Goal: Information Seeking & Learning: Learn about a topic

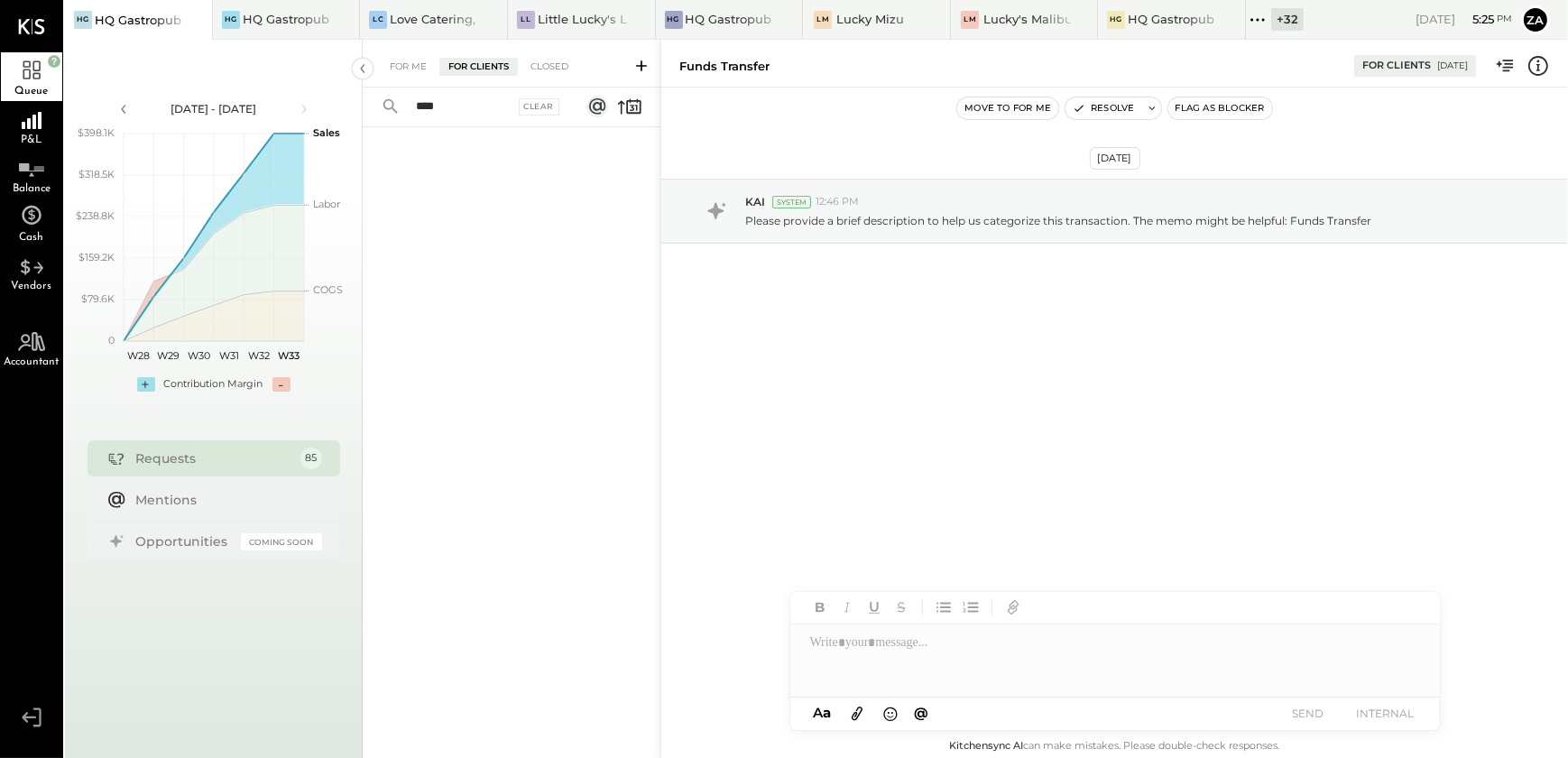
click at [470, 98] on input "****" at bounding box center [459, 107] width 109 height 30
type input "*"
type input "****"
click at [477, 62] on div "For Clients" at bounding box center [478, 67] width 79 height 18
click at [1176, 454] on div "[DATE] KAI System 12:46 PM Please provide a brief description to help us catego…" at bounding box center [1114, 401] width 907 height 626
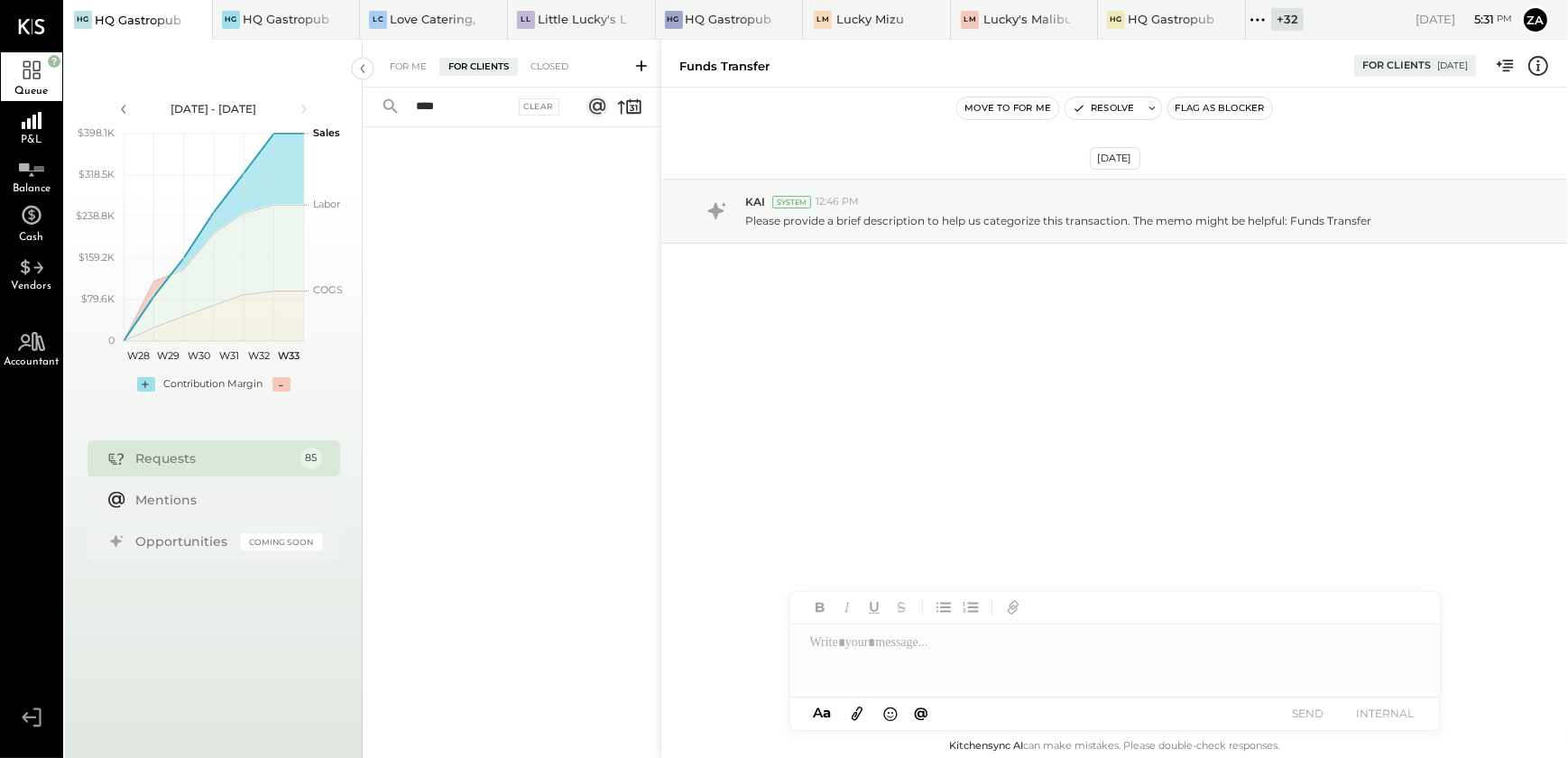
drag, startPoint x: 467, startPoint y: 99, endPoint x: 318, endPoint y: 111, distance: 149.5
click at [318, 111] on div "[DATE] - [DATE] polygon, polyline { transition: fill-opacity 0.1s, stroke-opaci…" at bounding box center [817, 419] width 1504 height 758
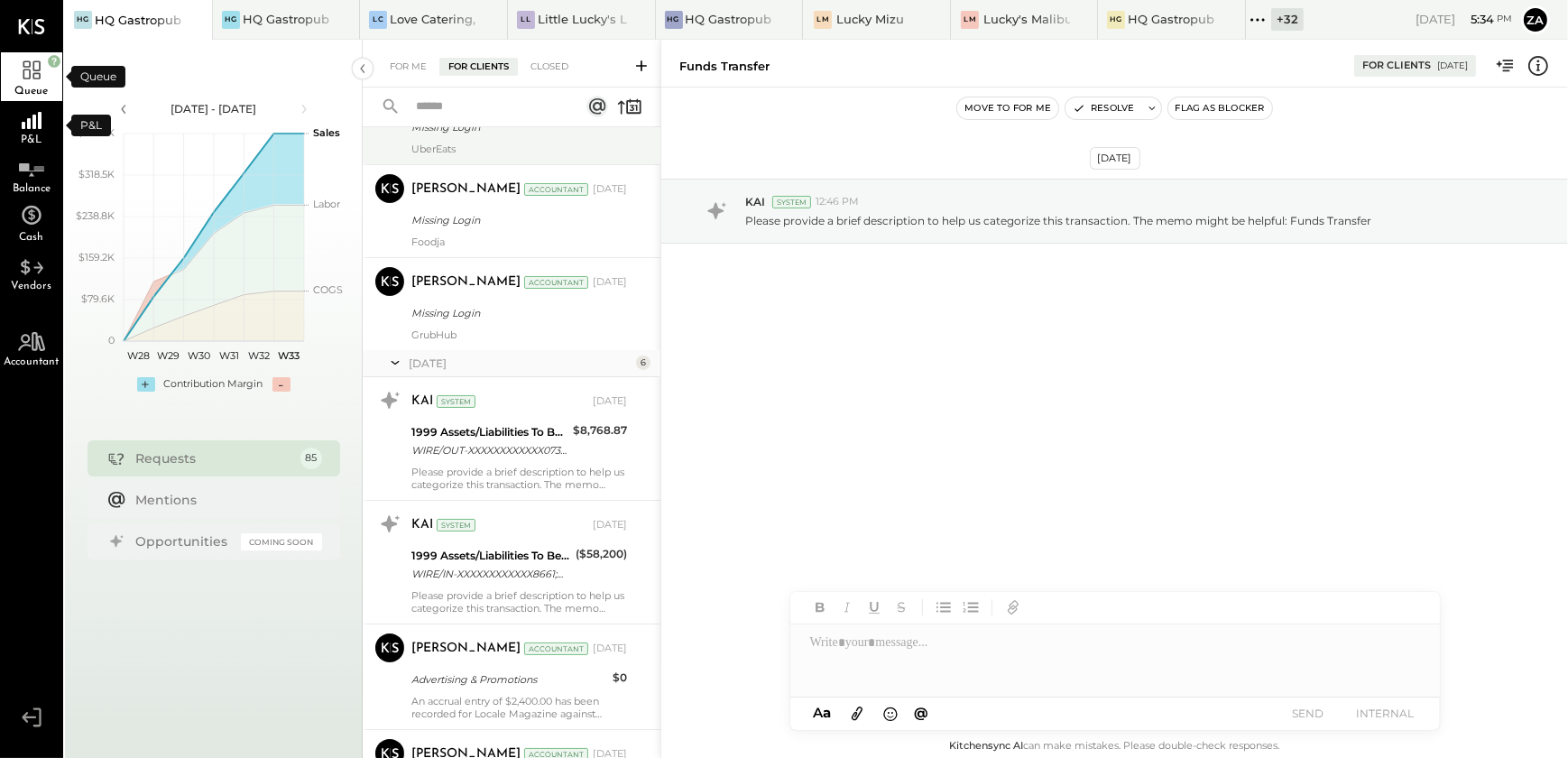
scroll to position [7795, 0]
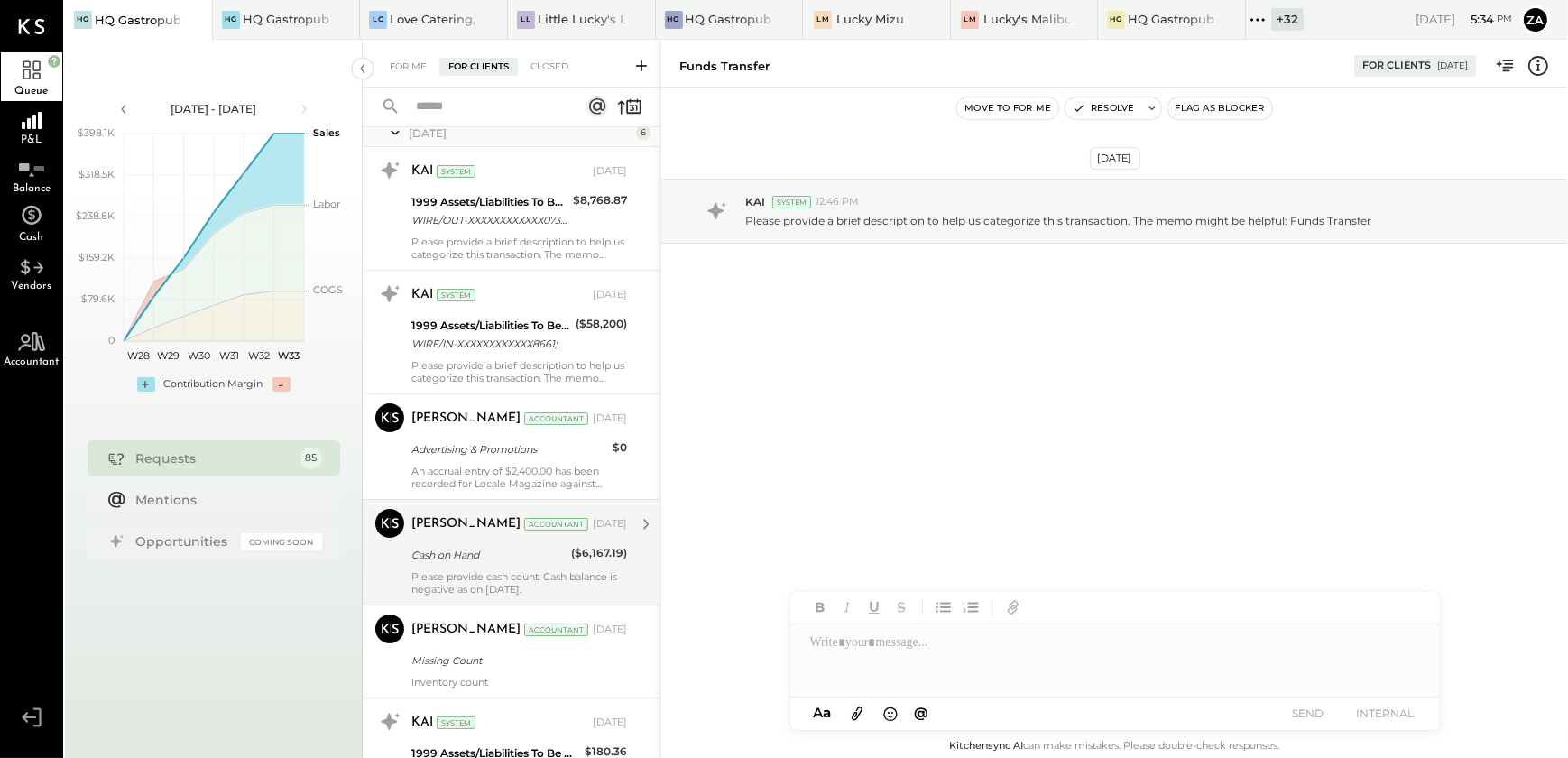
click at [503, 560] on div "[PERSON_NAME] Accountant [DATE] Cash on Hand ($6,167.19) Please provide cash co…" at bounding box center [519, 553] width 216 height 87
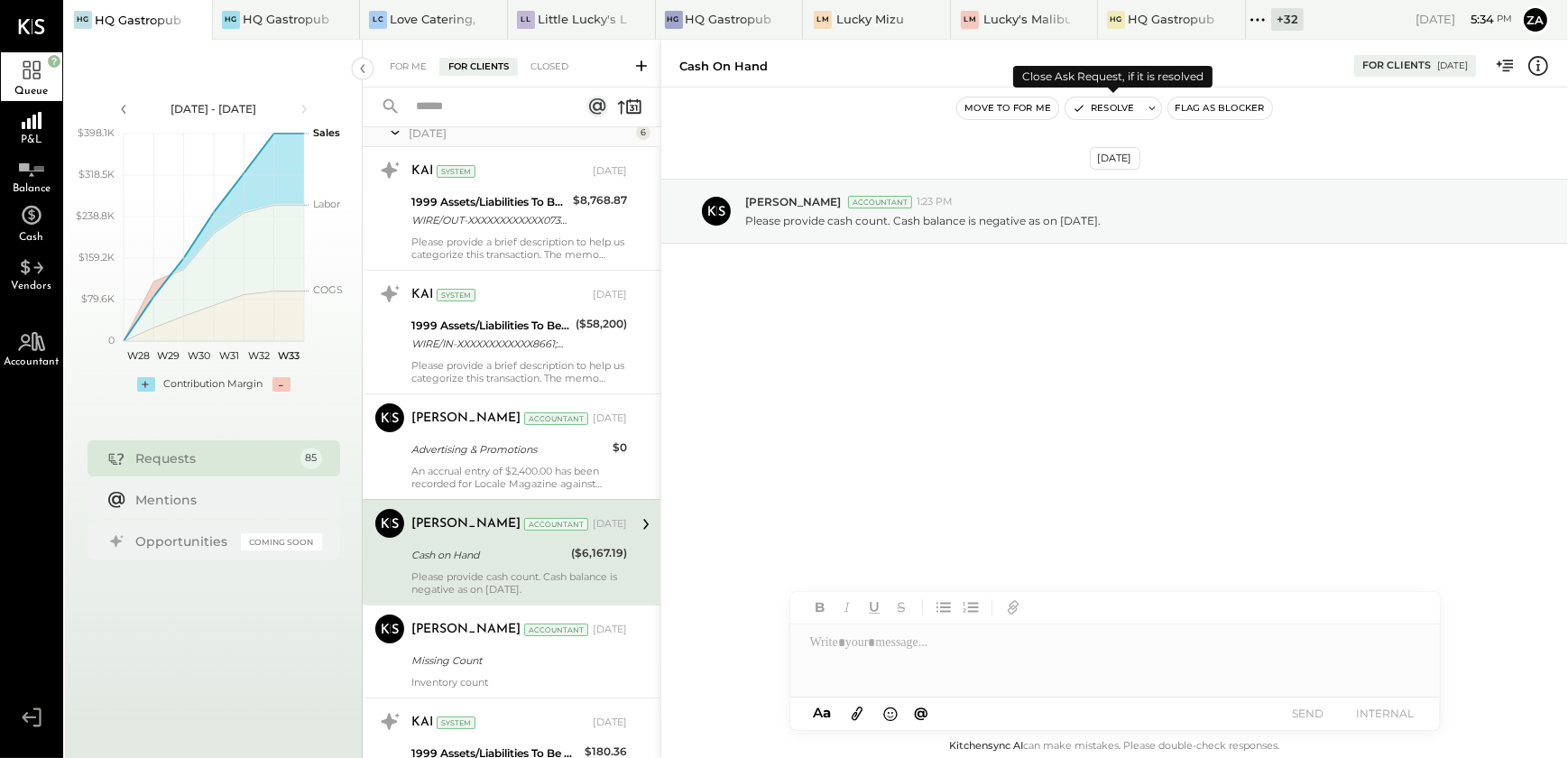
click at [1106, 108] on button "Resolve" at bounding box center [1104, 109] width 76 height 22
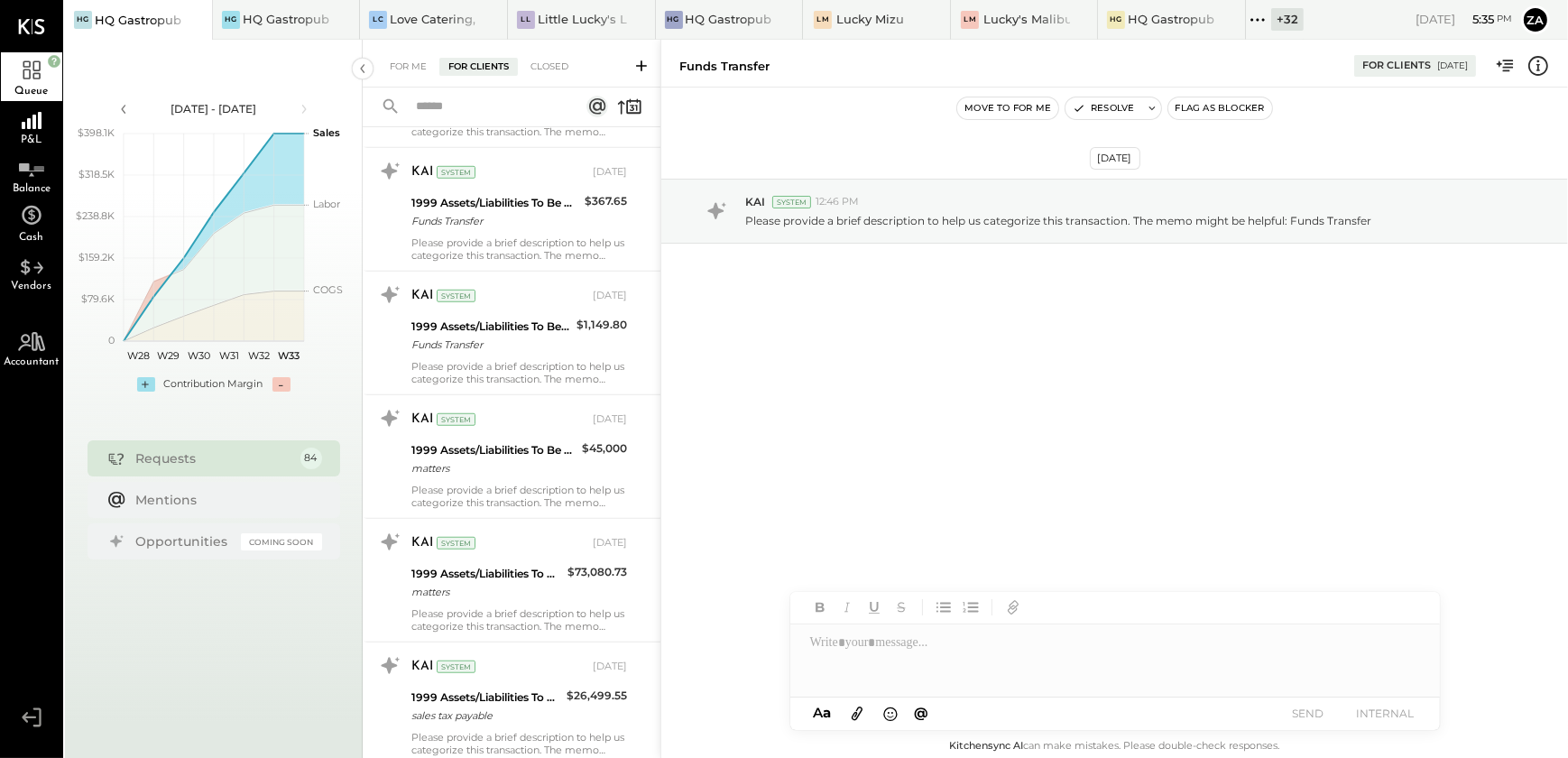
scroll to position [1887, 0]
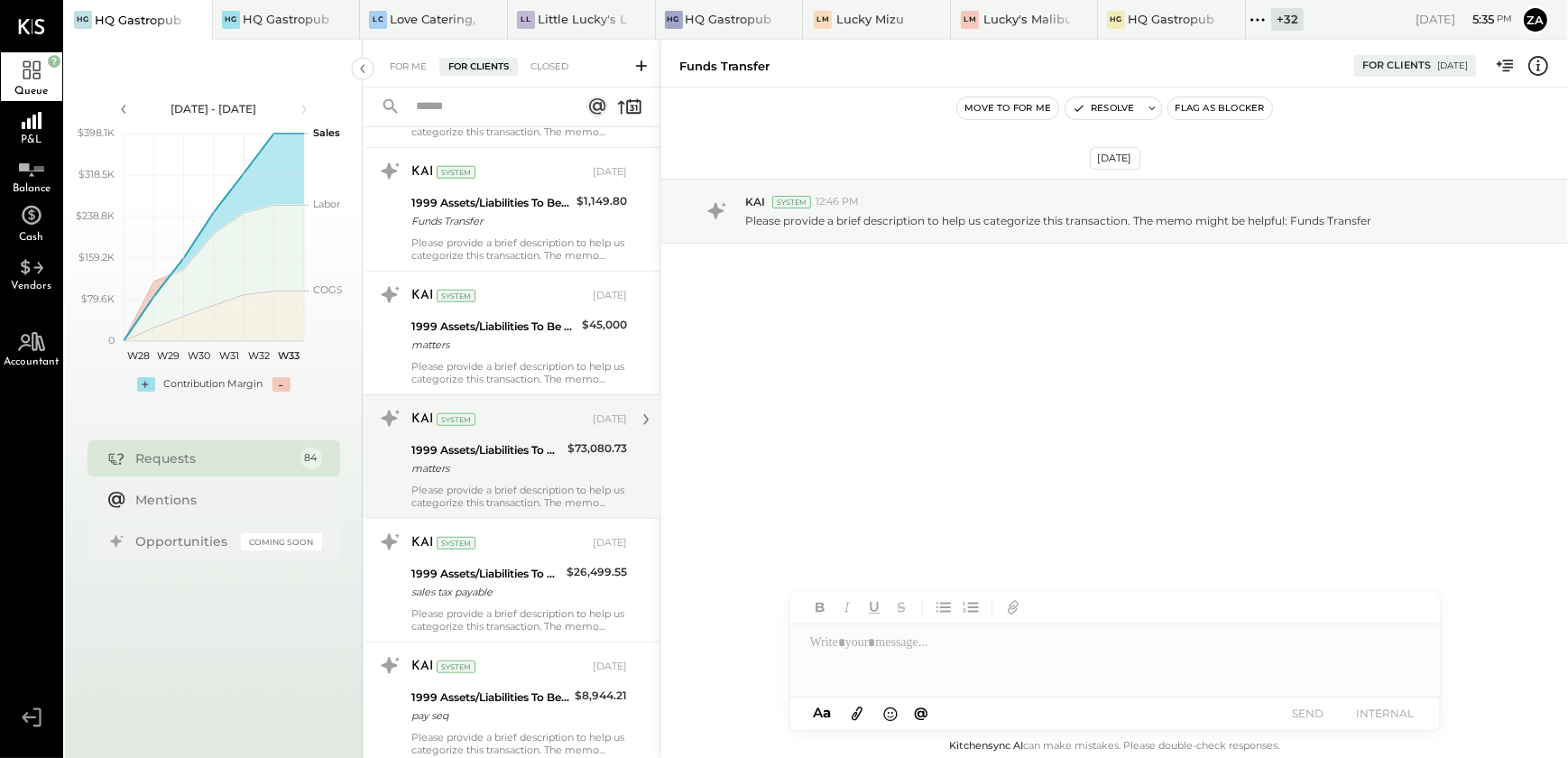
click at [515, 470] on div "matters" at bounding box center [486, 469] width 151 height 18
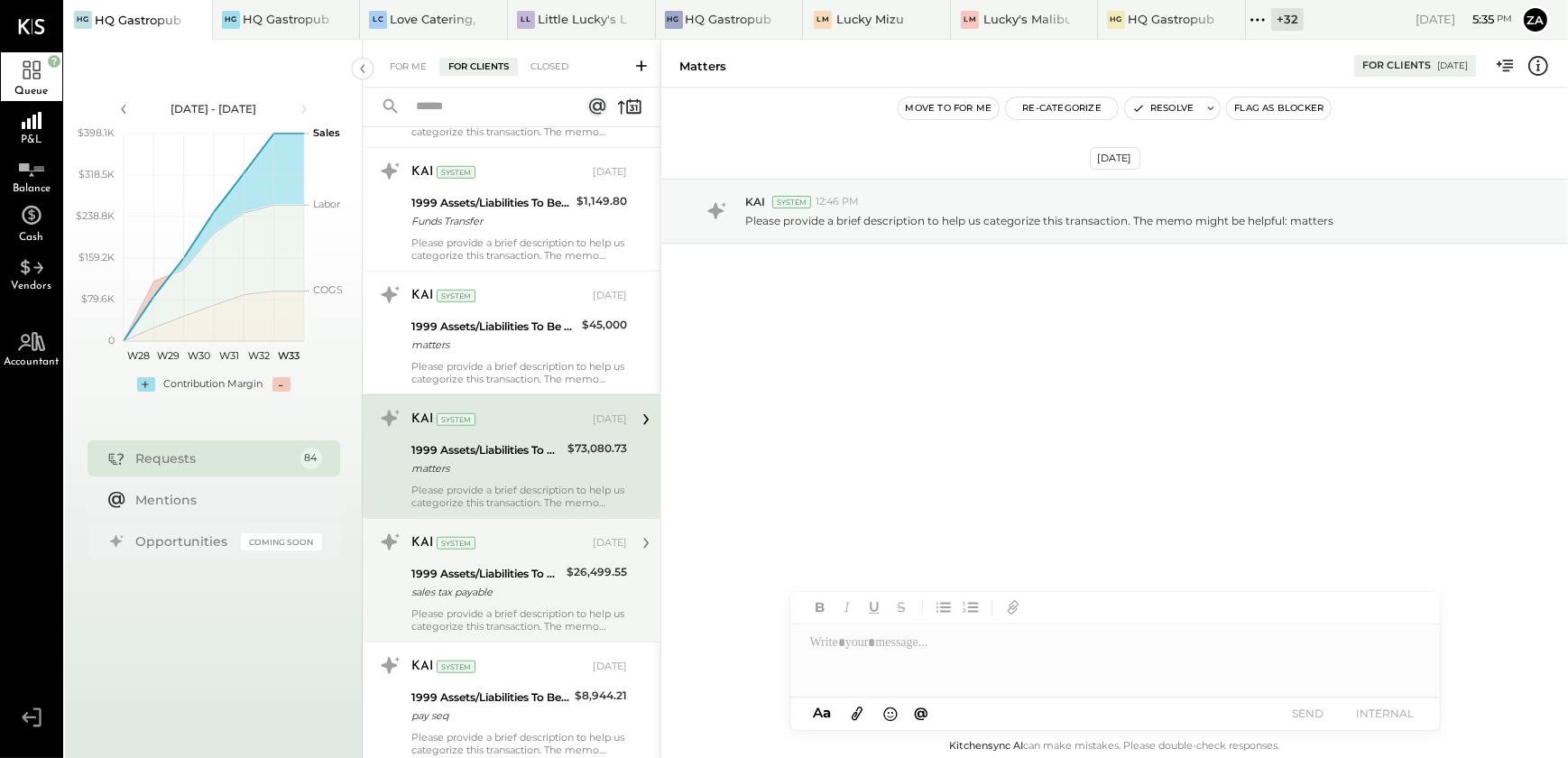
click at [491, 585] on div "sales tax payable" at bounding box center [486, 592] width 150 height 18
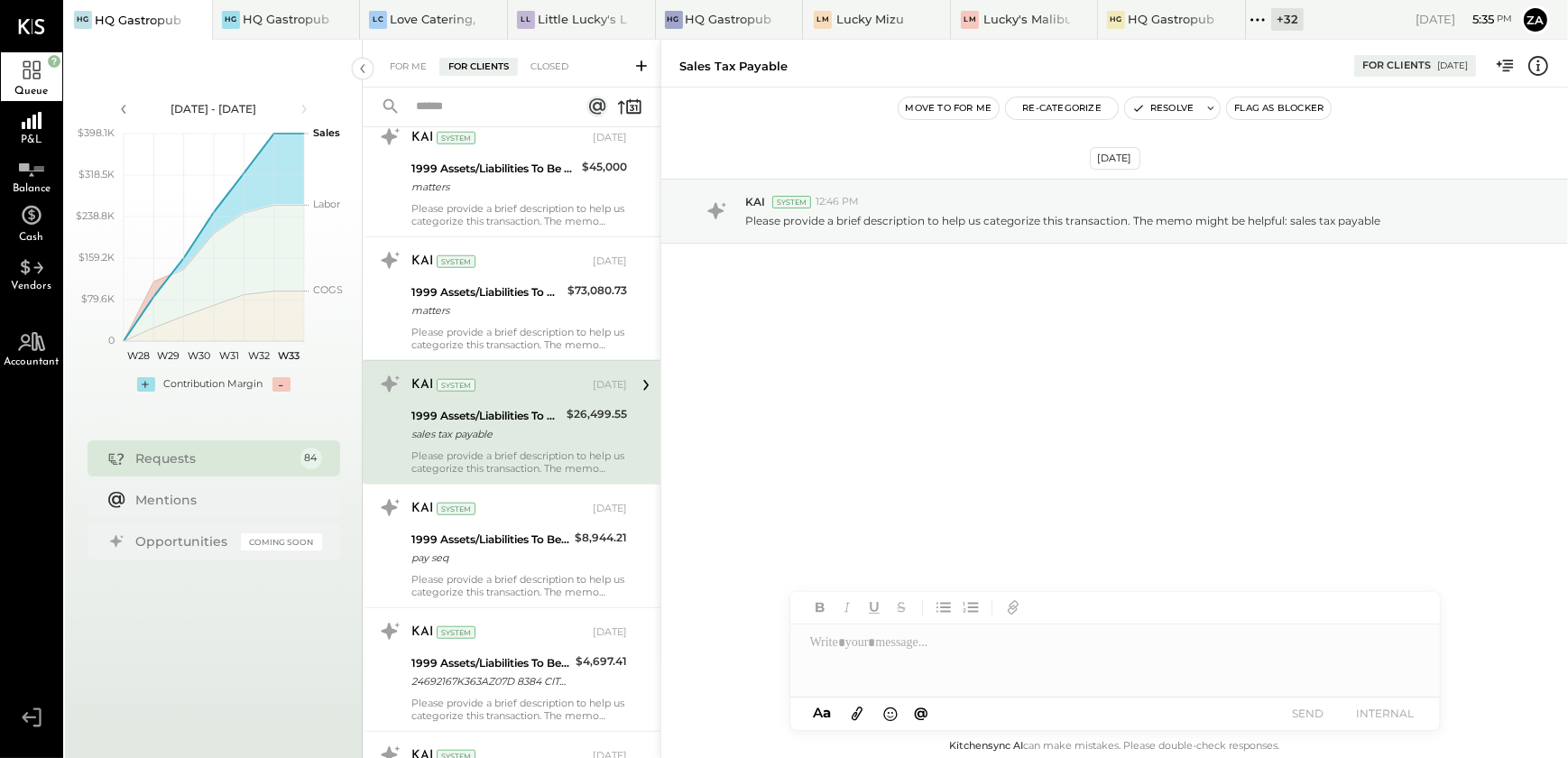
scroll to position [2051, 0]
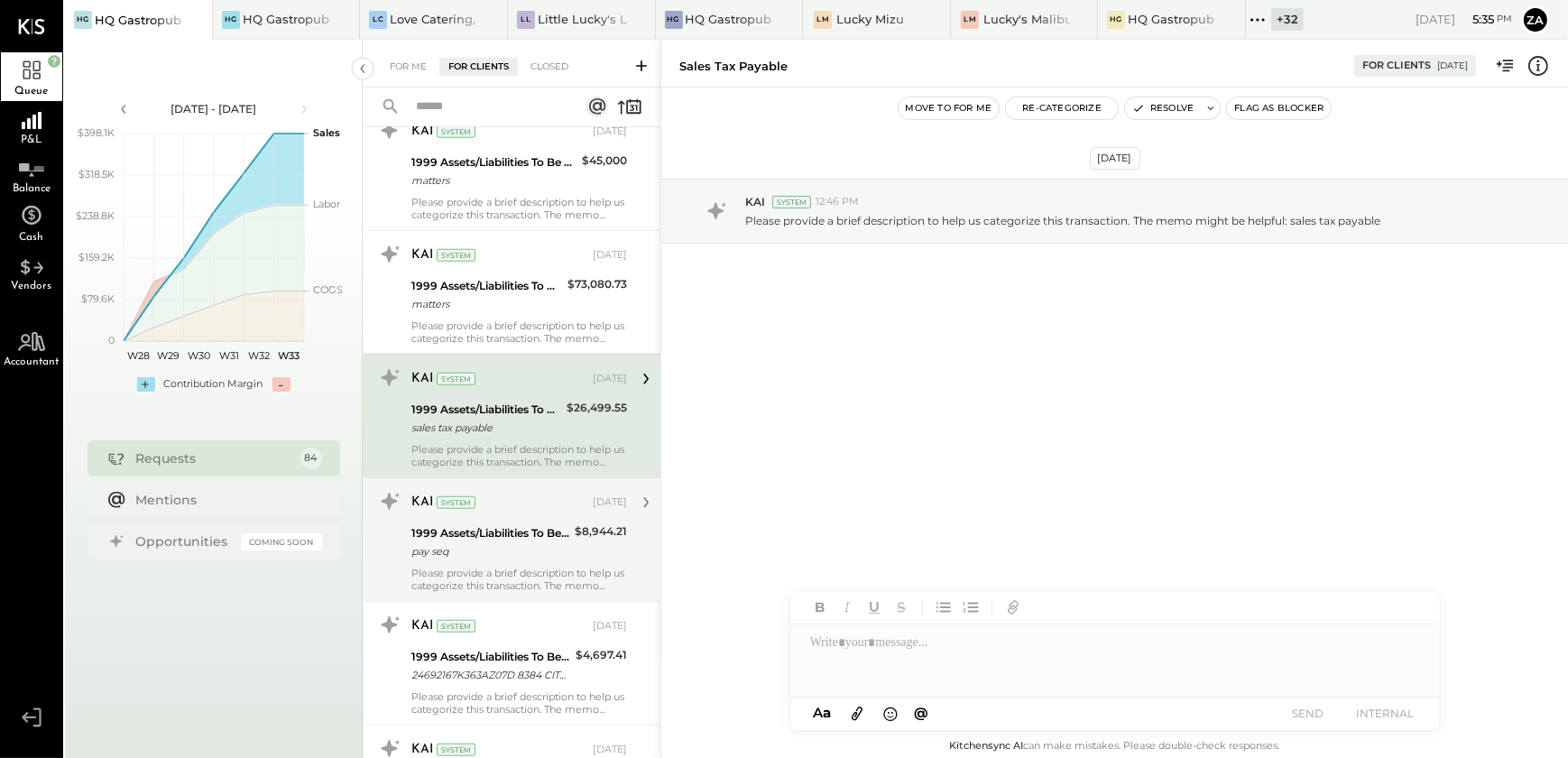
click at [524, 543] on div "pay seq" at bounding box center [490, 552] width 158 height 18
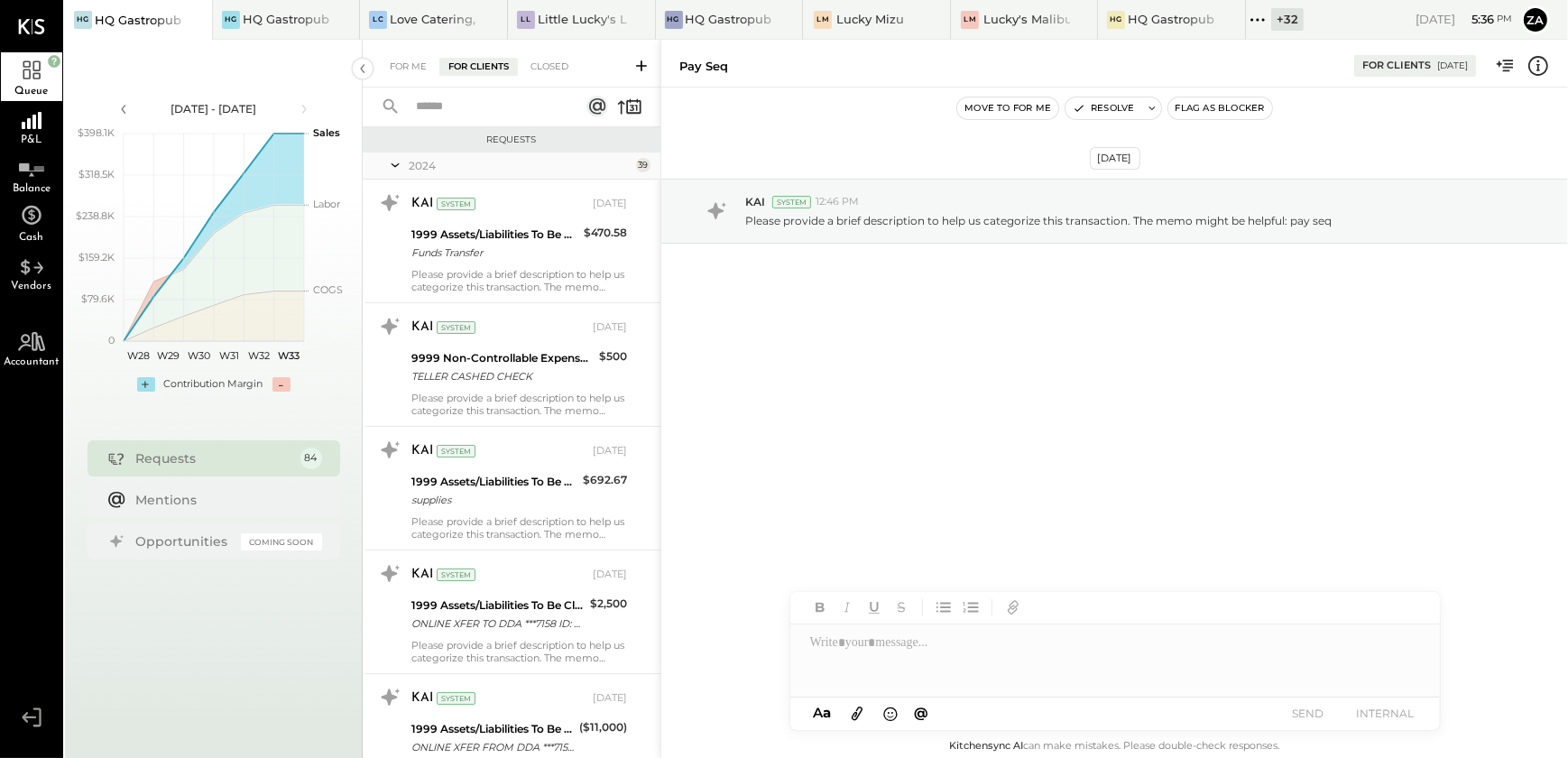
click at [398, 163] on icon at bounding box center [395, 166] width 18 height 45
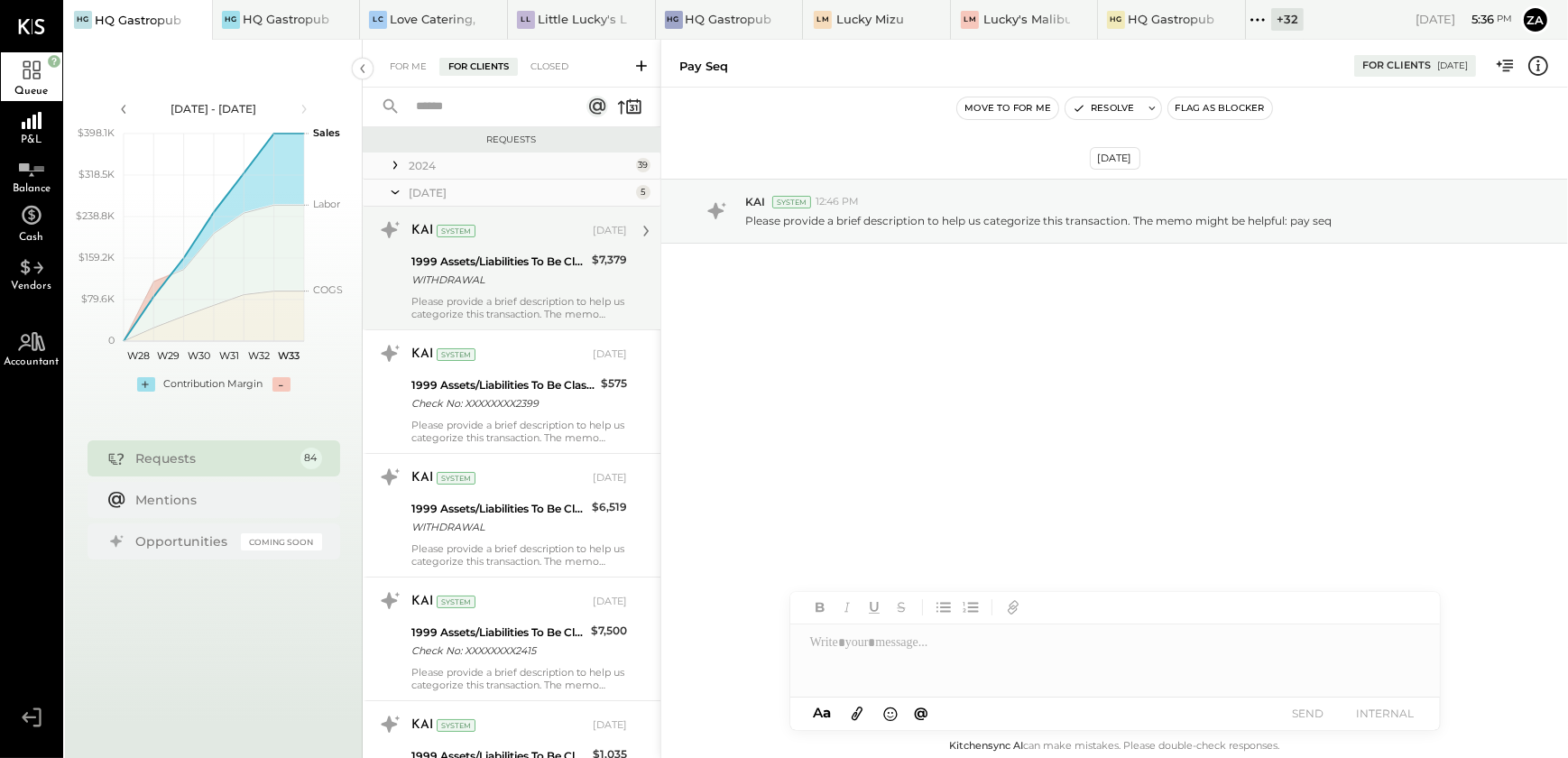
click at [538, 299] on div "Please provide a brief description to help us categorize this transaction. The …" at bounding box center [519, 308] width 216 height 25
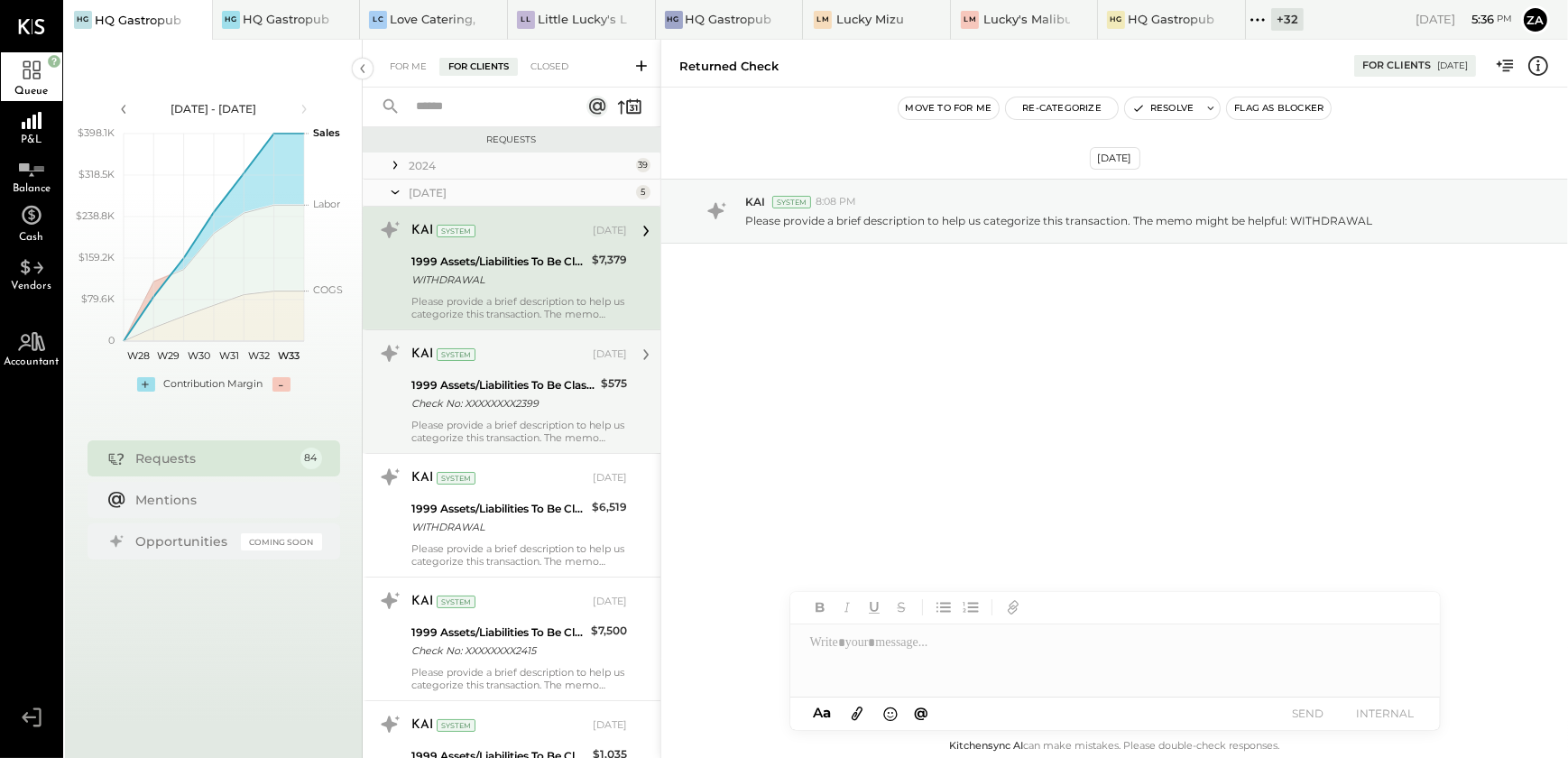
click at [528, 406] on div "Check No: XXXXXXXX2399" at bounding box center [504, 403] width 184 height 18
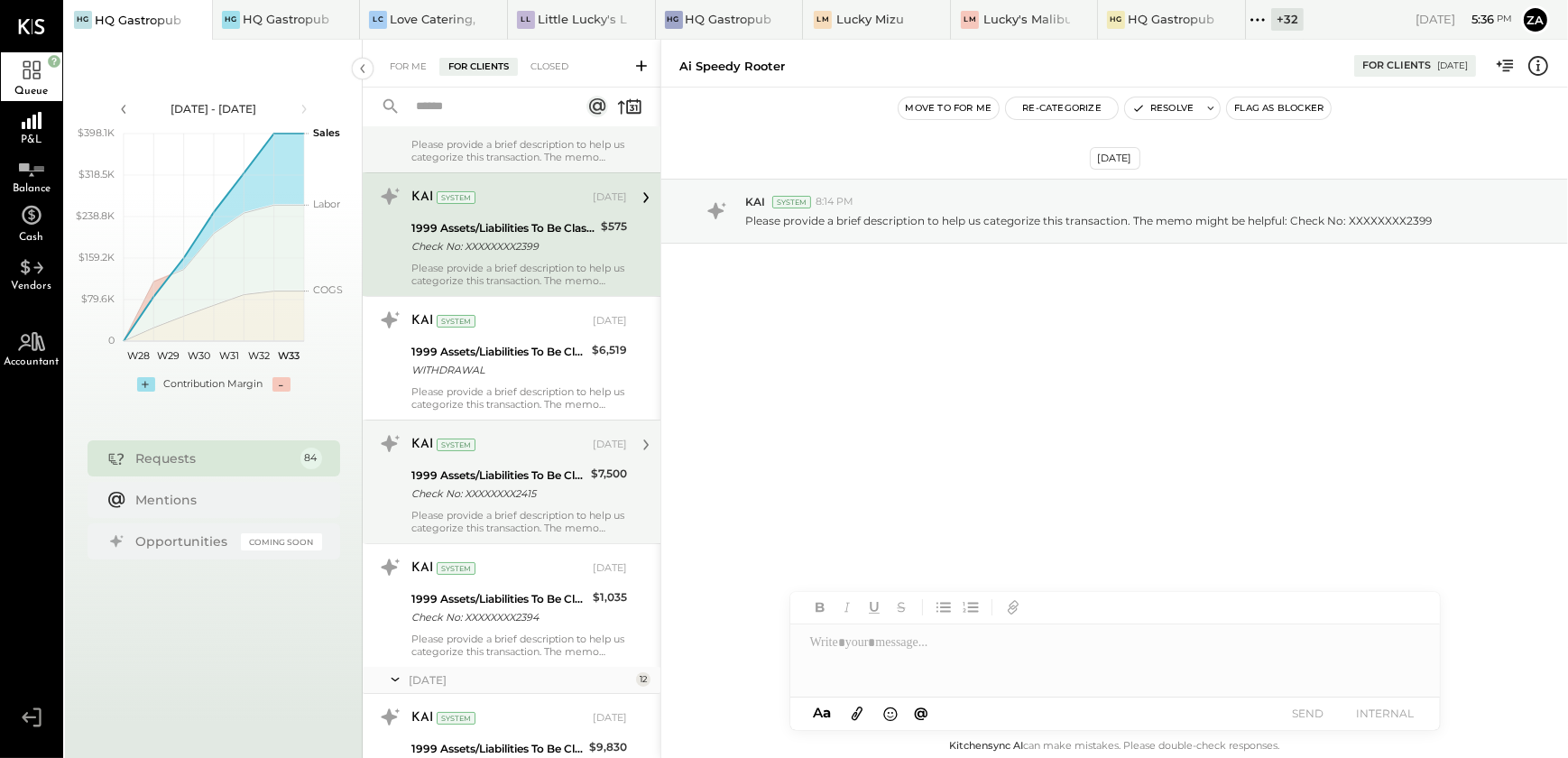
scroll to position [164, 0]
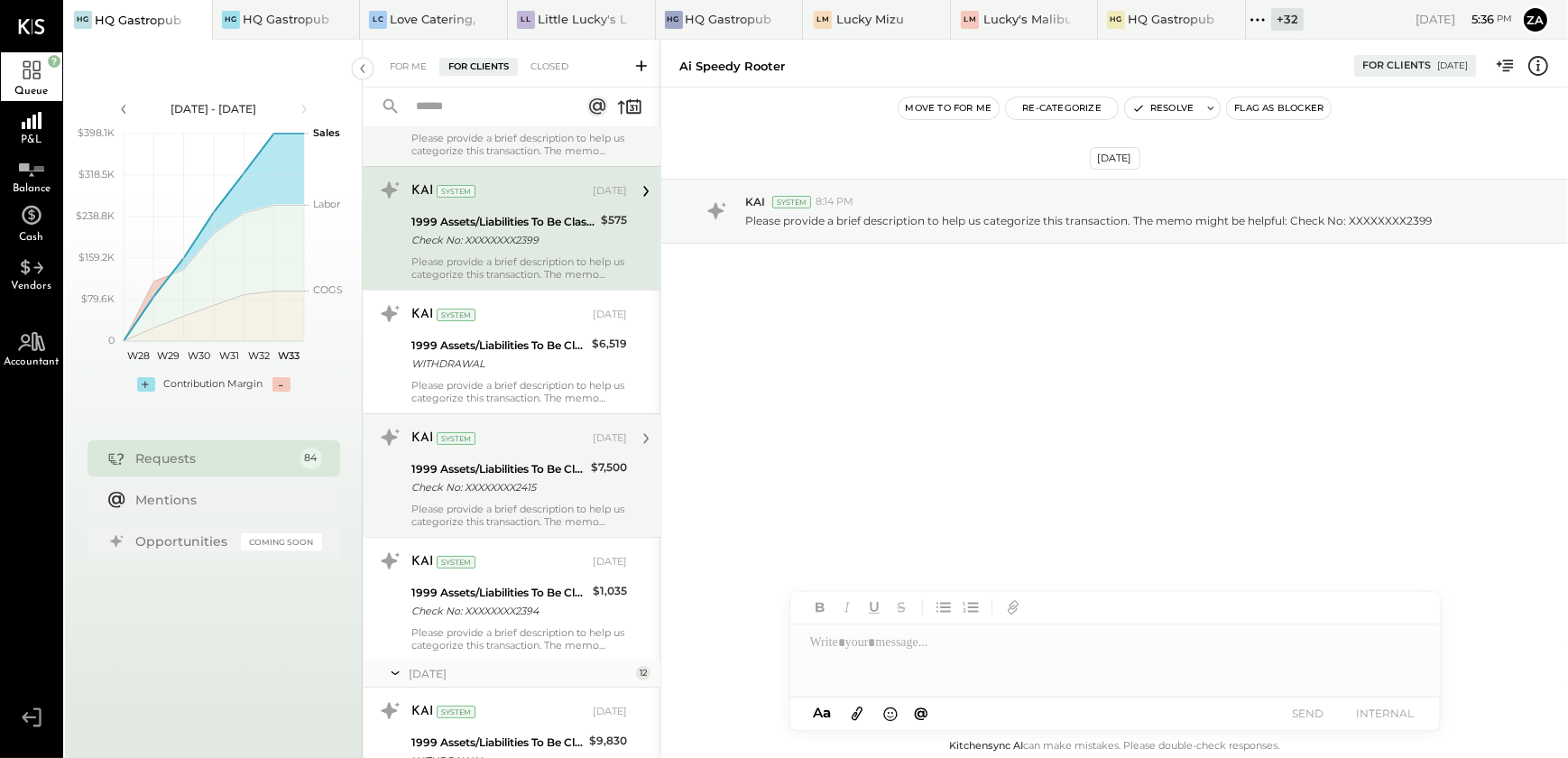
click at [473, 489] on div "Check No: XXXXXXXX2415" at bounding box center [498, 488] width 175 height 18
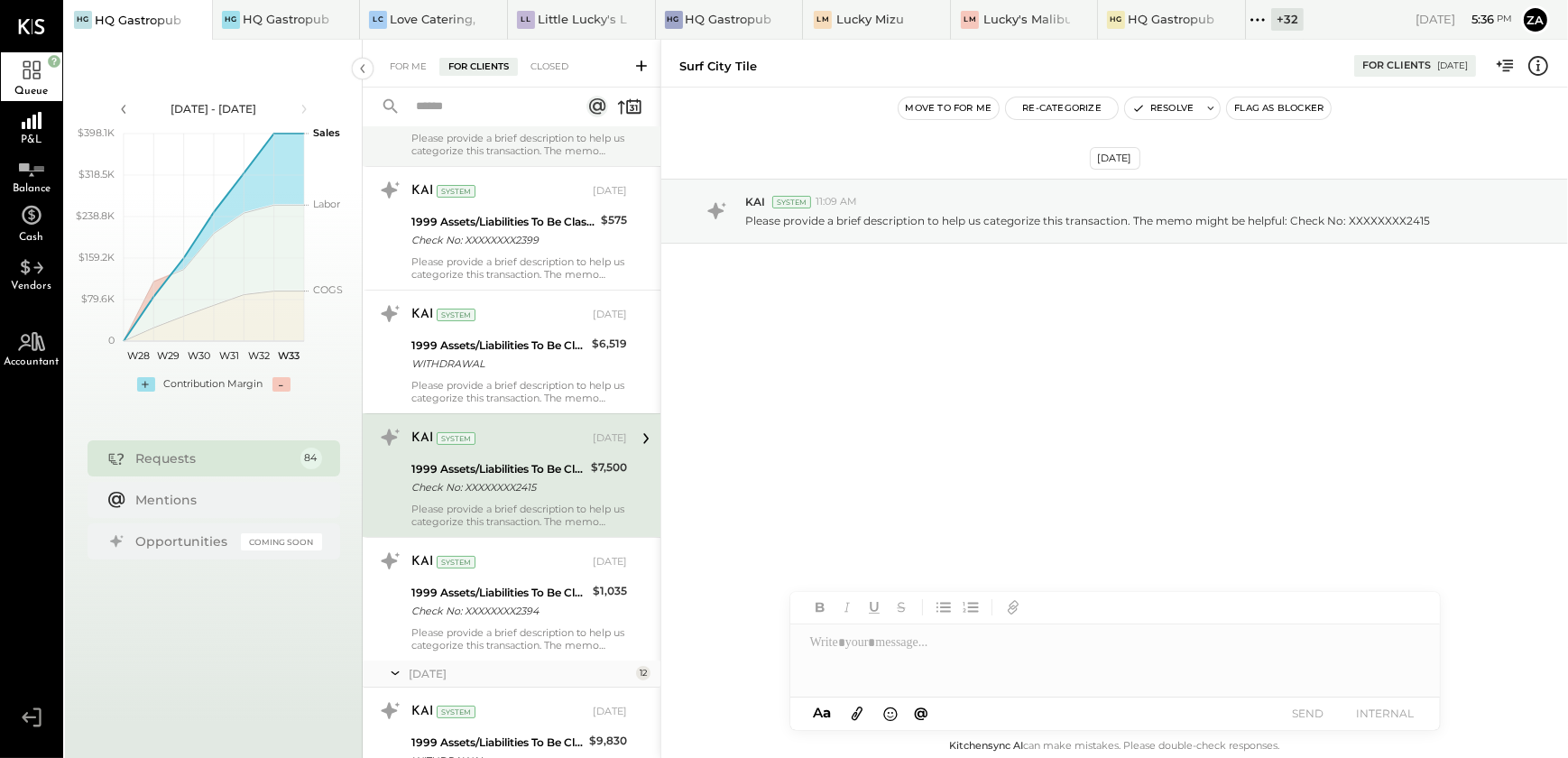
scroll to position [327, 0]
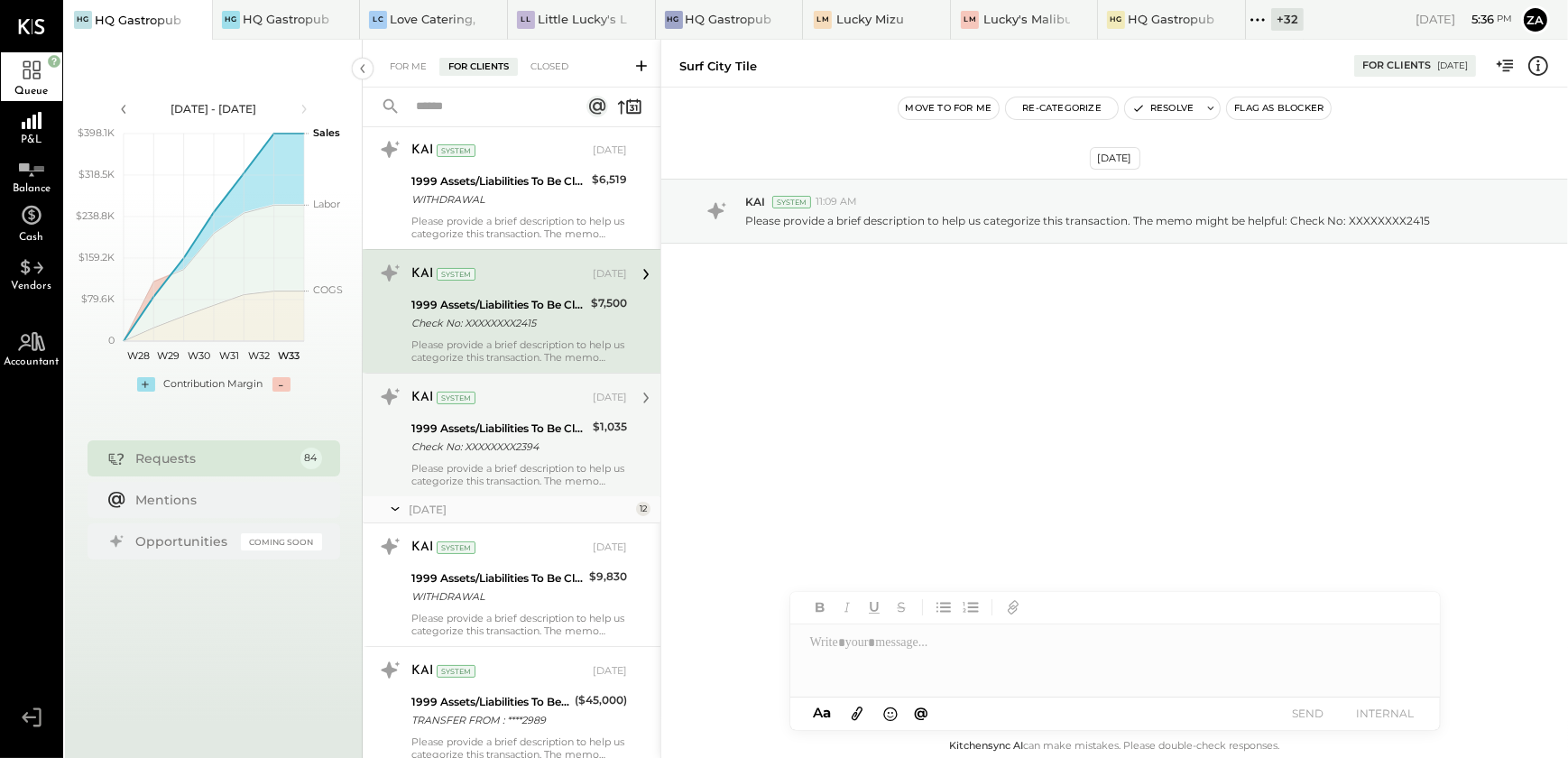
click at [467, 420] on div "1999 Assets/Liabilities To Be Classified" at bounding box center [499, 429] width 176 height 18
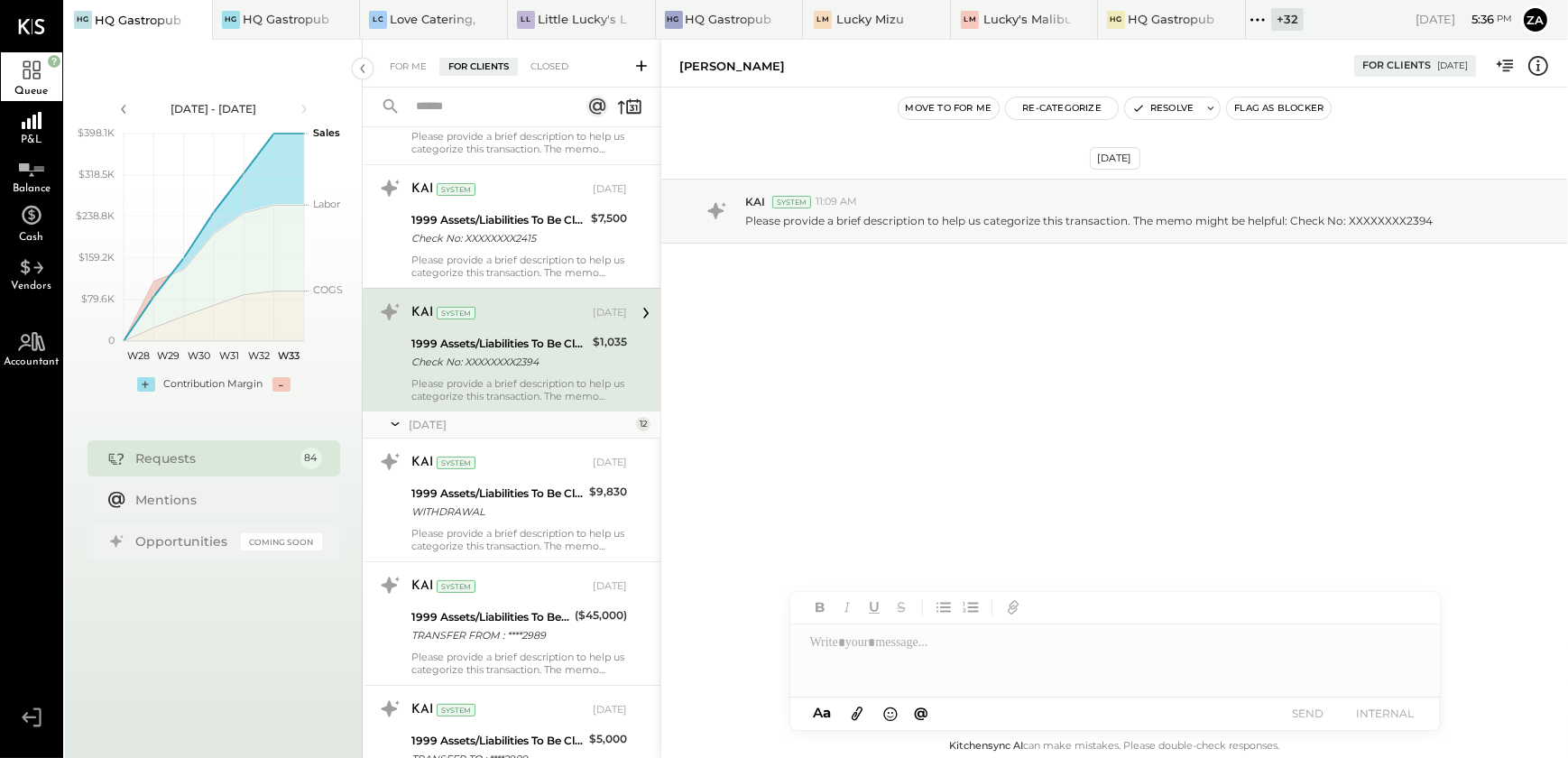
scroll to position [492, 0]
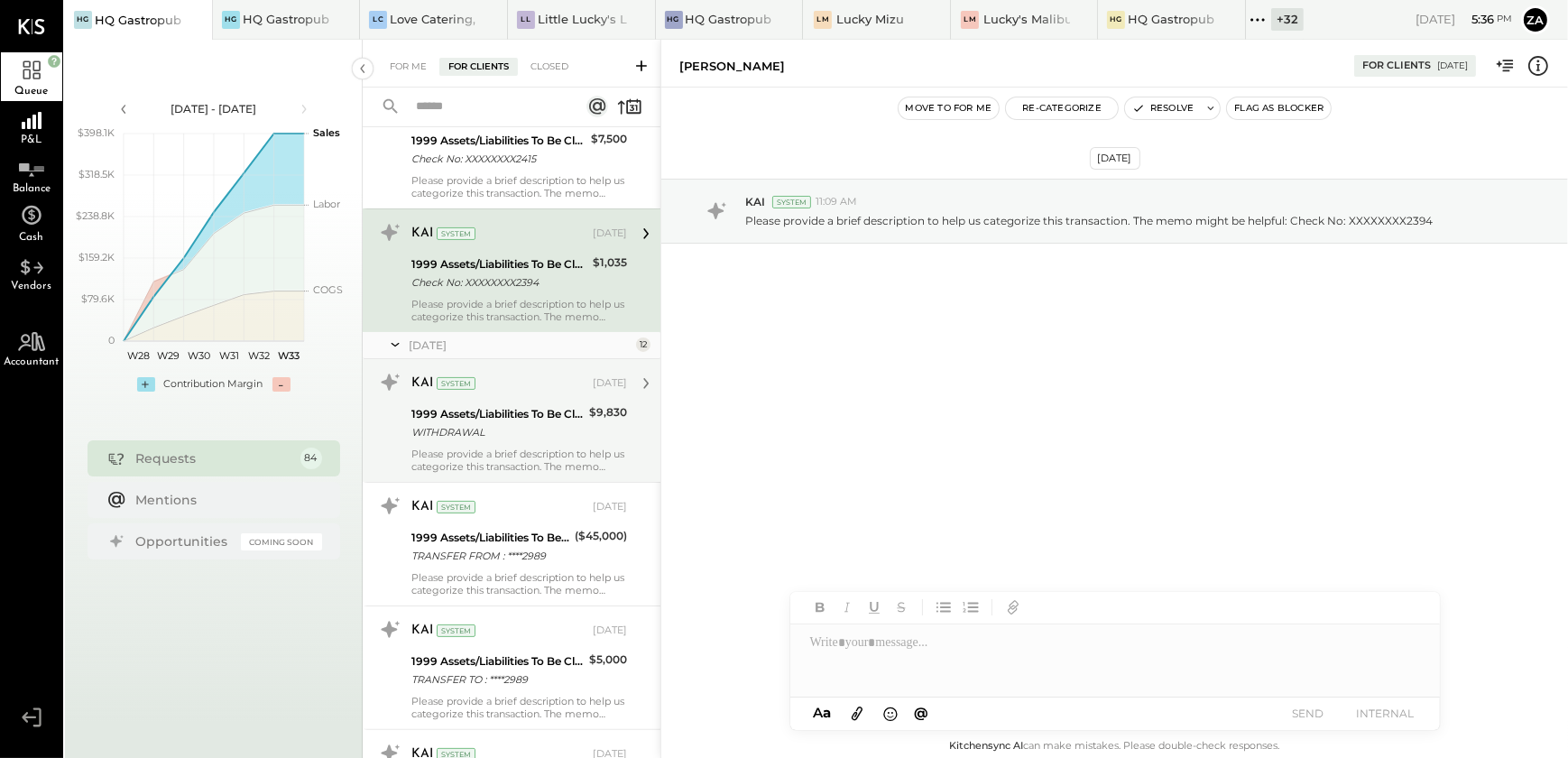
click at [514, 448] on div "Please provide a brief description to help us categorize this transaction. The …" at bounding box center [519, 460] width 216 height 25
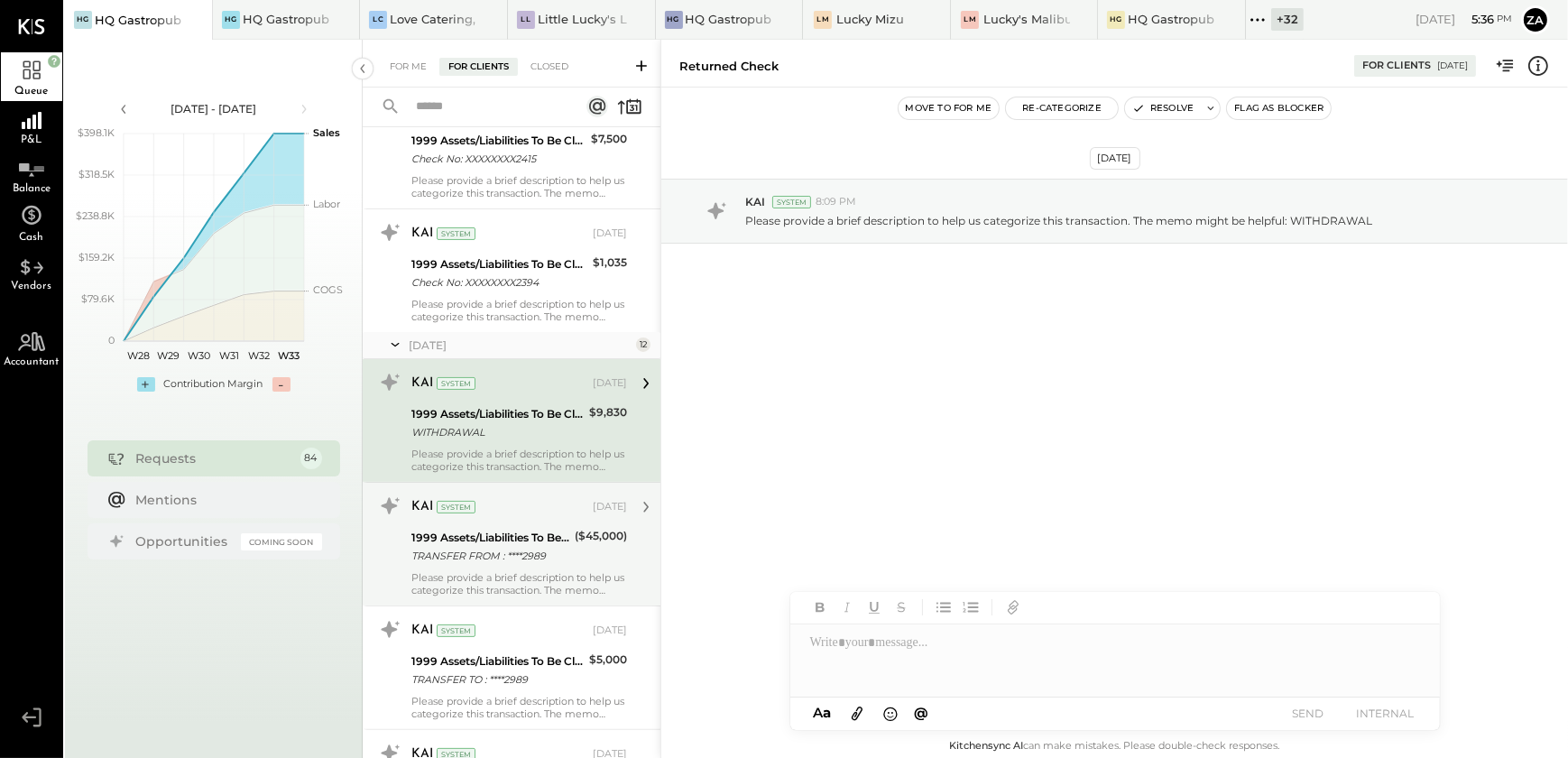
click at [496, 533] on div "1999 Assets/Liabilities To Be Classified" at bounding box center [490, 538] width 158 height 18
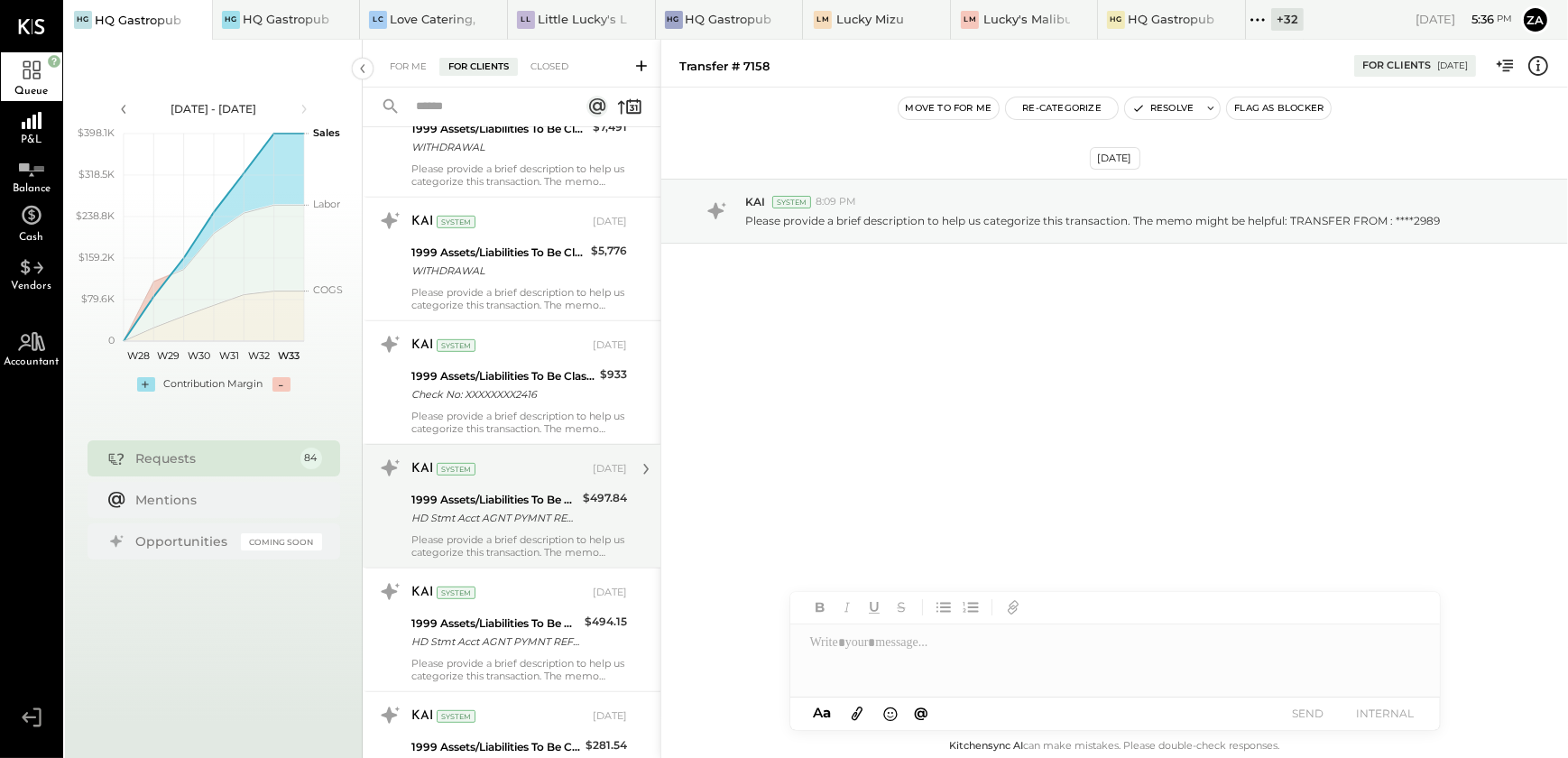
scroll to position [1230, 0]
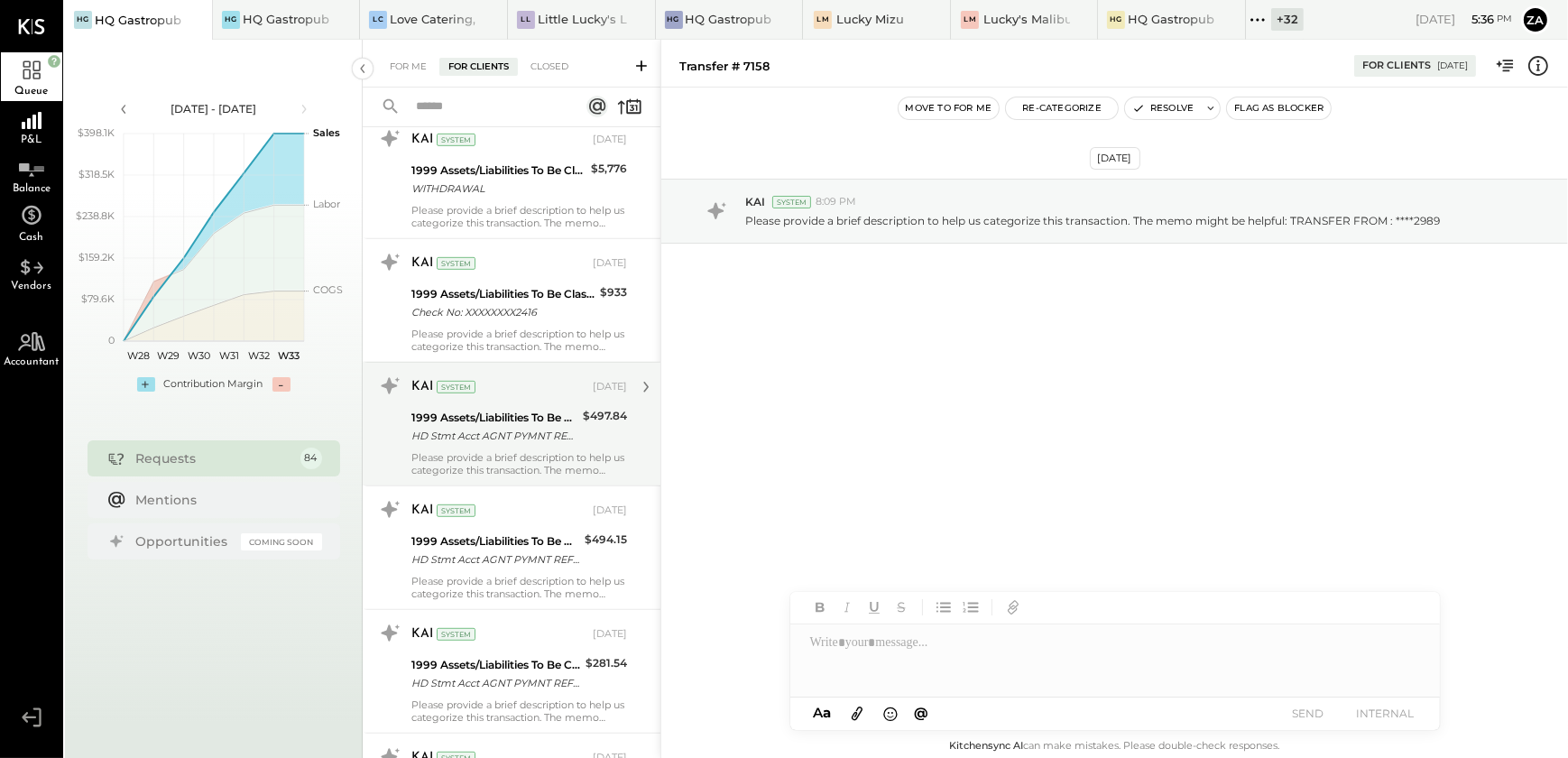
click at [510, 468] on div "Please provide a brief description to help us categorize this transaction. The …" at bounding box center [519, 464] width 216 height 25
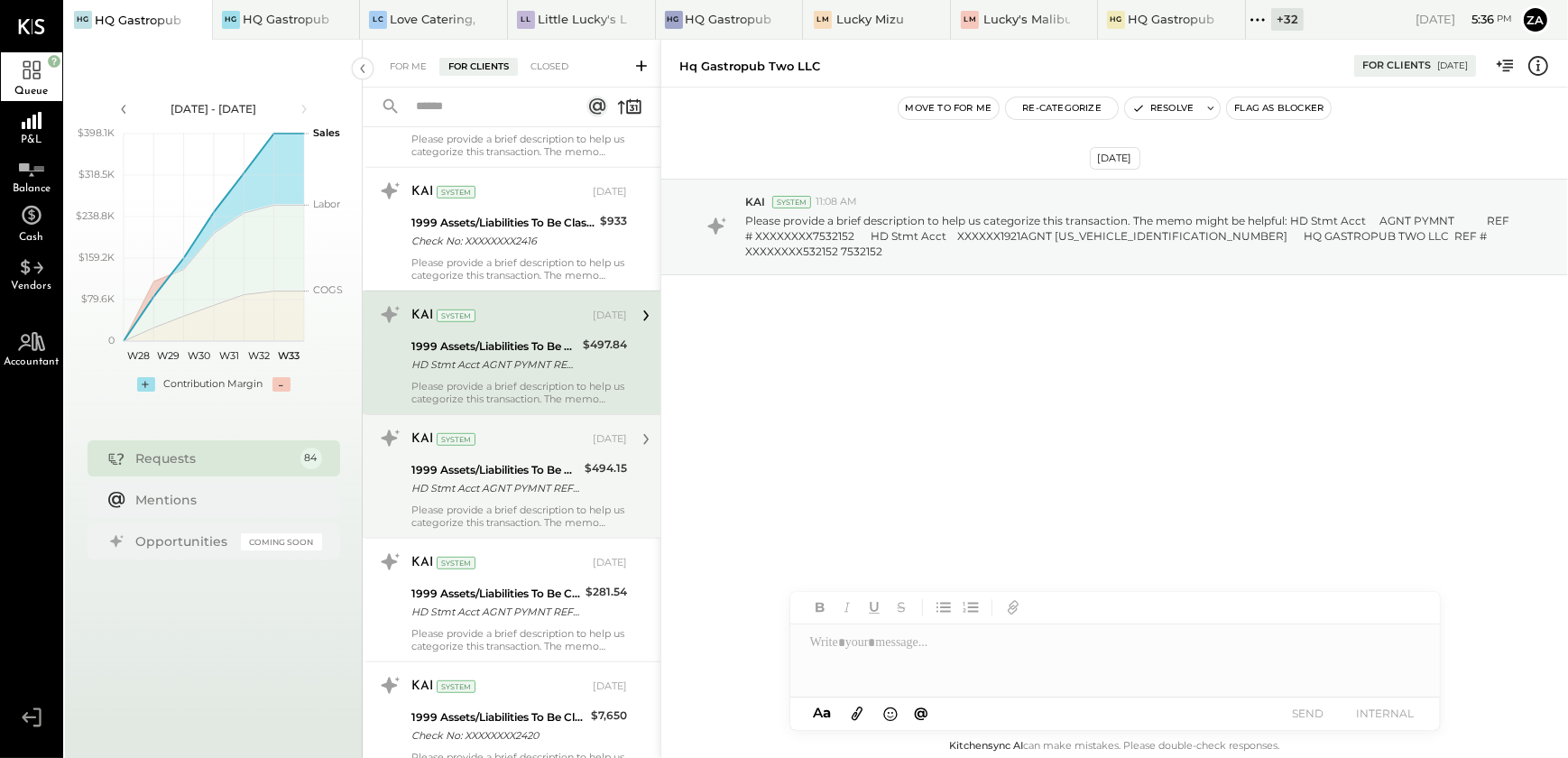
scroll to position [1395, 0]
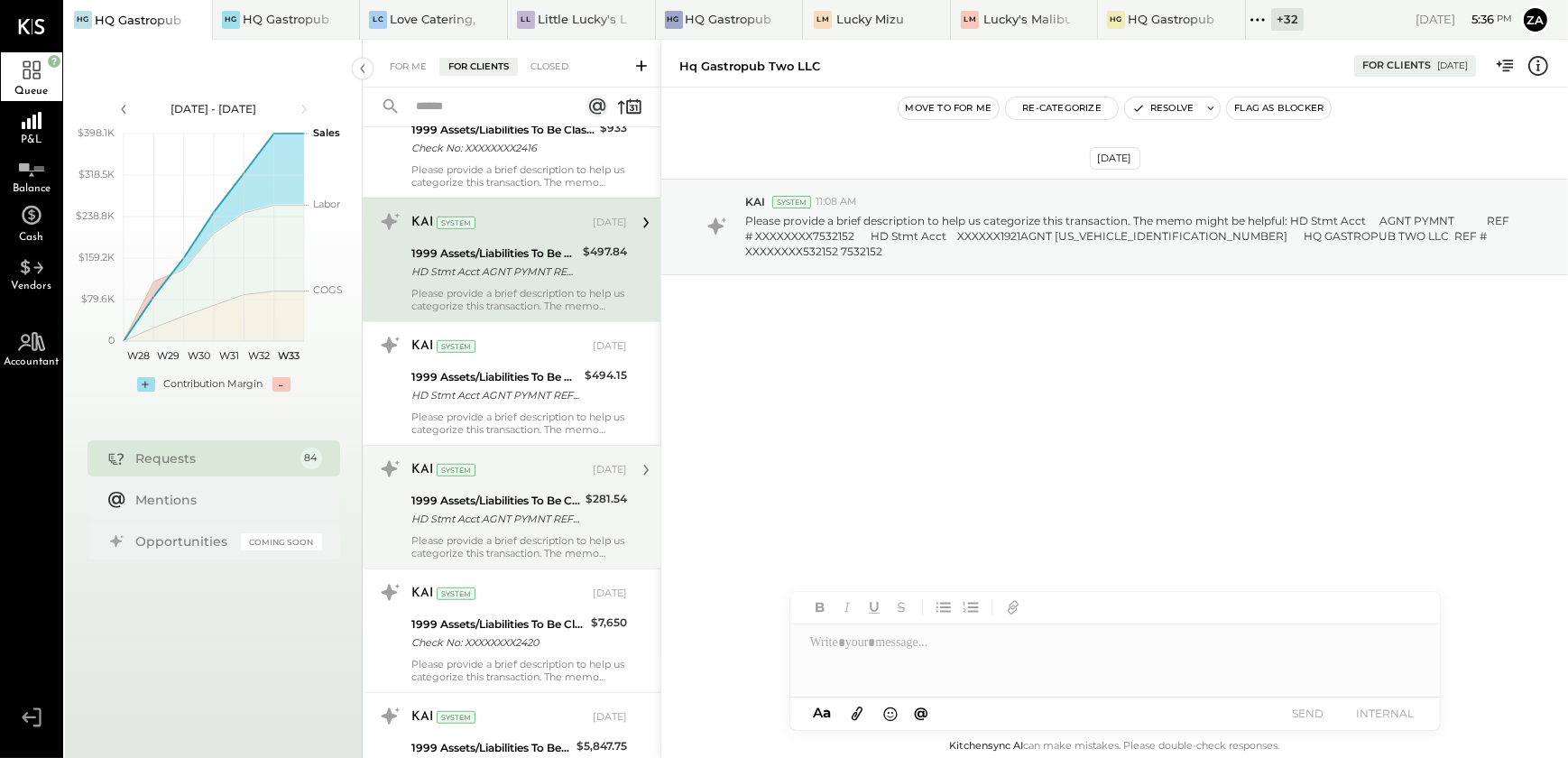
click at [524, 482] on div "KAI System [DATE]" at bounding box center [519, 470] width 216 height 31
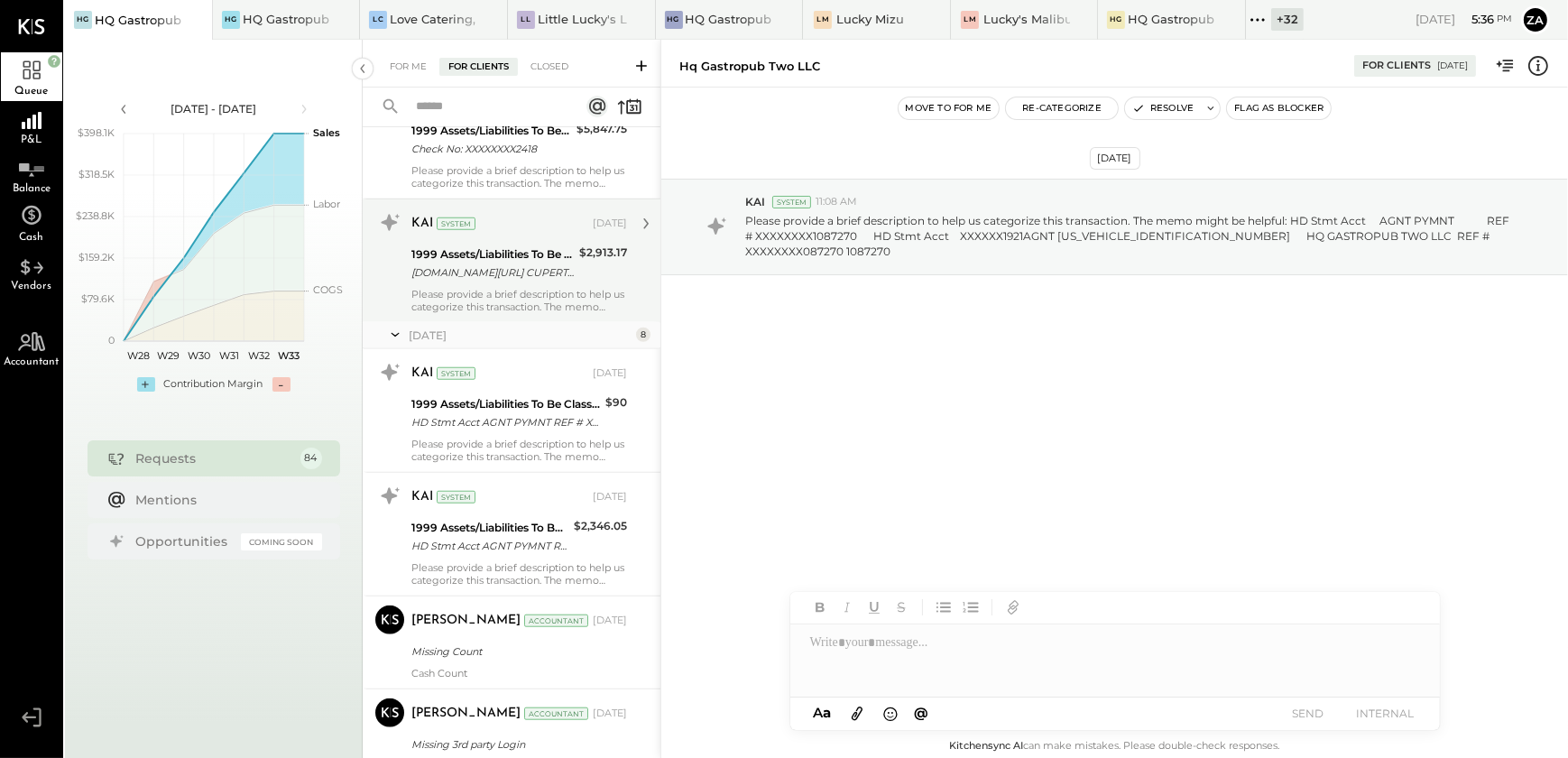
scroll to position [2051, 0]
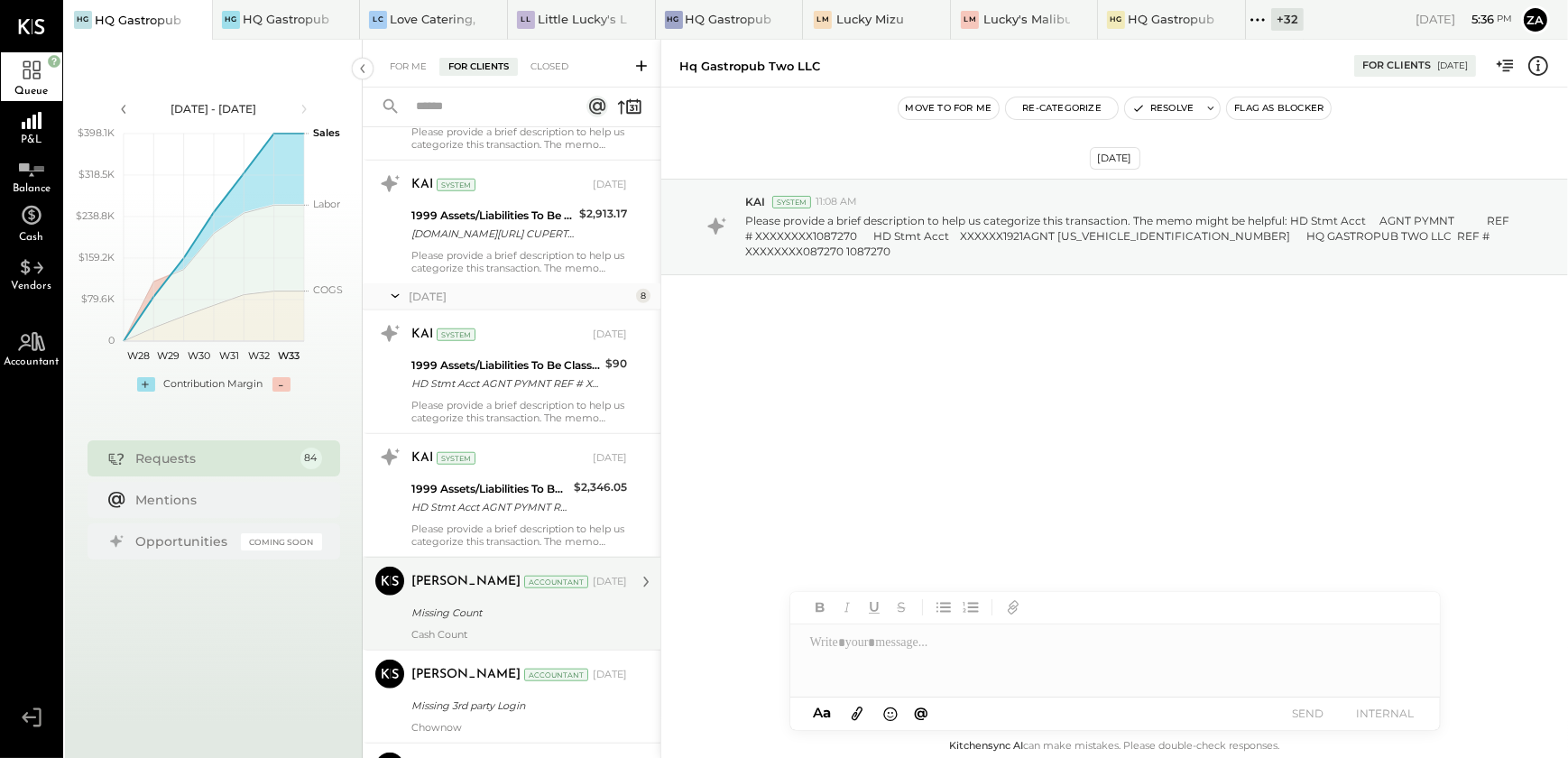
click at [496, 595] on div "[PERSON_NAME] Accountant [DATE] Missing Count Cash Count" at bounding box center [519, 604] width 216 height 74
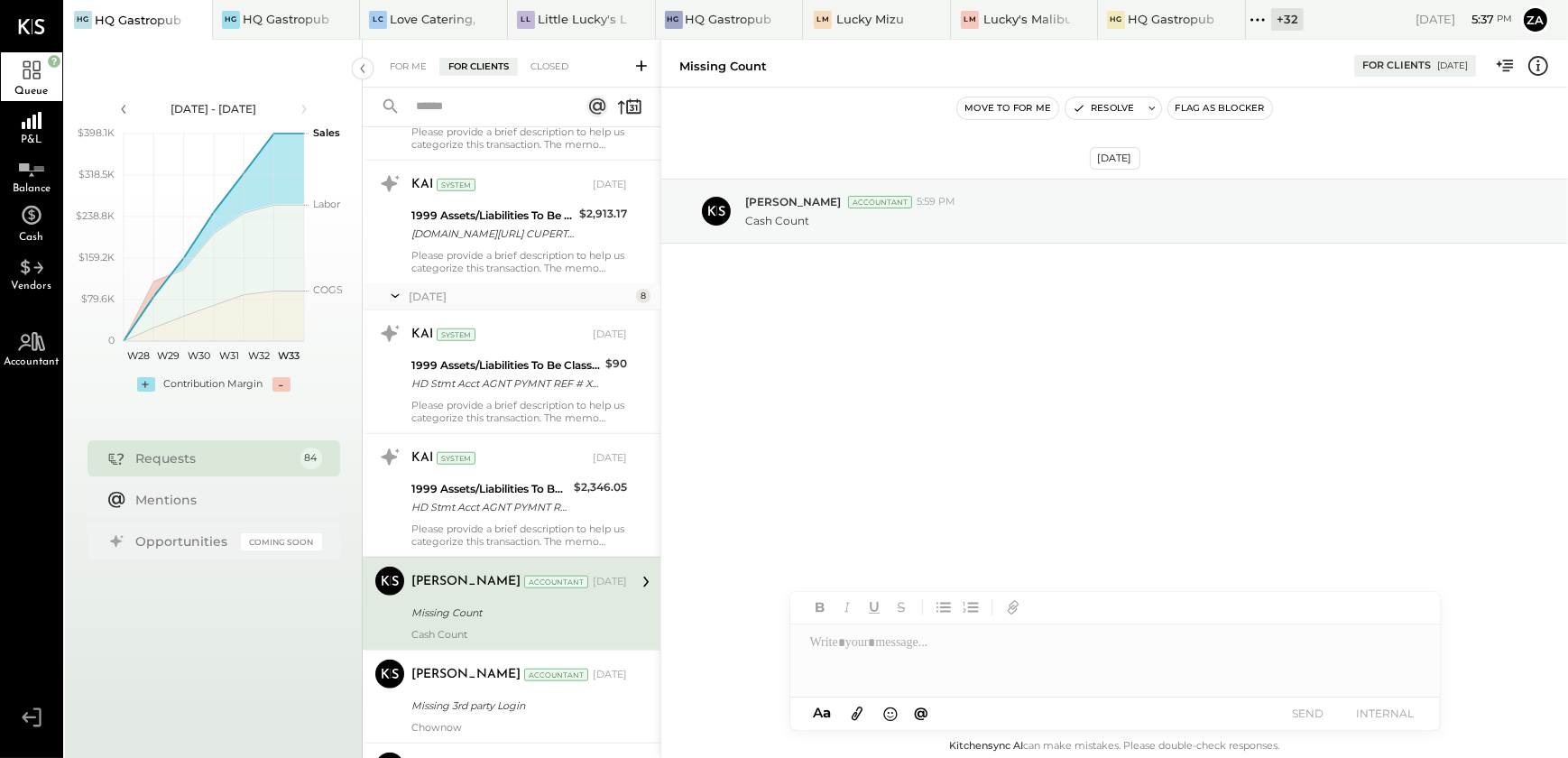
click at [853, 662] on div at bounding box center [1115, 661] width 649 height 72
paste div
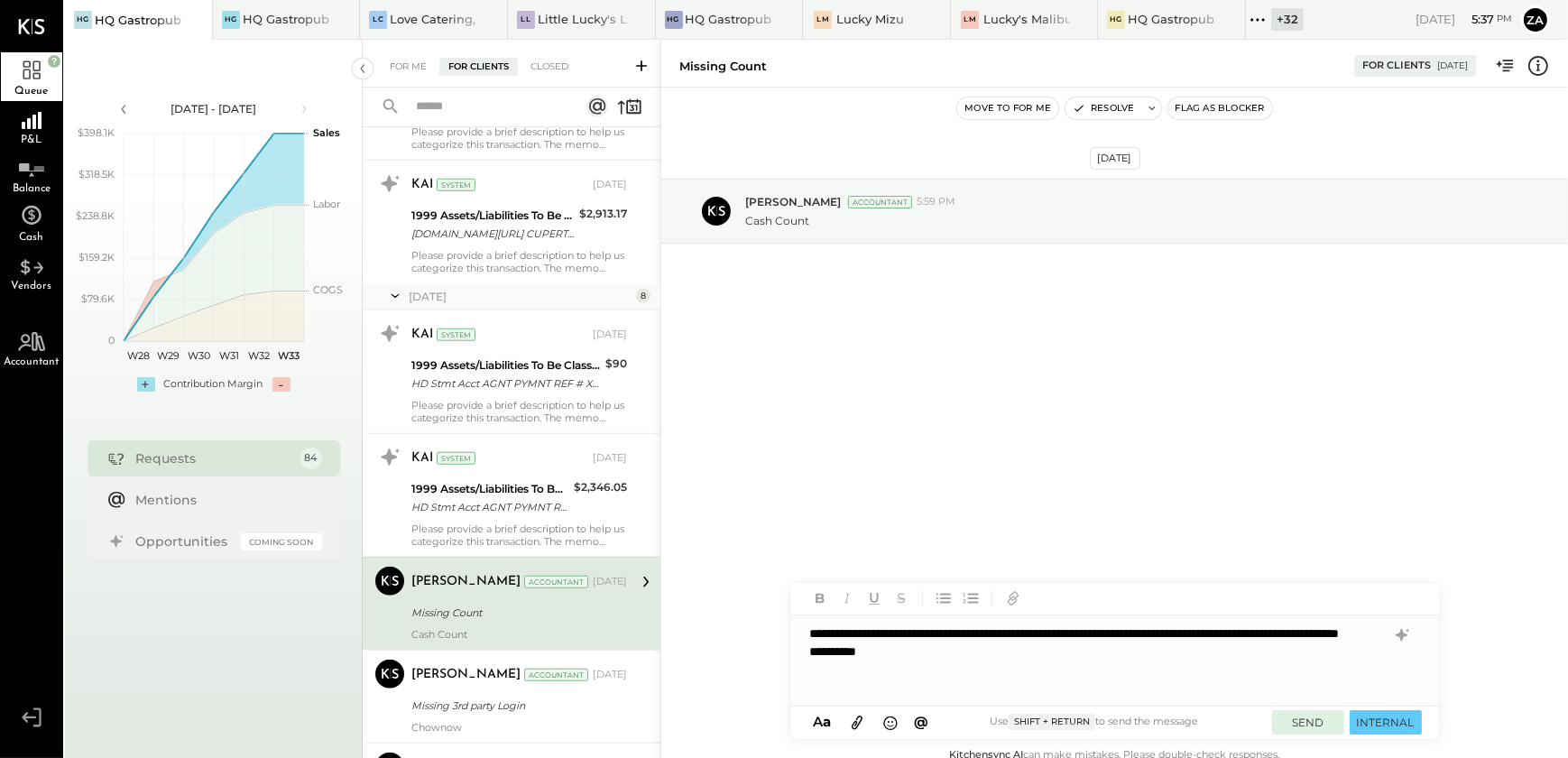
click at [1303, 720] on button "SEND" at bounding box center [1308, 722] width 72 height 24
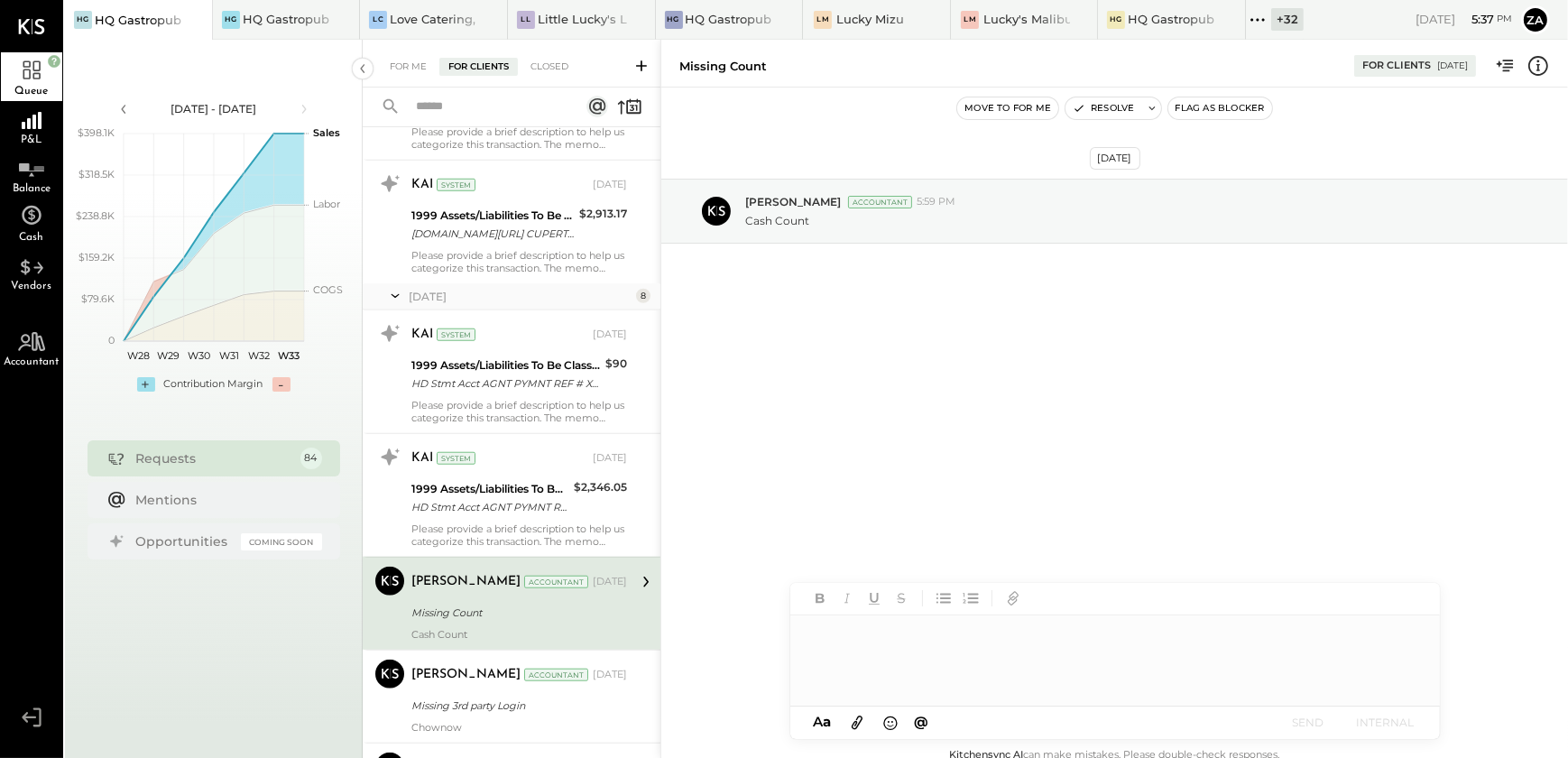
scroll to position [2298, 0]
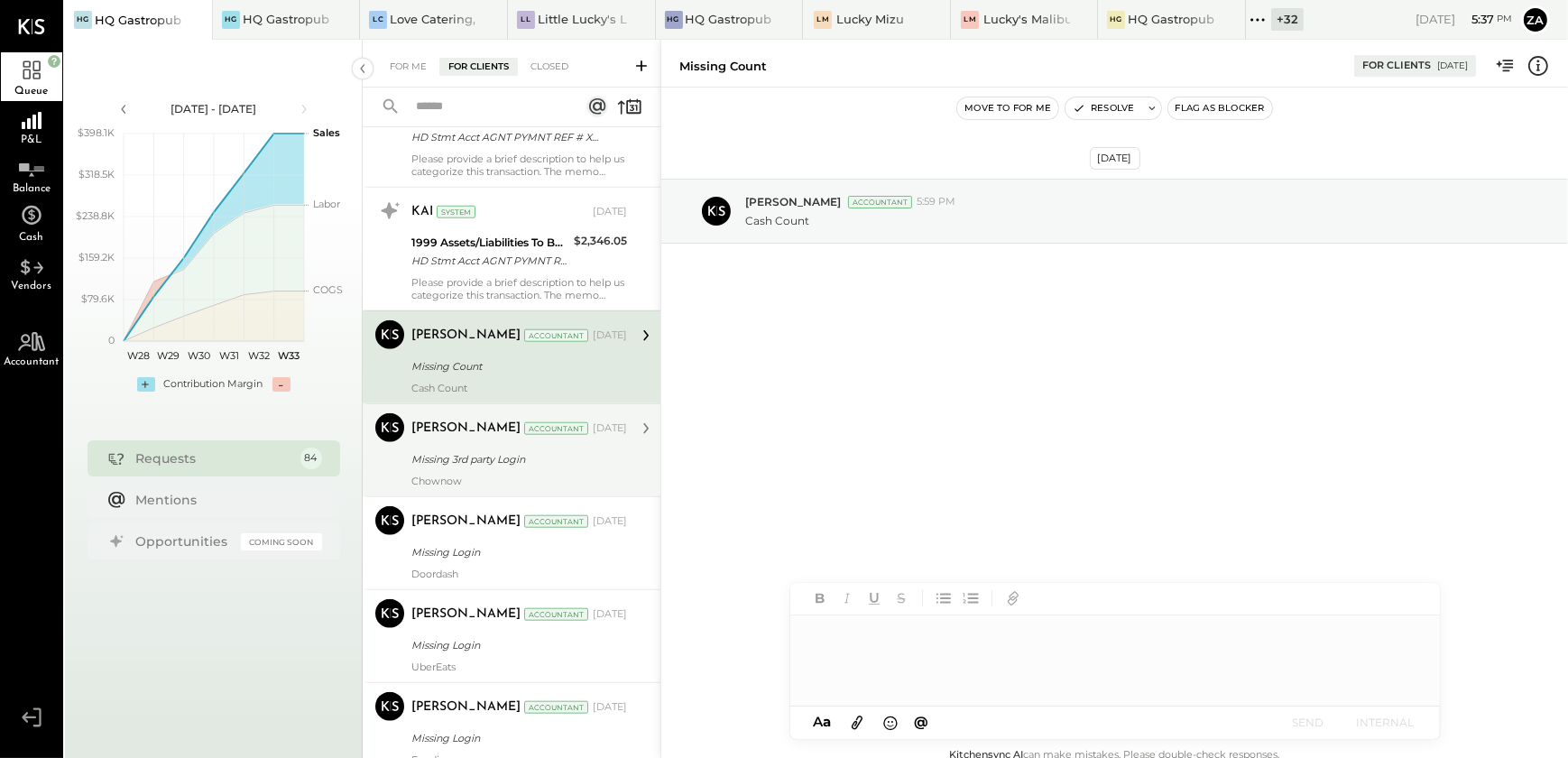
click at [533, 475] on div "Chownow" at bounding box center [519, 481] width 216 height 13
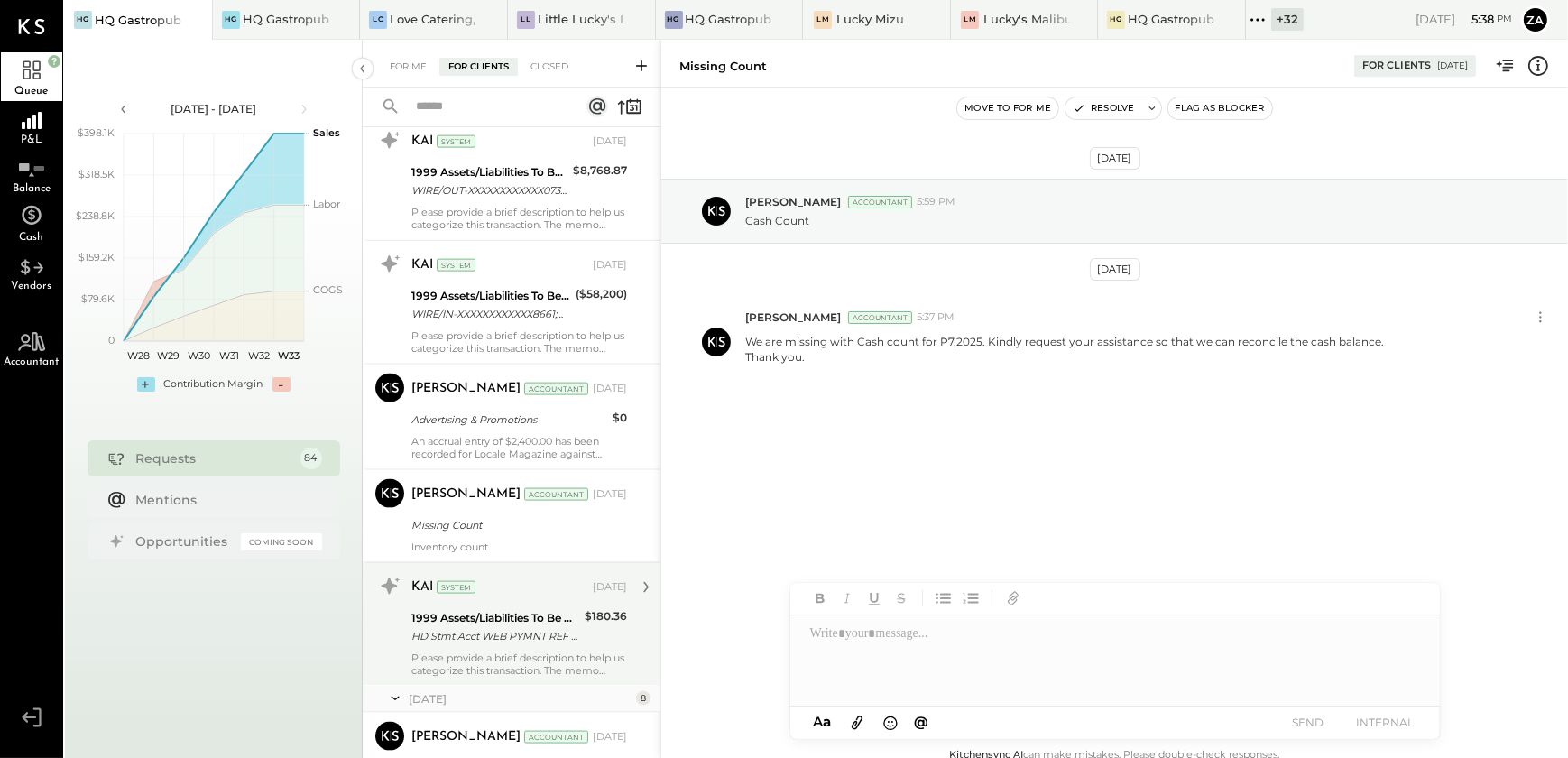
scroll to position [3250, 0]
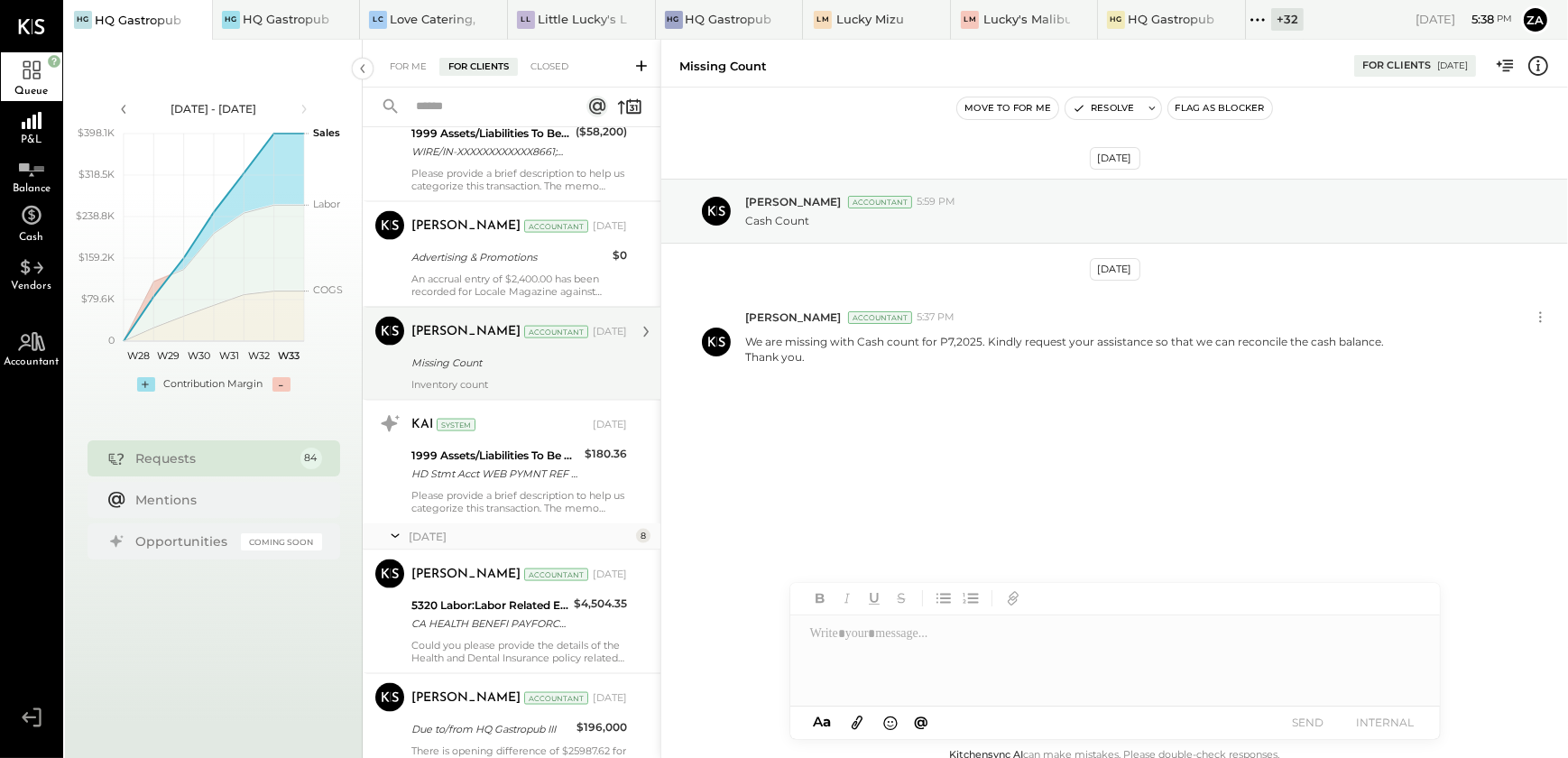
click at [480, 354] on div "Missing Count" at bounding box center [516, 363] width 211 height 18
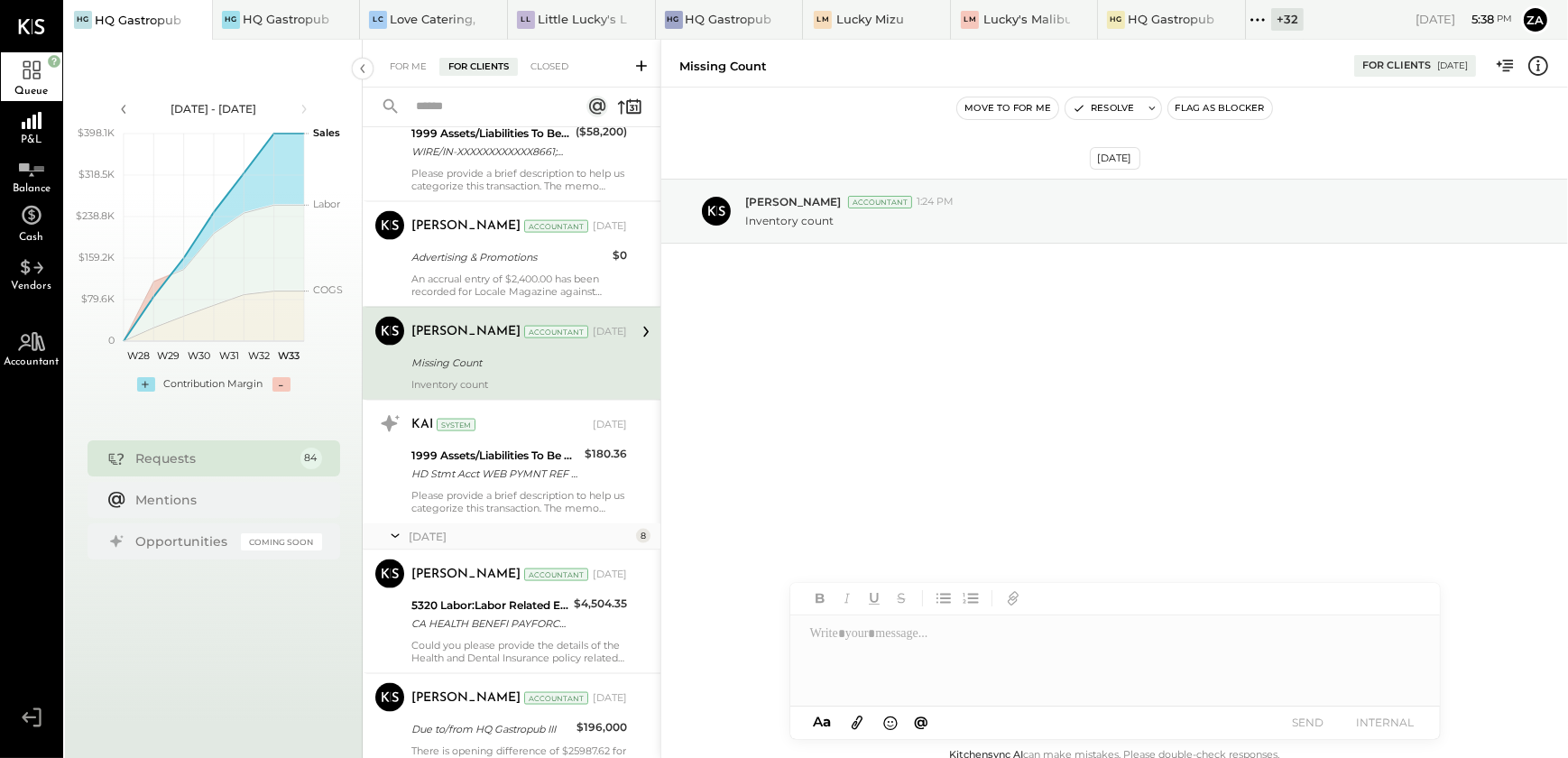
click at [844, 686] on div at bounding box center [1115, 661] width 649 height 90
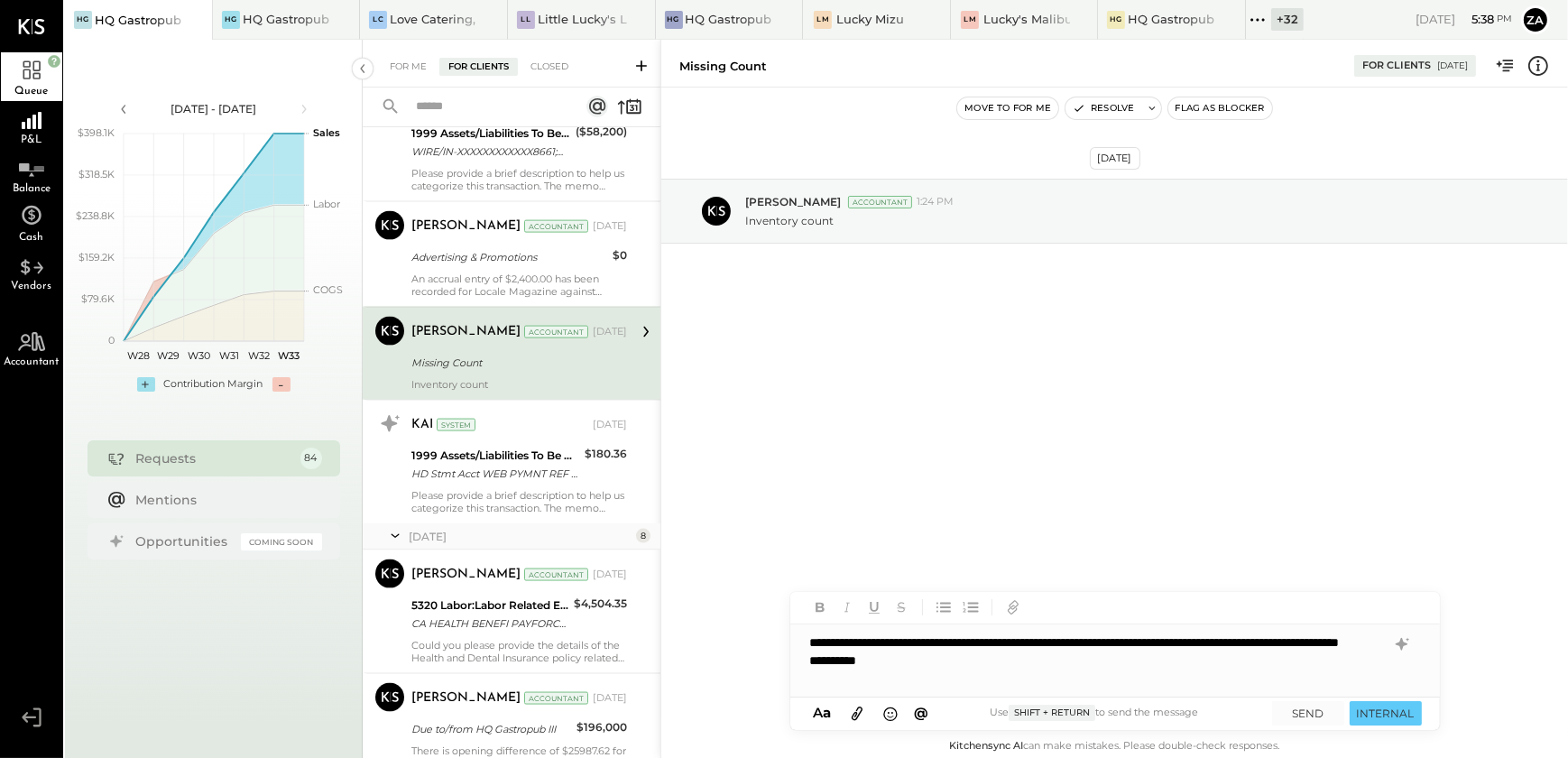
click at [939, 642] on div "**********" at bounding box center [1115, 661] width 649 height 72
click at [1301, 715] on button "SEND" at bounding box center [1308, 713] width 72 height 24
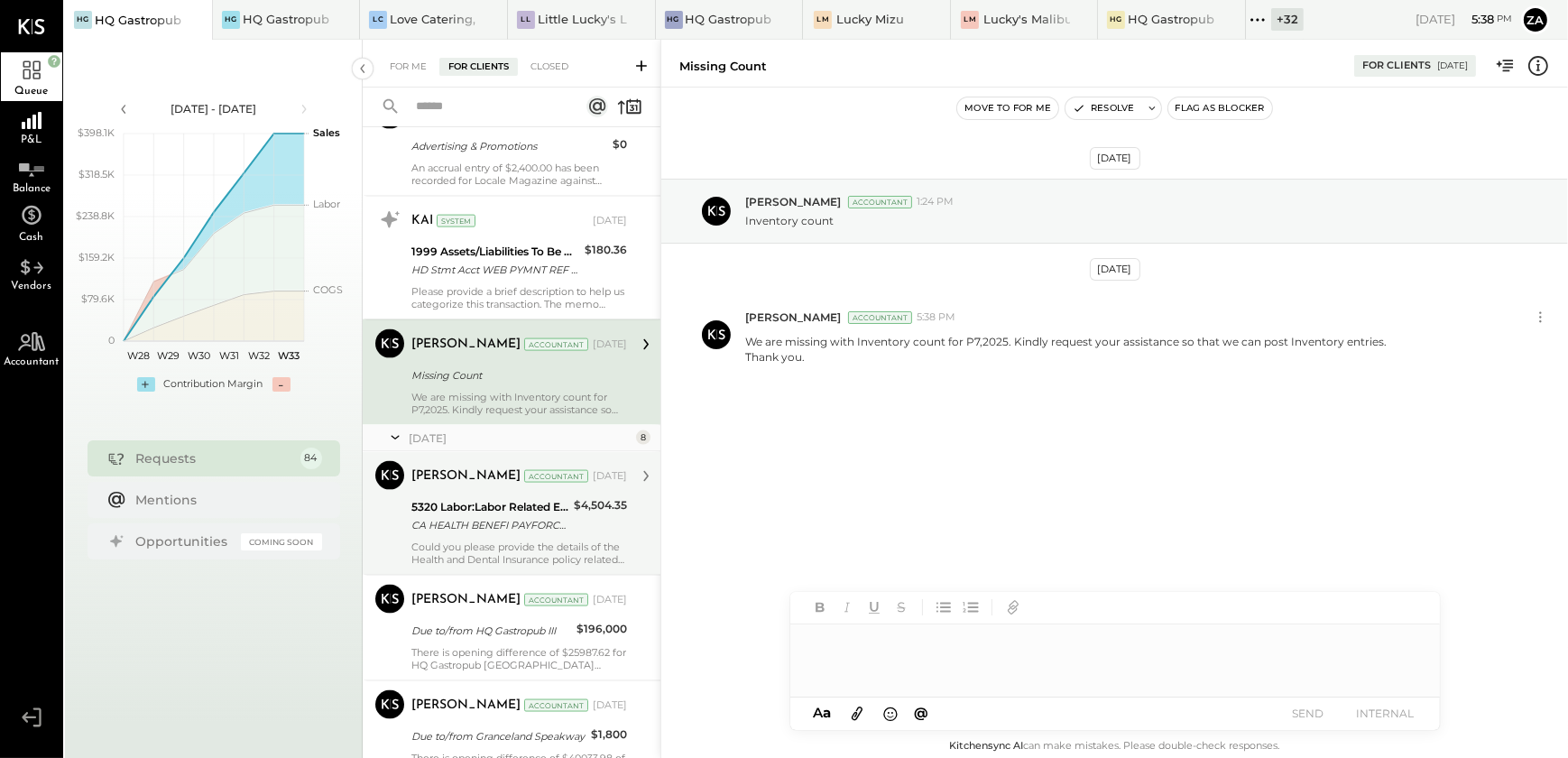
scroll to position [3441, 0]
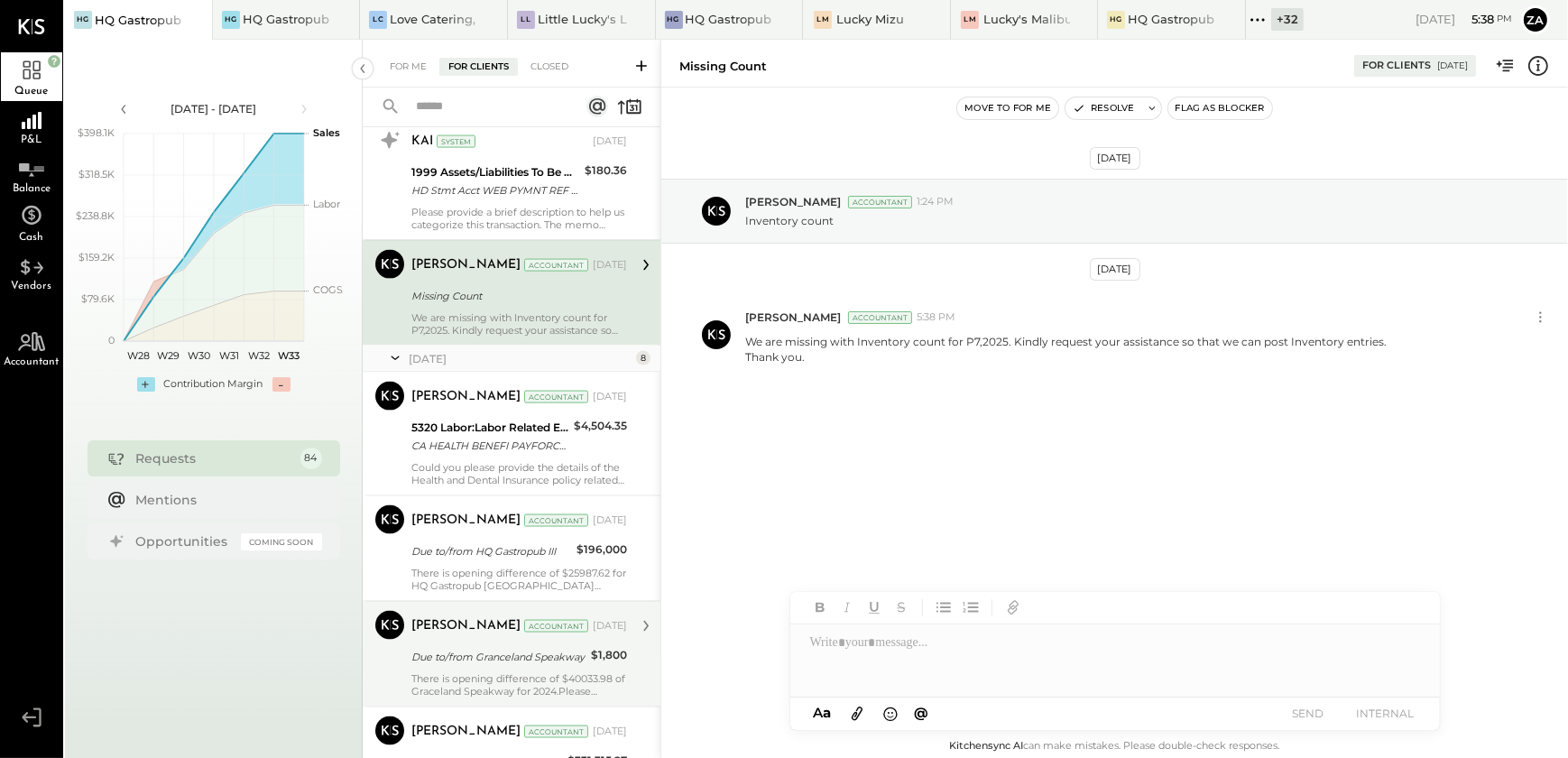
click at [489, 655] on div "Due to/from Granceland Speakway" at bounding box center [498, 657] width 175 height 18
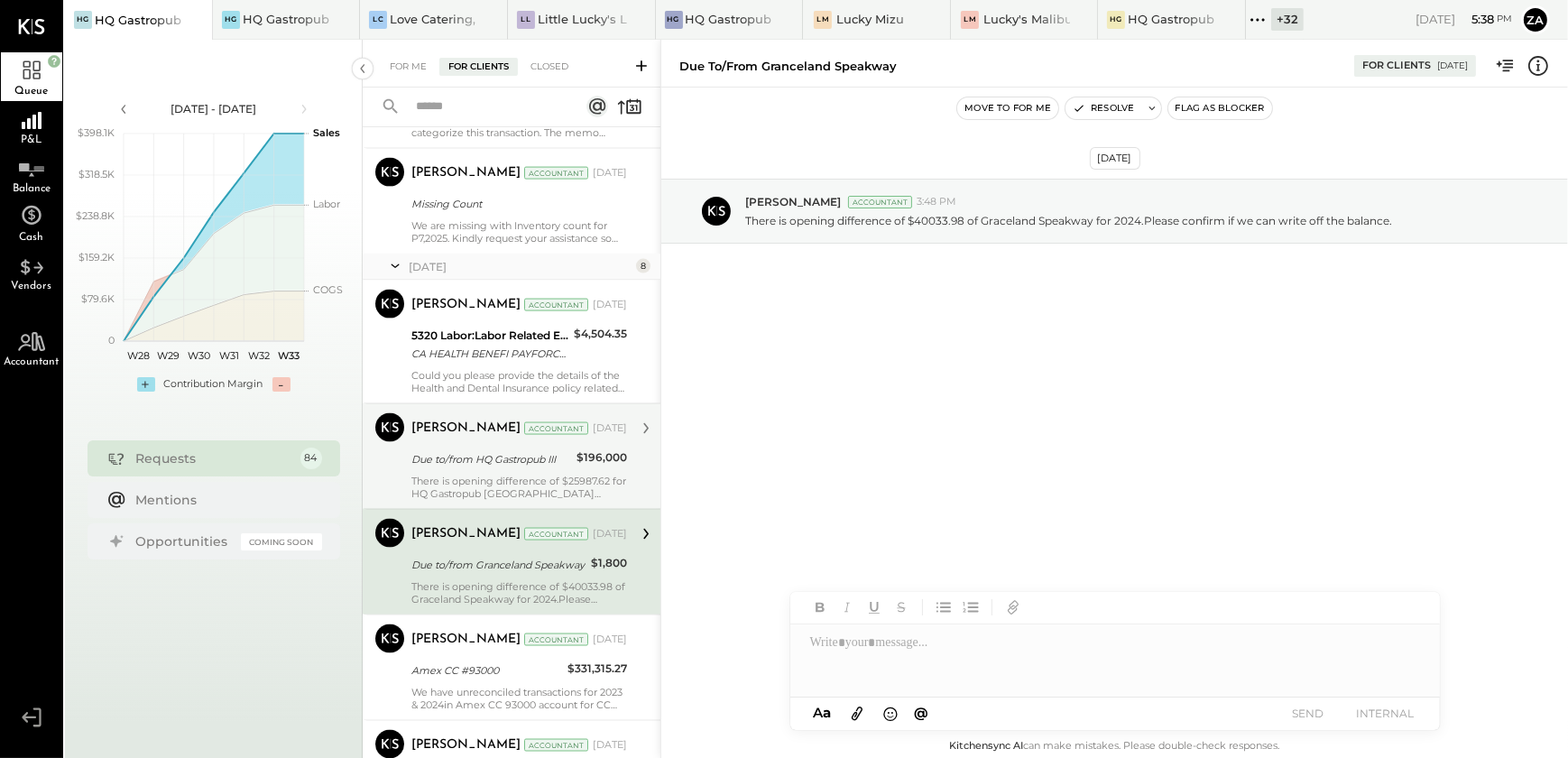
scroll to position [3605, 0]
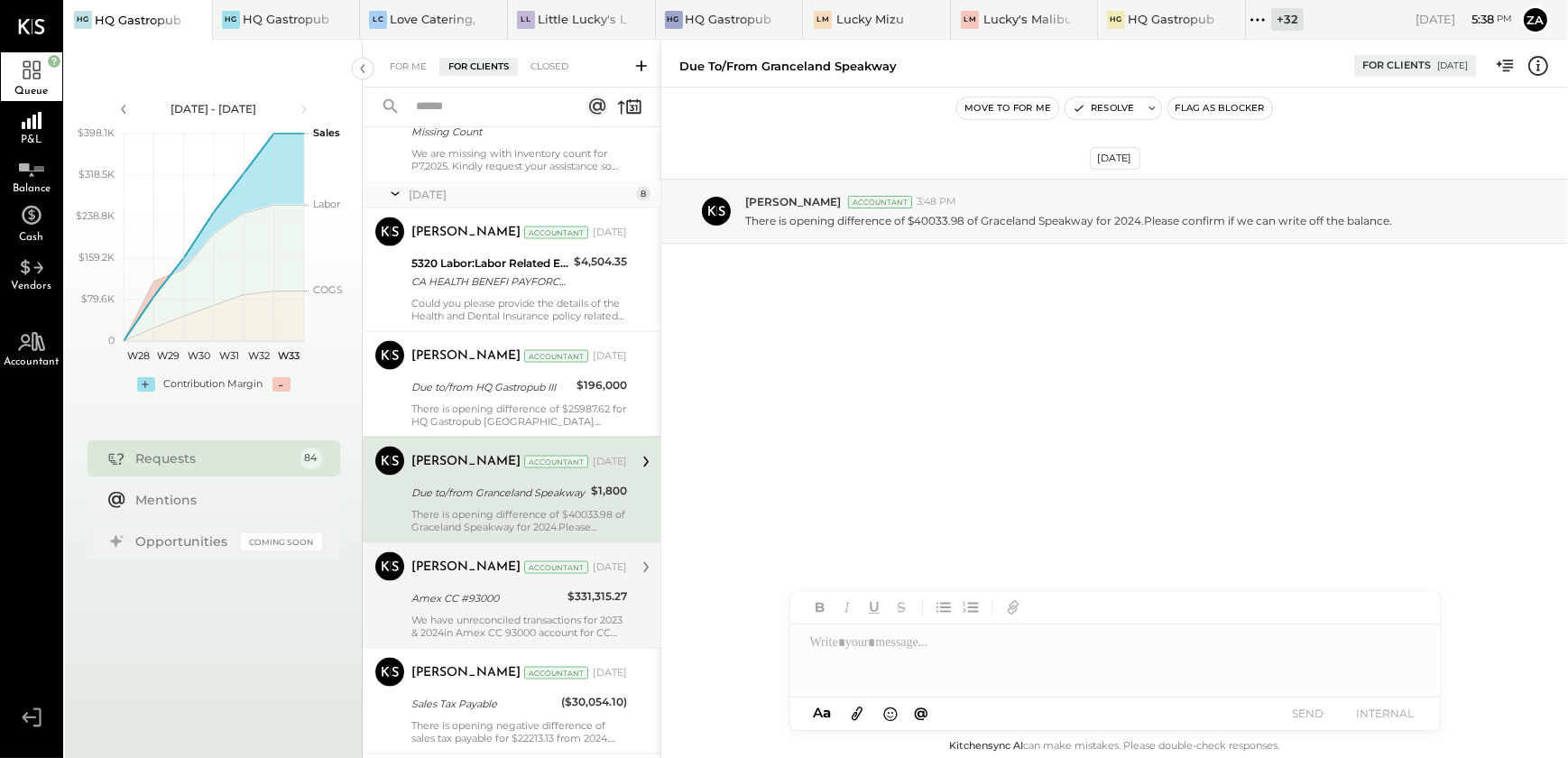
click at [477, 592] on div "Amex CC #93000" at bounding box center [486, 599] width 151 height 18
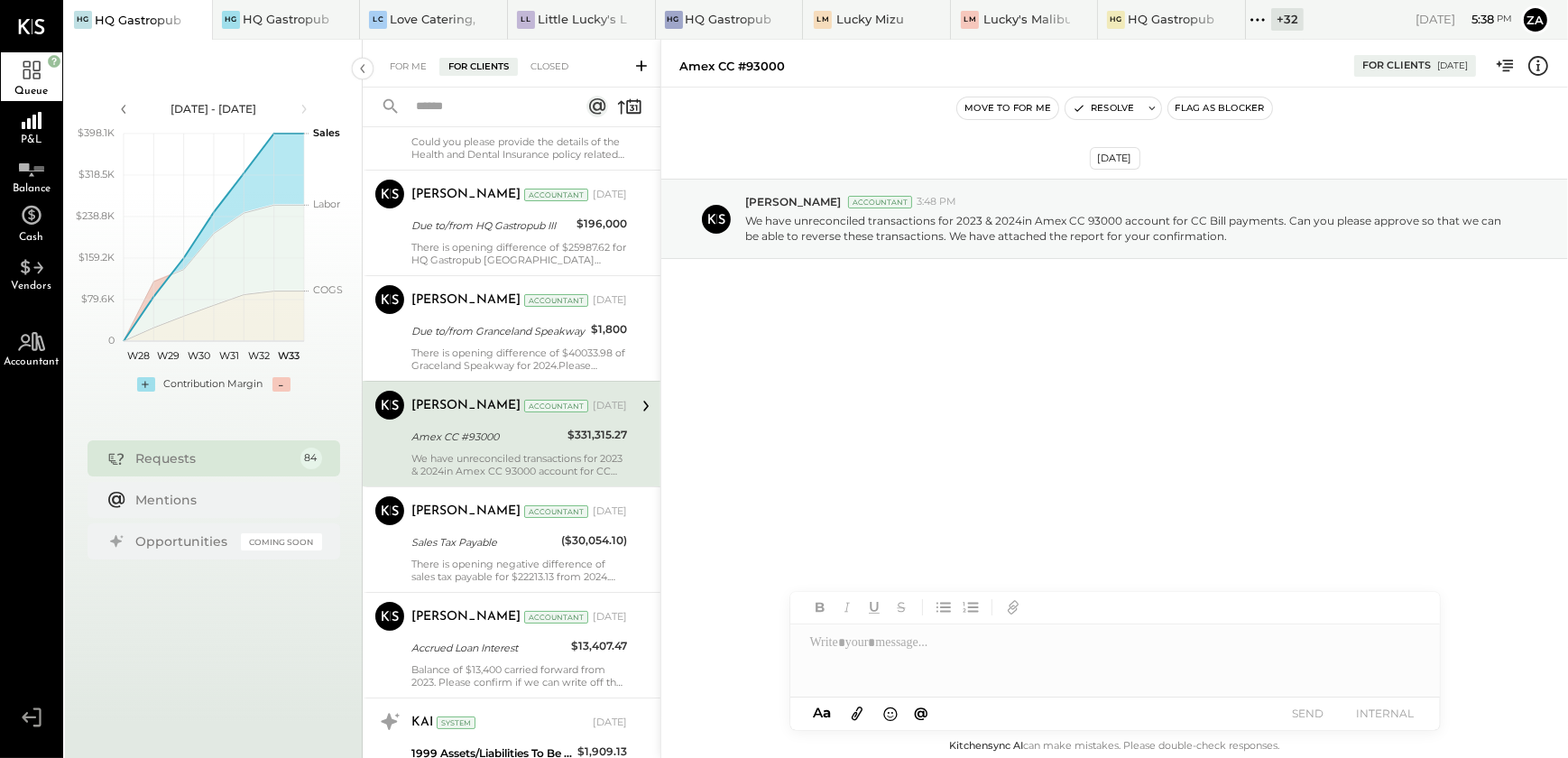
scroll to position [3769, 0]
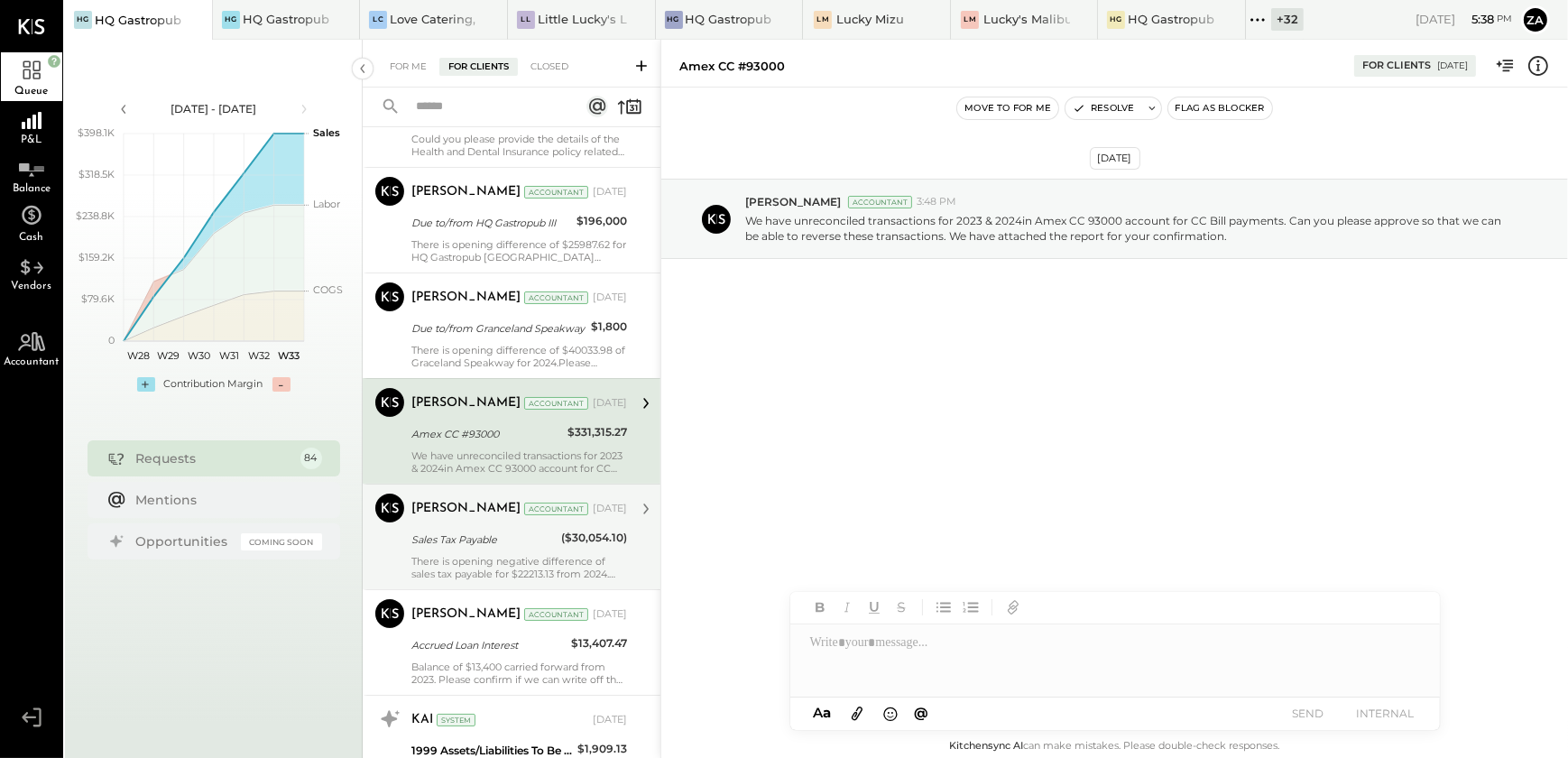
click at [493, 567] on div "There is opening negative difference of sales tax payable for $22213.13 from 20…" at bounding box center [519, 568] width 216 height 25
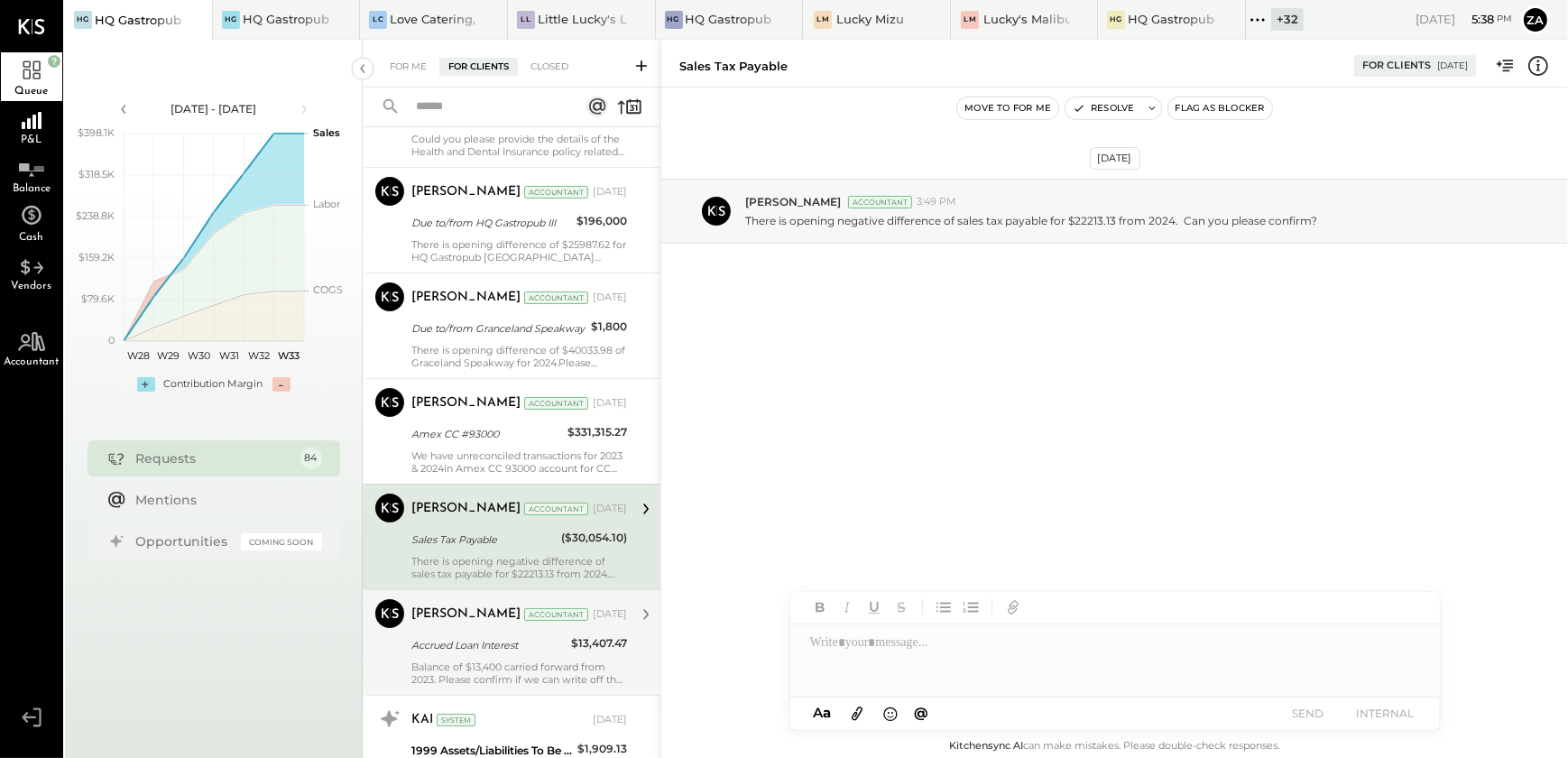
click at [472, 642] on div "Accrued Loan Interest" at bounding box center [488, 646] width 155 height 18
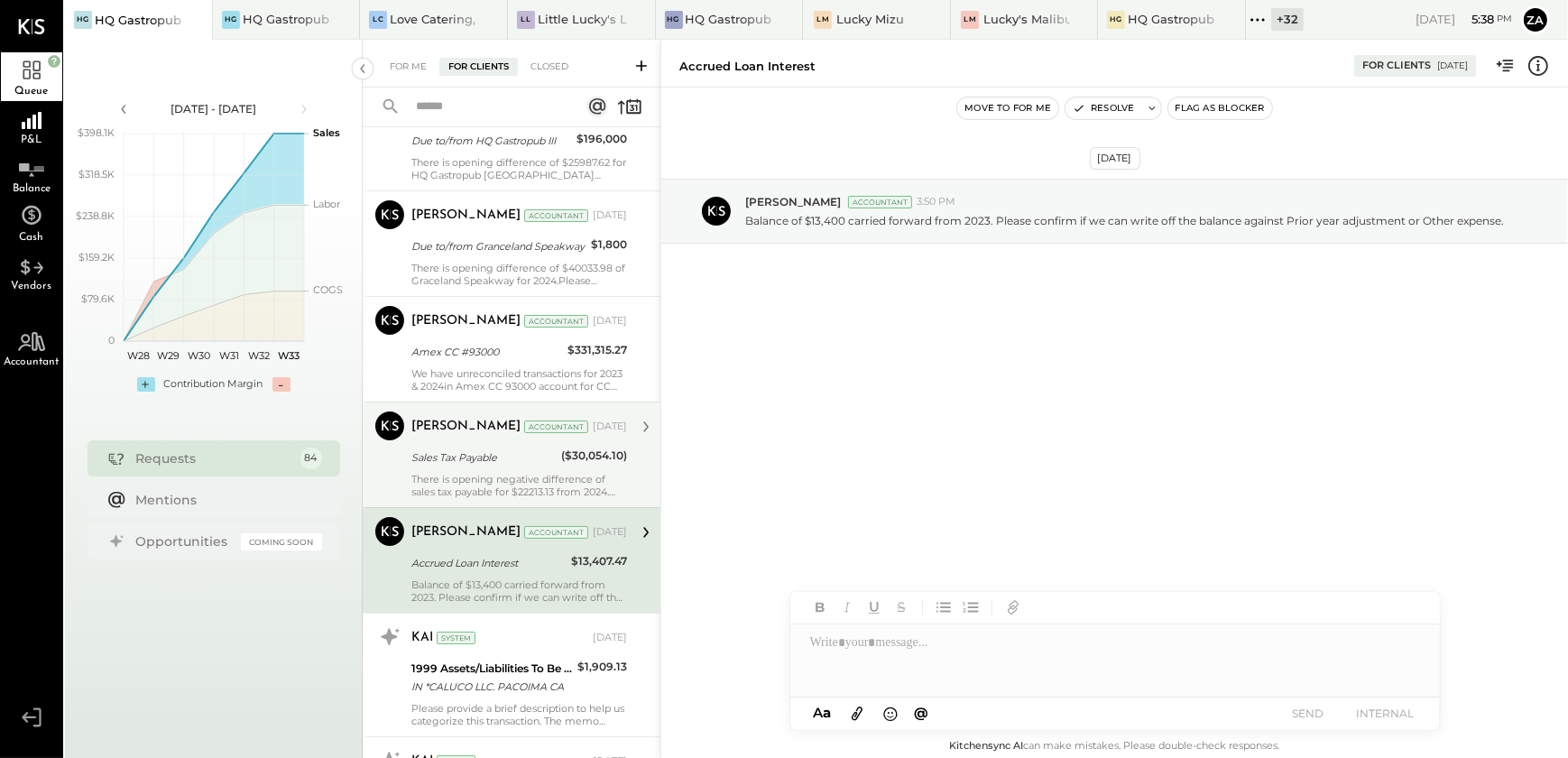
scroll to position [4016, 0]
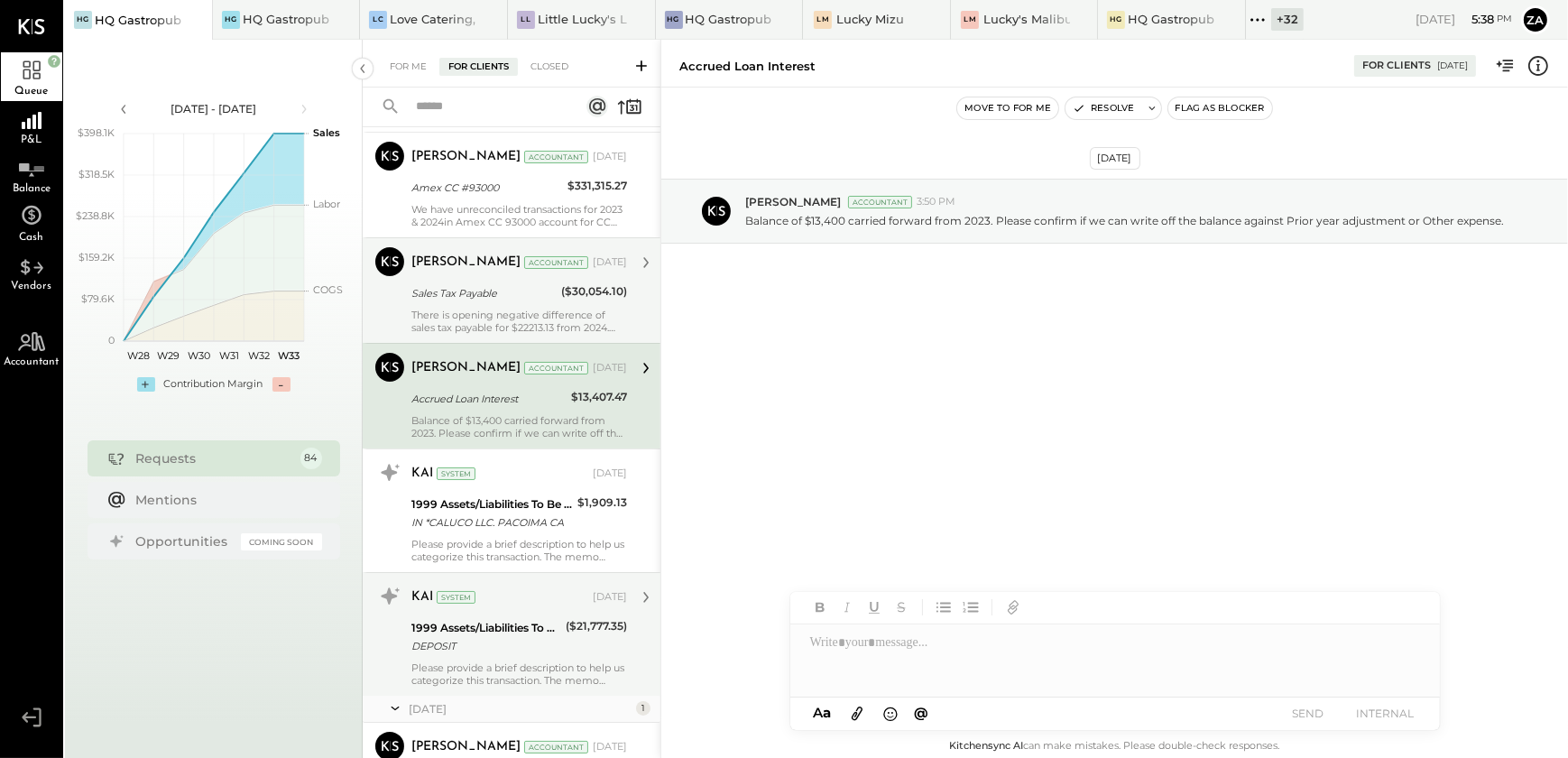
click at [516, 638] on div "DEPOSIT" at bounding box center [486, 647] width 149 height 18
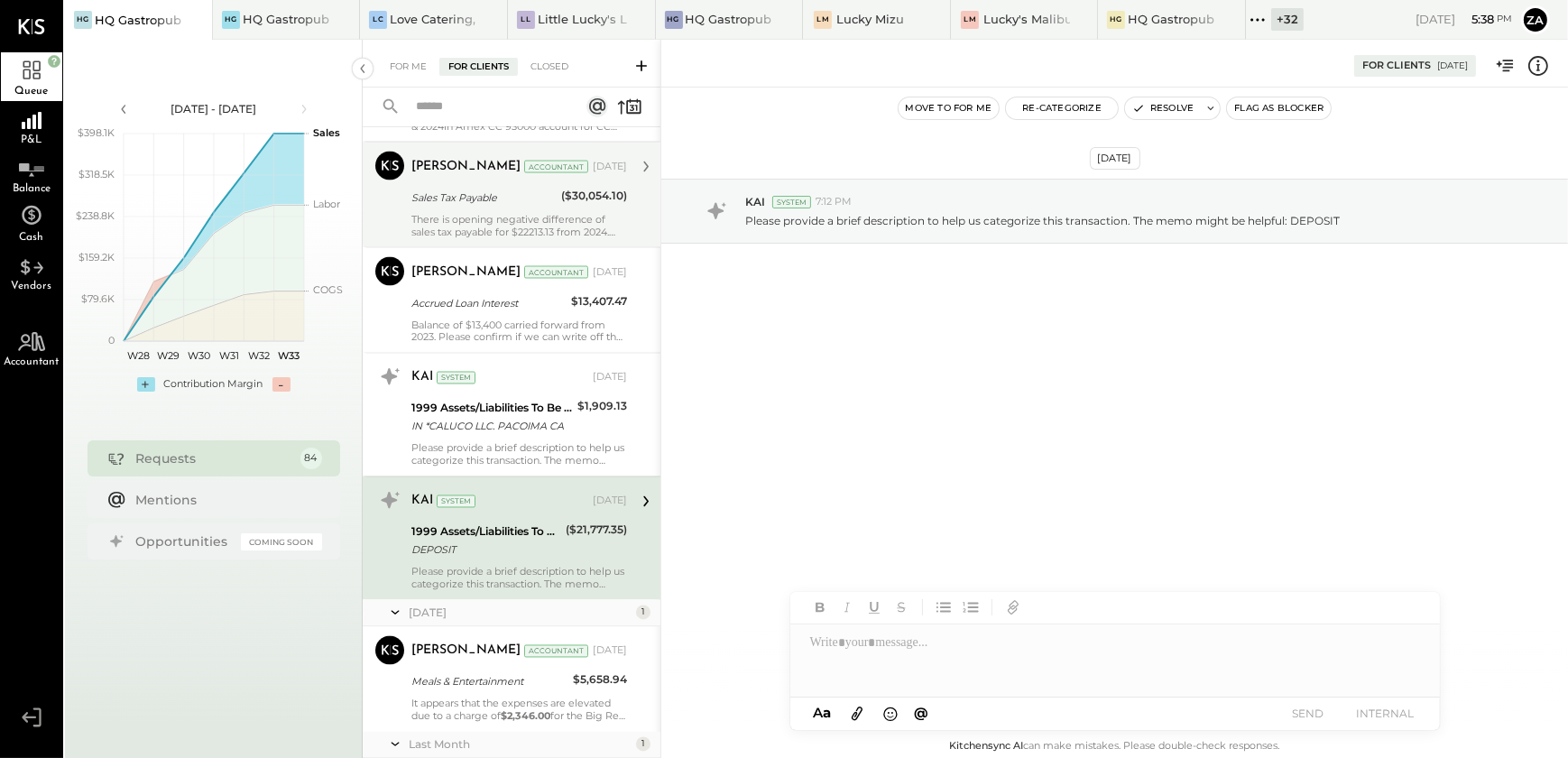
scroll to position [4179, 0]
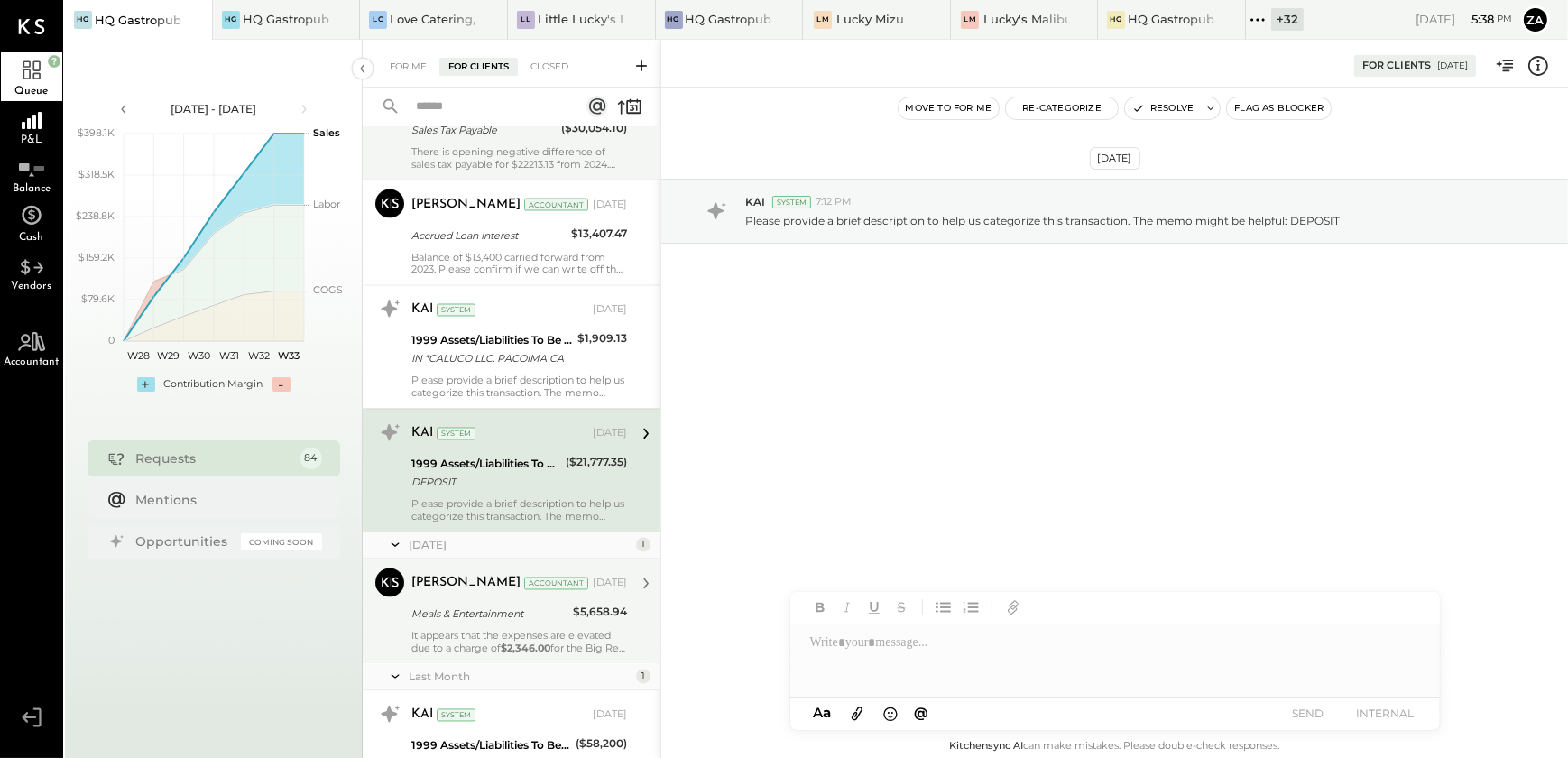
click at [514, 623] on div "[PERSON_NAME] Accountant [DATE] Meals & Entertainment $5,658.94 It appears that…" at bounding box center [519, 612] width 216 height 87
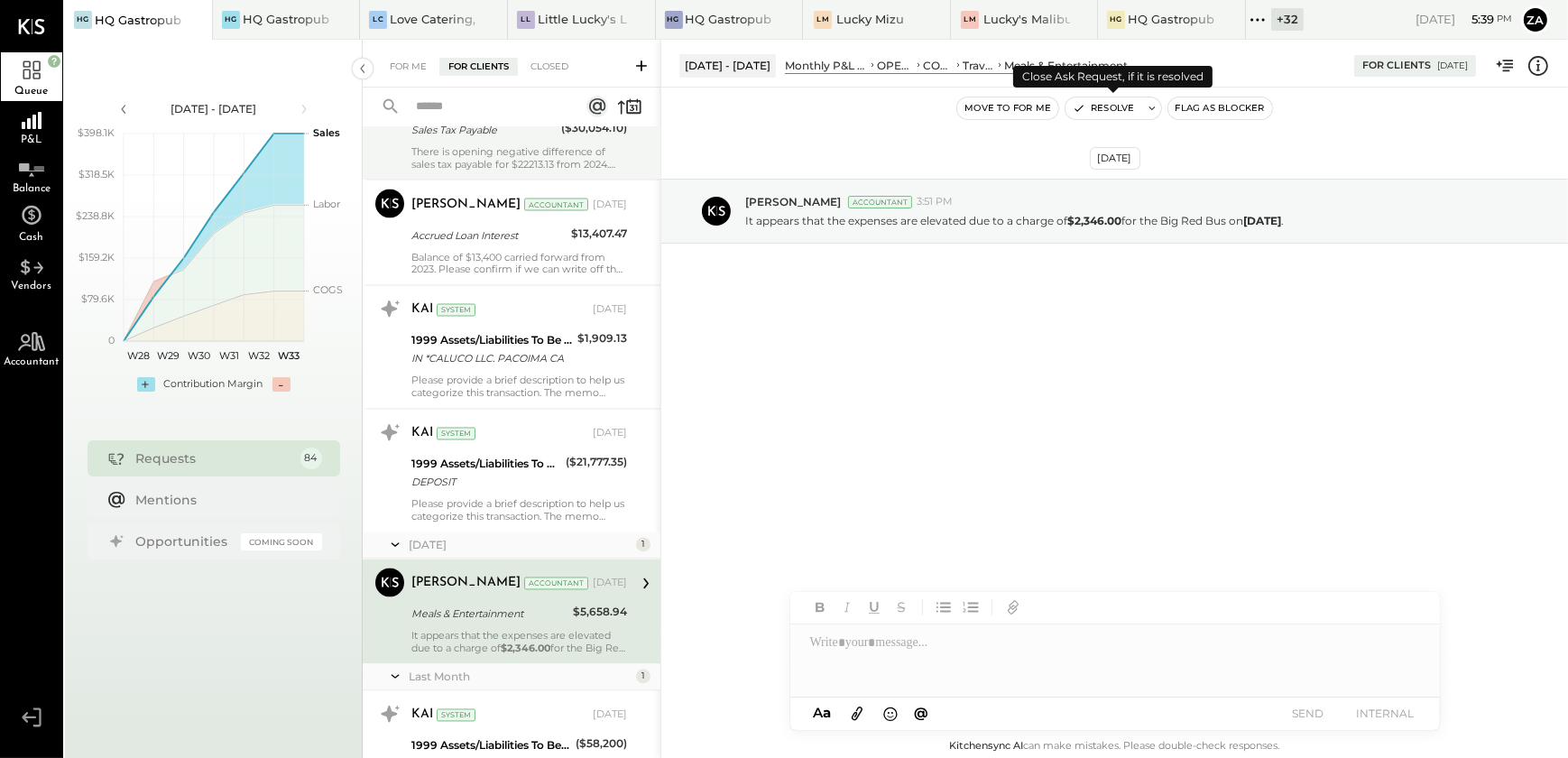
click at [1119, 104] on button "Resolve" at bounding box center [1104, 109] width 76 height 22
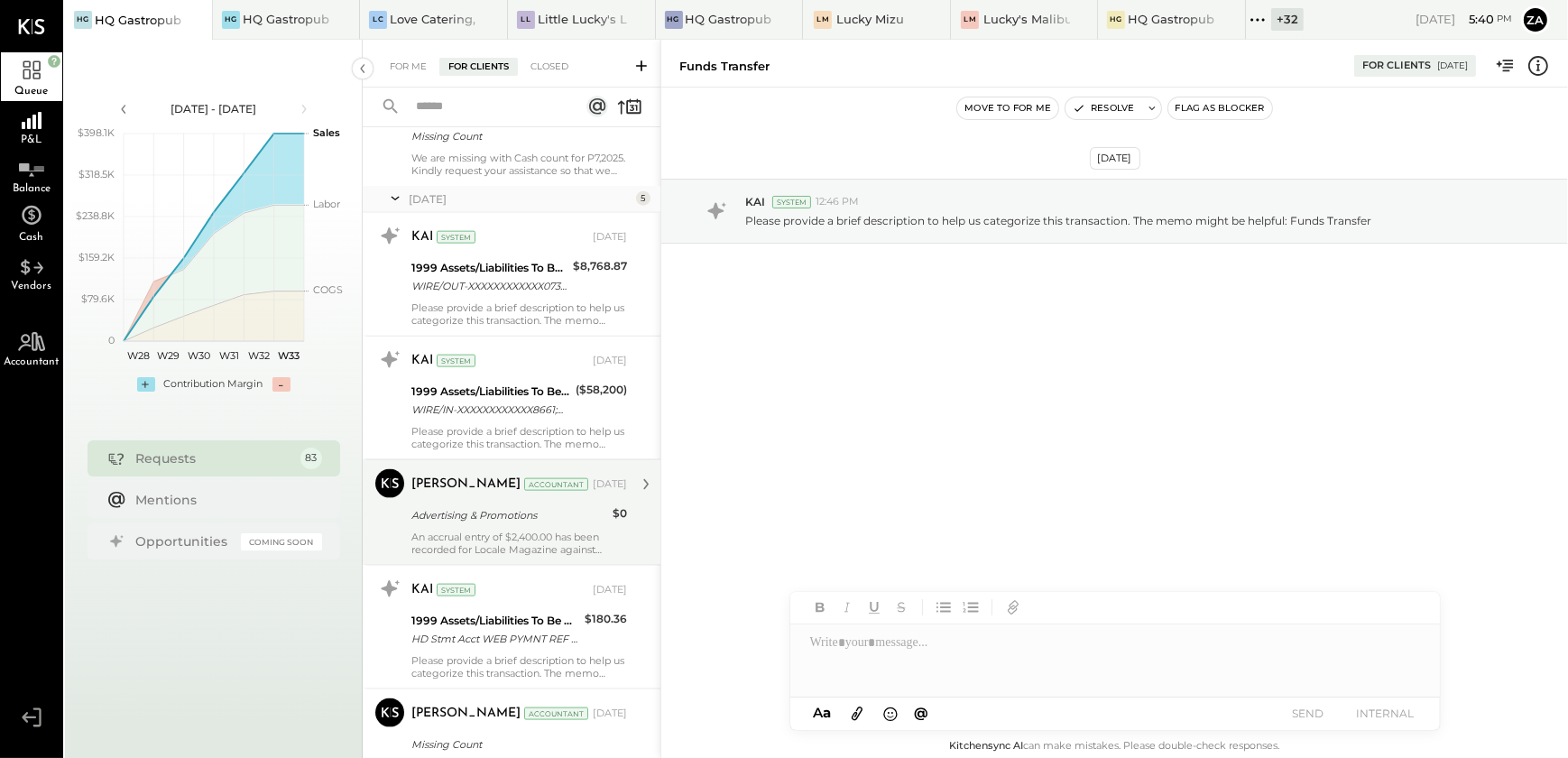
scroll to position [3118, 0]
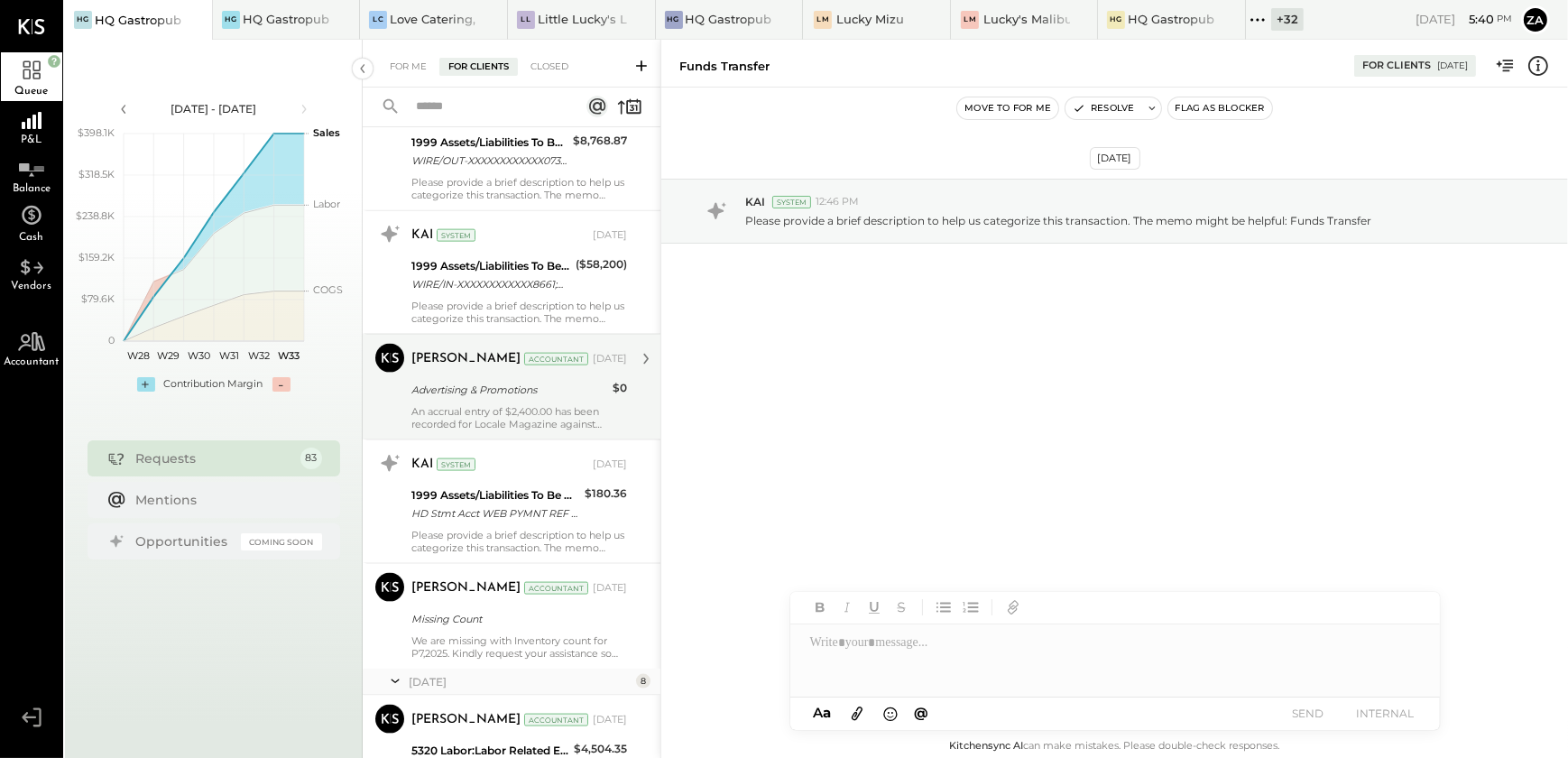
click at [505, 368] on div "[PERSON_NAME] Accountant [DATE]" at bounding box center [519, 359] width 216 height 25
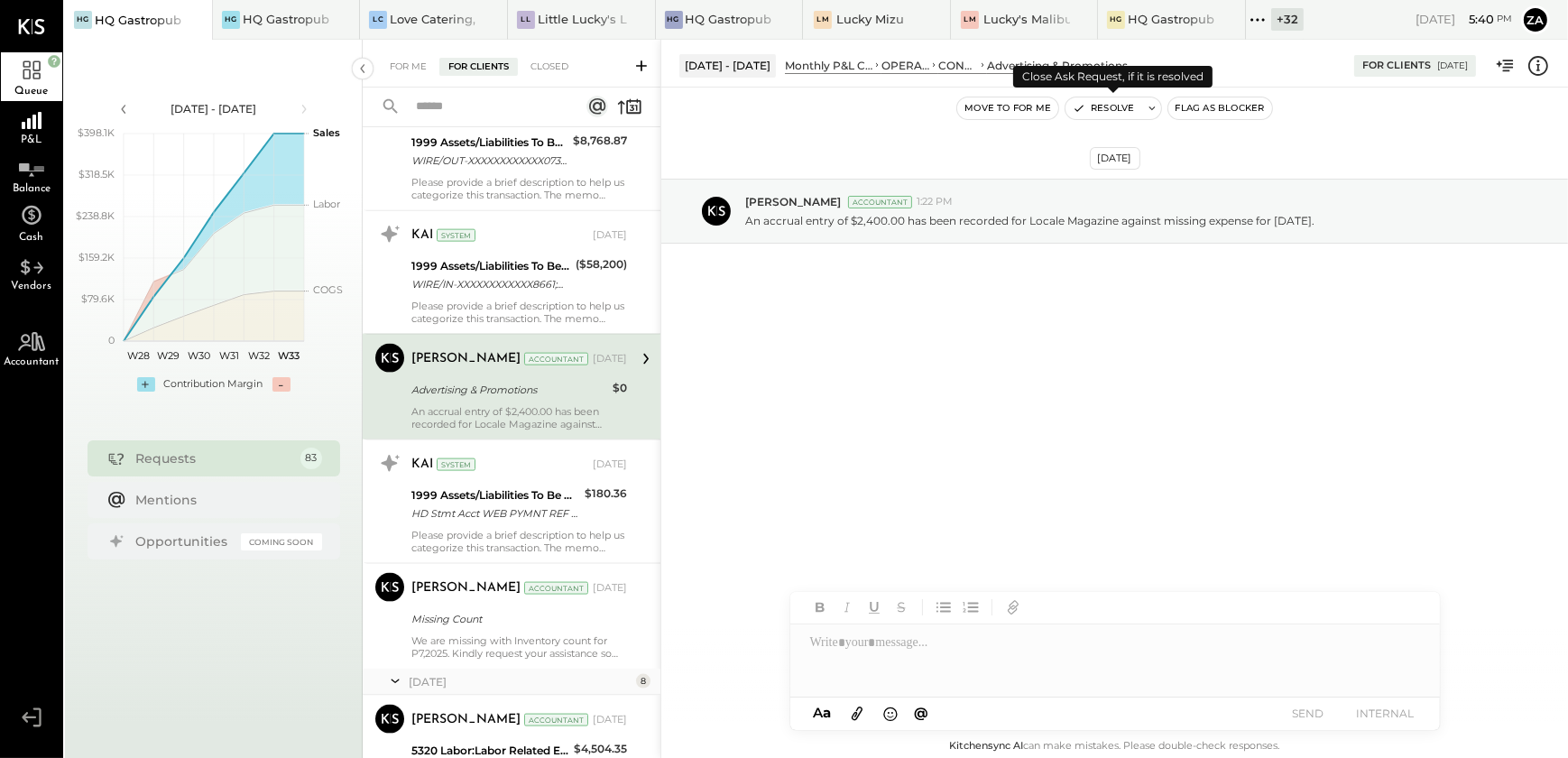
click at [1126, 108] on button "Resolve" at bounding box center [1104, 109] width 76 height 22
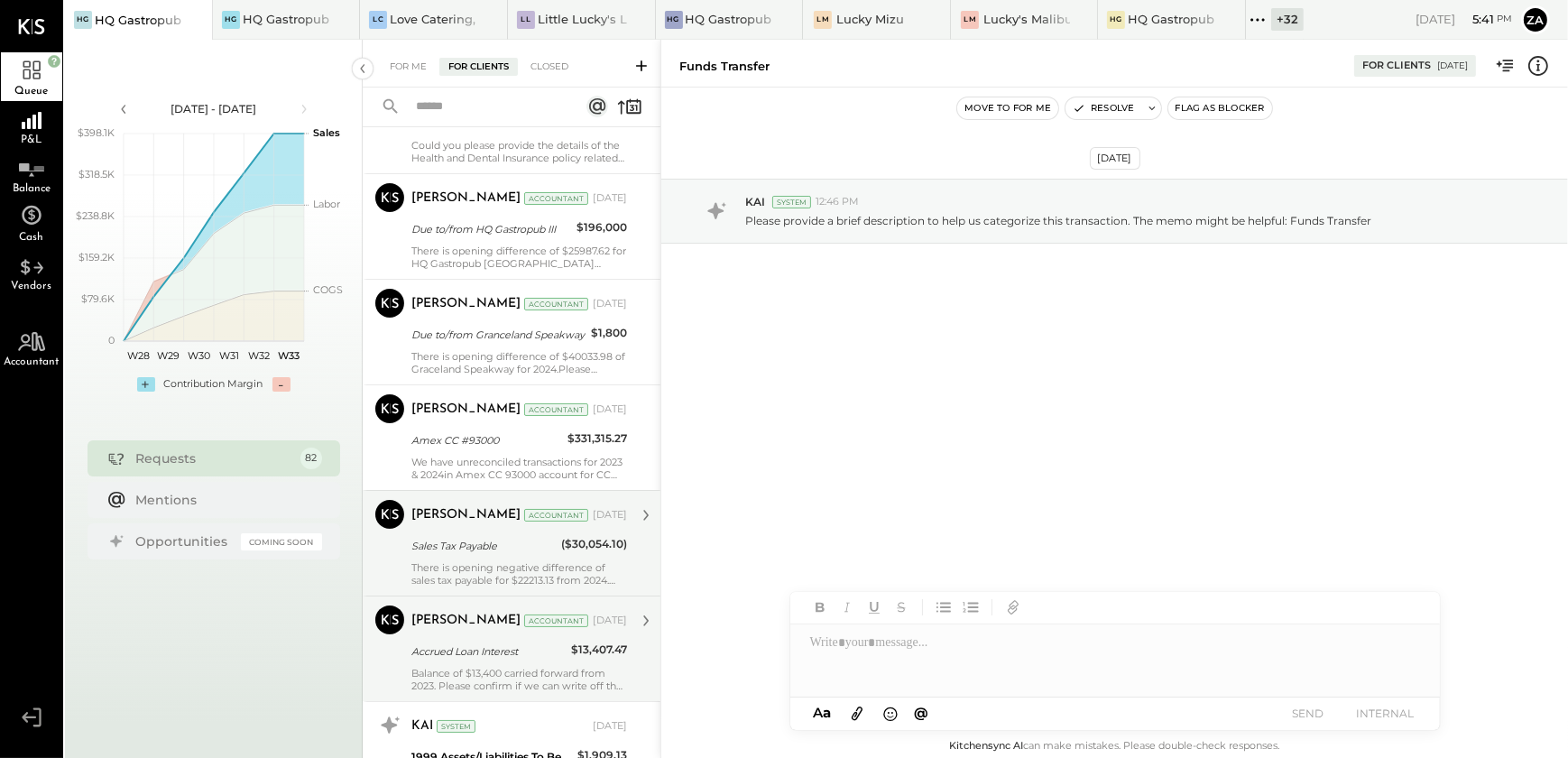
scroll to position [3774, 0]
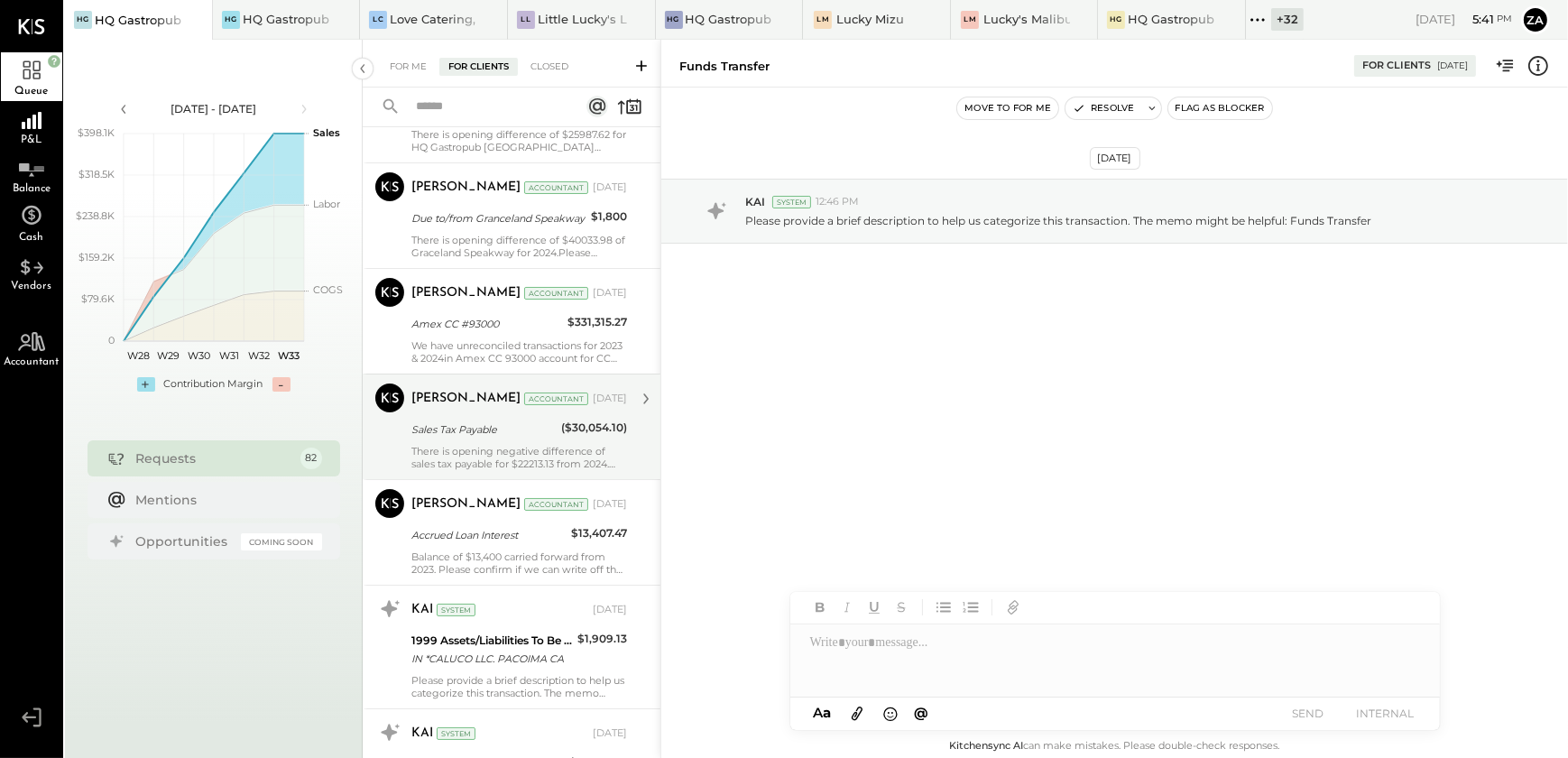
click at [527, 433] on div "Sales Tax Payable" at bounding box center [484, 430] width 145 height 18
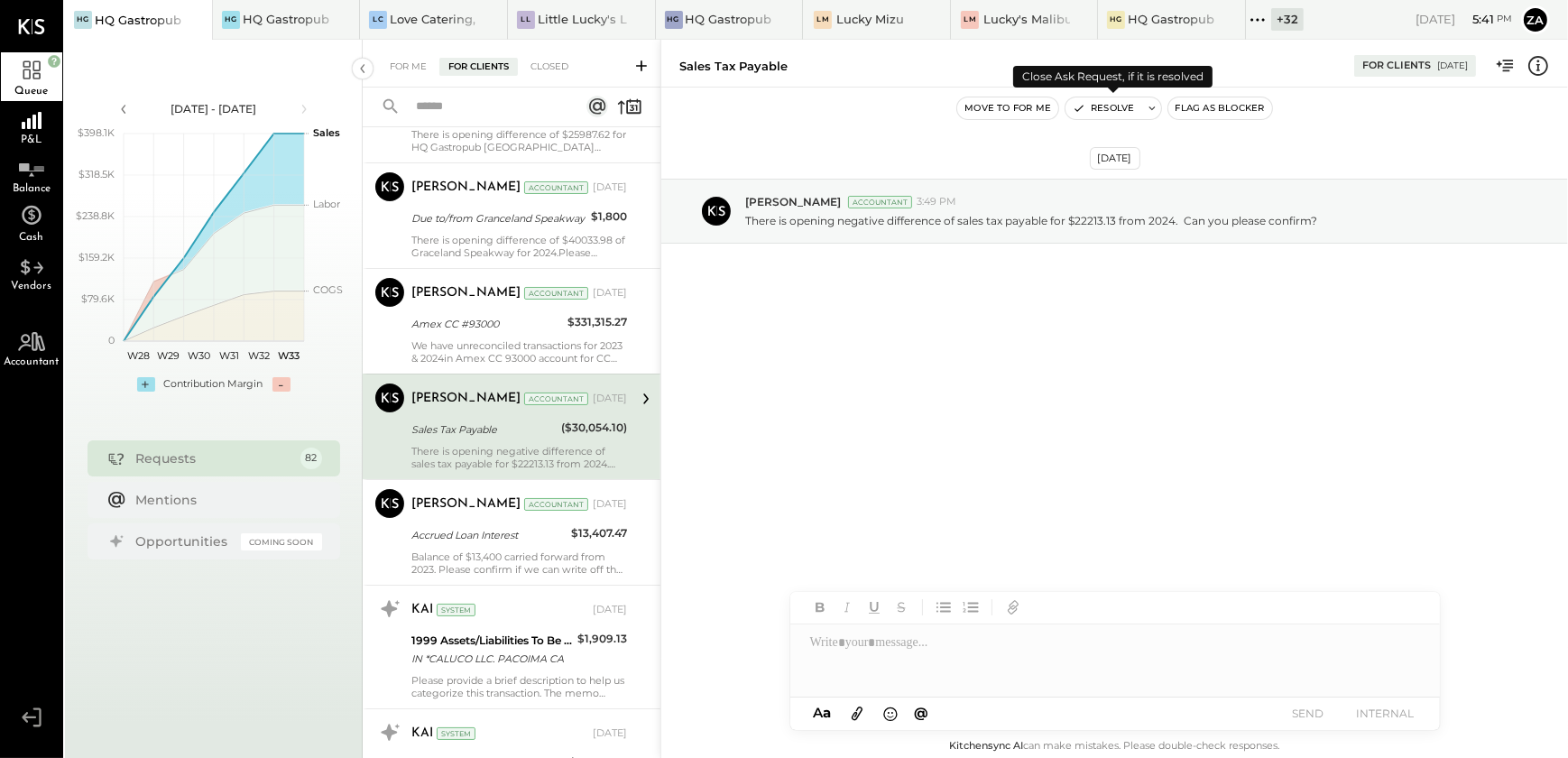
click at [1118, 108] on button "Resolve" at bounding box center [1104, 109] width 76 height 22
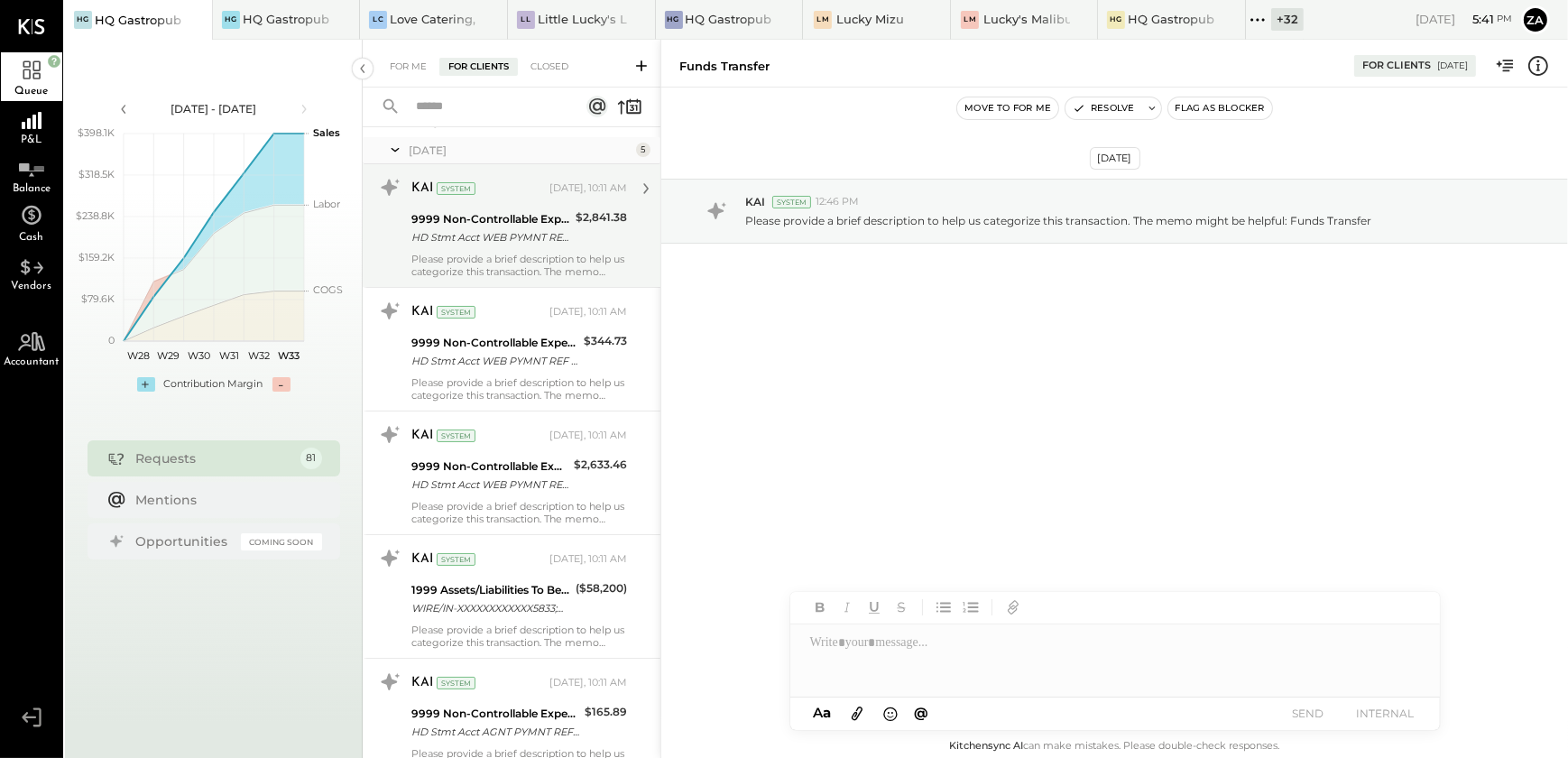
scroll to position [4580, 0]
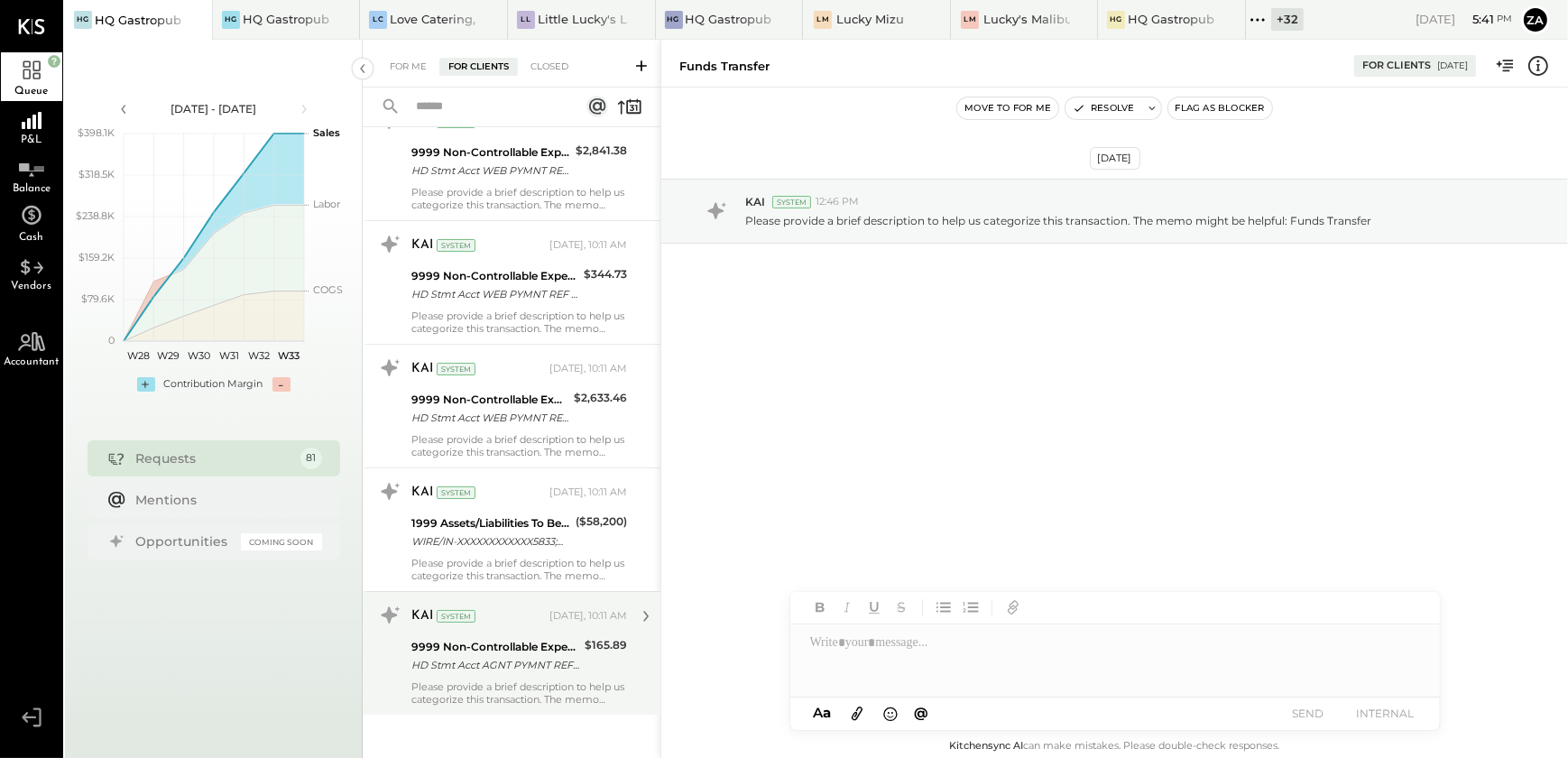
click at [477, 683] on div "Please provide a brief description to help us categorize this transaction. The …" at bounding box center [519, 693] width 216 height 25
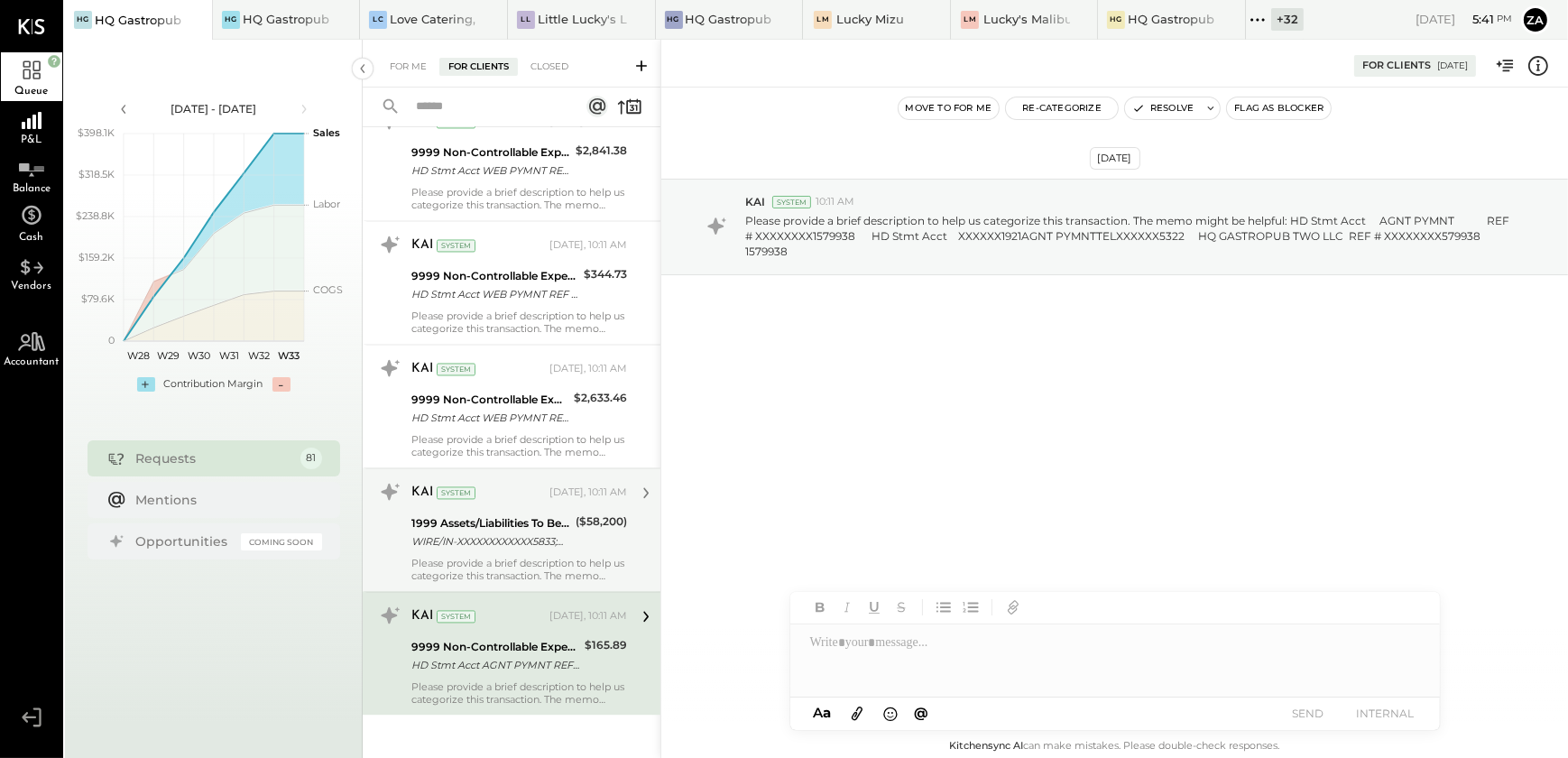
click at [517, 548] on div "KAI System [DATE], 10:11 AM 1999 Assets/Liabilities To Be Classified WIRE/IN-XX…" at bounding box center [519, 530] width 216 height 105
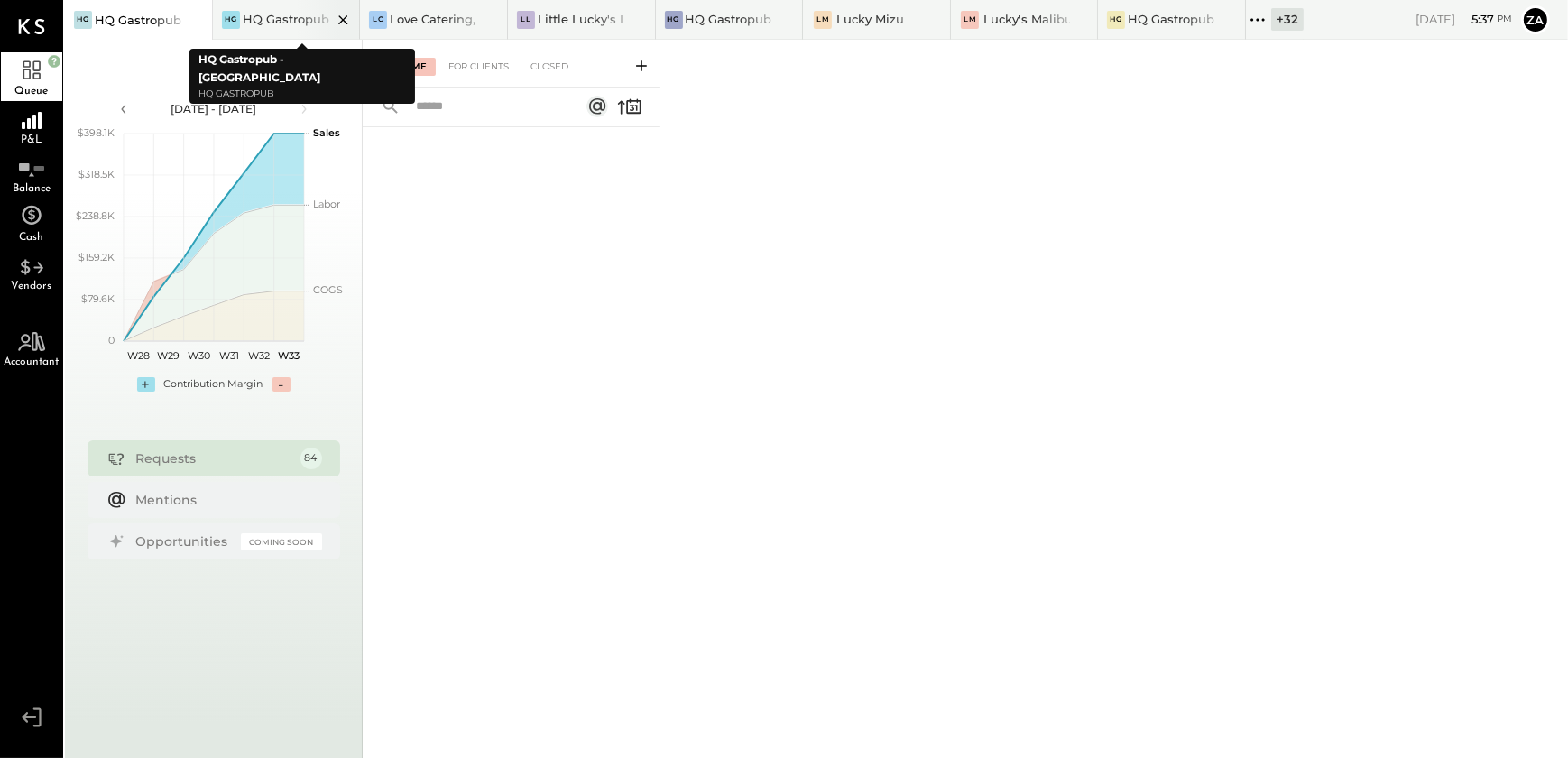
click at [300, 22] on div at bounding box center [327, 19] width 63 height 39
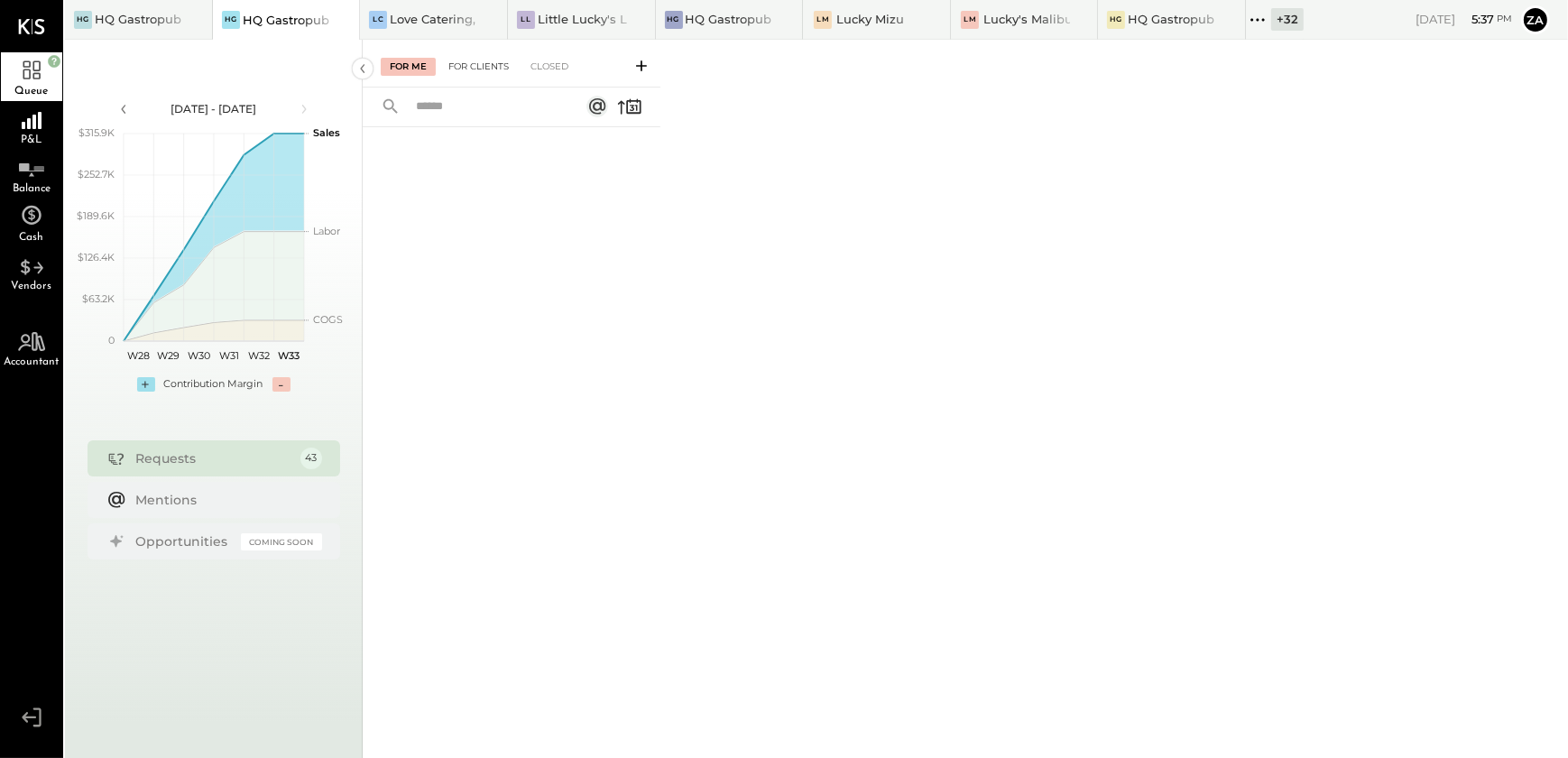
click at [474, 73] on div "For Clients" at bounding box center [478, 67] width 79 height 18
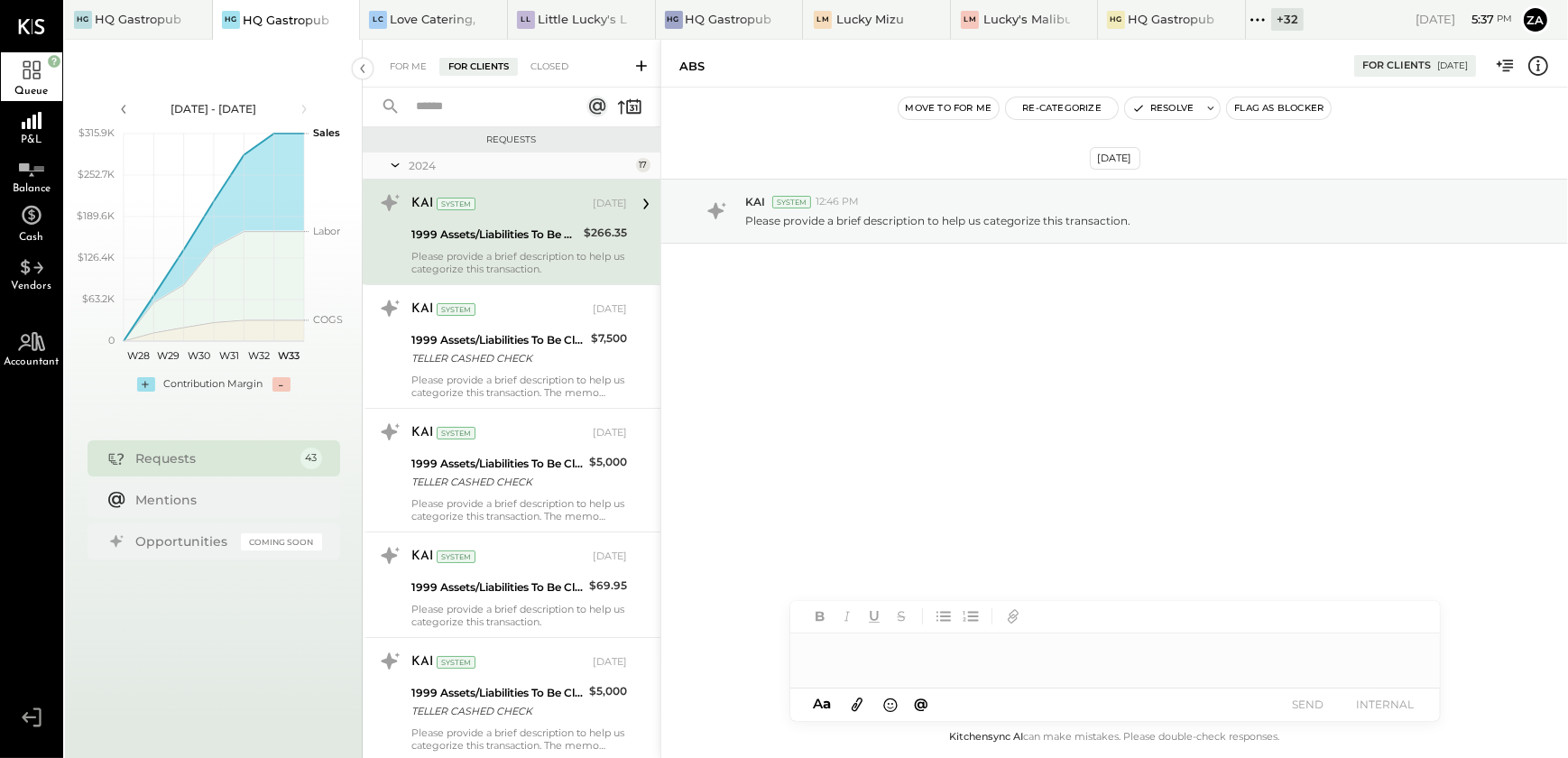
click at [453, 108] on input "text" at bounding box center [486, 107] width 164 height 30
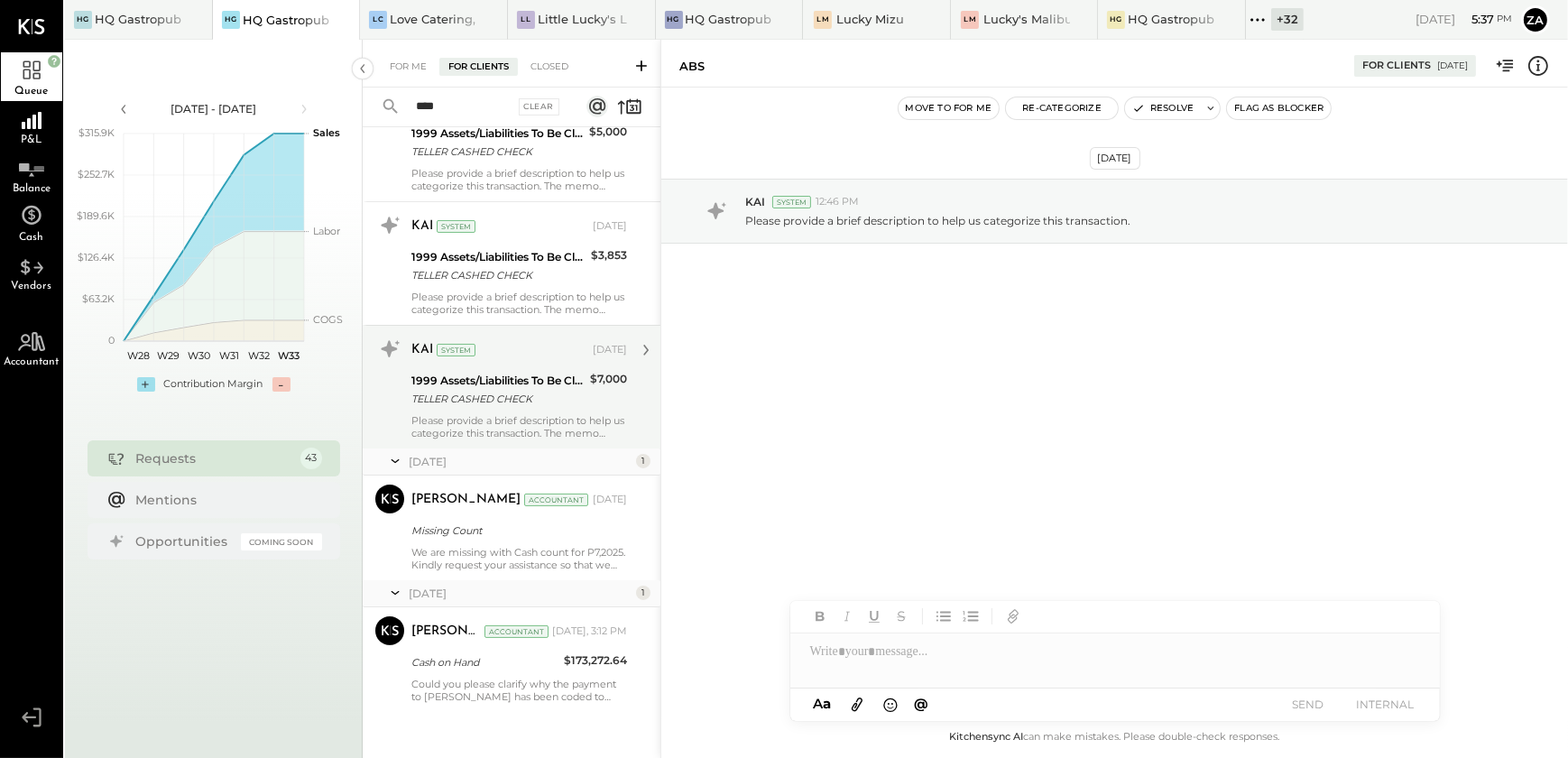
scroll to position [349, 0]
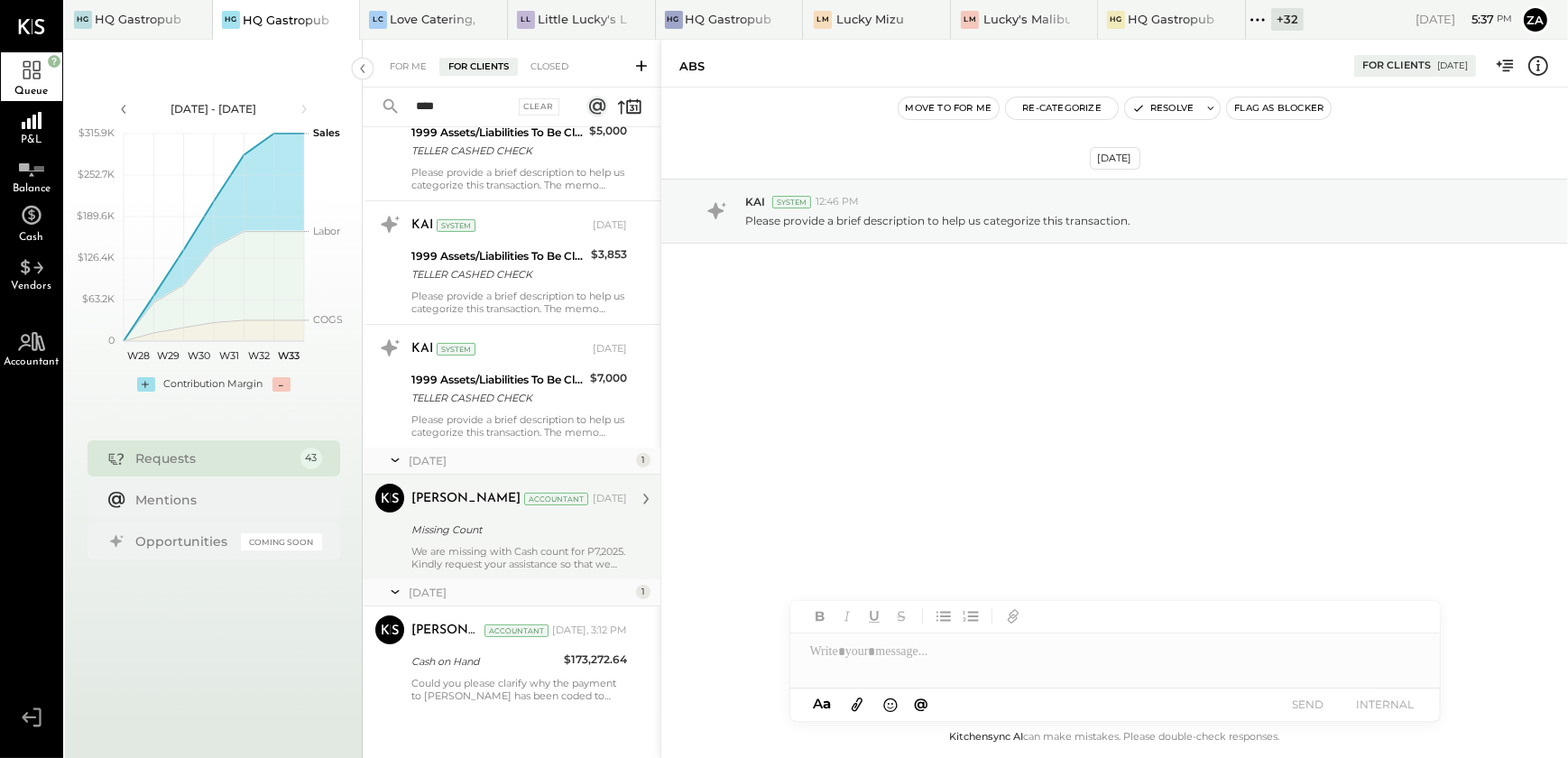
type input "****"
click at [504, 510] on div "Zankhana Vyas Accountant Mar 07, 2025" at bounding box center [519, 499] width 216 height 25
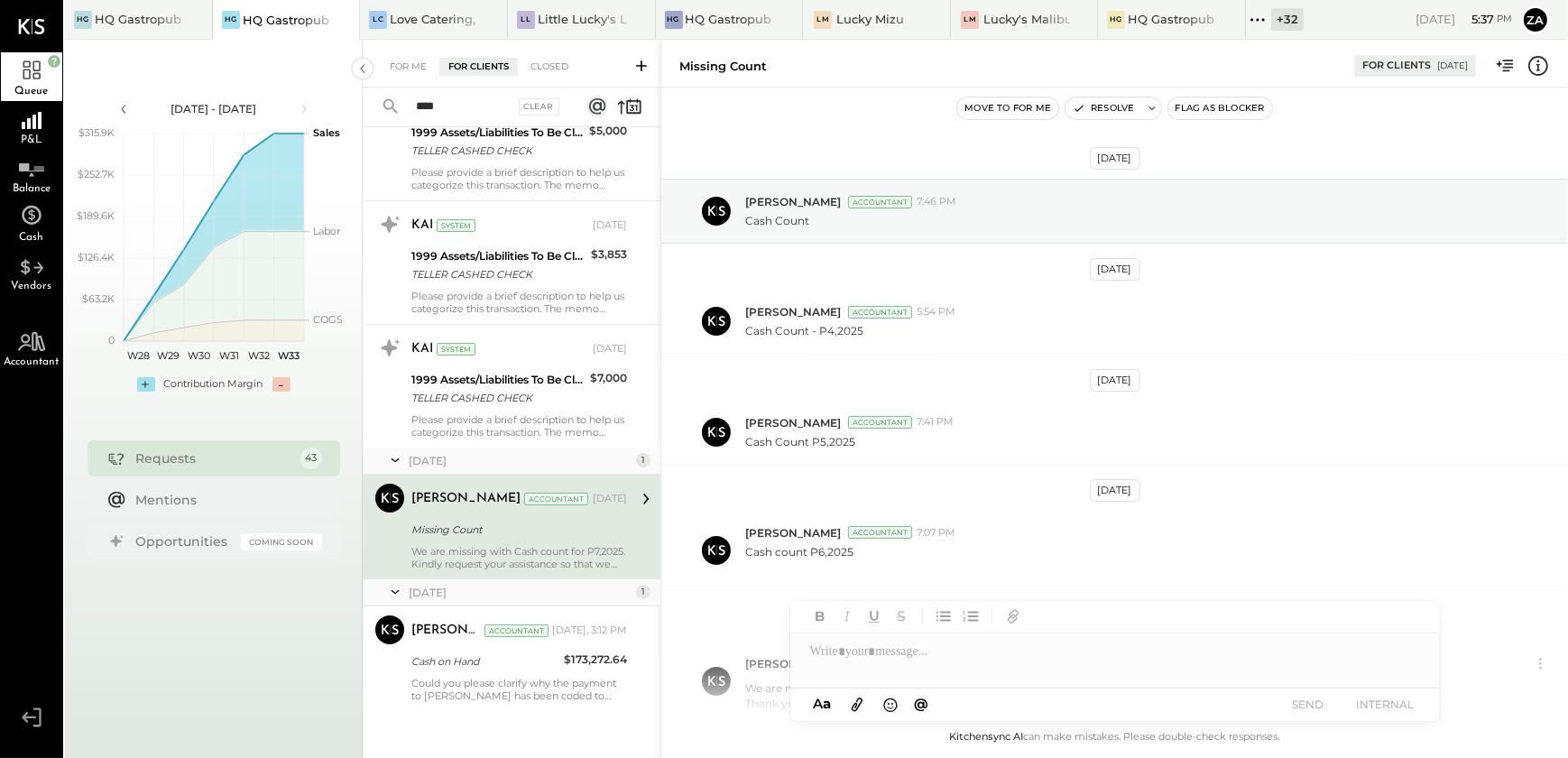
scroll to position [147, 0]
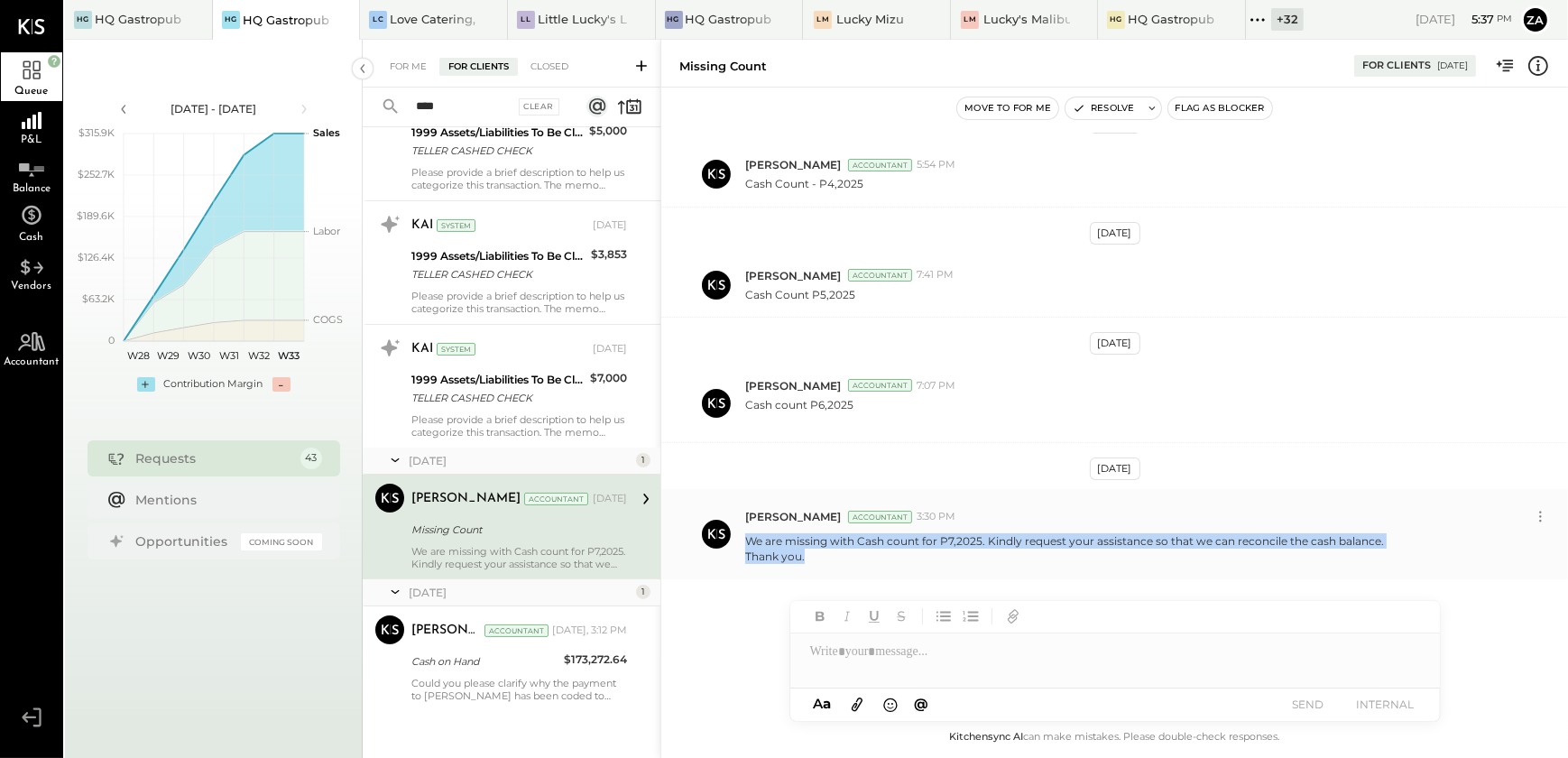
drag, startPoint x: 806, startPoint y: 563, endPoint x: 744, endPoint y: 541, distance: 65.8
click at [744, 541] on div "Zankhana Vyas Accountant 3:30 PM We are missing with Cash count for P7,2025. Ki…" at bounding box center [1114, 534] width 907 height 90
copy p "We are missing with Cash count for P7,2025. Kindly request your assistance so t…"
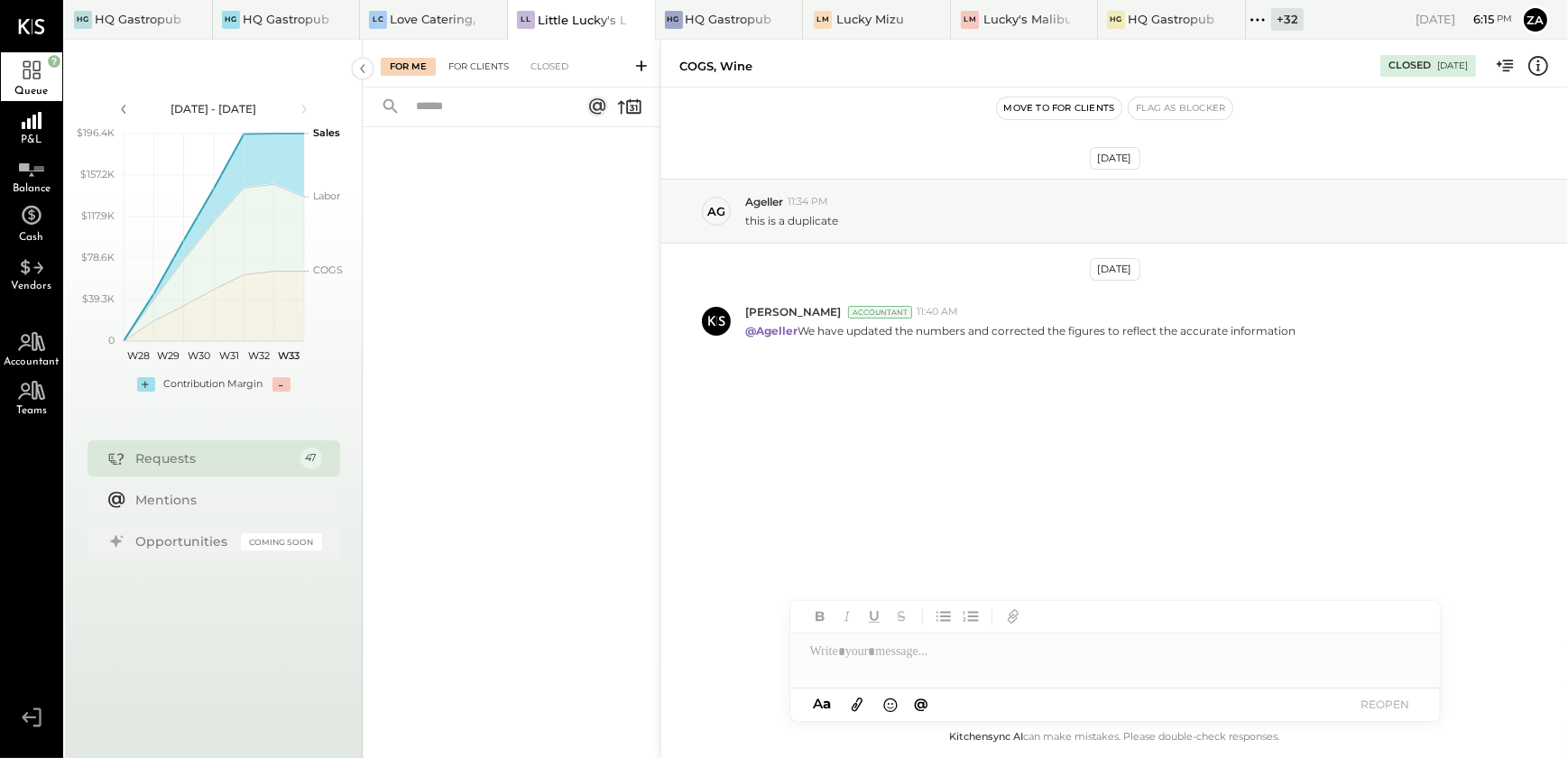
click at [459, 66] on div "For Clients" at bounding box center [478, 67] width 79 height 18
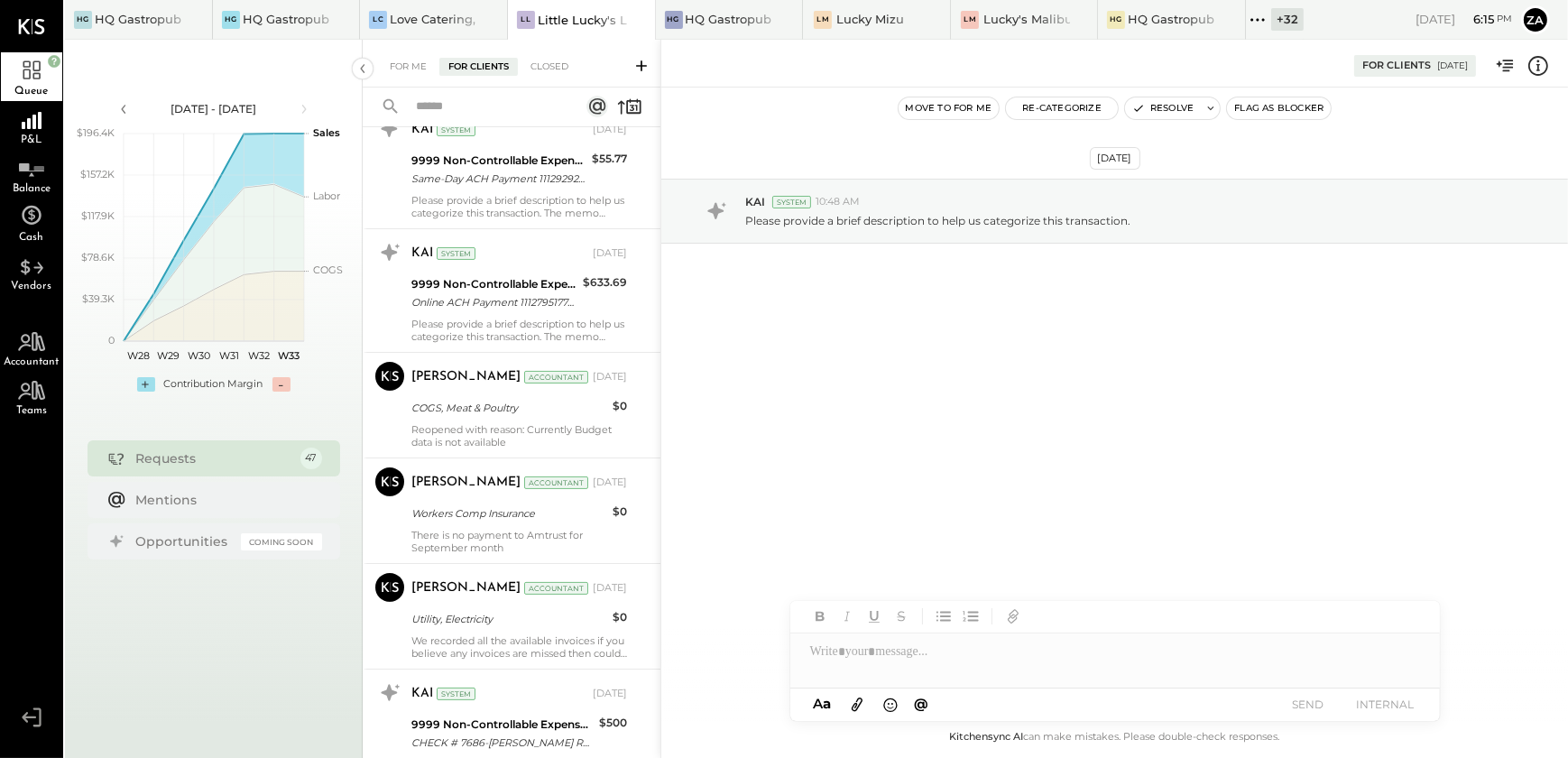
scroll to position [410, 0]
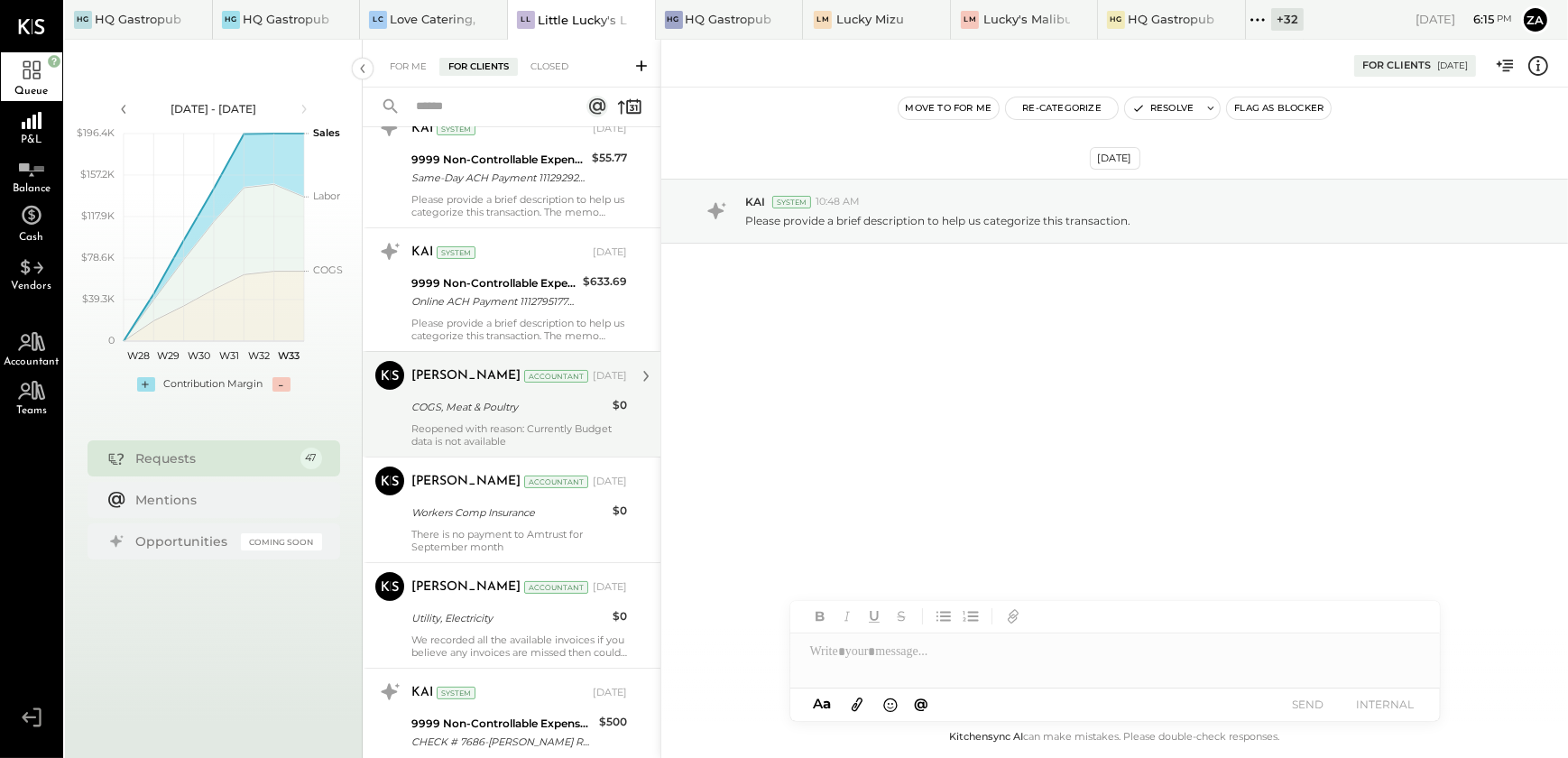
click at [450, 398] on div "COGS, Meat & Poultry" at bounding box center [509, 407] width 196 height 18
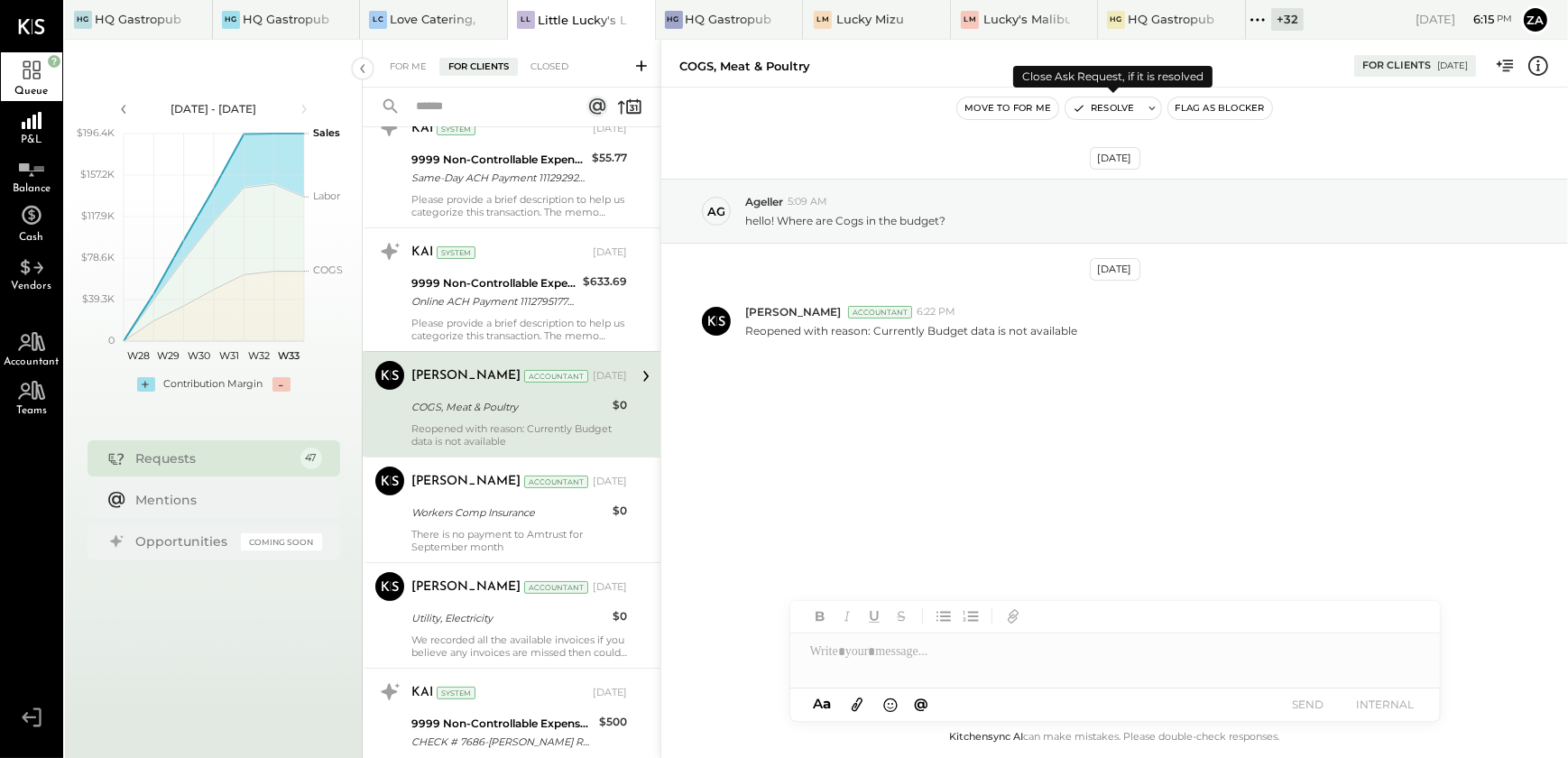
click at [1111, 108] on button "Resolve" at bounding box center [1104, 109] width 76 height 22
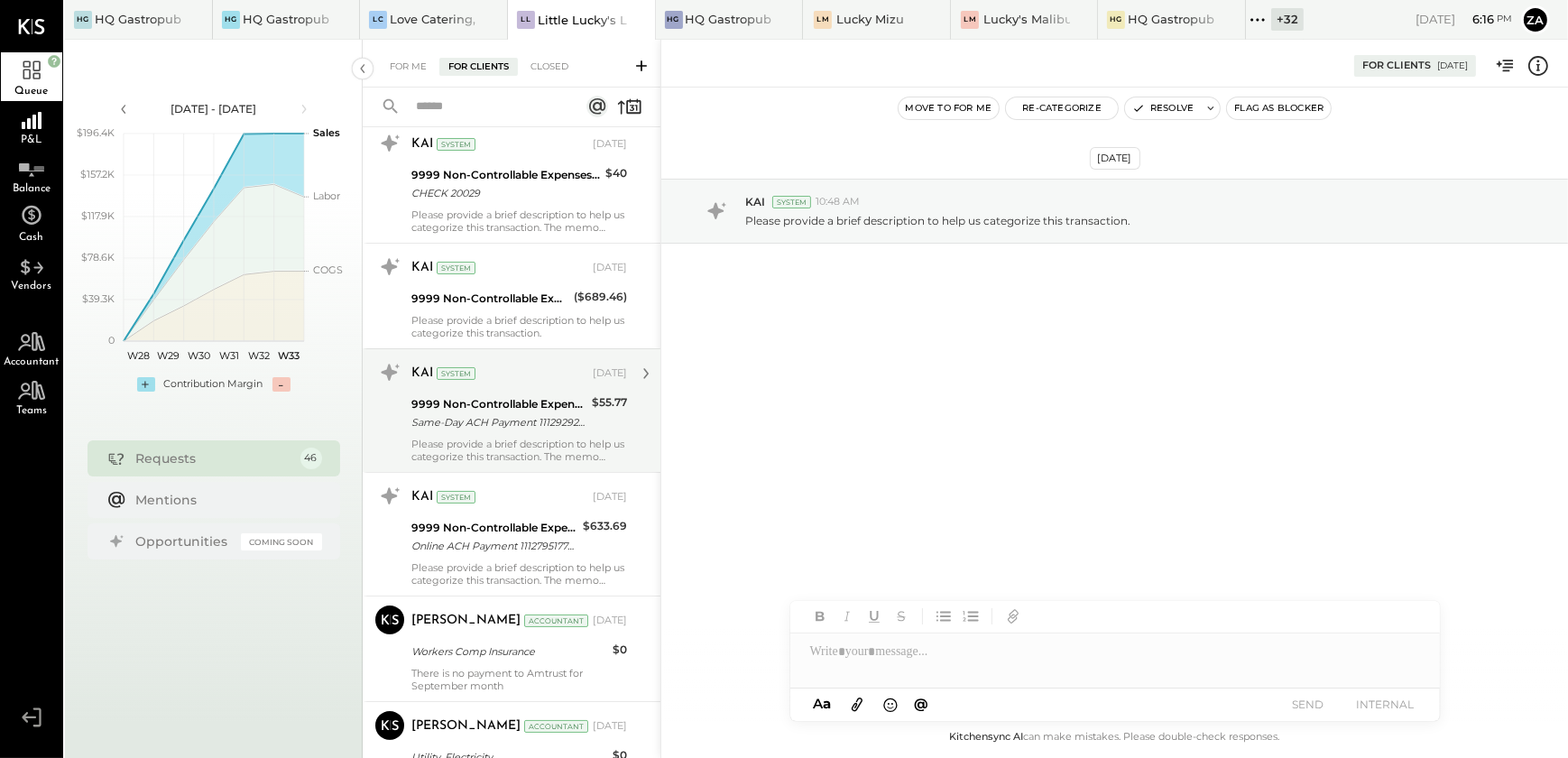
scroll to position [245, 0]
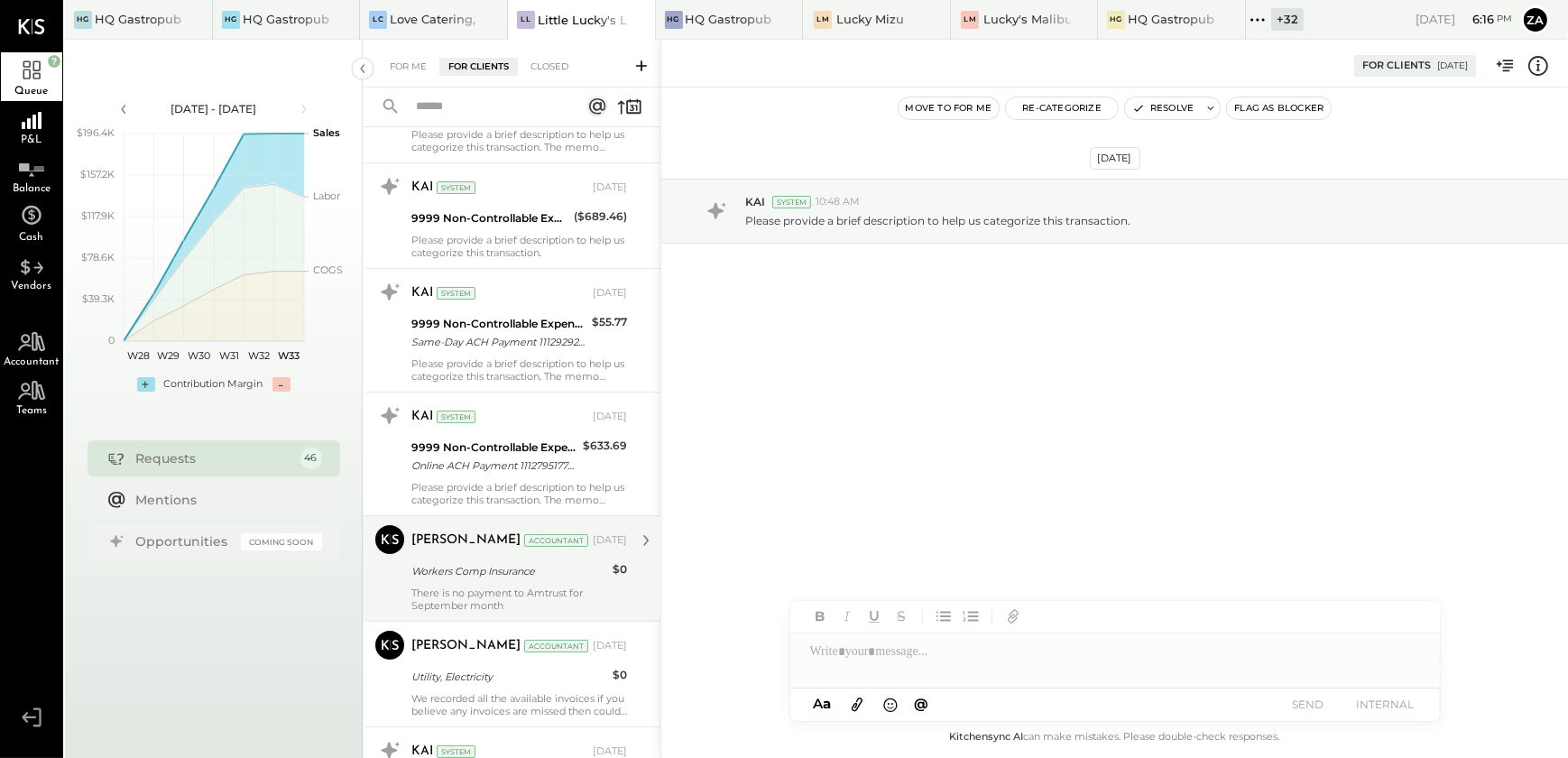
click at [458, 550] on div "Dipen Shah Accountant Oct 17, 2024" at bounding box center [519, 541] width 216 height 25
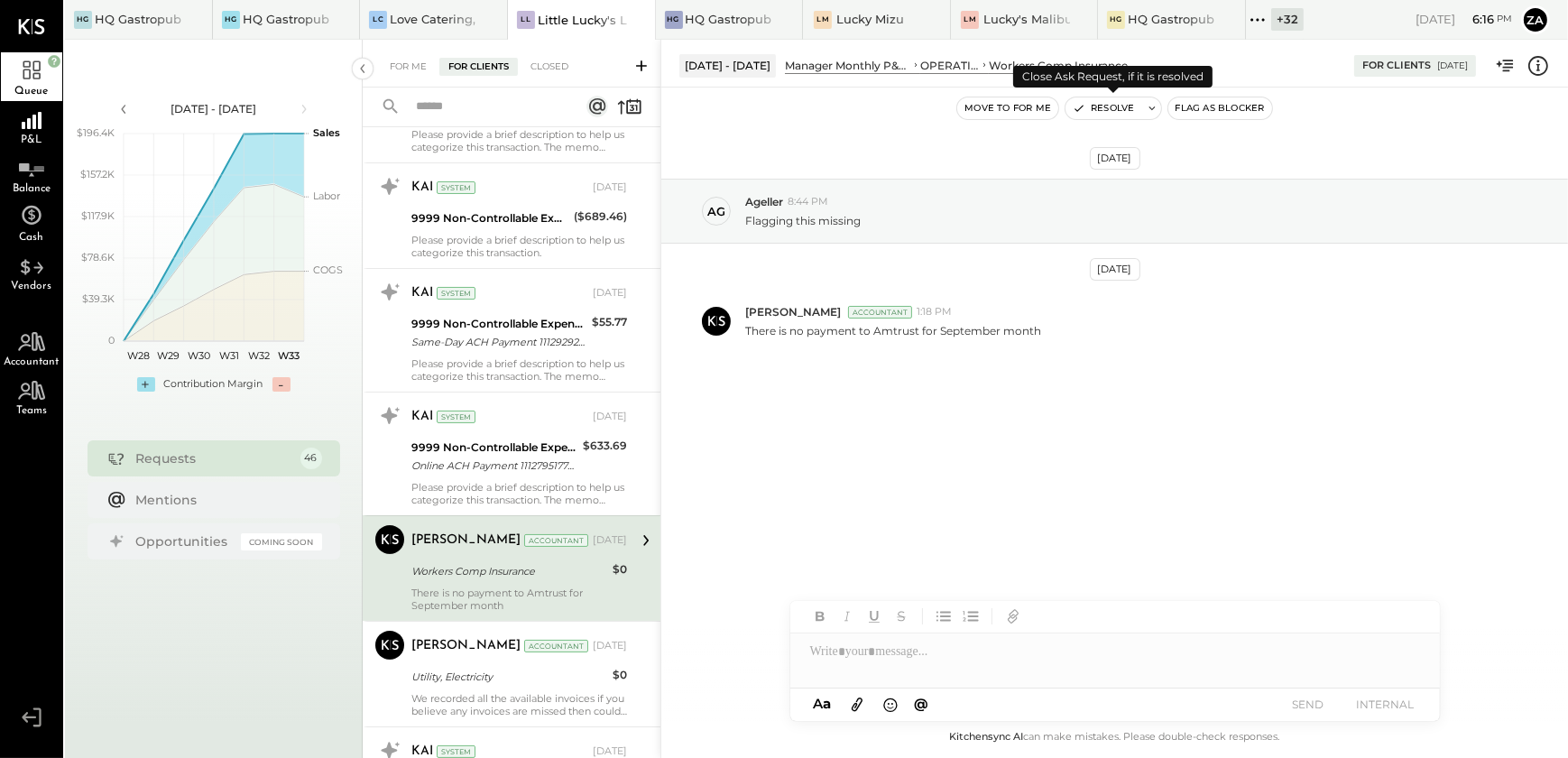
click at [1095, 110] on button "Resolve" at bounding box center [1104, 109] width 76 height 22
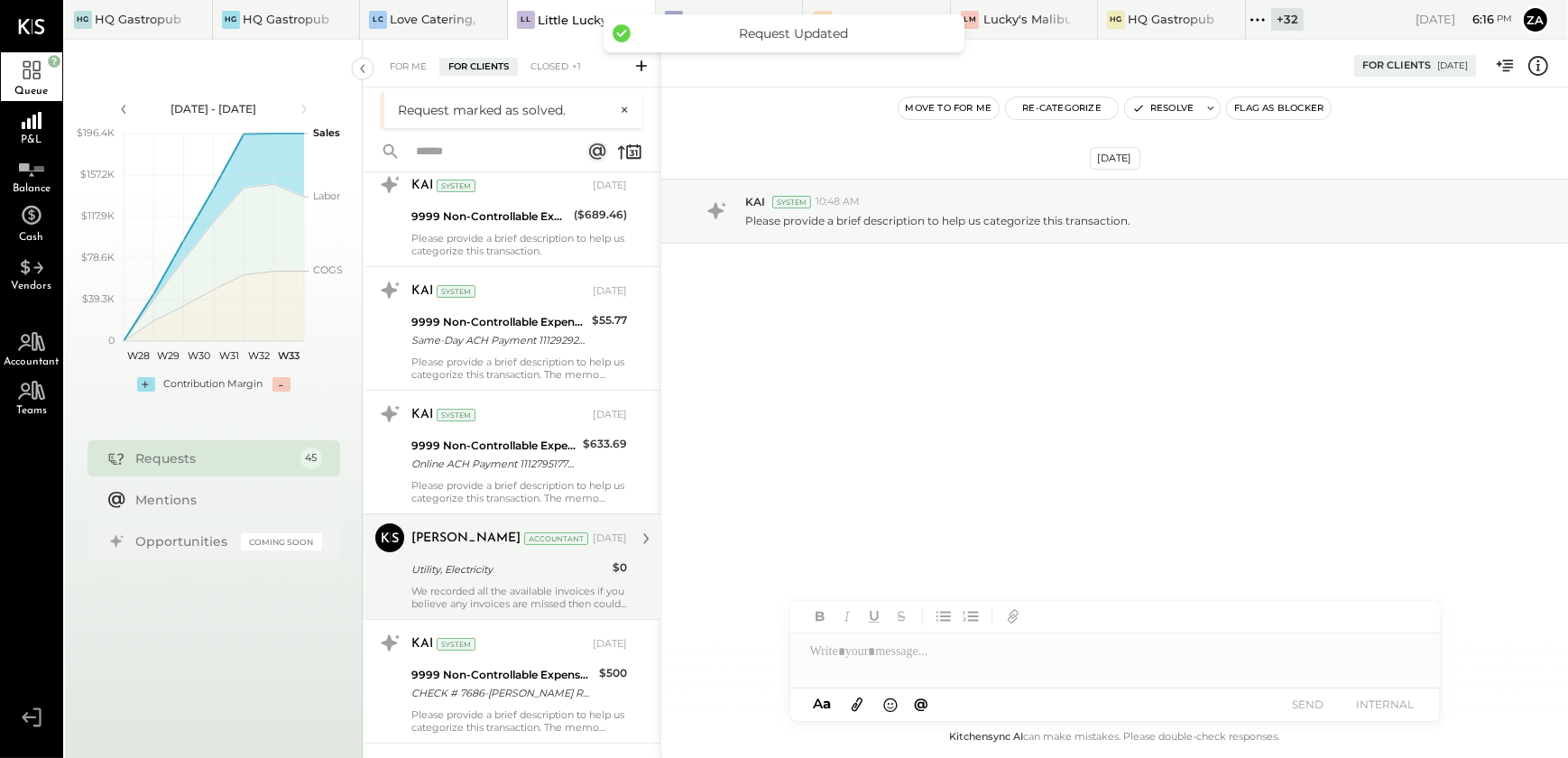
scroll to position [329, 0]
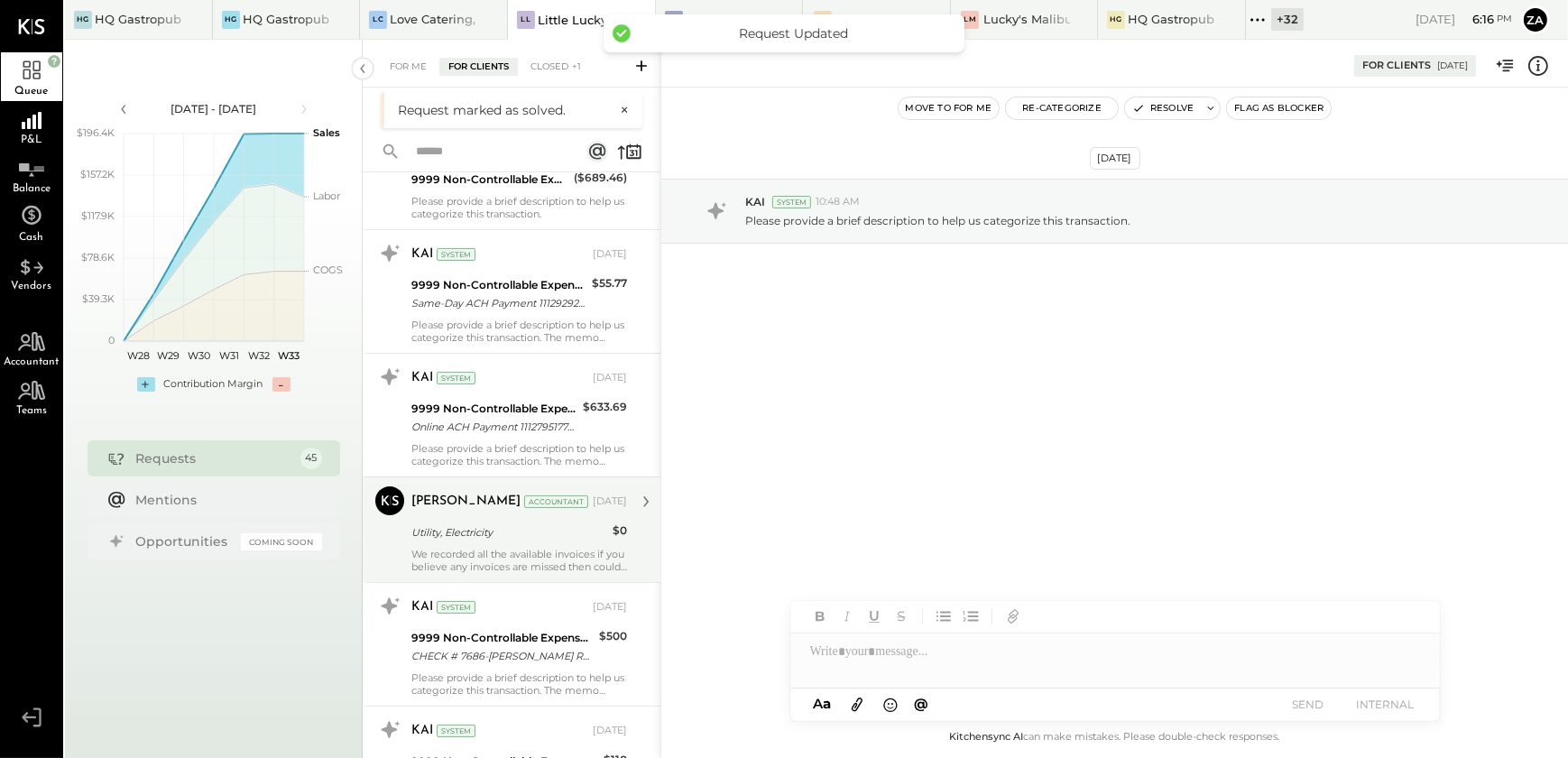
click at [521, 535] on div "Utility, Electricity" at bounding box center [509, 533] width 196 height 18
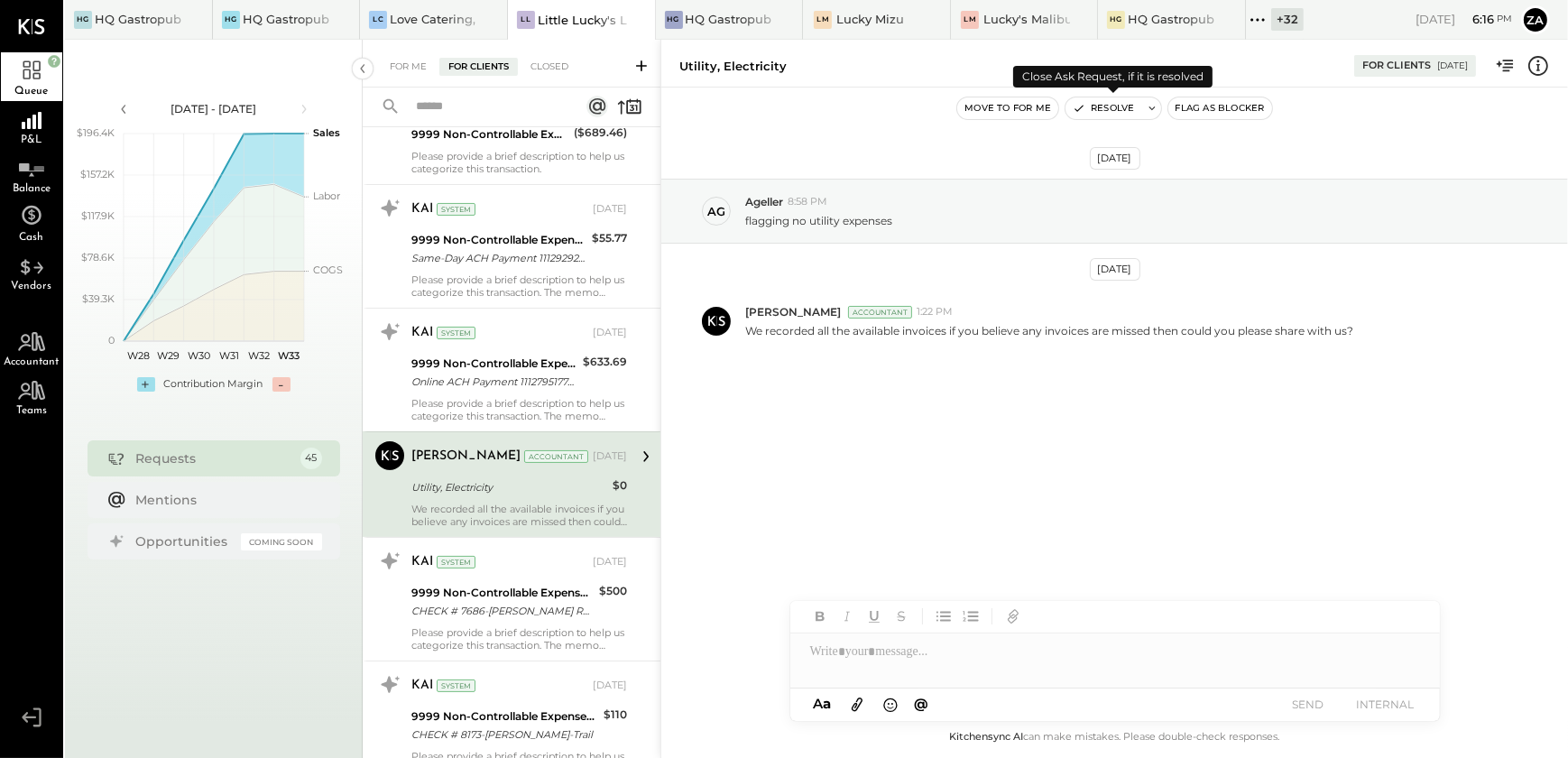
click at [1099, 110] on button "Resolve" at bounding box center [1104, 109] width 76 height 22
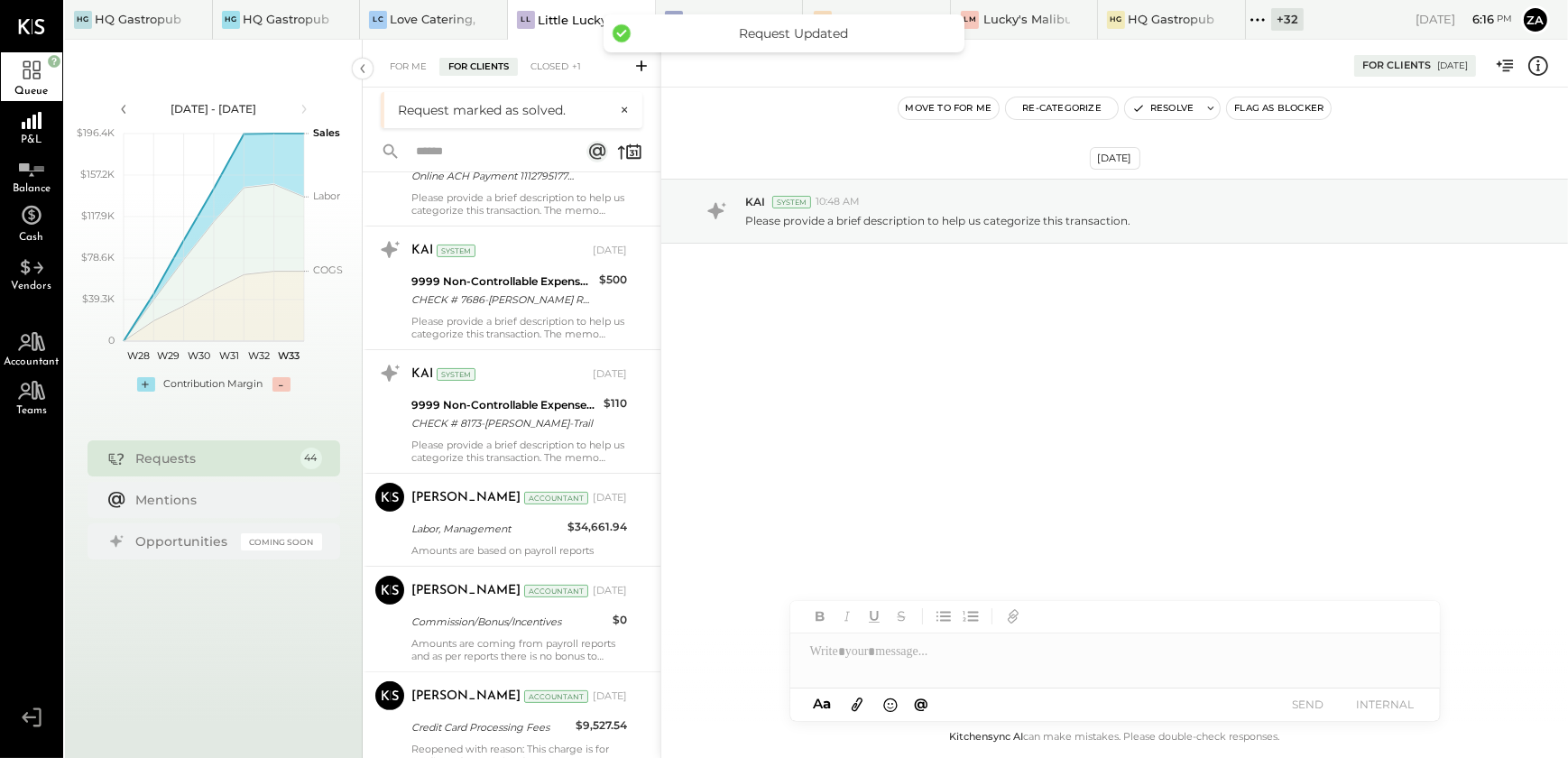
scroll to position [656, 0]
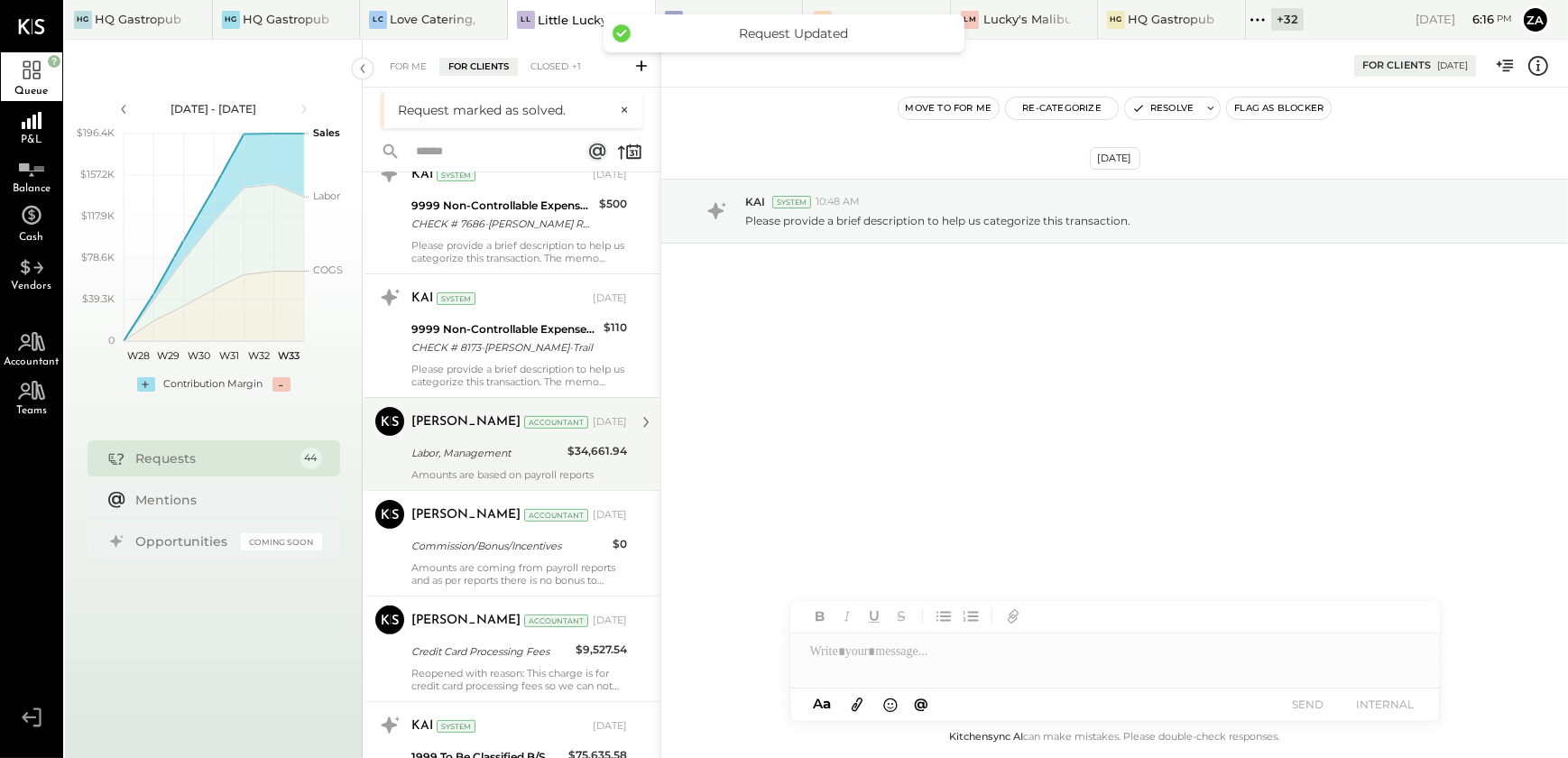
click at [525, 450] on div "Labor, Management" at bounding box center [486, 453] width 151 height 18
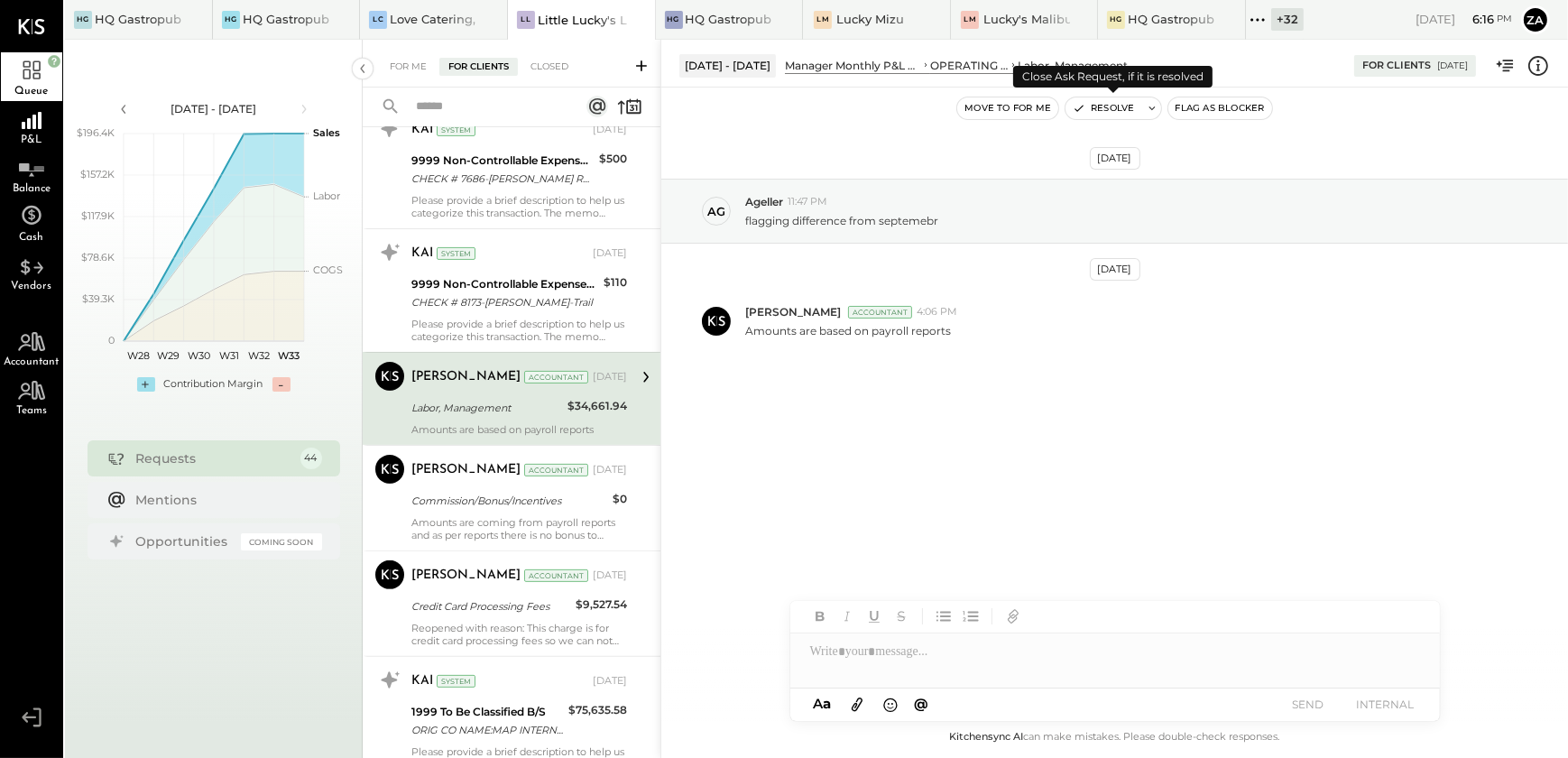
click at [1117, 115] on button "Resolve" at bounding box center [1104, 109] width 76 height 22
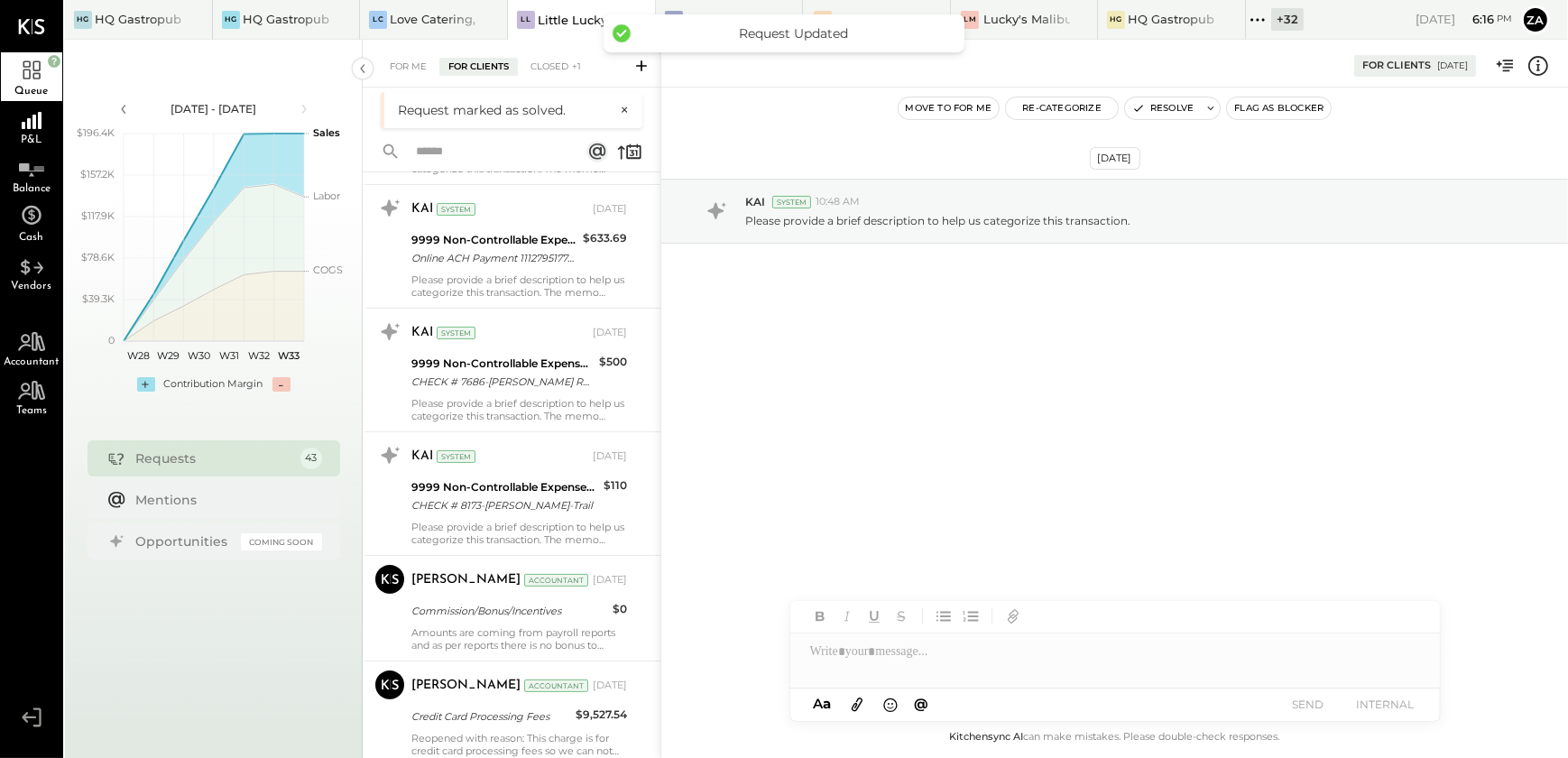
scroll to position [656, 0]
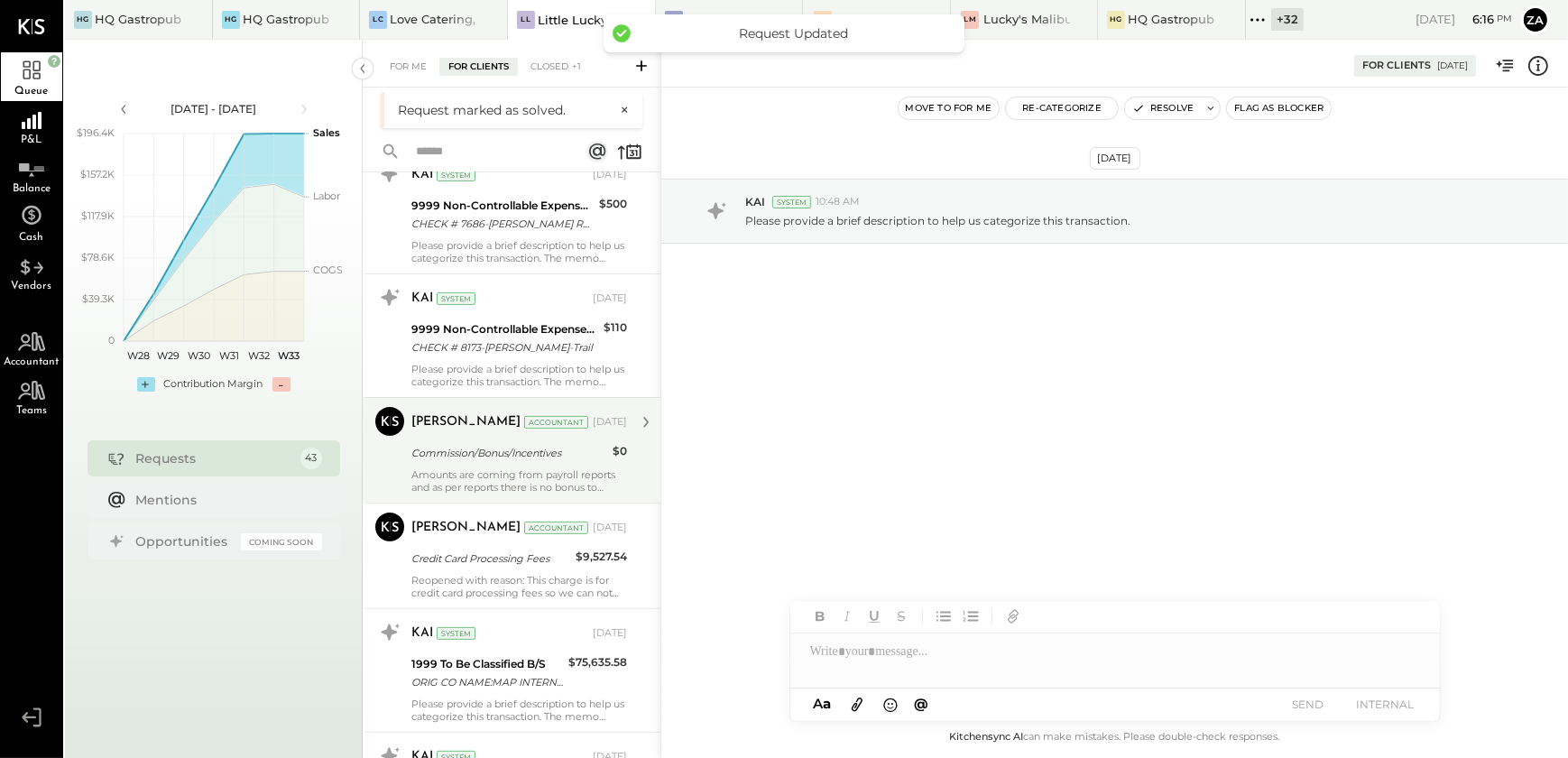
click at [478, 445] on div "Commission/Bonus/Incentives" at bounding box center [509, 453] width 196 height 18
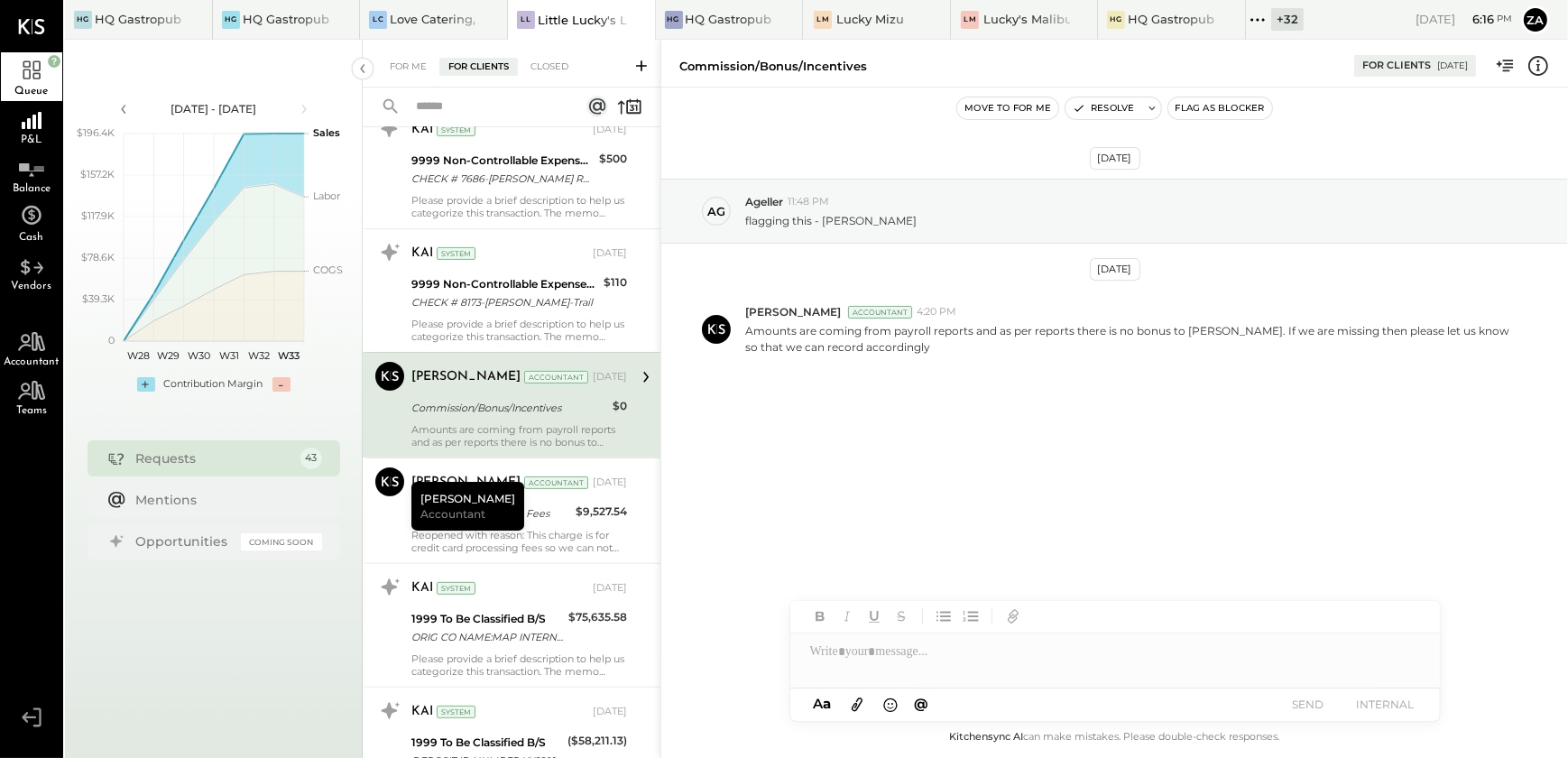
click at [915, 449] on div "Nov 8th, 2024 Ag Ageller 11:48 PM flagging this - Amanda Bonus Nov 18th, 2024 D…" at bounding box center [1114, 318] width 907 height 372
click at [1112, 105] on button "Resolve" at bounding box center [1104, 109] width 76 height 22
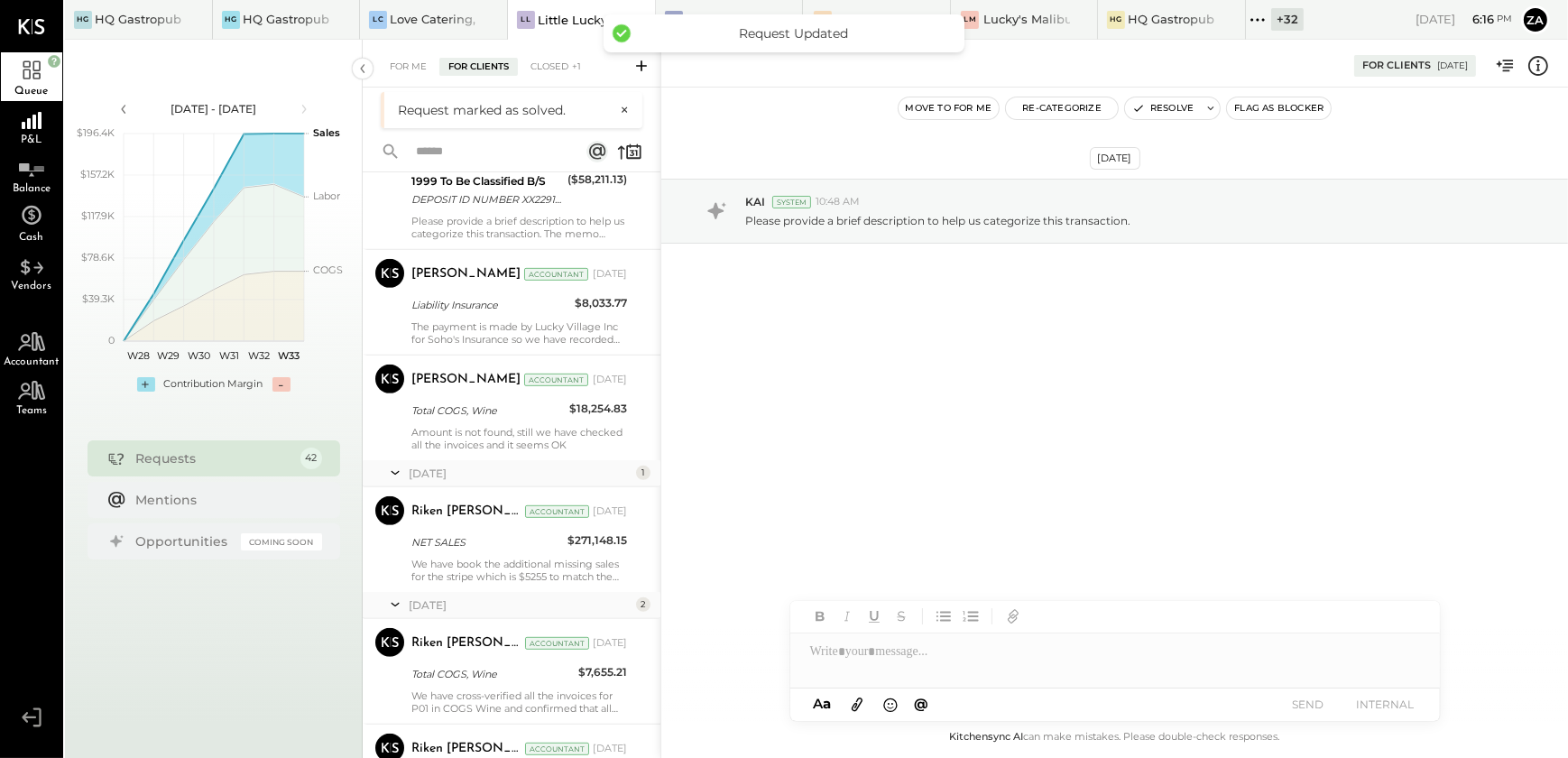
scroll to position [1230, 0]
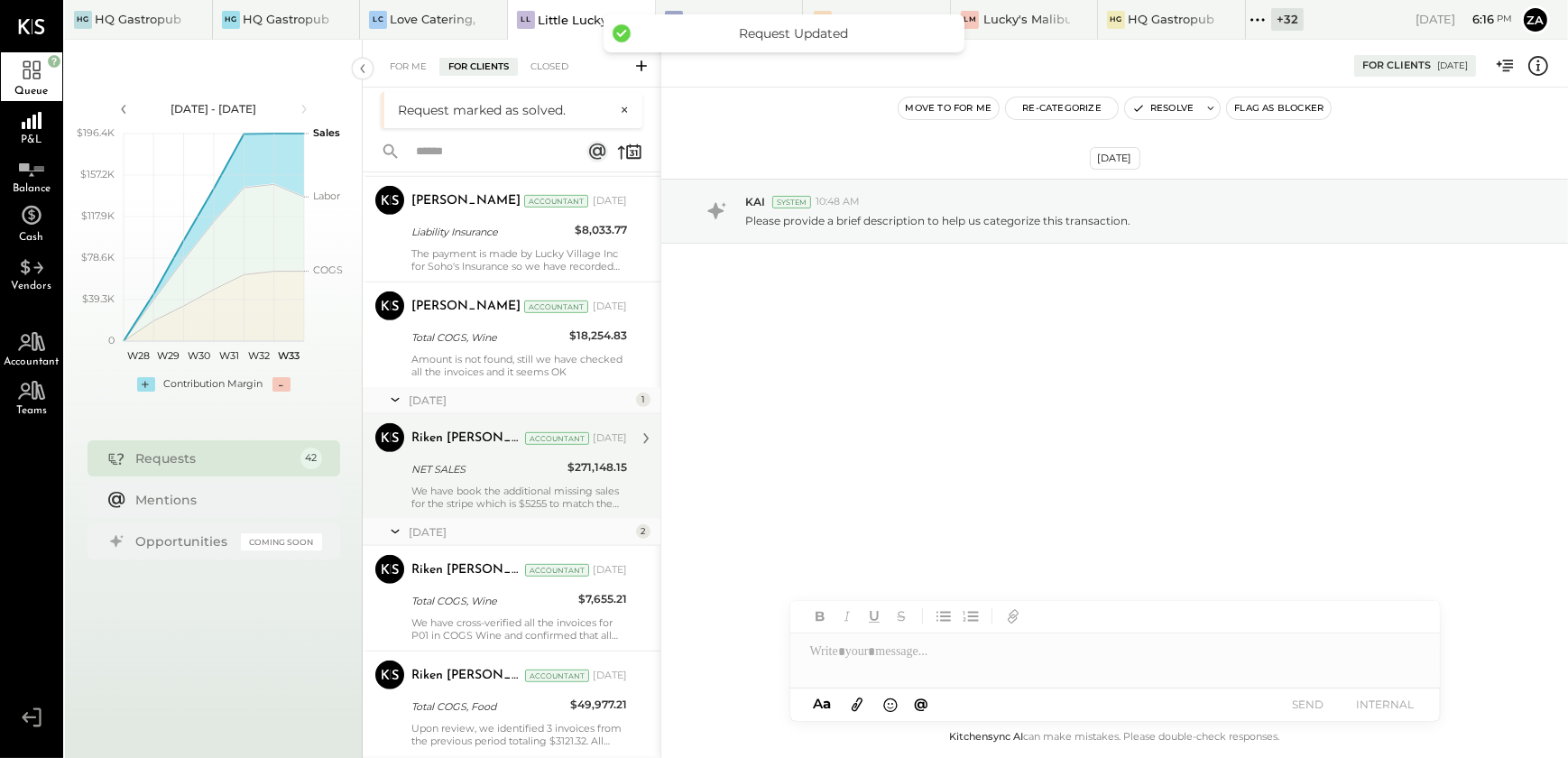
click at [481, 475] on div "NET SALES" at bounding box center [486, 469] width 151 height 18
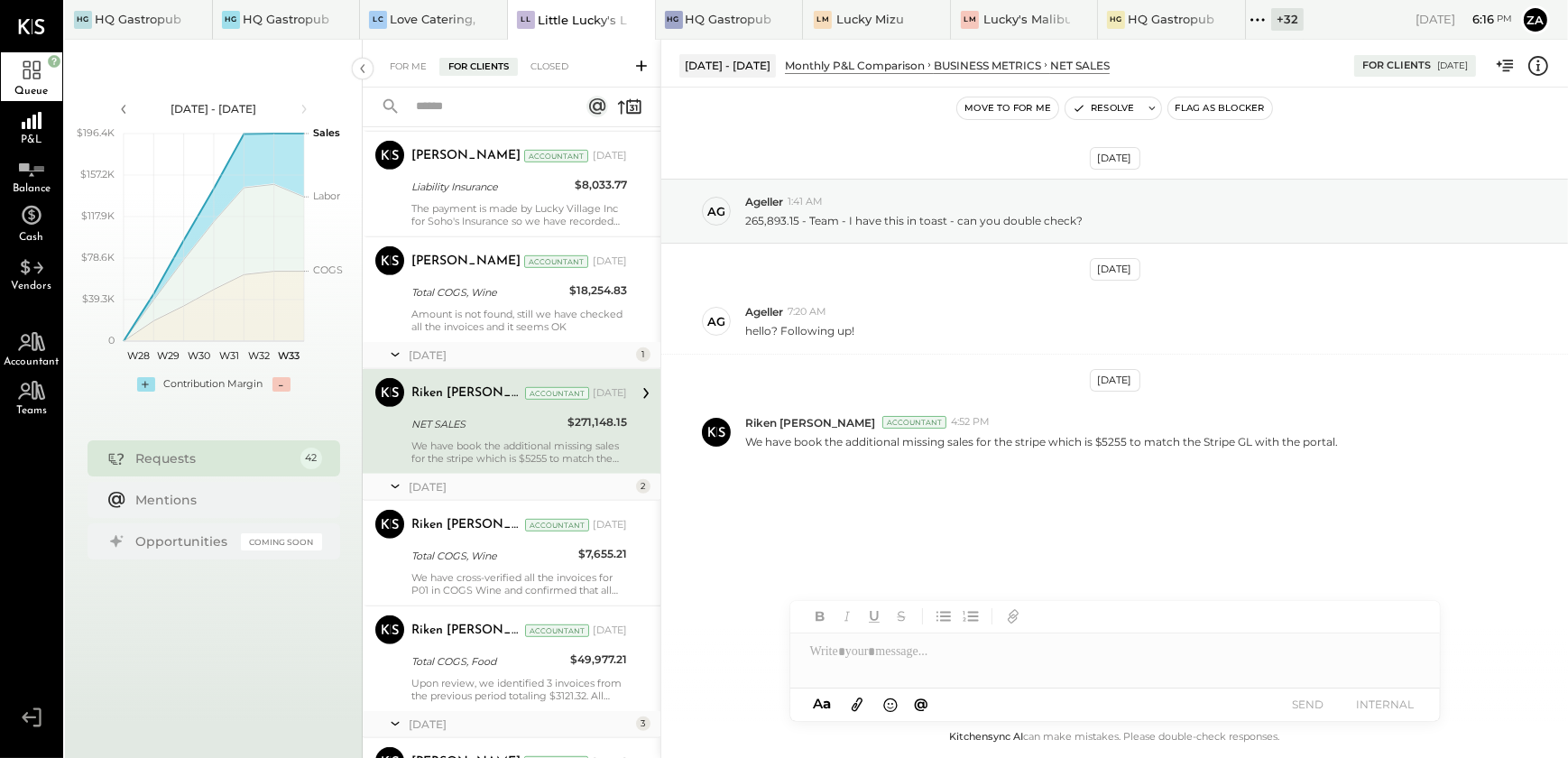
click at [997, 512] on div "Jan 11th, 2025 Ag Ageller 1:41 AM 265,893.15 - Team - I have this in toast - ca…" at bounding box center [1114, 366] width 907 height 467
click at [1109, 106] on button "Resolve" at bounding box center [1104, 109] width 76 height 22
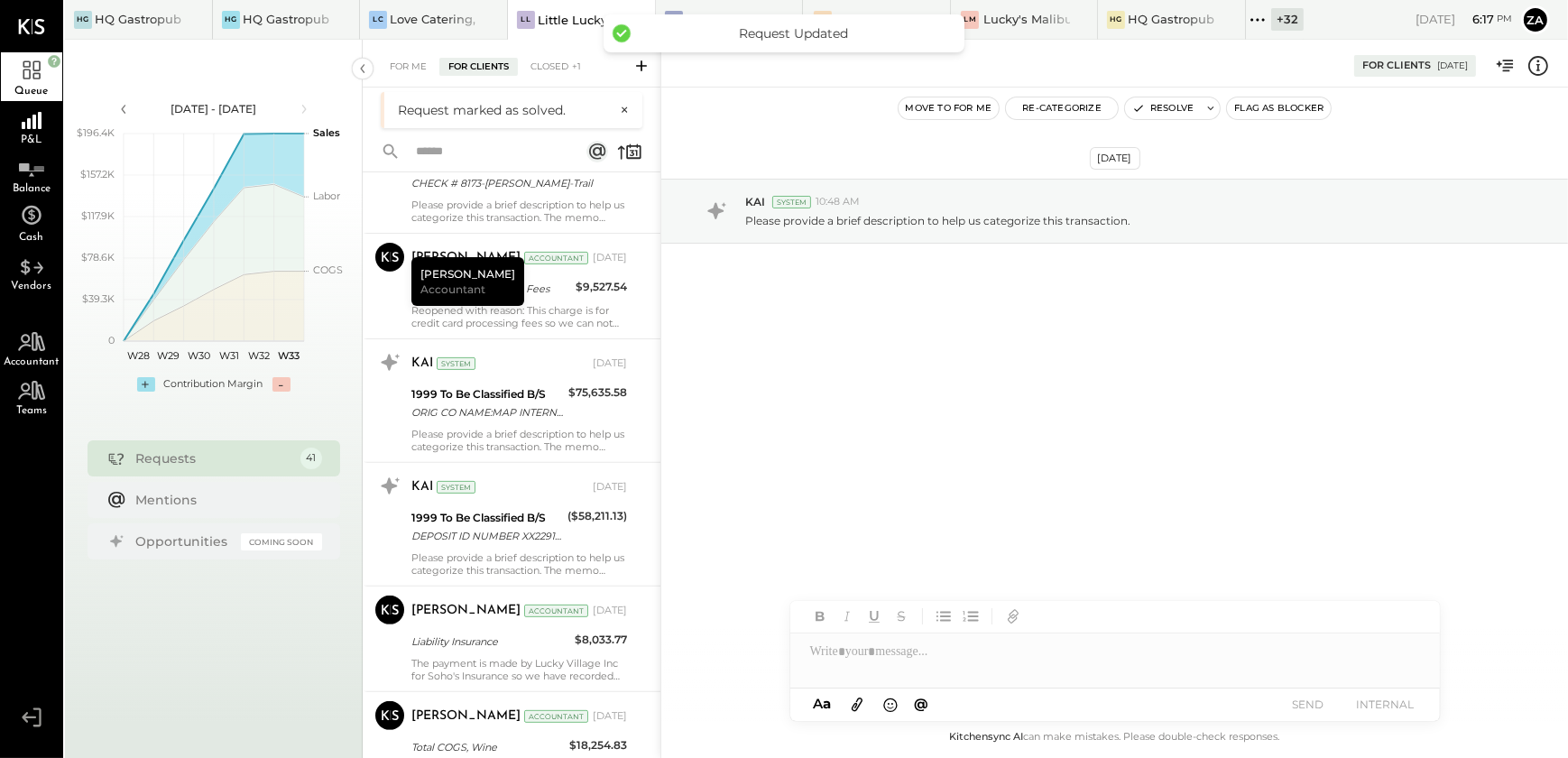
scroll to position [1148, 0]
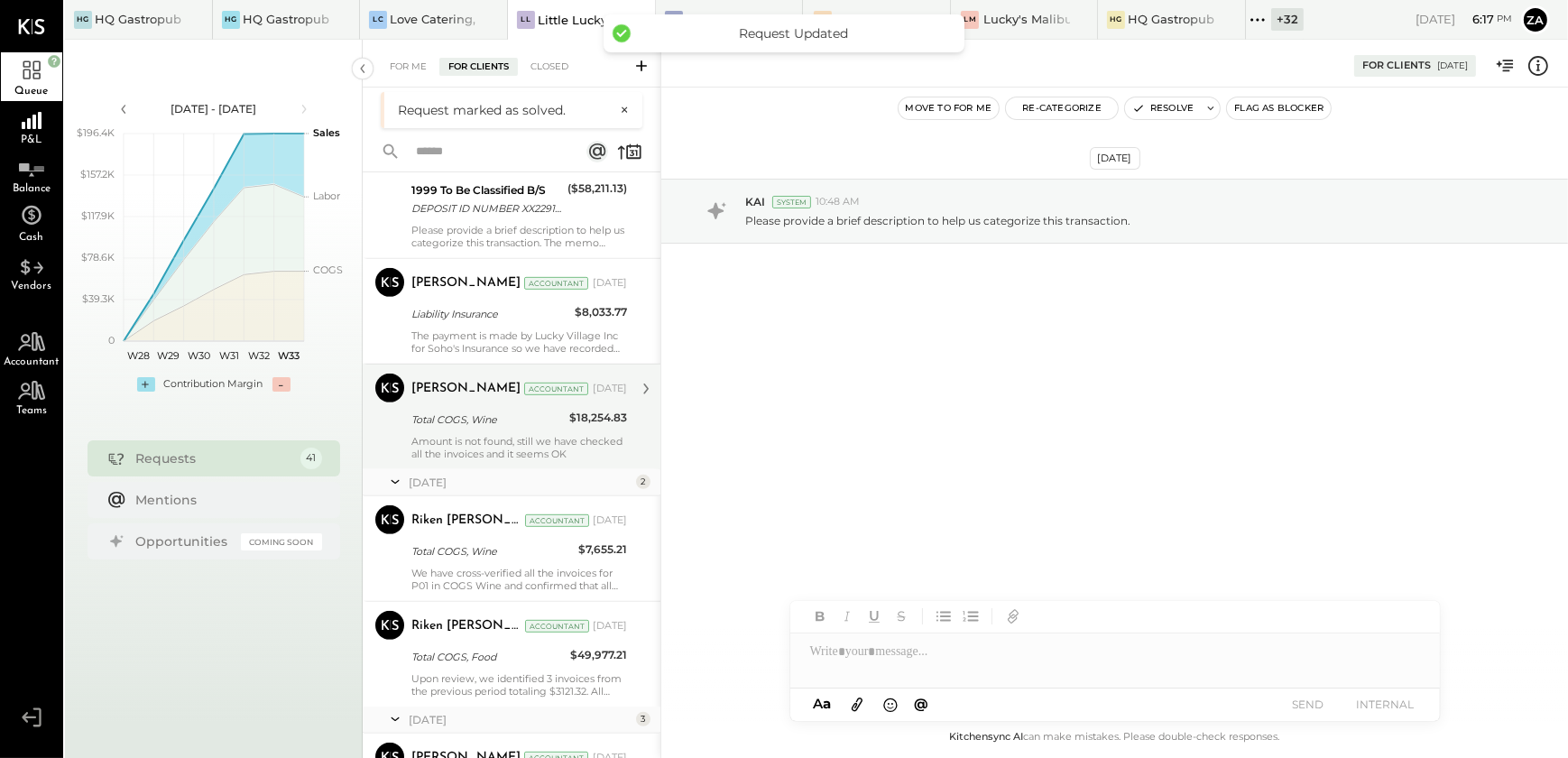
click at [538, 435] on div "Amount is not found, still we have checked all the invoices and it seems OK" at bounding box center [519, 448] width 216 height 25
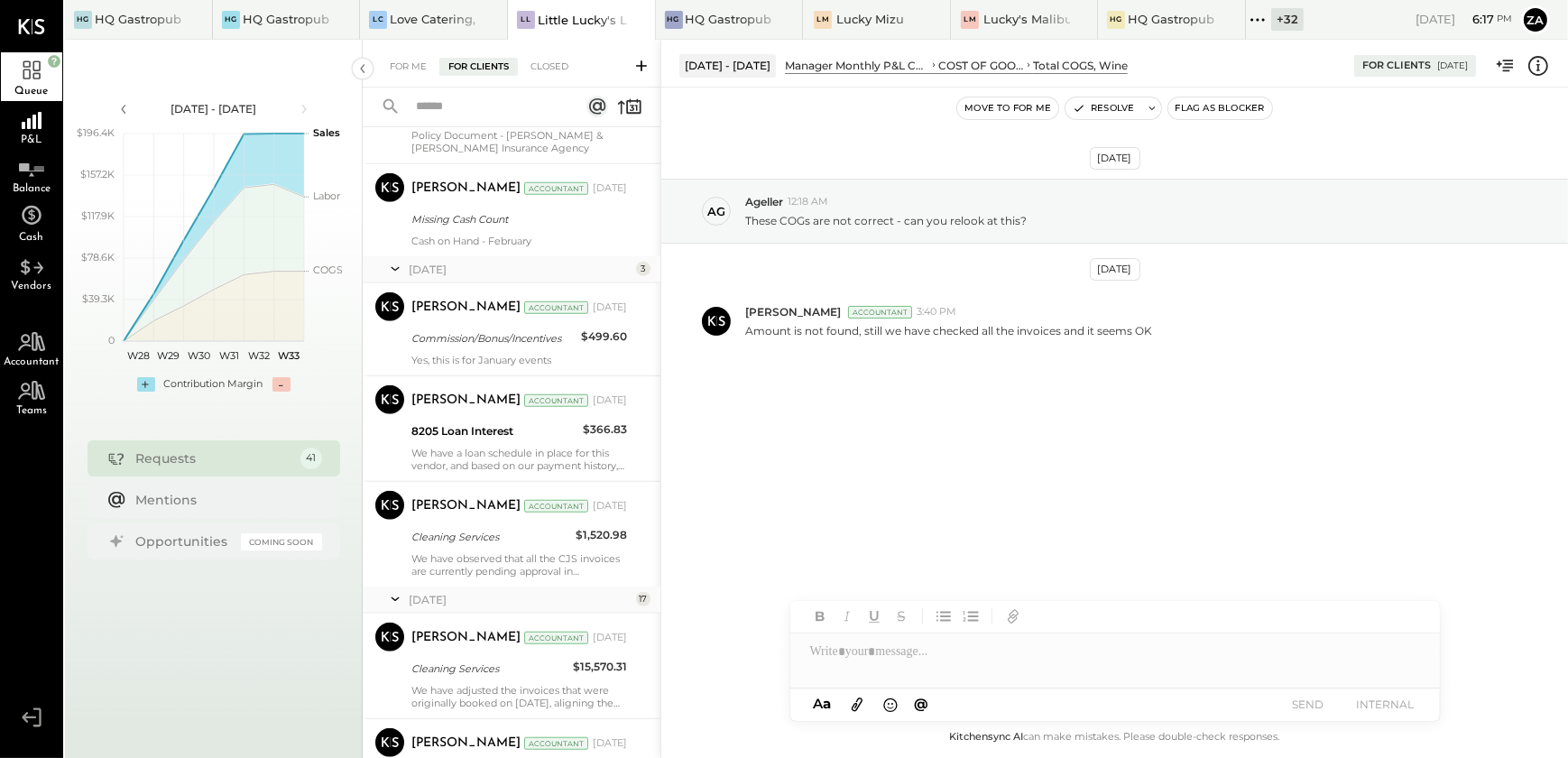
scroll to position [1968, 0]
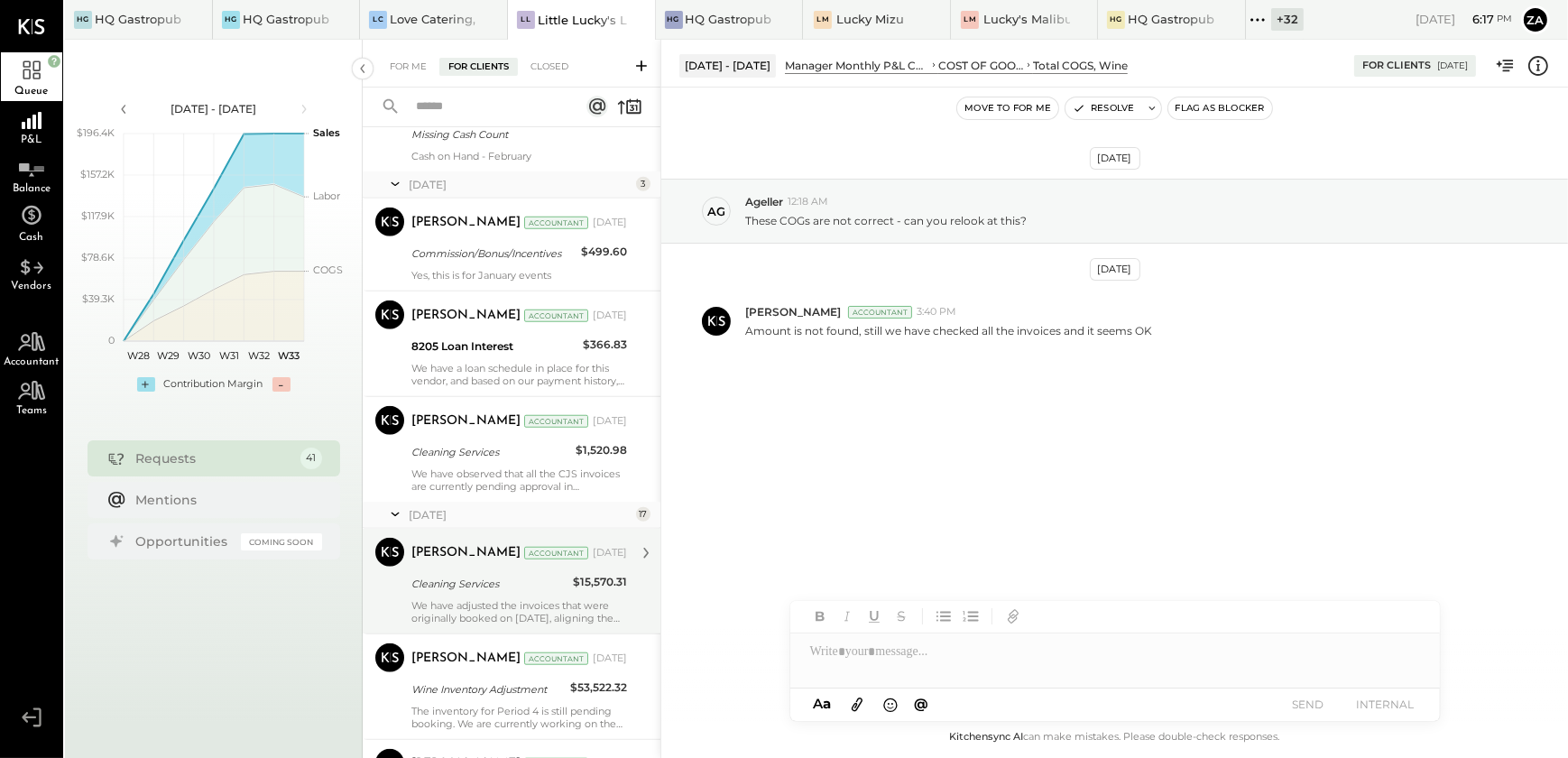
click at [534, 596] on div "Narendra Gupta Accountant May 08, 2025 Cleaning Services $15,570.31 We have adj…" at bounding box center [519, 582] width 216 height 87
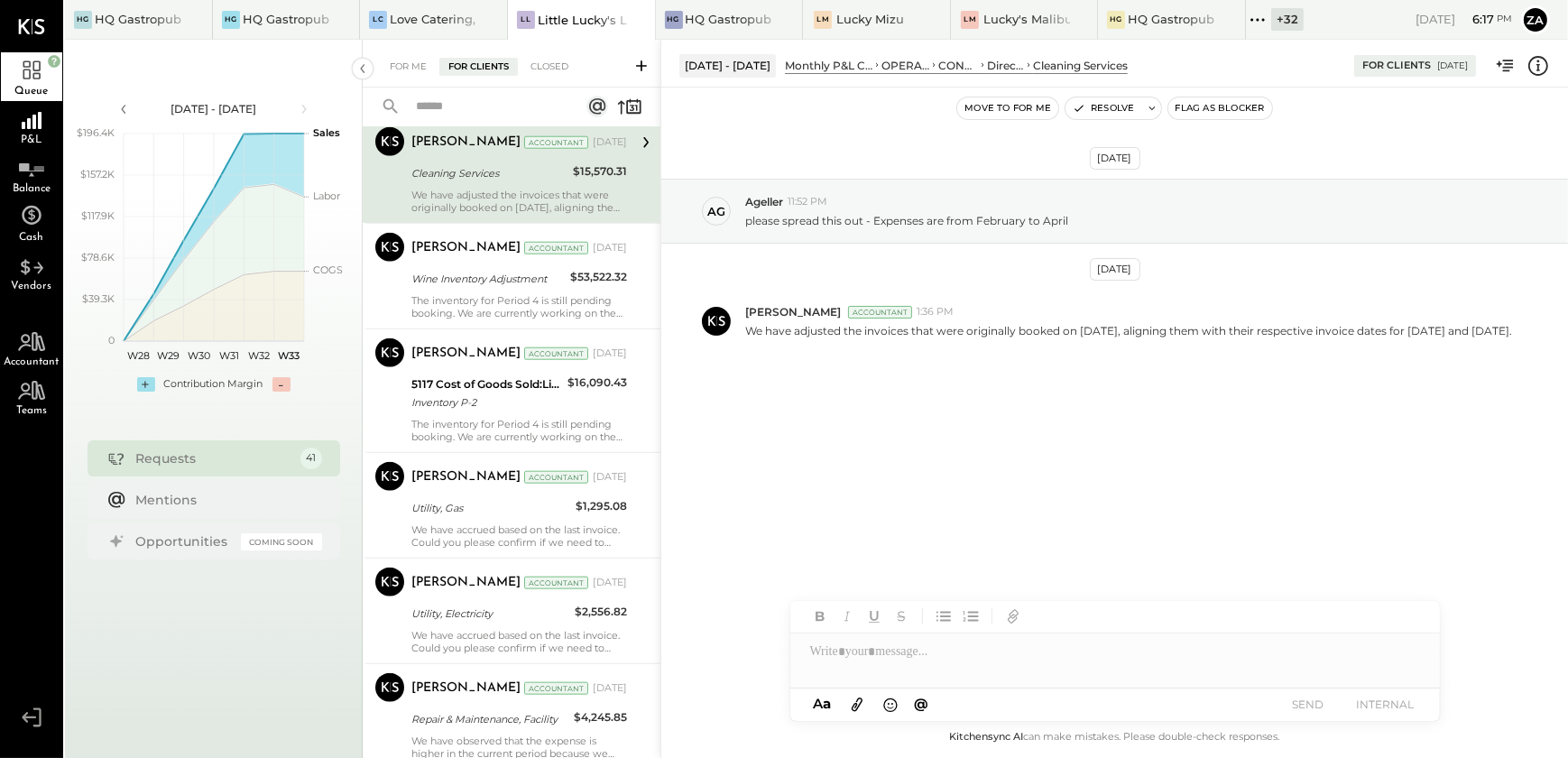
scroll to position [2626, 0]
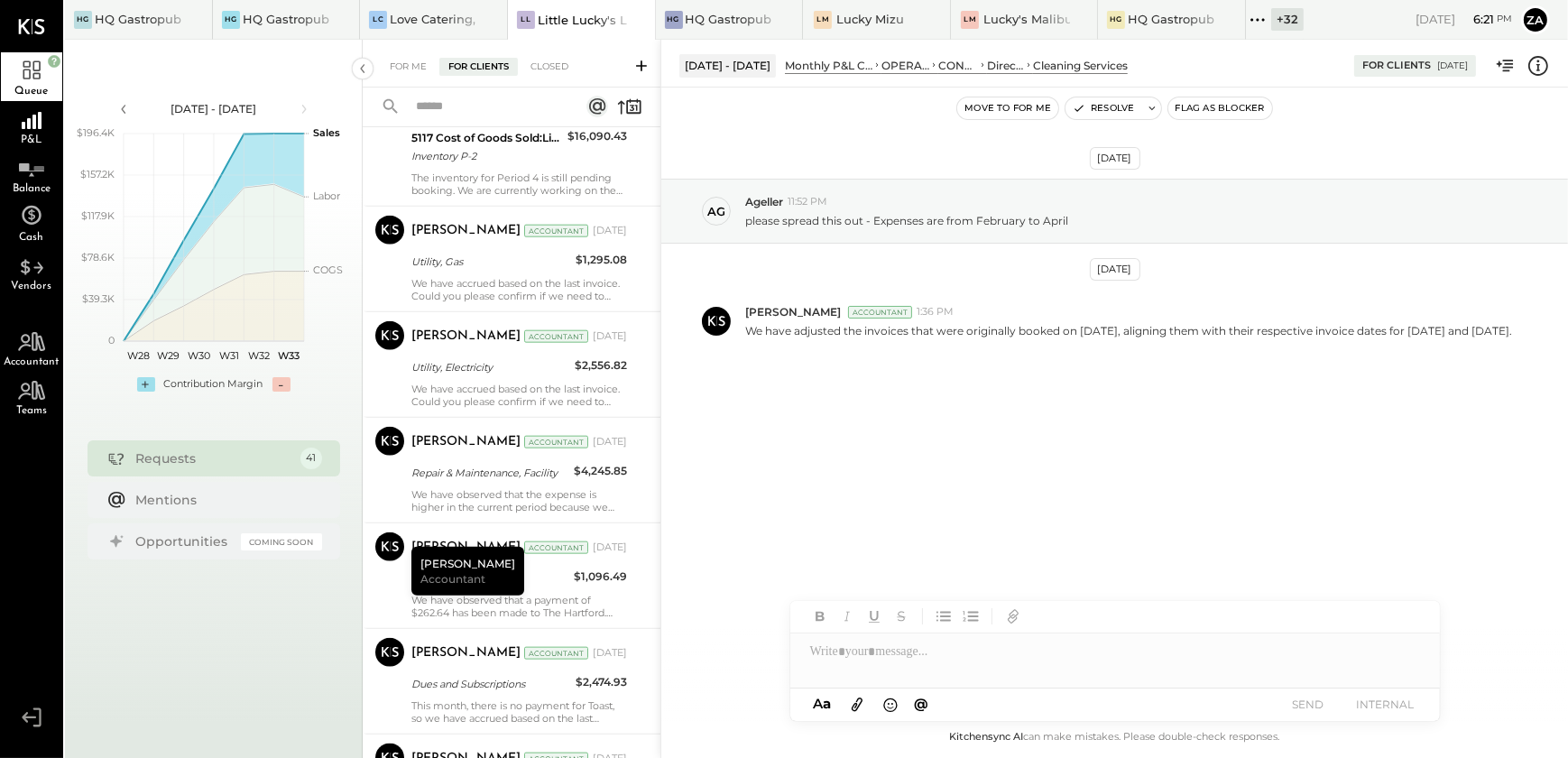
click at [1257, 18] on icon at bounding box center [1258, 20] width 24 height 24
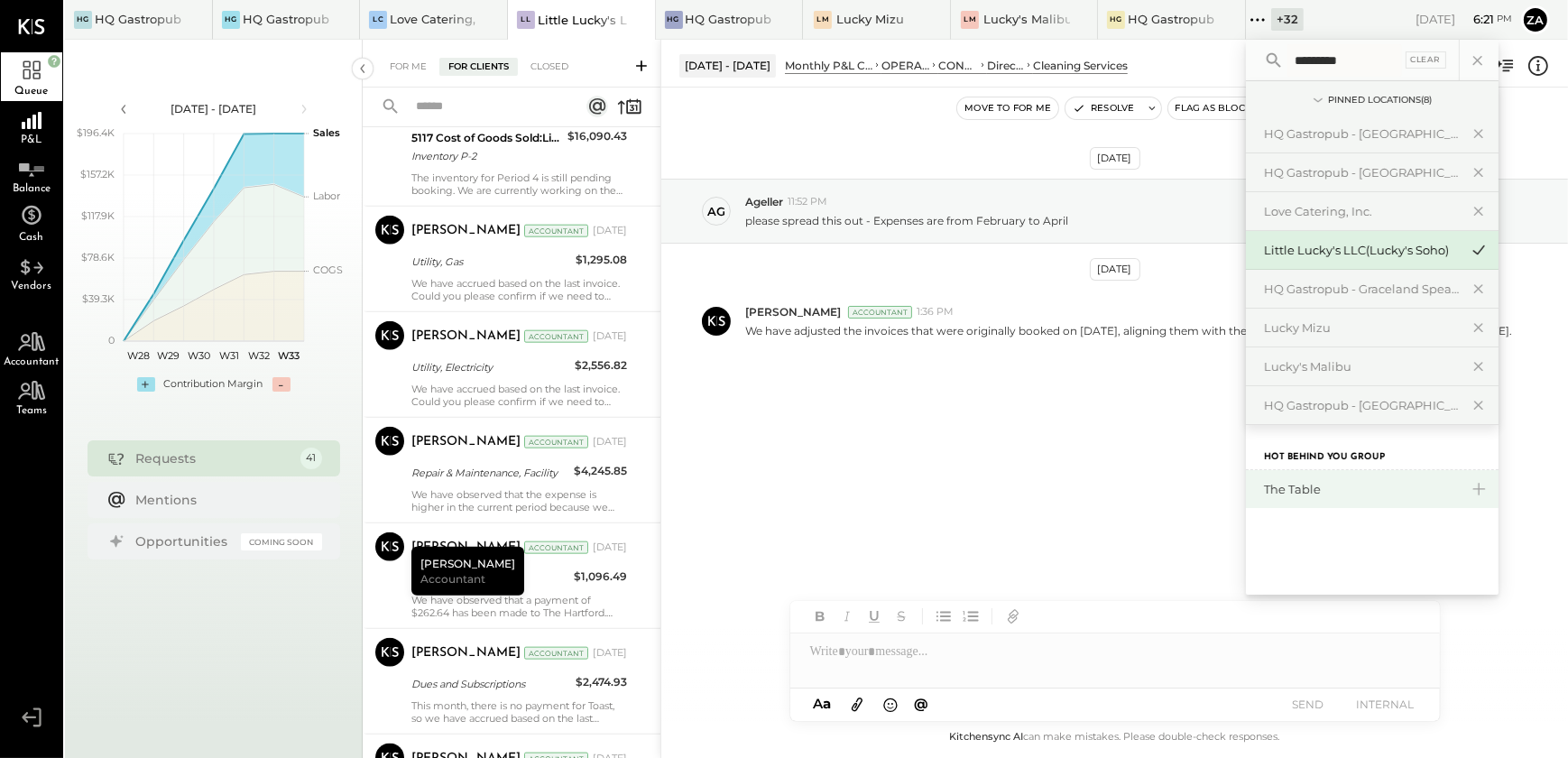
type input "*********"
click at [1283, 494] on div "The Table" at bounding box center [1362, 489] width 195 height 17
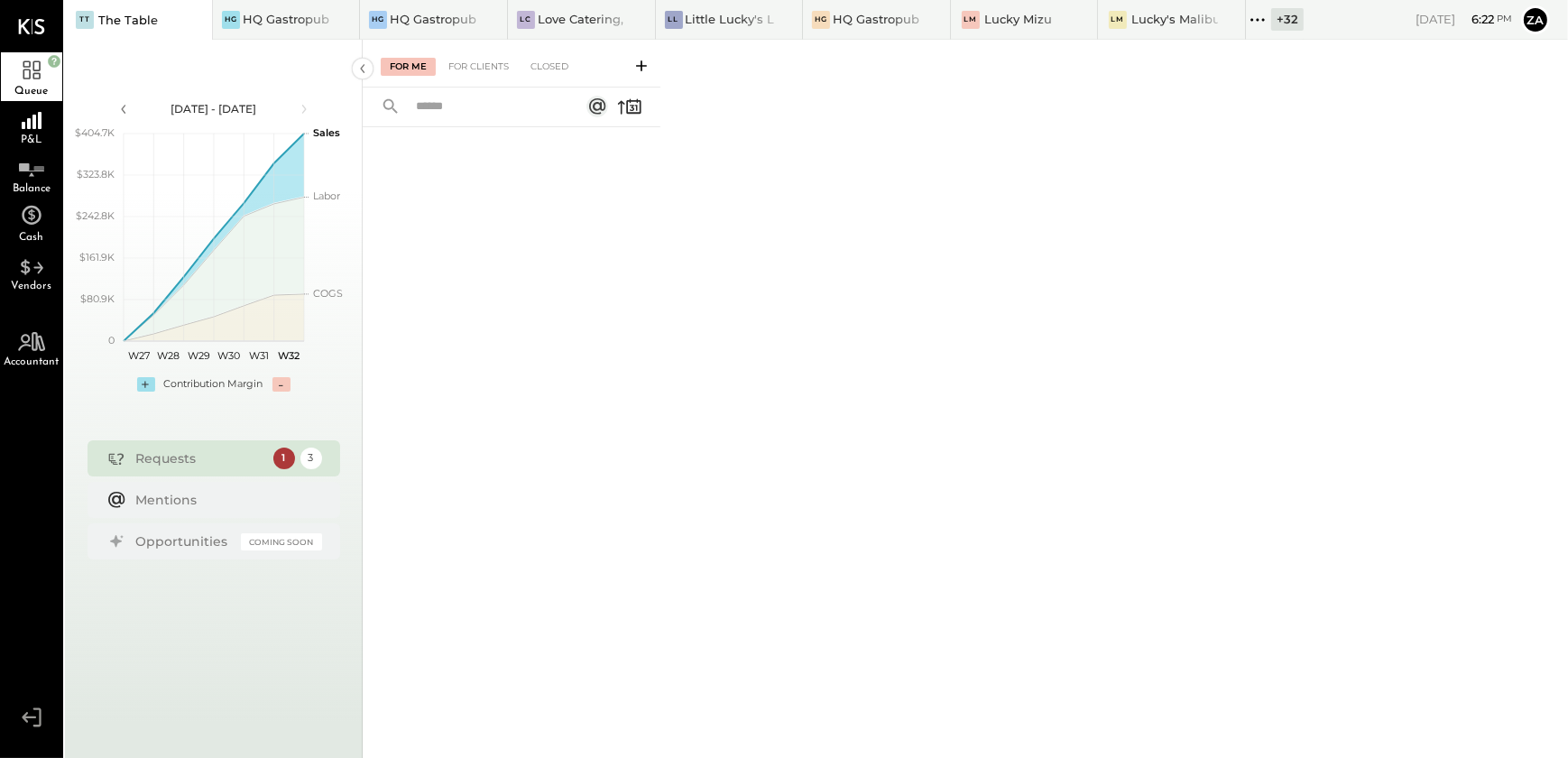
click at [746, 322] on div "For Me For Clients Closed" at bounding box center [965, 399] width 1205 height 718
click at [656, 243] on div at bounding box center [511, 422] width 298 height 591
click at [44, 170] on icon at bounding box center [32, 165] width 33 height 27
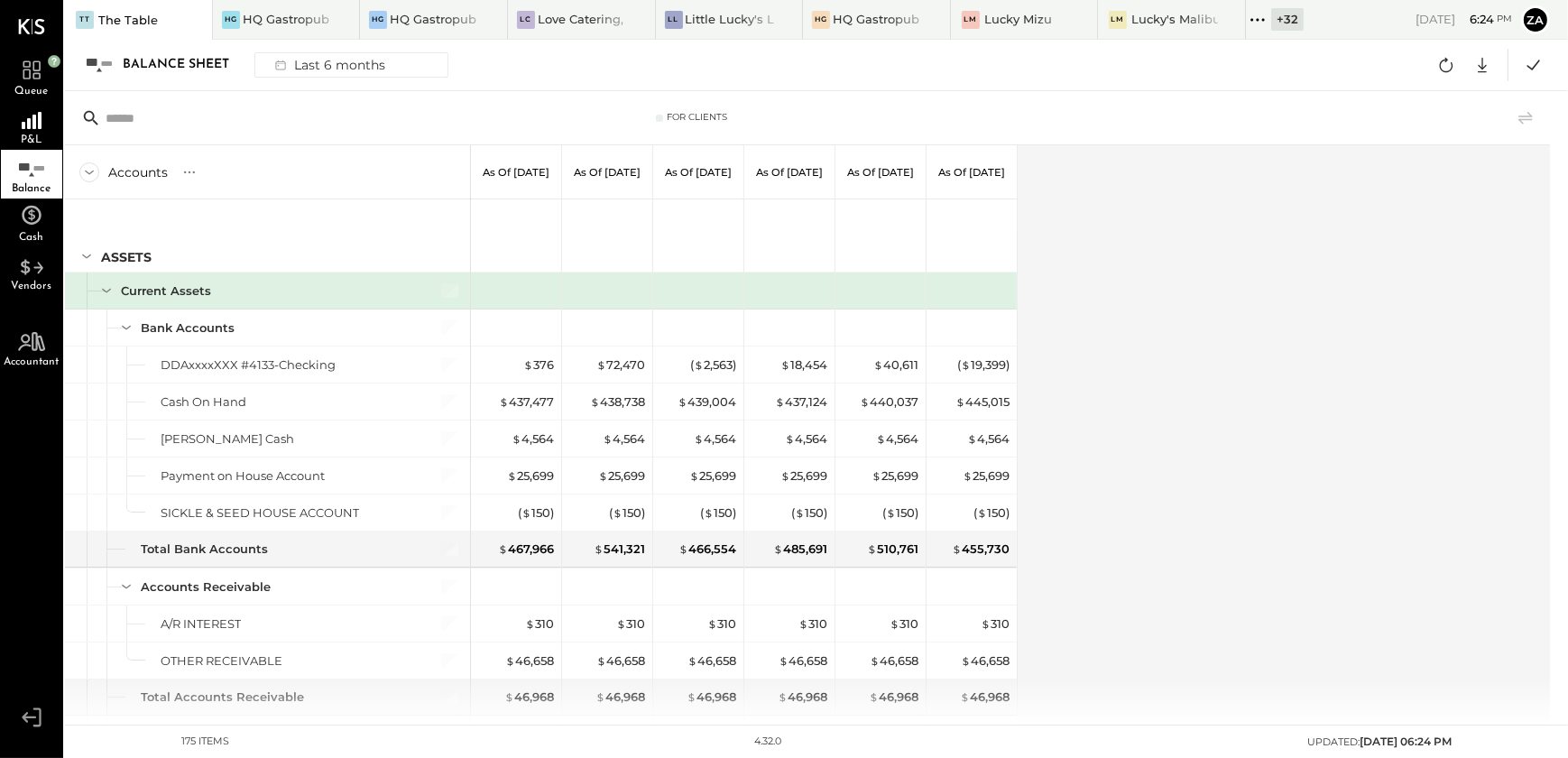
click at [1177, 339] on div "Accounts S GL As of Feb 28th 2025 As of Mar 31st 2025 As of Apr 30th 2025 As of…" at bounding box center [809, 435] width 1488 height 580
click at [1484, 65] on icon at bounding box center [1483, 65] width 24 height 24
click at [1407, 167] on div "Excel" at bounding box center [1427, 171] width 145 height 38
click at [1085, 532] on div "Accounts S GL As of Feb 28th 2025 As of Mar 31st 2025 As of Apr 30th 2025 As of…" at bounding box center [809, 435] width 1488 height 580
click at [1075, 379] on div "Accounts S GL As of Feb 28th 2025 As of Mar 31st 2025 As of Apr 30th 2025 As of…" at bounding box center [809, 435] width 1488 height 580
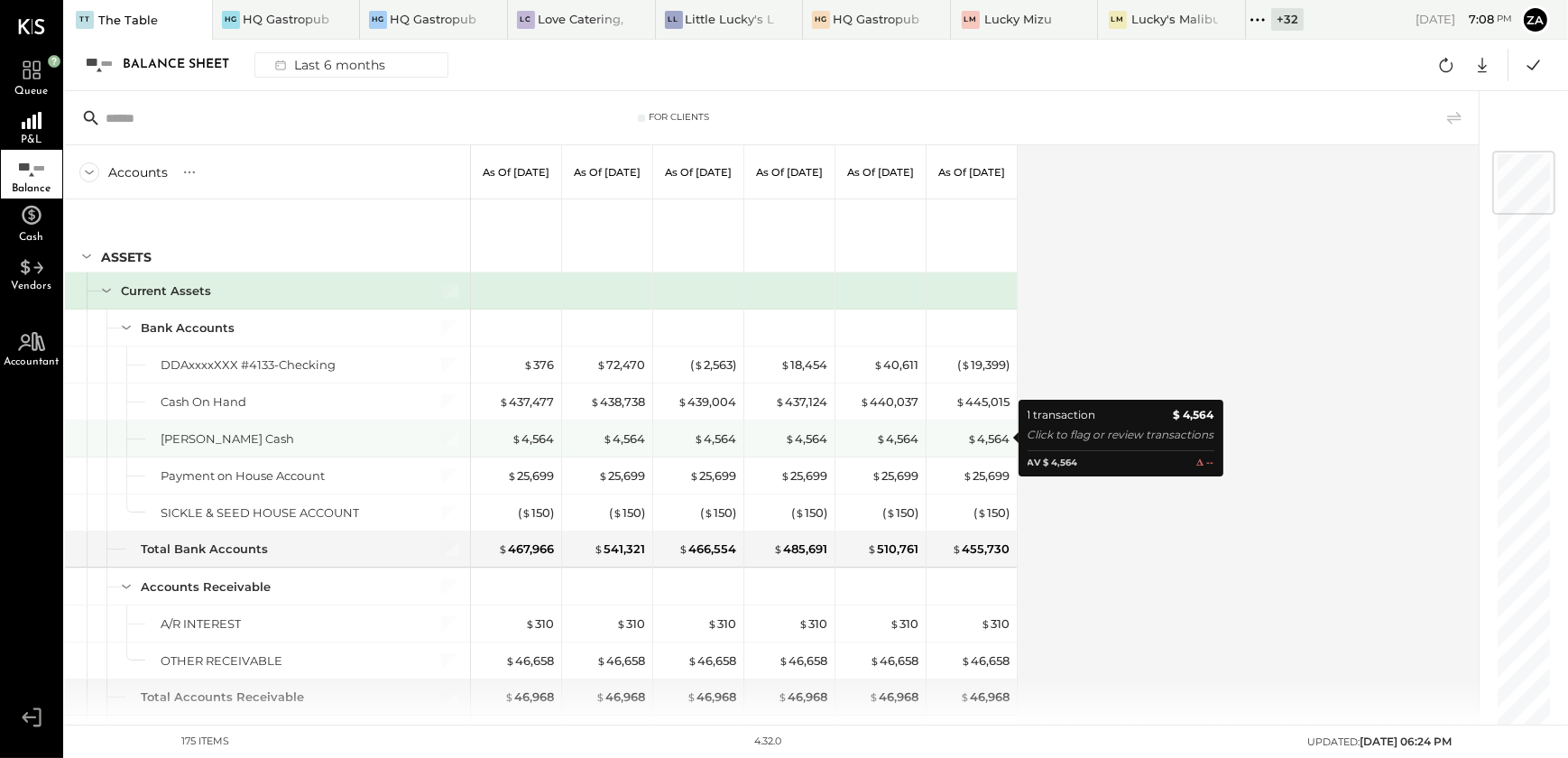
scroll to position [81, 0]
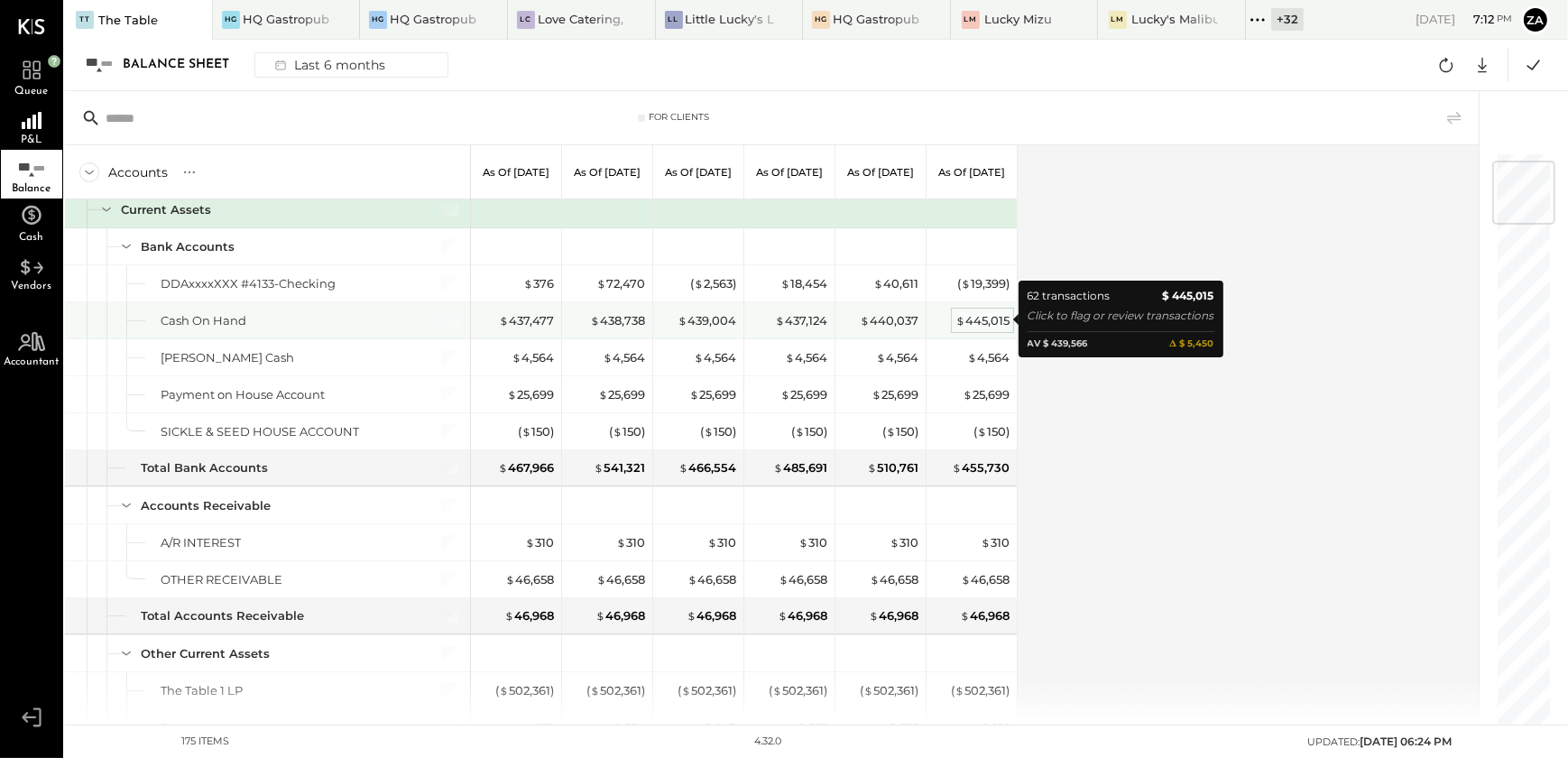
click at [995, 312] on div "$ 445,015" at bounding box center [983, 320] width 54 height 17
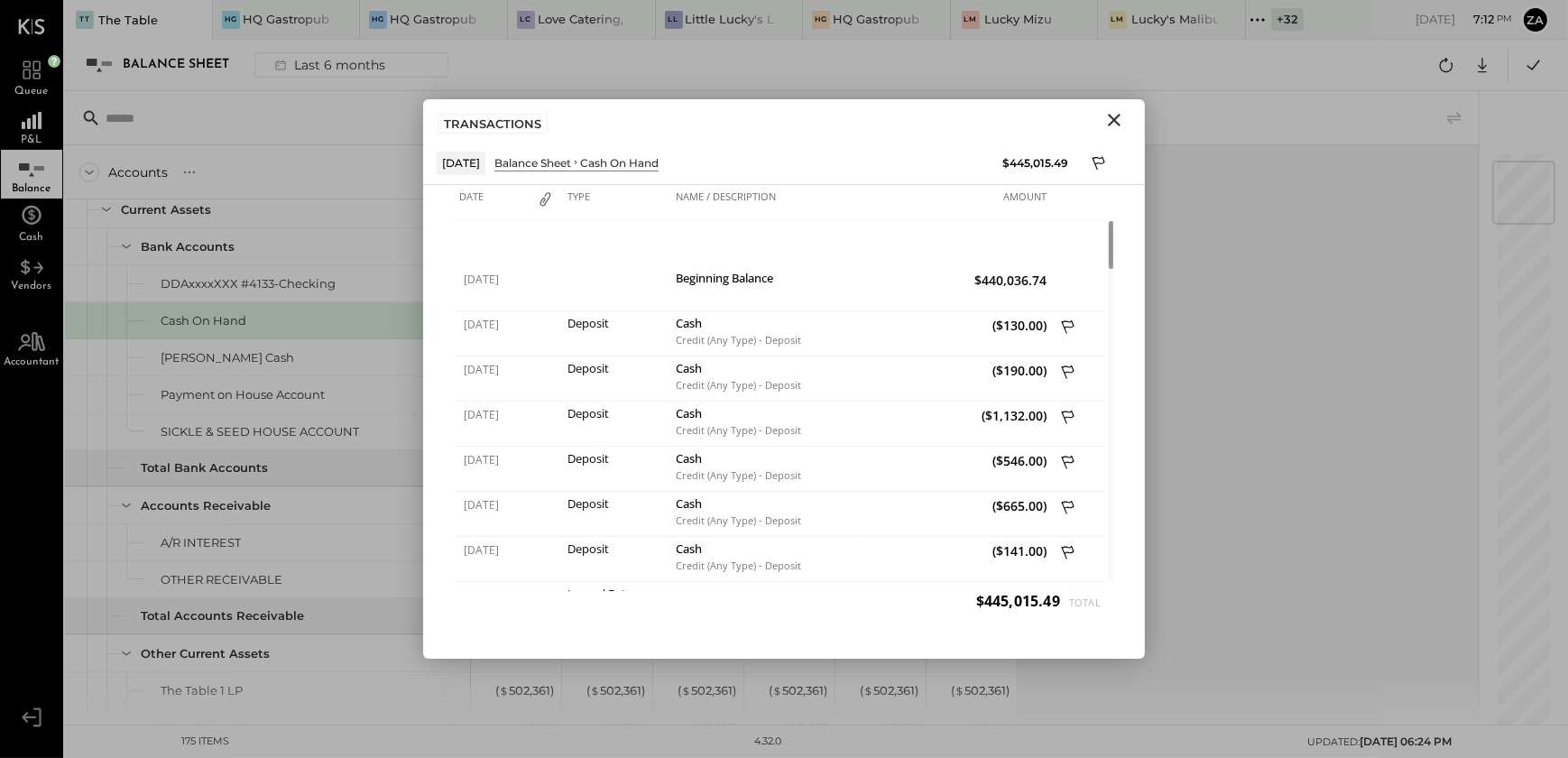
click at [1116, 123] on icon "Close" at bounding box center [1114, 120] width 13 height 13
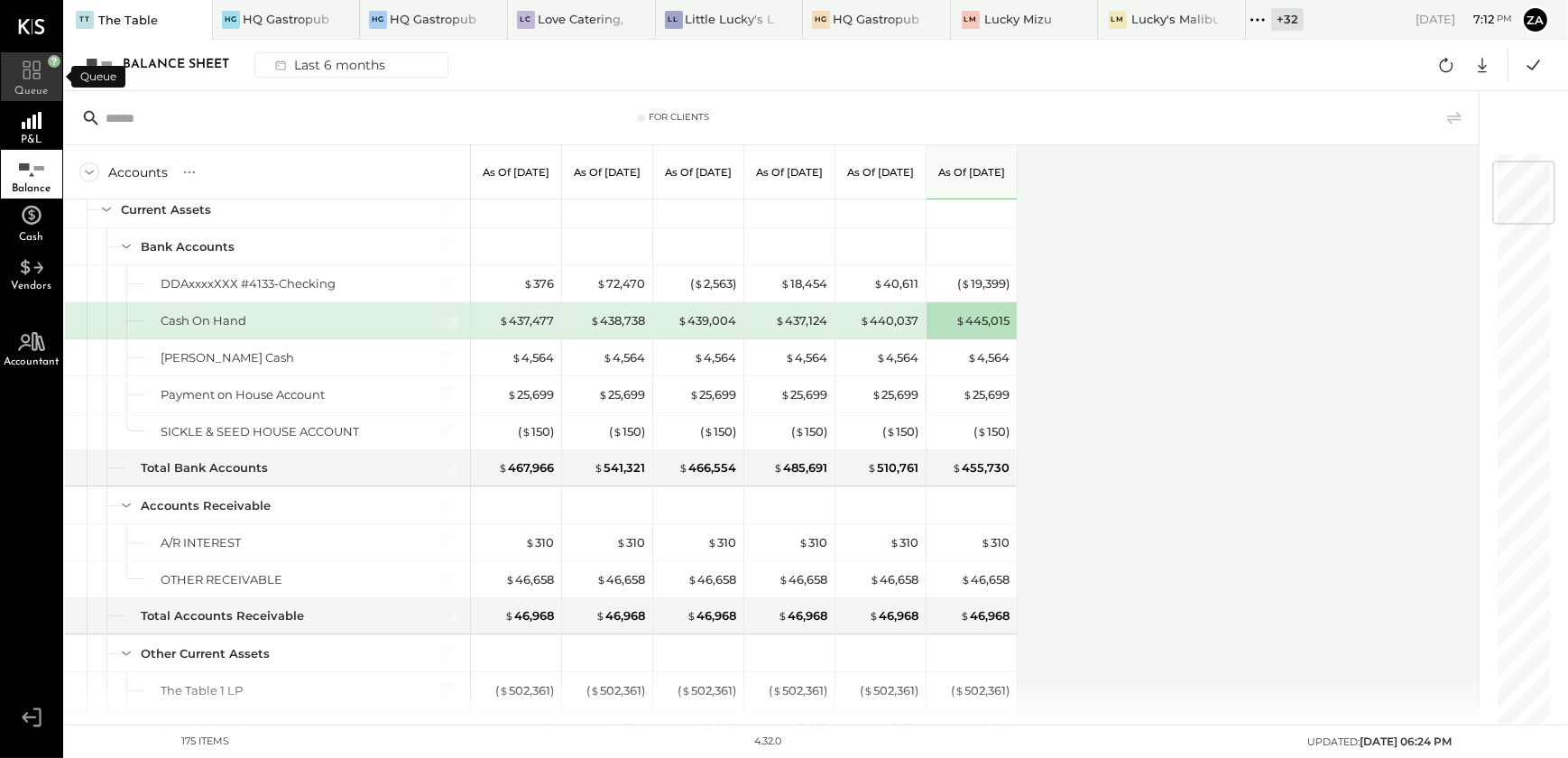
click at [25, 75] on icon at bounding box center [32, 67] width 33 height 27
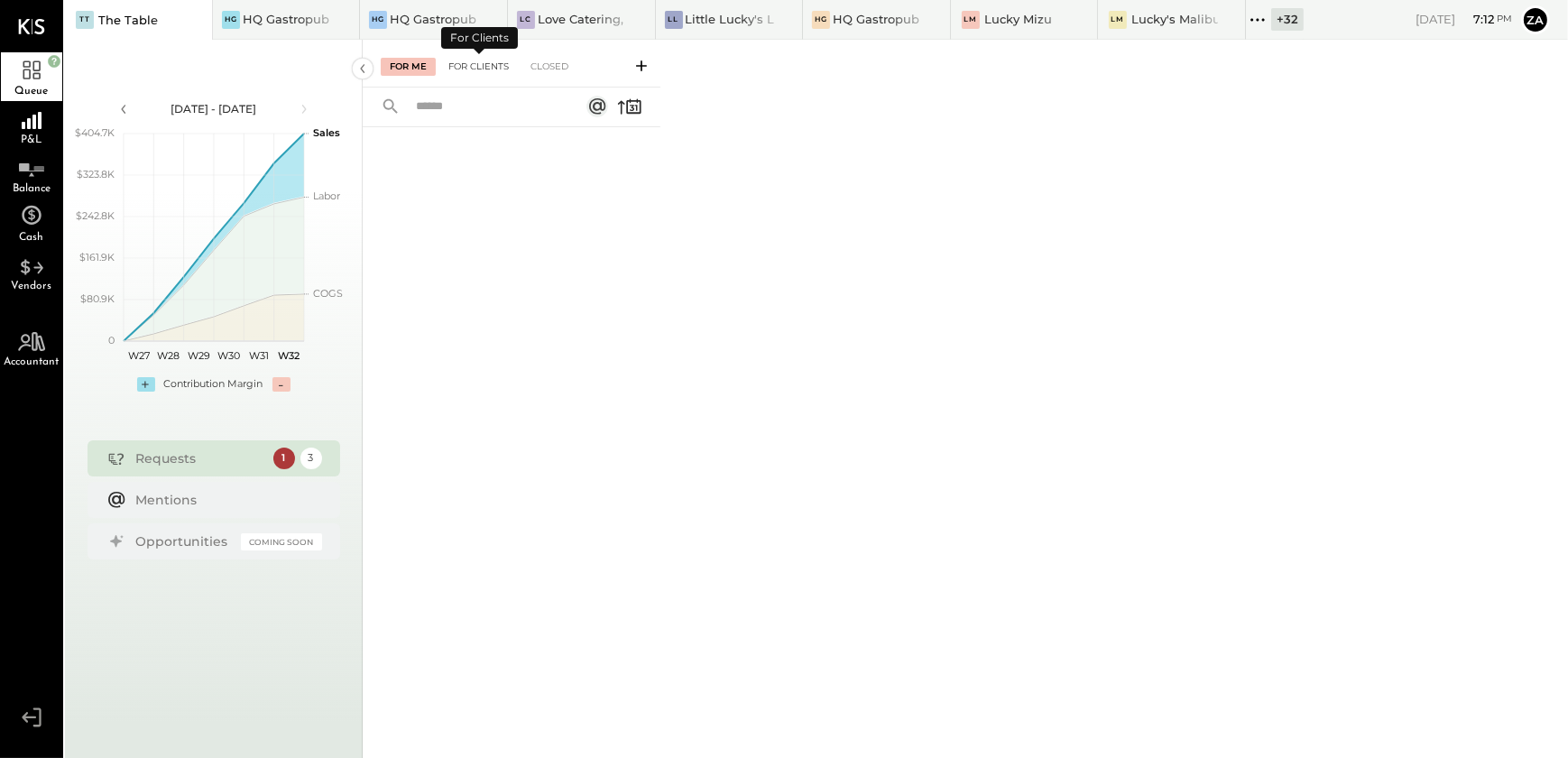
click at [469, 65] on div "For Clients" at bounding box center [478, 67] width 79 height 18
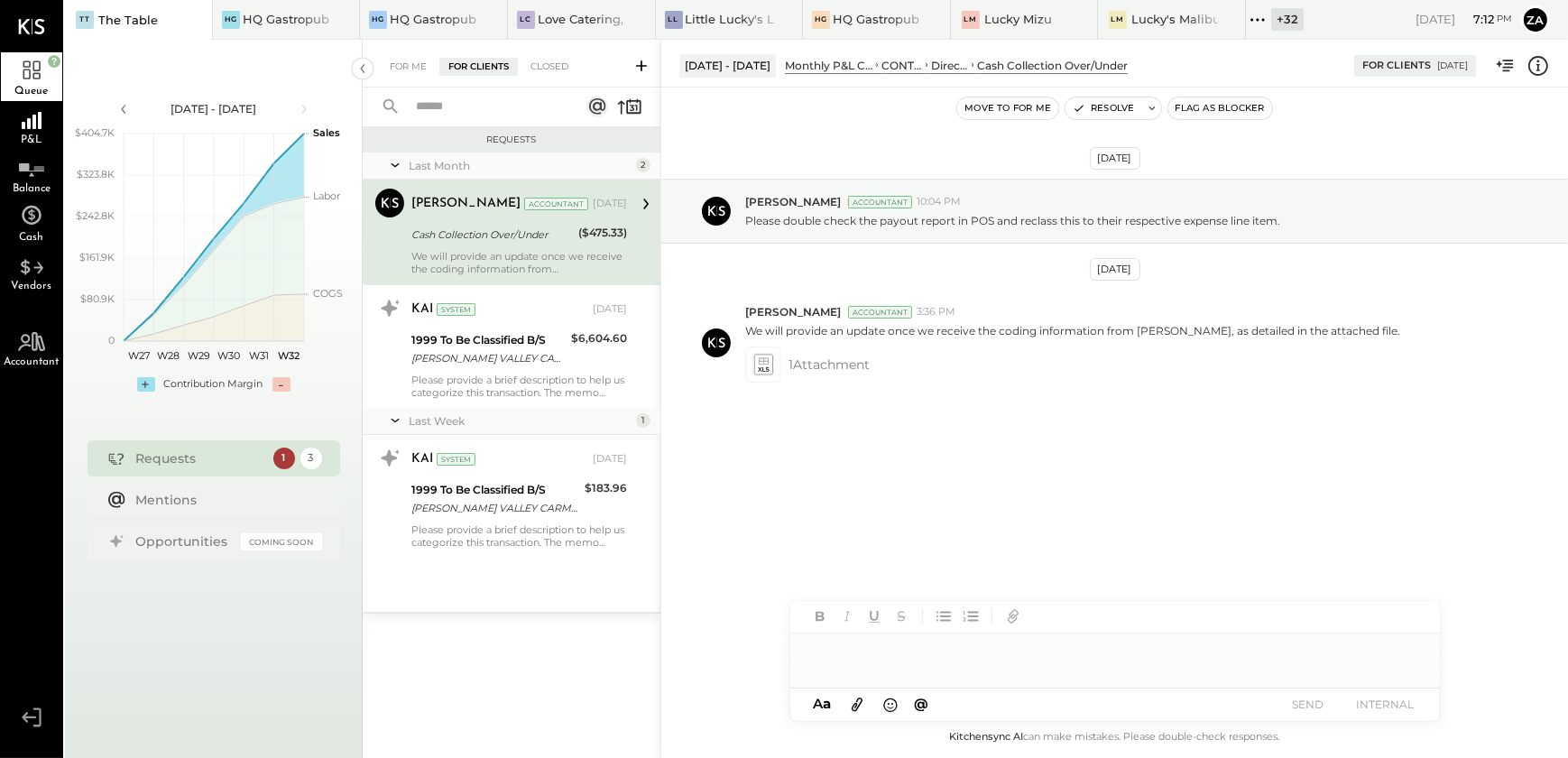
click at [505, 259] on div "We will provide an update once we receive the coding information from Angie, as…" at bounding box center [519, 262] width 216 height 25
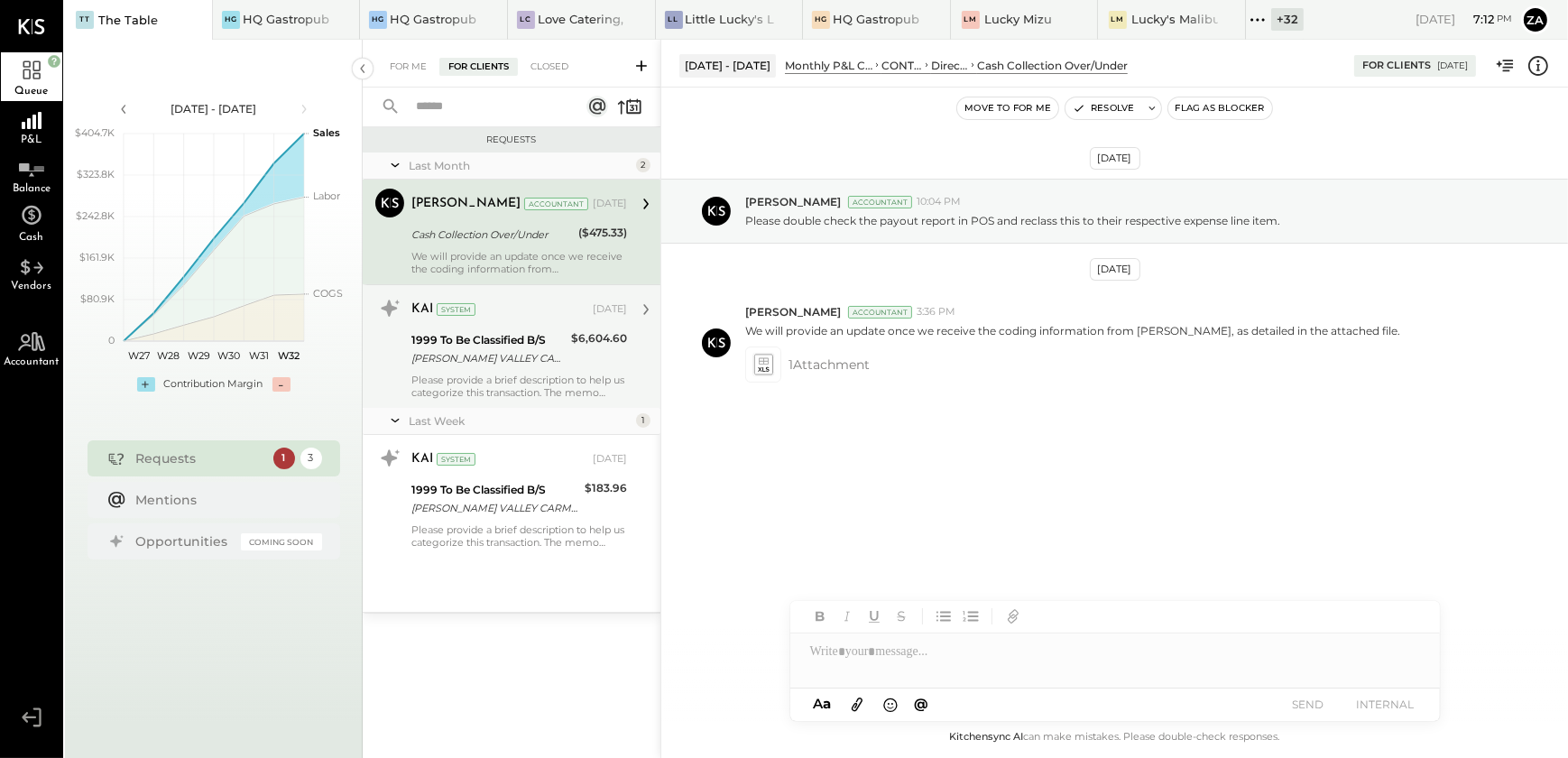
click at [505, 378] on div "Please provide a brief description to help us categorize this transaction. The …" at bounding box center [519, 386] width 216 height 25
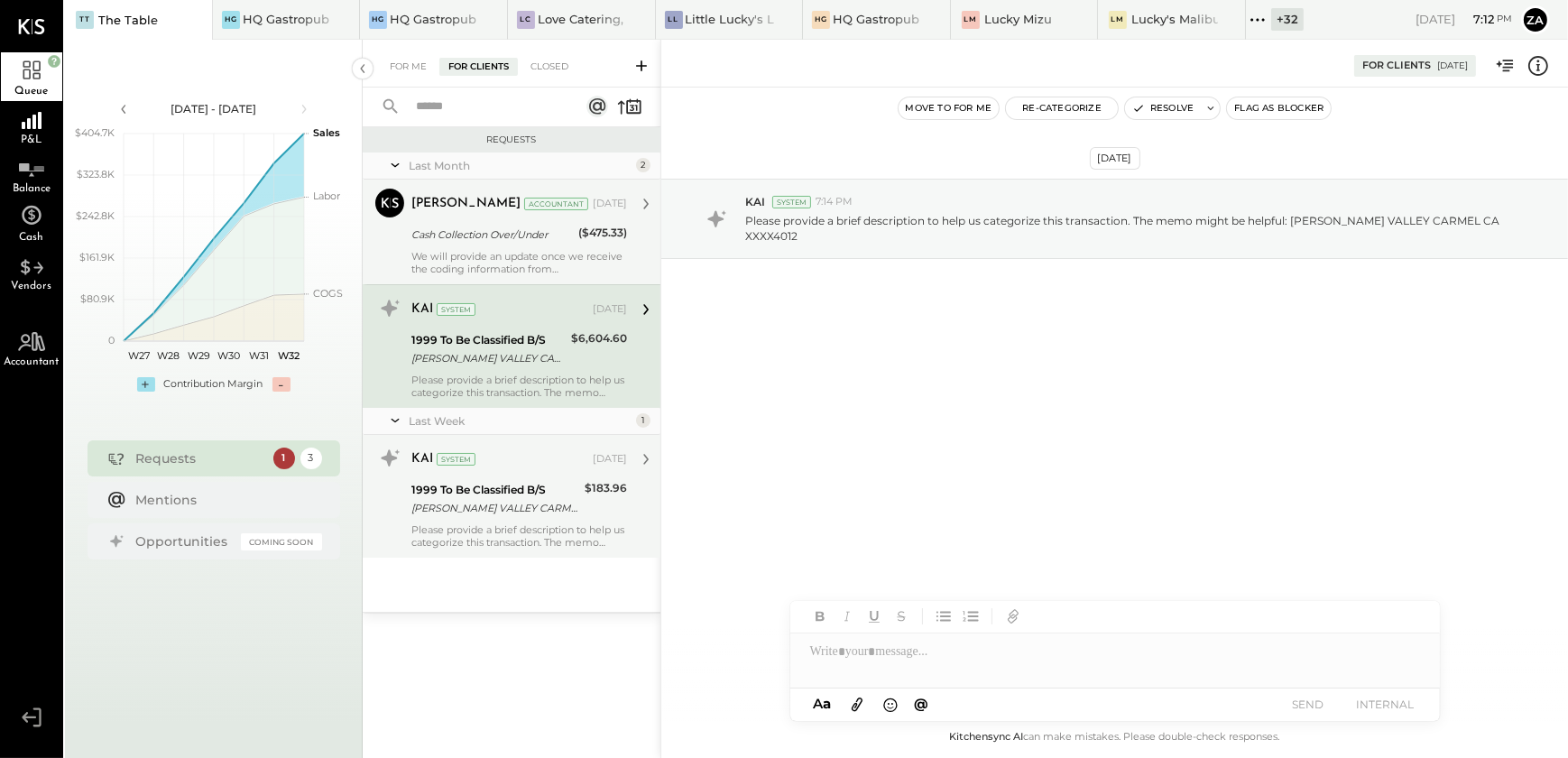
click at [458, 492] on div "1999 To Be Classified B/S" at bounding box center [496, 490] width 168 height 18
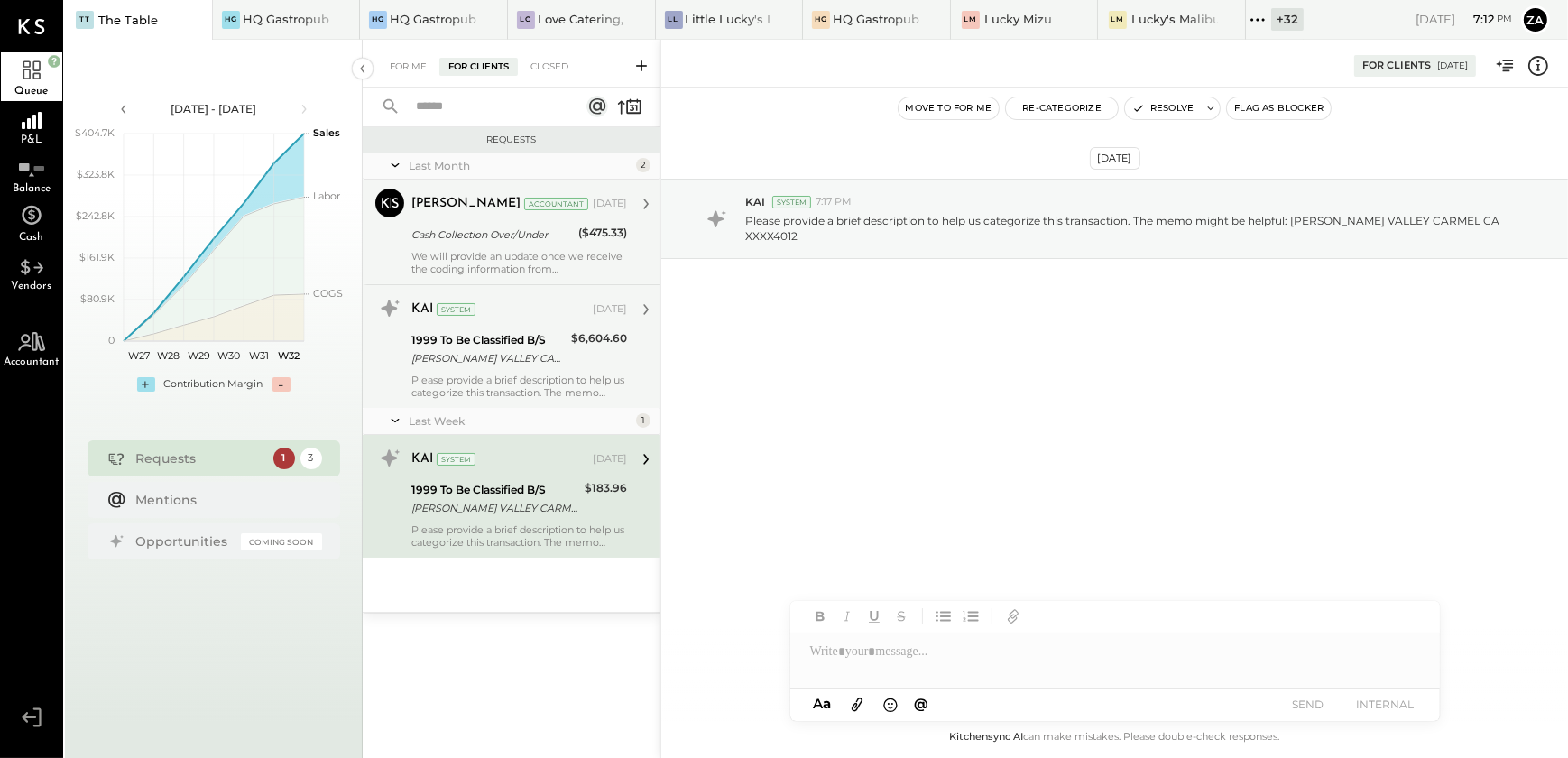
click at [524, 239] on div "Cash Collection Over/Under" at bounding box center [492, 234] width 162 height 18
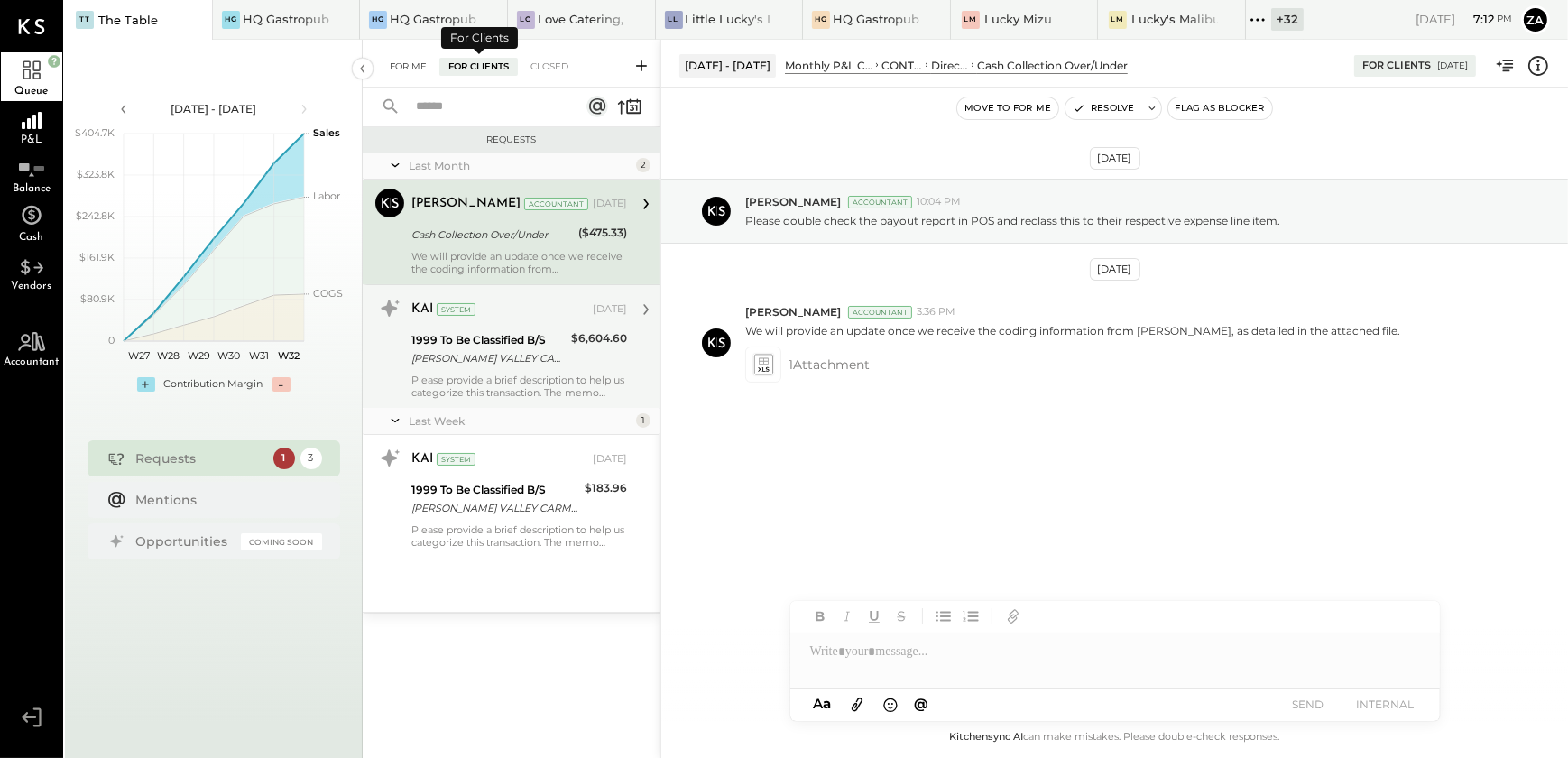
click at [391, 62] on div "For Me" at bounding box center [408, 67] width 55 height 18
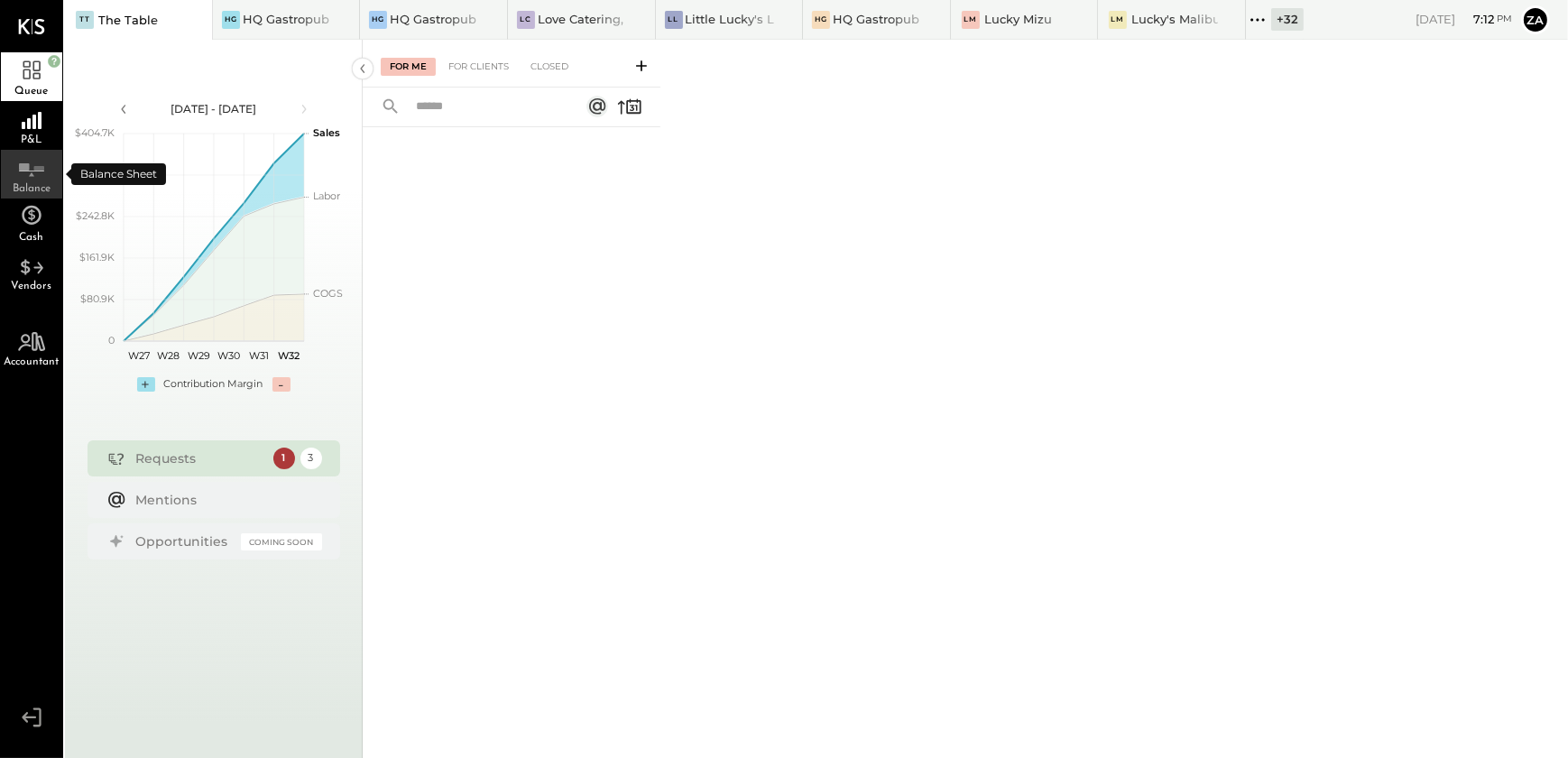
click at [30, 172] on line at bounding box center [32, 172] width 24 height 0
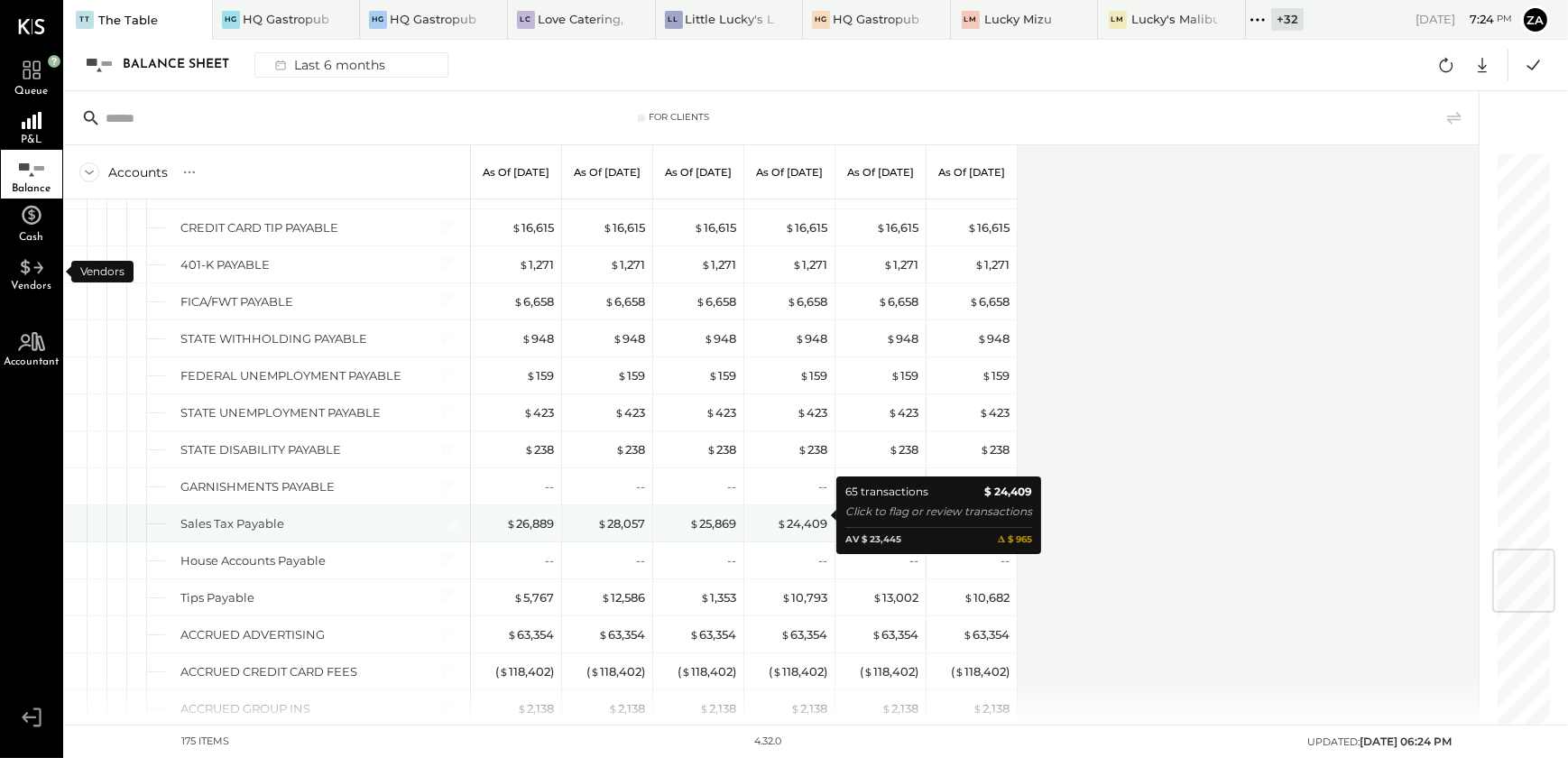
scroll to position [3446, 0]
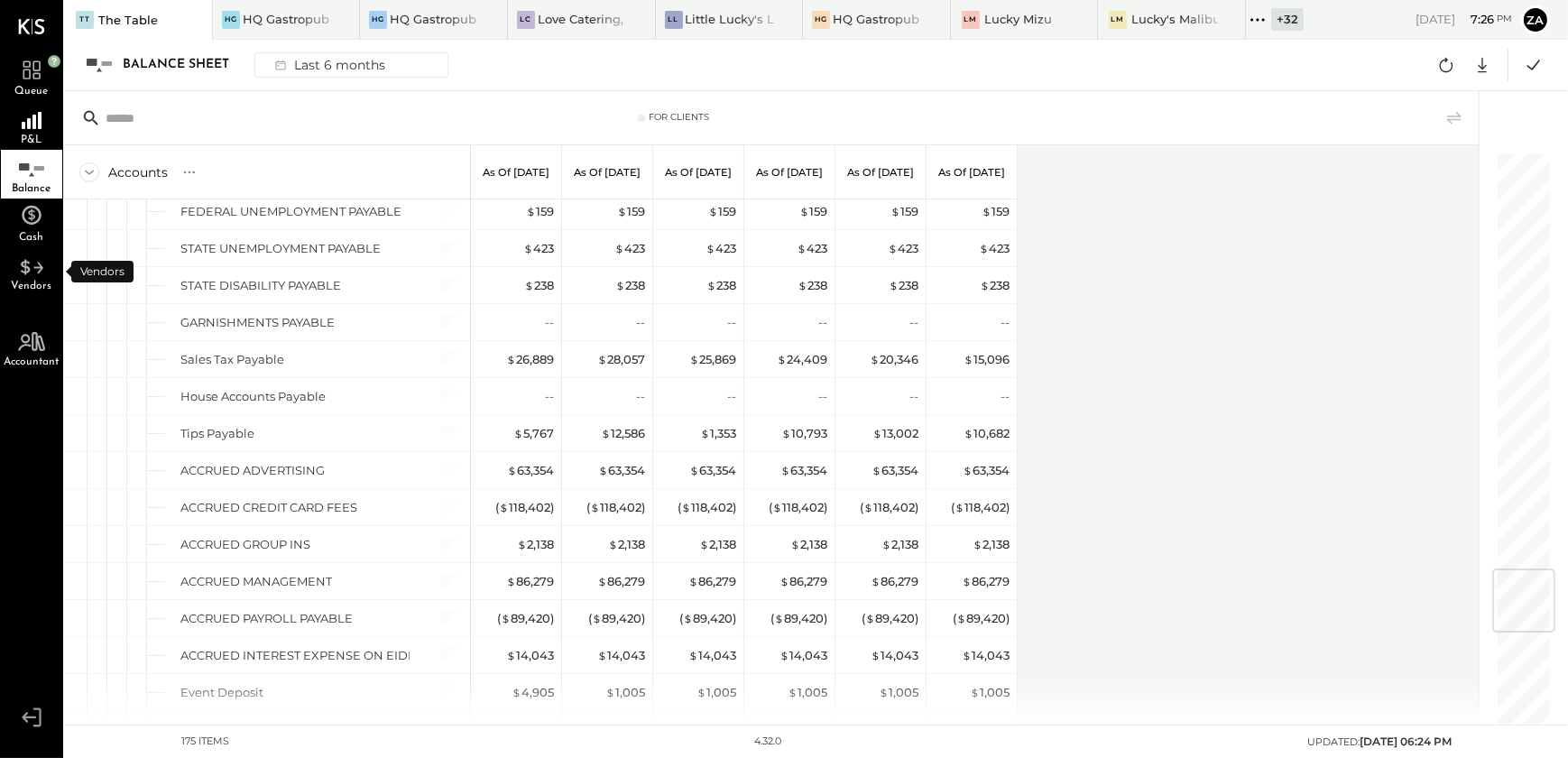
click at [1176, 582] on div "Accounts S GL As of Feb 28th 2025 As of Mar 31st 2025 As of Apr 30th 2025 As of…" at bounding box center [773, 435] width 1417 height 580
click at [1177, 582] on div "Accounts S GL As of Feb 28th 2025 As of Mar 31st 2025 As of Apr 30th 2025 As of…" at bounding box center [773, 435] width 1417 height 580
click at [1178, 582] on div "Accounts S GL As of Feb 28th 2025 As of Mar 31st 2025 As of Apr 30th 2025 As of…" at bounding box center [773, 435] width 1417 height 580
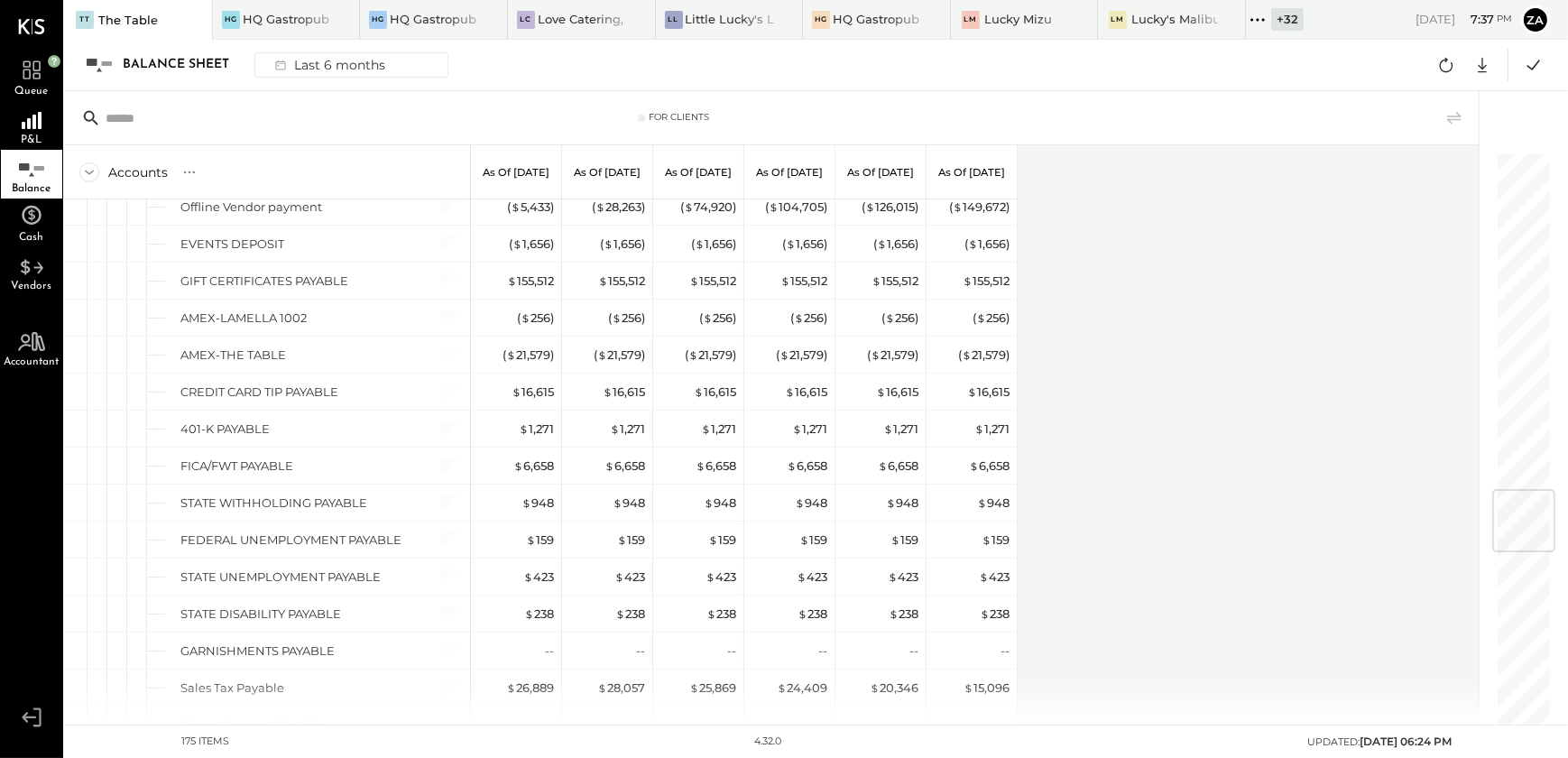
scroll to position [2790, 0]
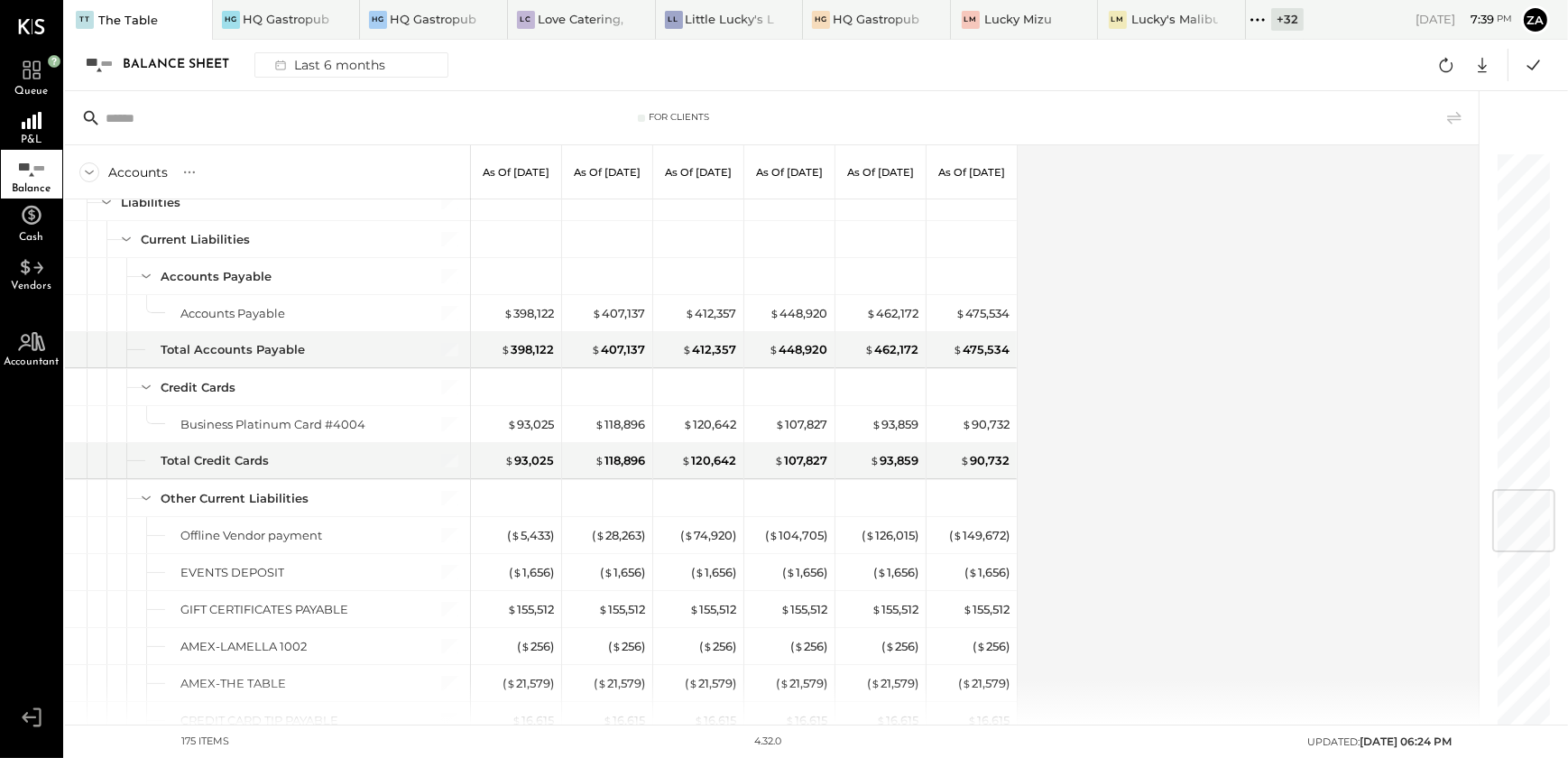
click at [1182, 352] on div "Accounts S GL As of Feb 28th 2025 As of Mar 31st 2025 As of Apr 30th 2025 As of…" at bounding box center [773, 435] width 1417 height 580
click at [1089, 432] on div "Accounts S GL As of Feb 28th 2025 As of Mar 31st 2025 As of Apr 30th 2025 As of…" at bounding box center [773, 435] width 1417 height 580
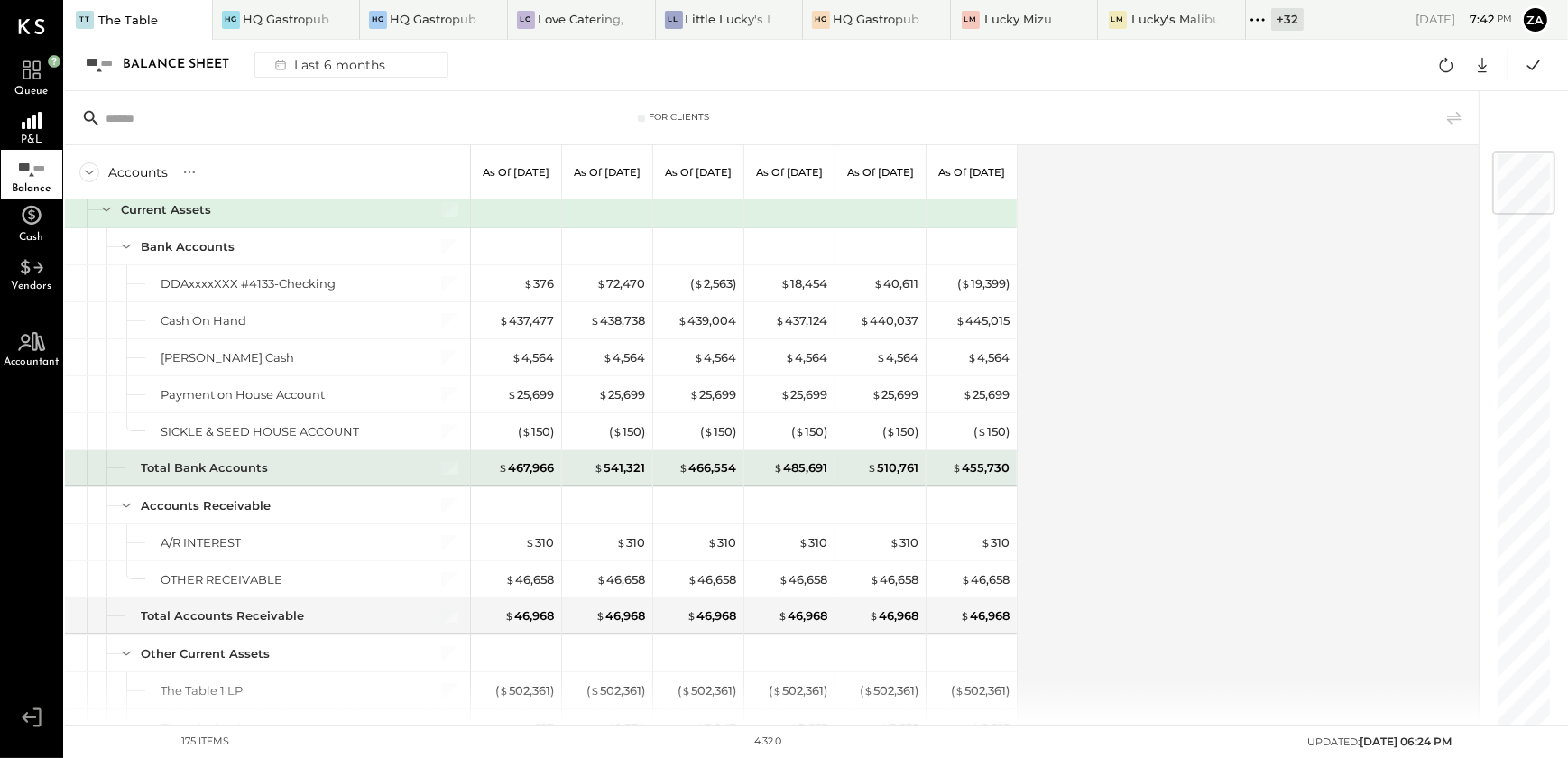
scroll to position [0, 0]
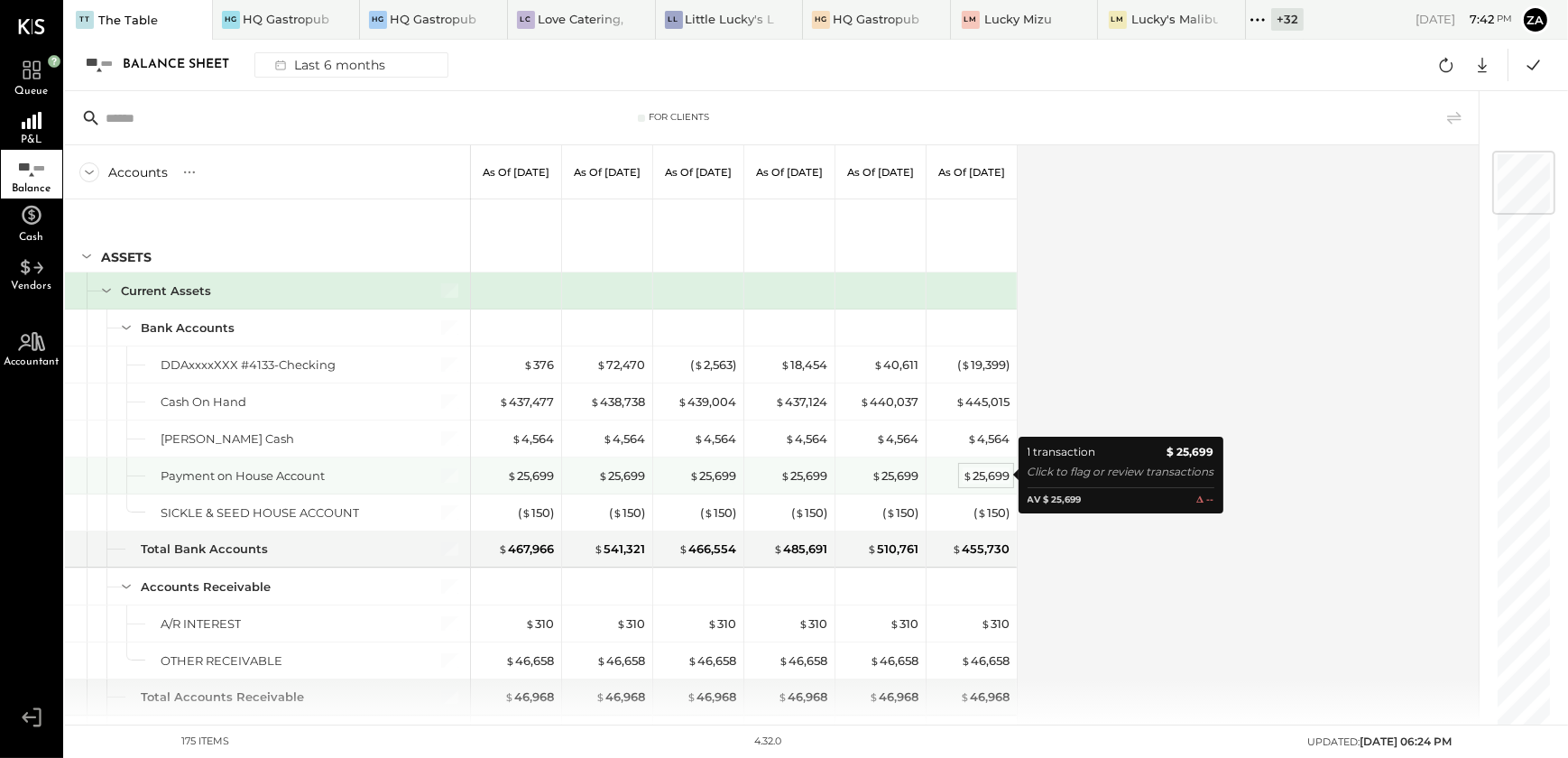
click at [997, 473] on div "$ 25,699" at bounding box center [987, 476] width 47 height 17
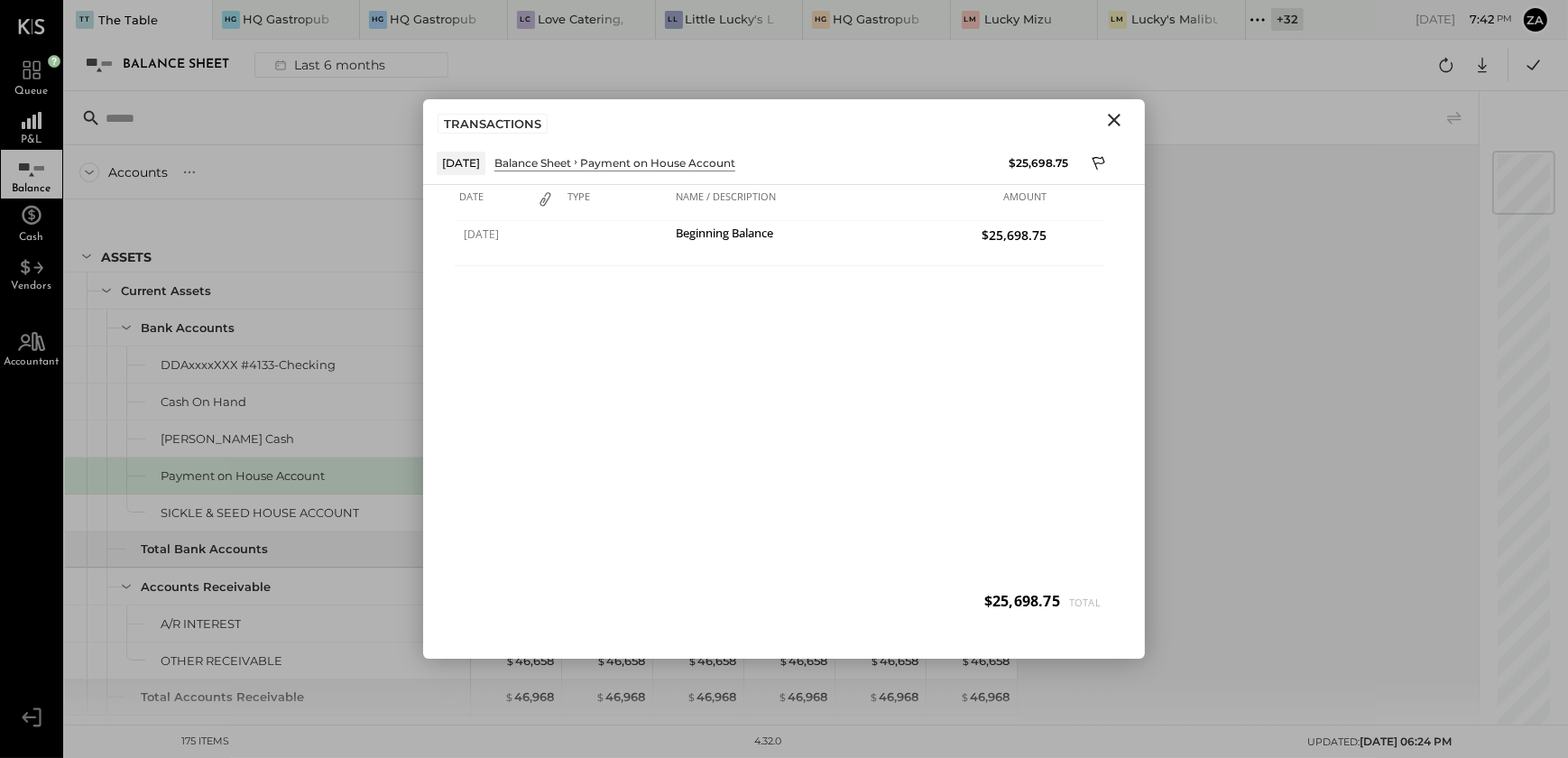
click at [1406, 227] on div "Accounts S GL As of Feb 28th 2025 As of Mar 31st 2025 As of Apr 30th 2025 As of…" at bounding box center [773, 435] width 1417 height 580
click at [1115, 121] on icon "Close" at bounding box center [1114, 120] width 13 height 13
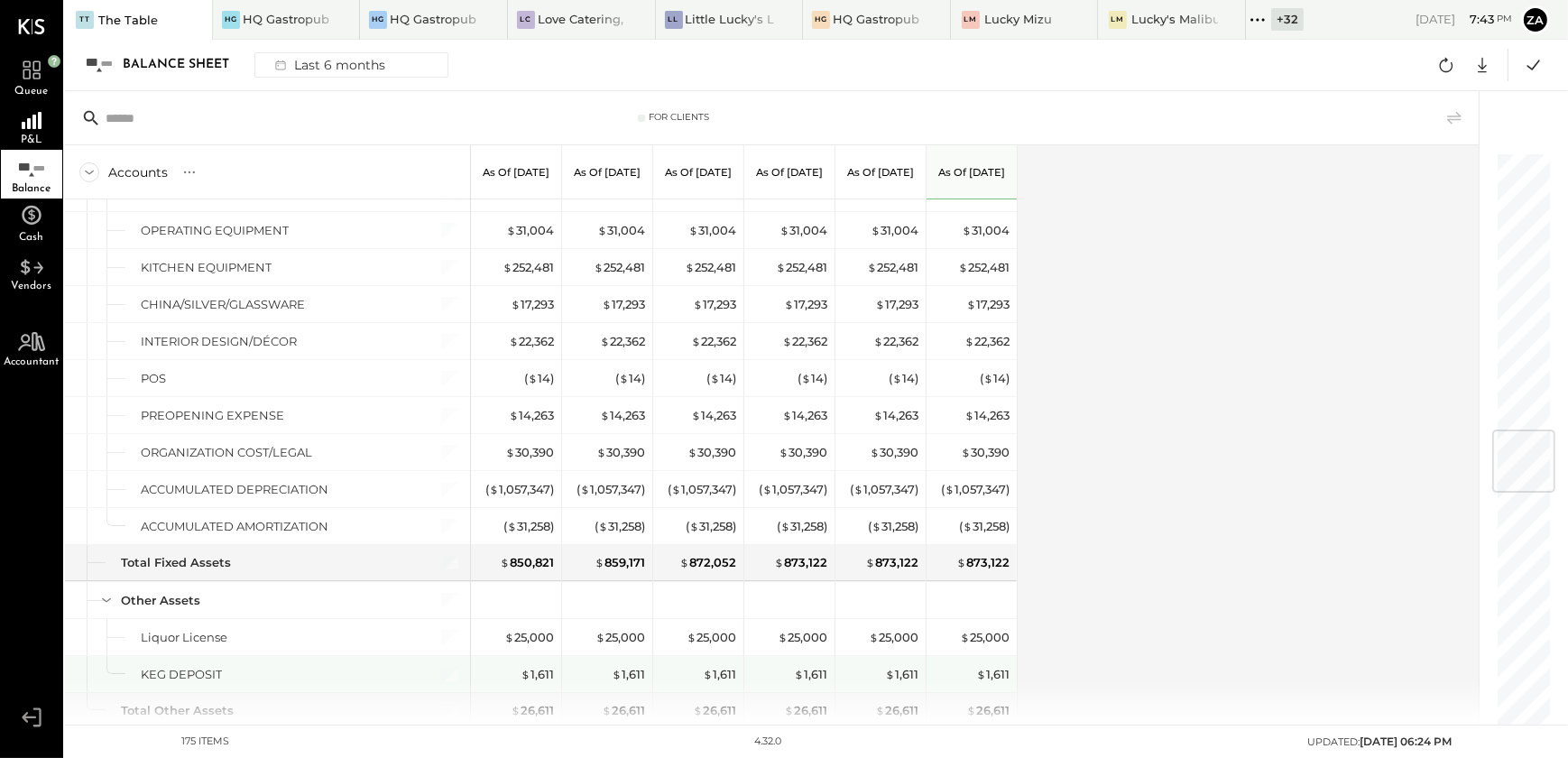
scroll to position [2298, 0]
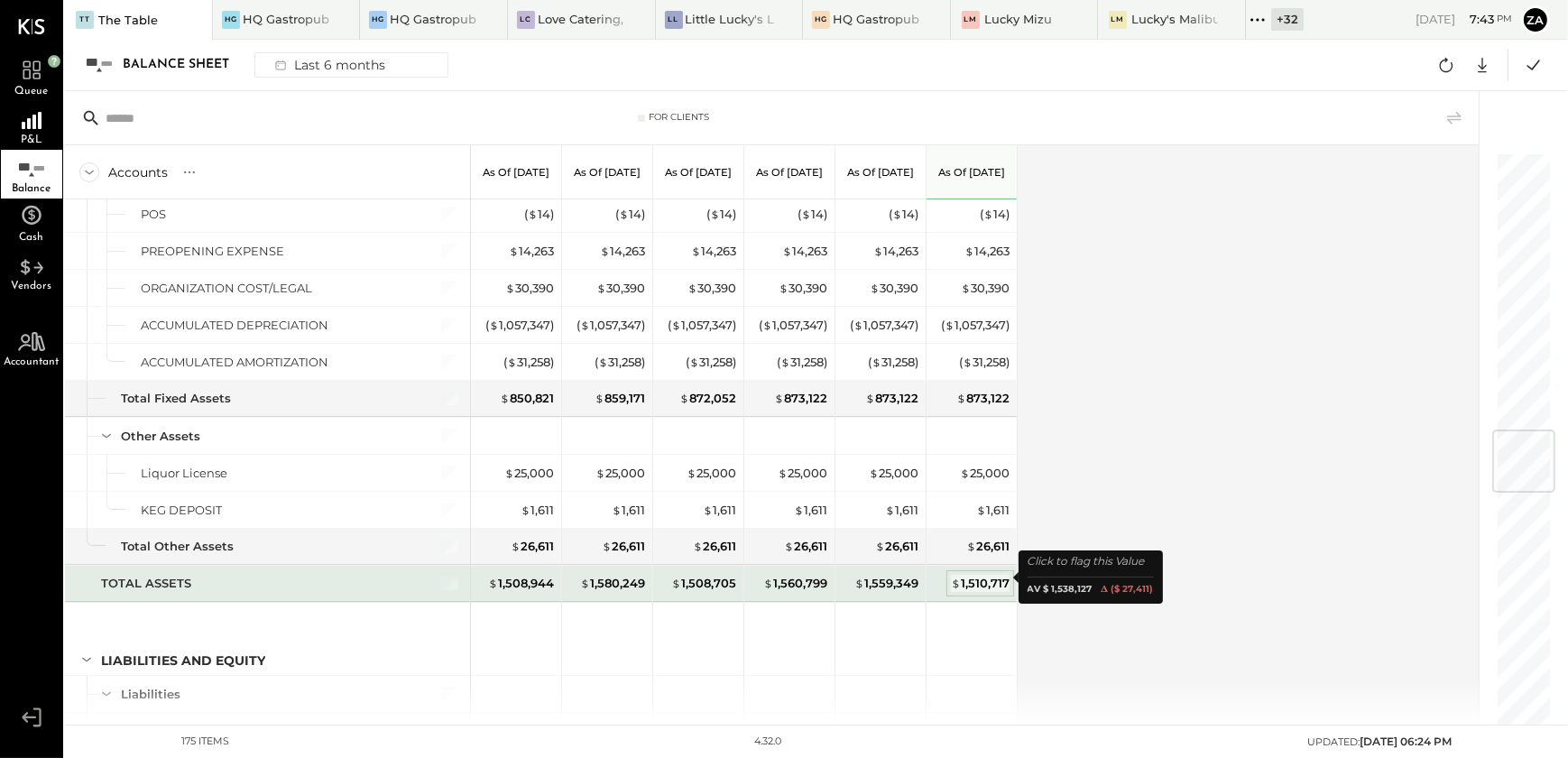
click at [986, 583] on div "$ 1,510,717" at bounding box center [980, 583] width 59 height 17
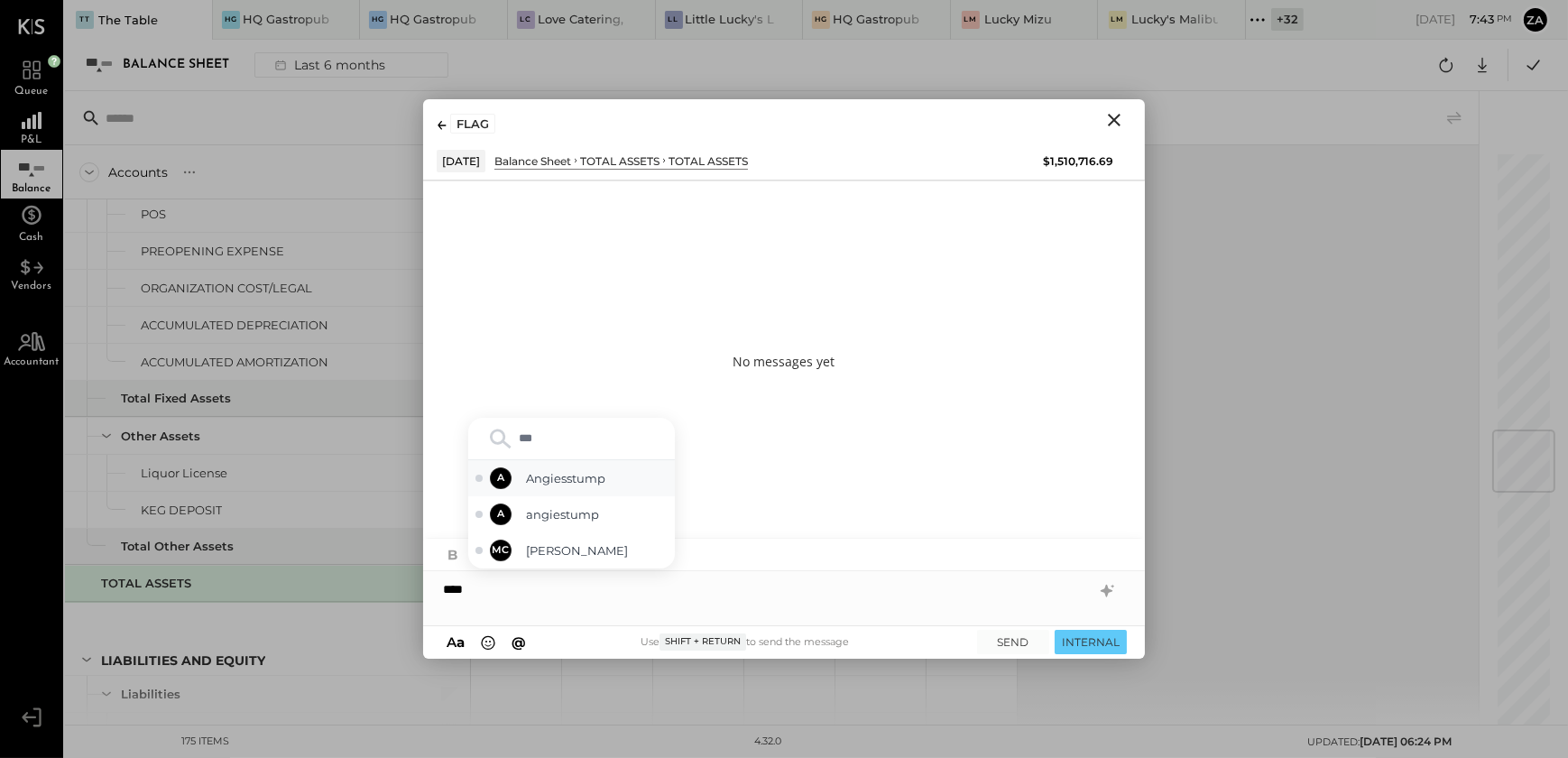
click at [576, 477] on span "Angiesstump" at bounding box center [597, 478] width 142 height 17
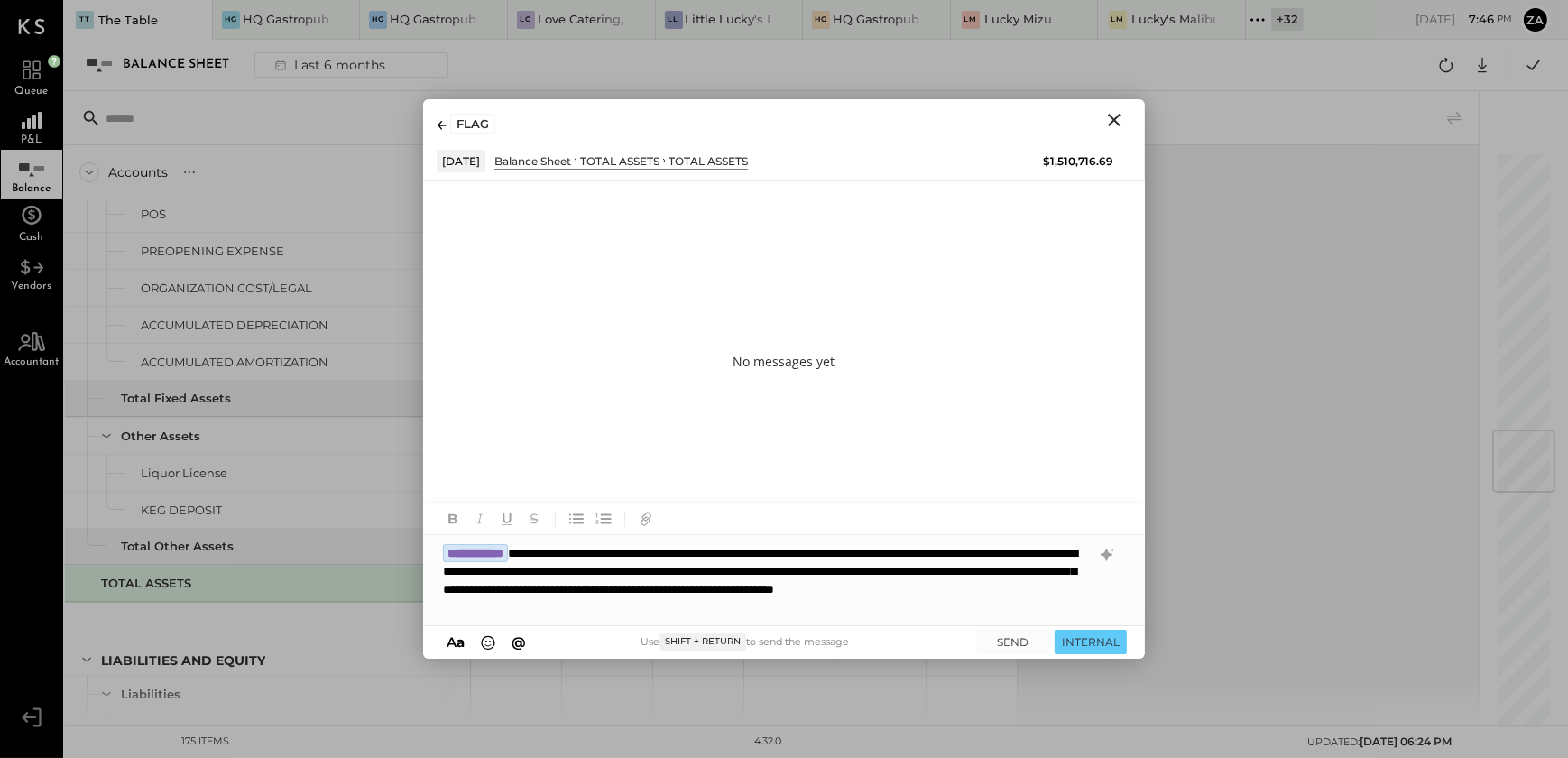
click at [508, 545] on strong "**********" at bounding box center [476, 554] width 65 height 18
click at [559, 551] on div "**********" at bounding box center [784, 581] width 722 height 90
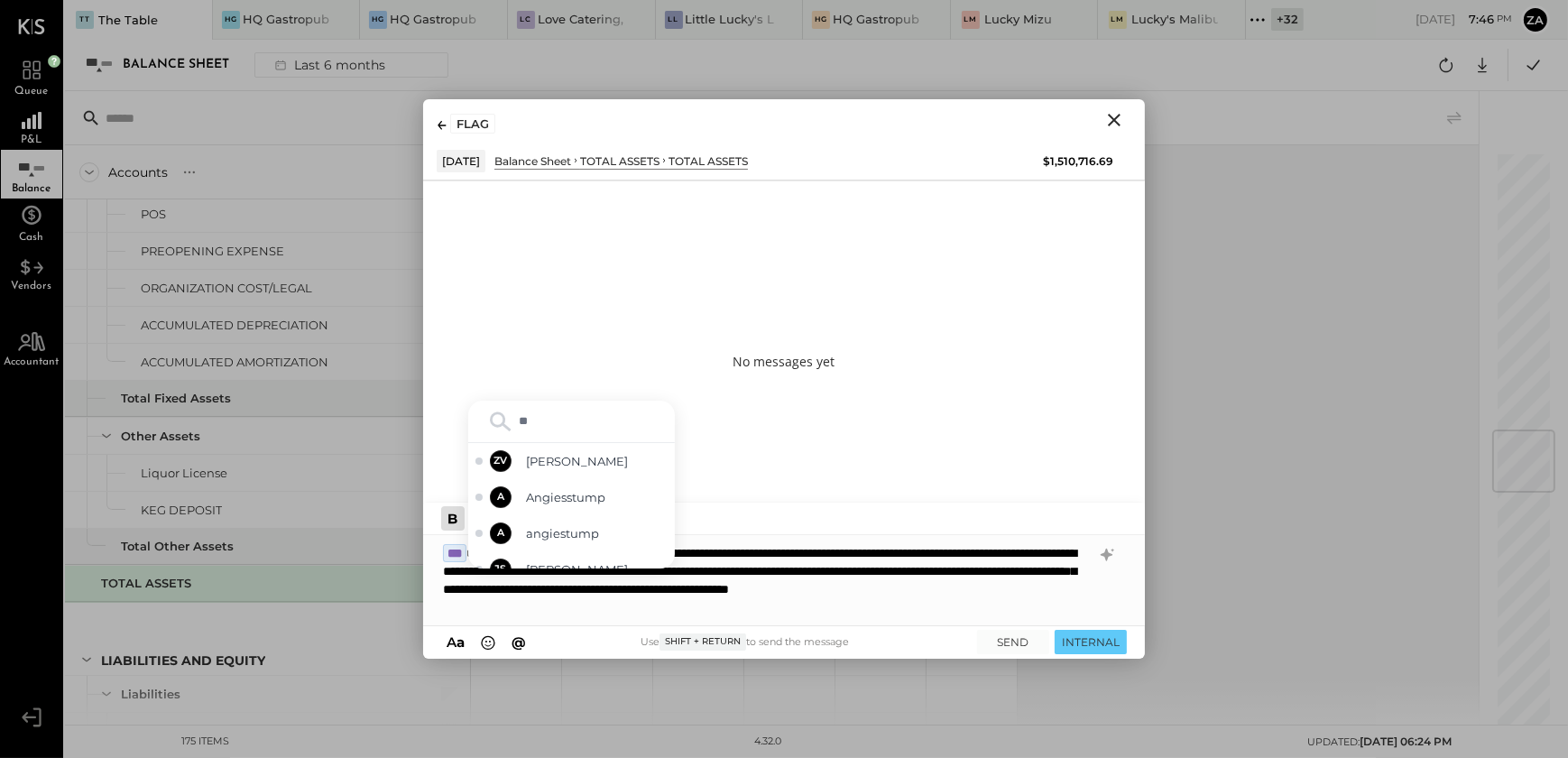
type input "*"
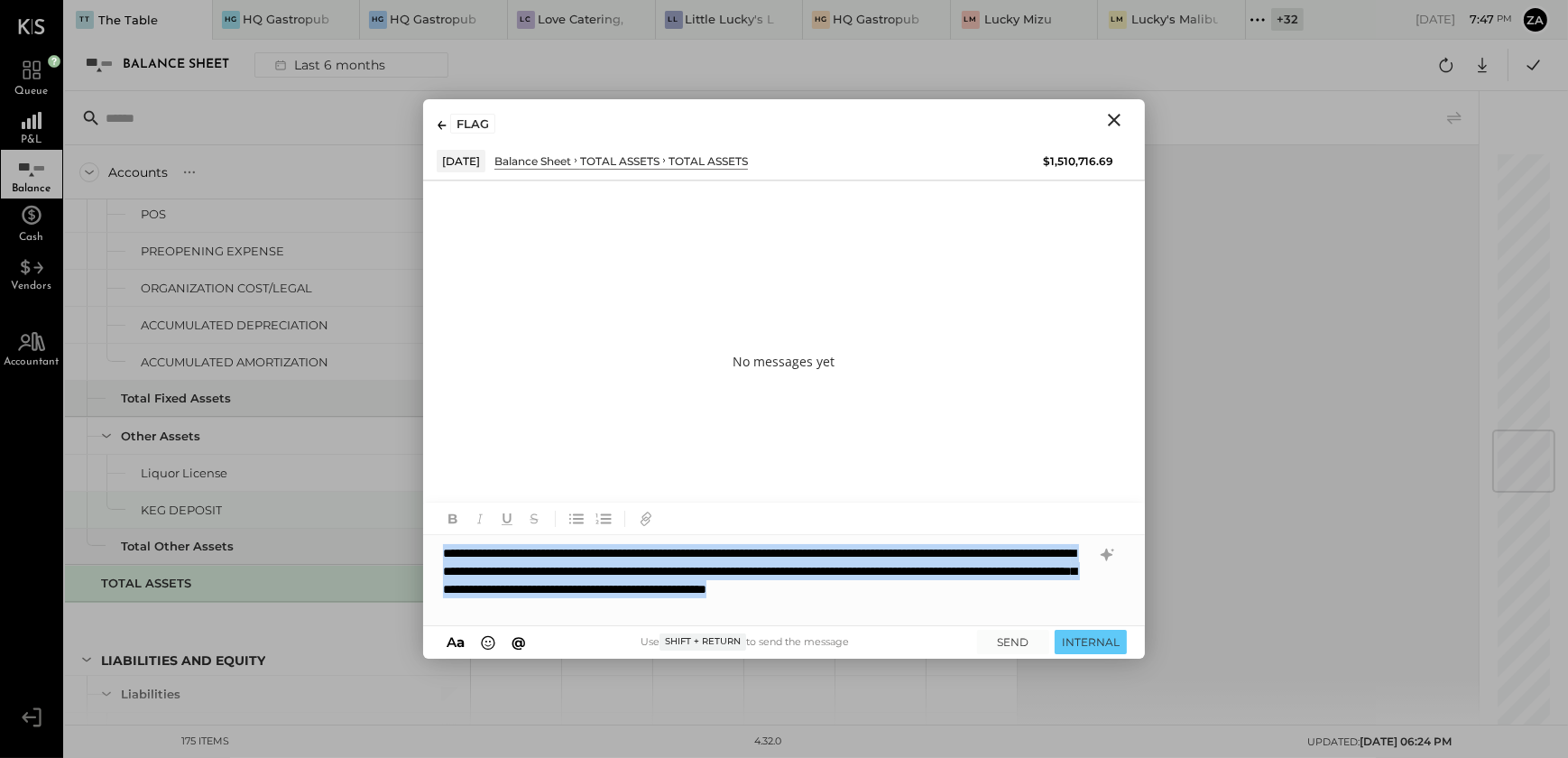
drag, startPoint x: 810, startPoint y: 607, endPoint x: 408, endPoint y: 499, distance: 416.3
click at [408, 499] on div "For Clients Accounts S GL As of Feb 28th 2025 As of Mar 31st 2025 As of Apr 30t…" at bounding box center [817, 408] width 1504 height 634
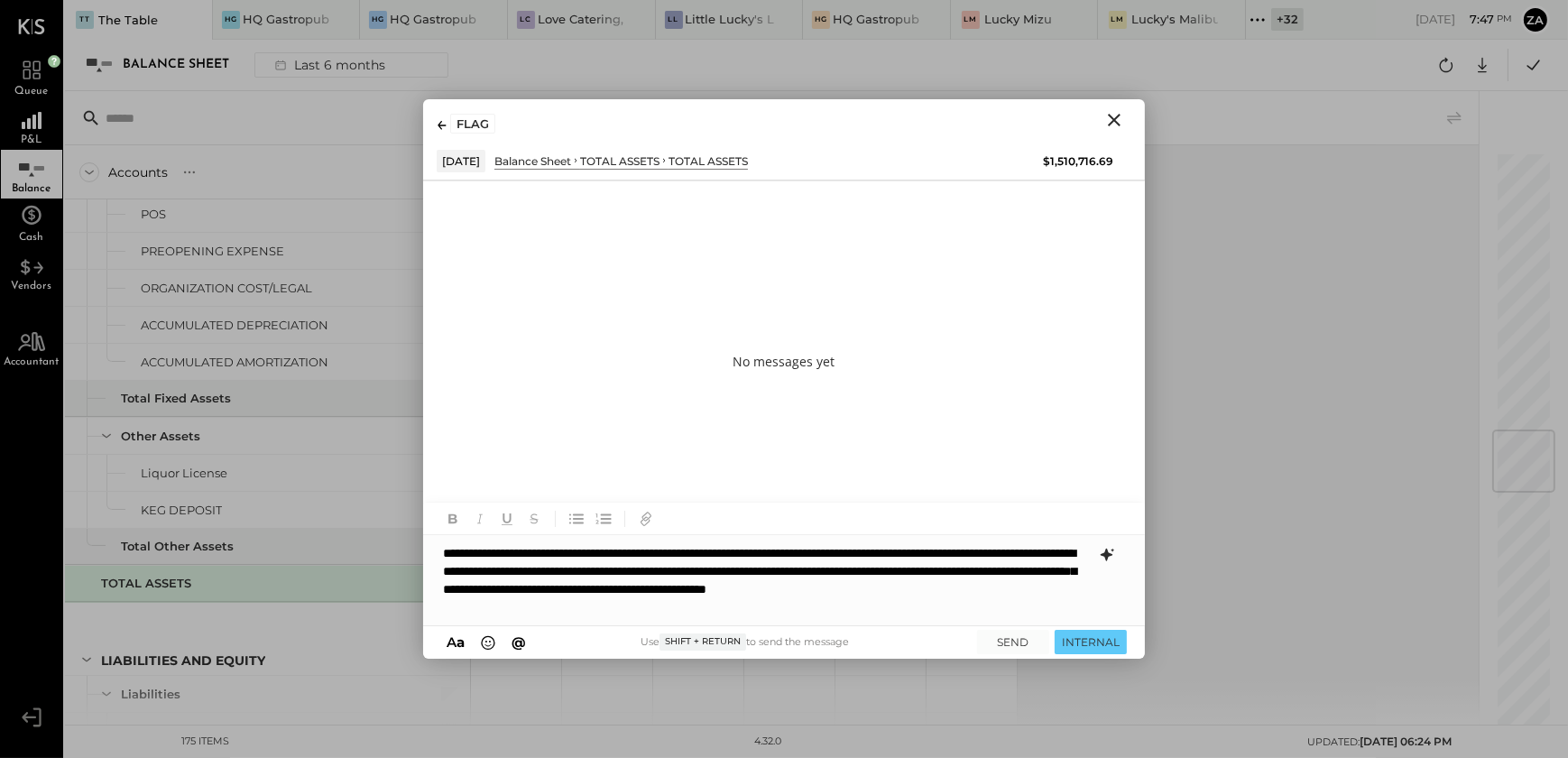
click at [1107, 550] on icon at bounding box center [1106, 555] width 12 height 13
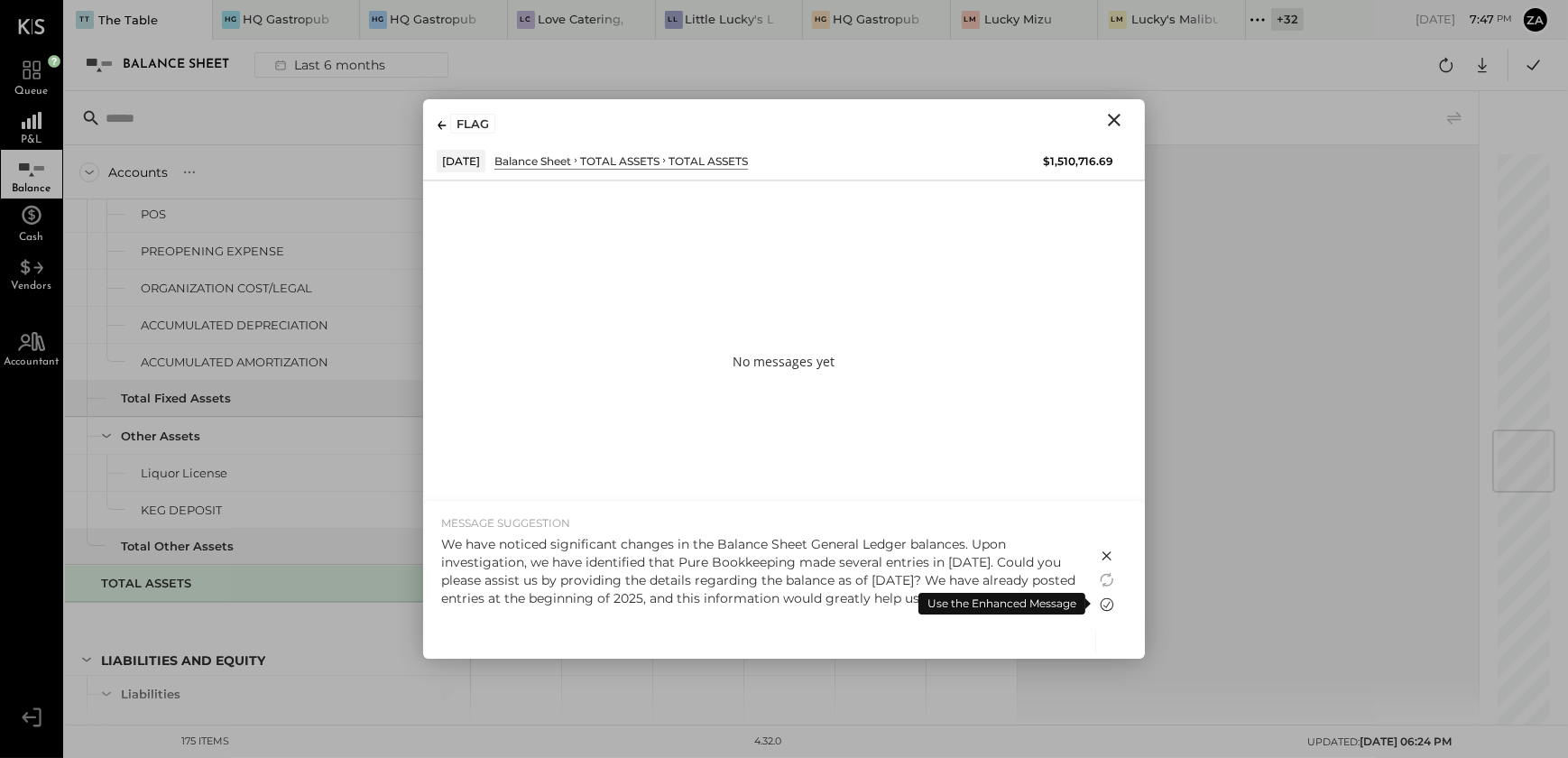
click at [1111, 602] on icon at bounding box center [1107, 604] width 14 height 14
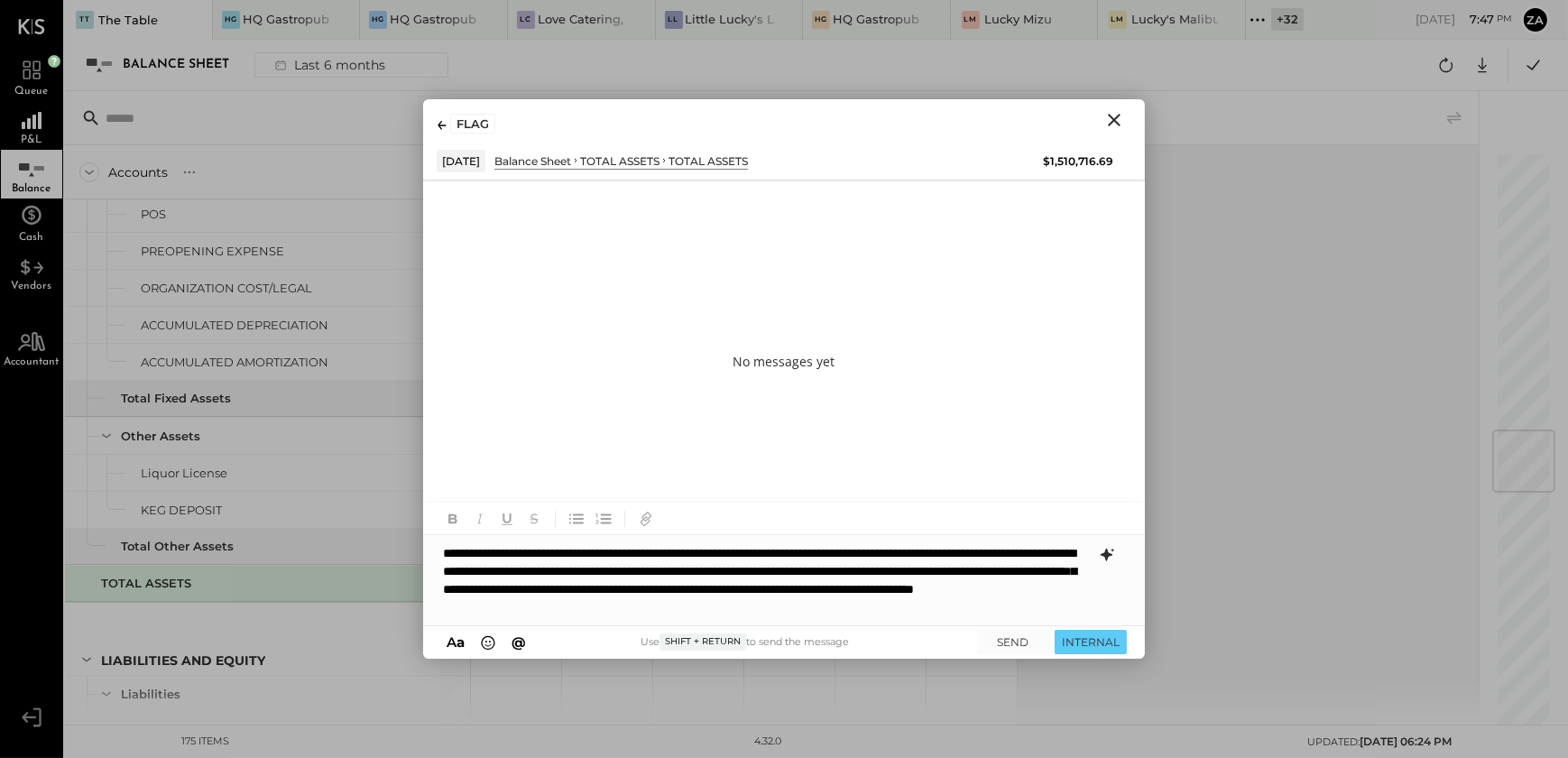
click at [678, 559] on div "**********" at bounding box center [784, 581] width 722 height 90
click at [942, 592] on div "**********" at bounding box center [784, 581] width 722 height 90
click at [698, 593] on div "**********" at bounding box center [784, 581] width 722 height 90
drag, startPoint x: 645, startPoint y: 608, endPoint x: 1104, endPoint y: 628, distance: 459.4
click at [646, 609] on div "**********" at bounding box center [784, 581] width 722 height 90
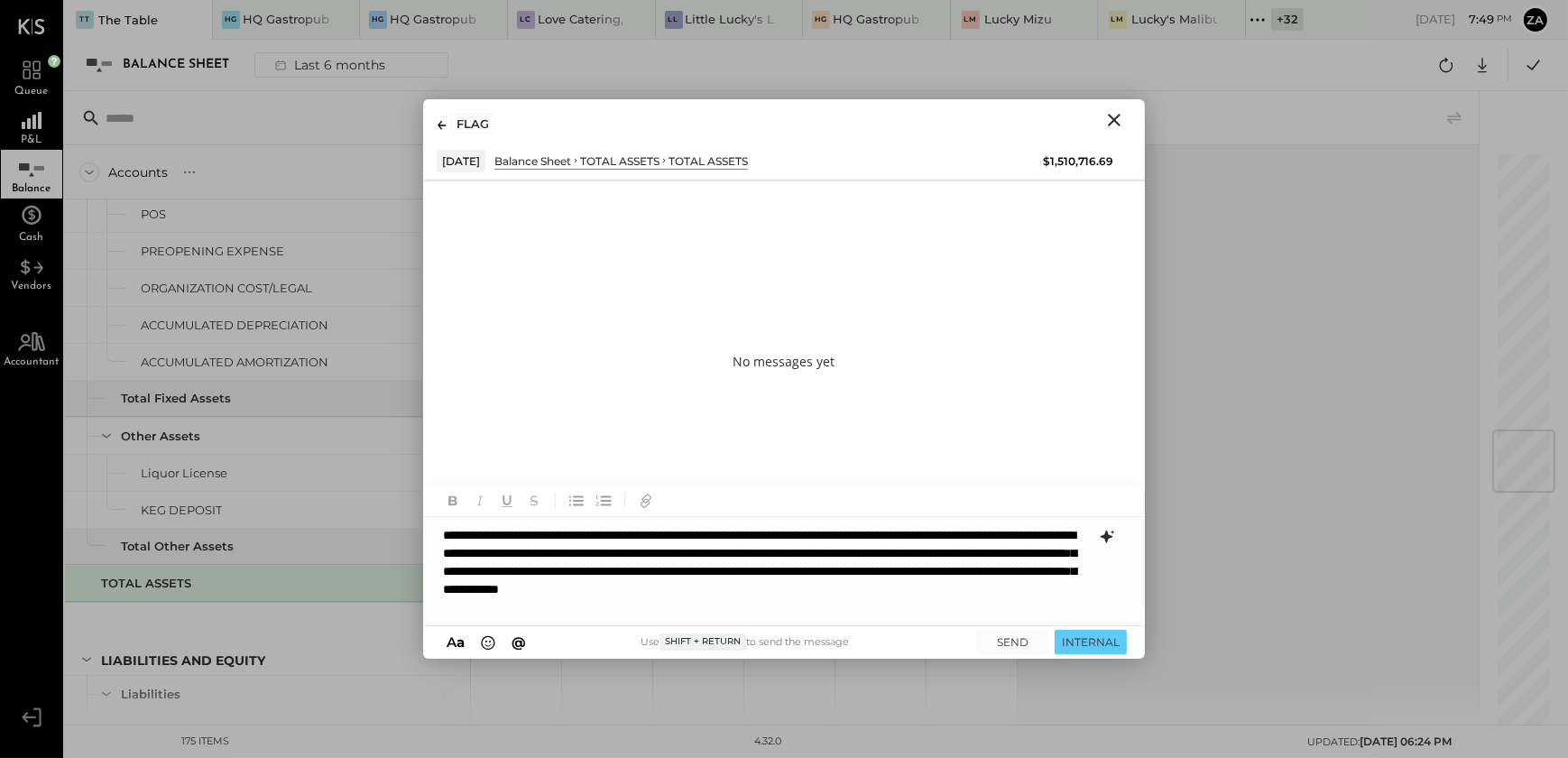
drag, startPoint x: 984, startPoint y: 552, endPoint x: 1048, endPoint y: 576, distance: 68.4
click at [987, 555] on div "**********" at bounding box center [784, 572] width 722 height 109
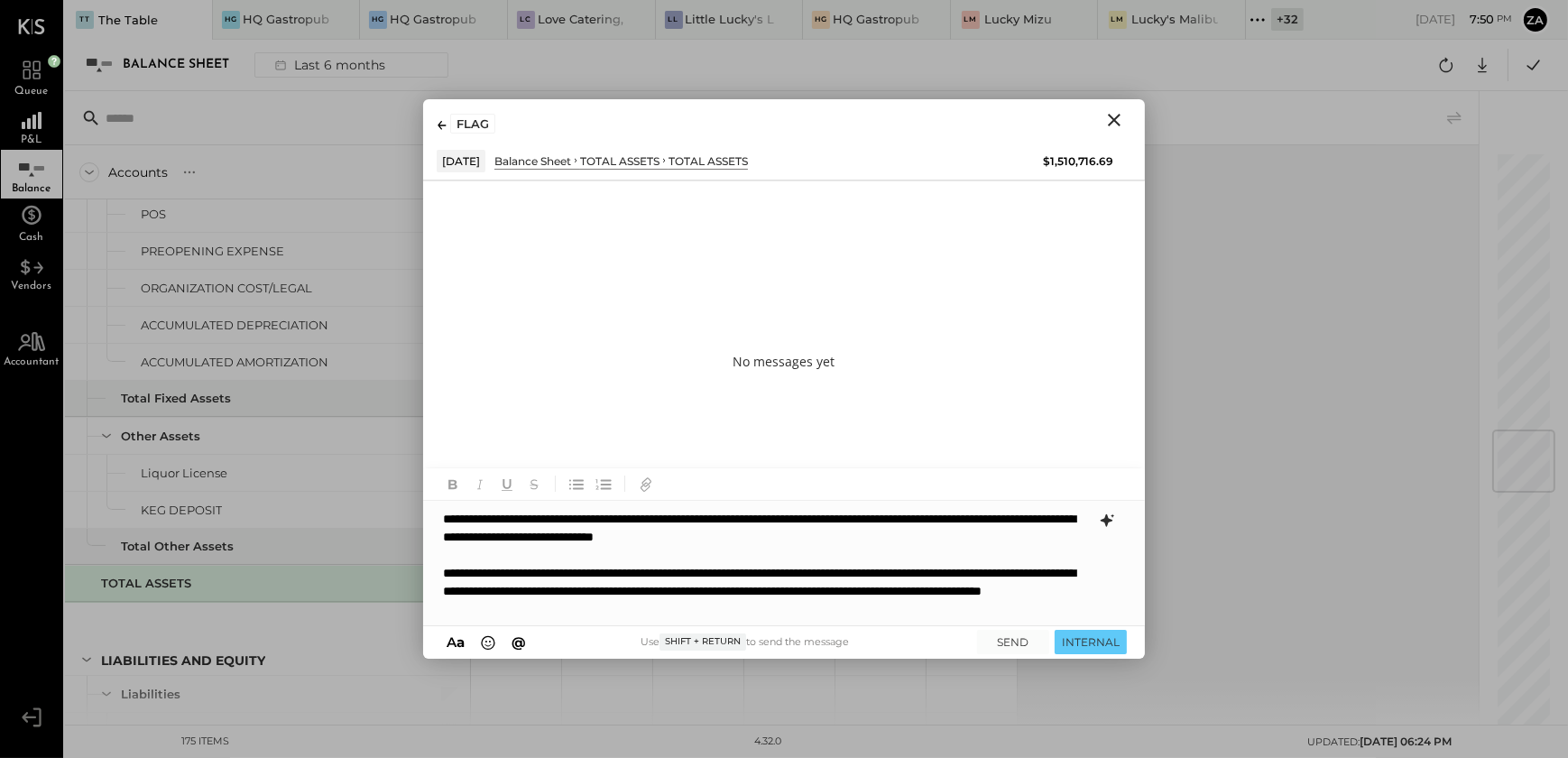
click at [793, 569] on div "**********" at bounding box center [767, 592] width 647 height 54
click at [926, 613] on div "**********" at bounding box center [767, 592] width 647 height 54
click at [482, 611] on div "**********" at bounding box center [767, 592] width 647 height 54
click at [953, 613] on div "**********" at bounding box center [767, 592] width 647 height 54
drag, startPoint x: 1046, startPoint y: 570, endPoint x: 609, endPoint y: 583, distance: 437.2
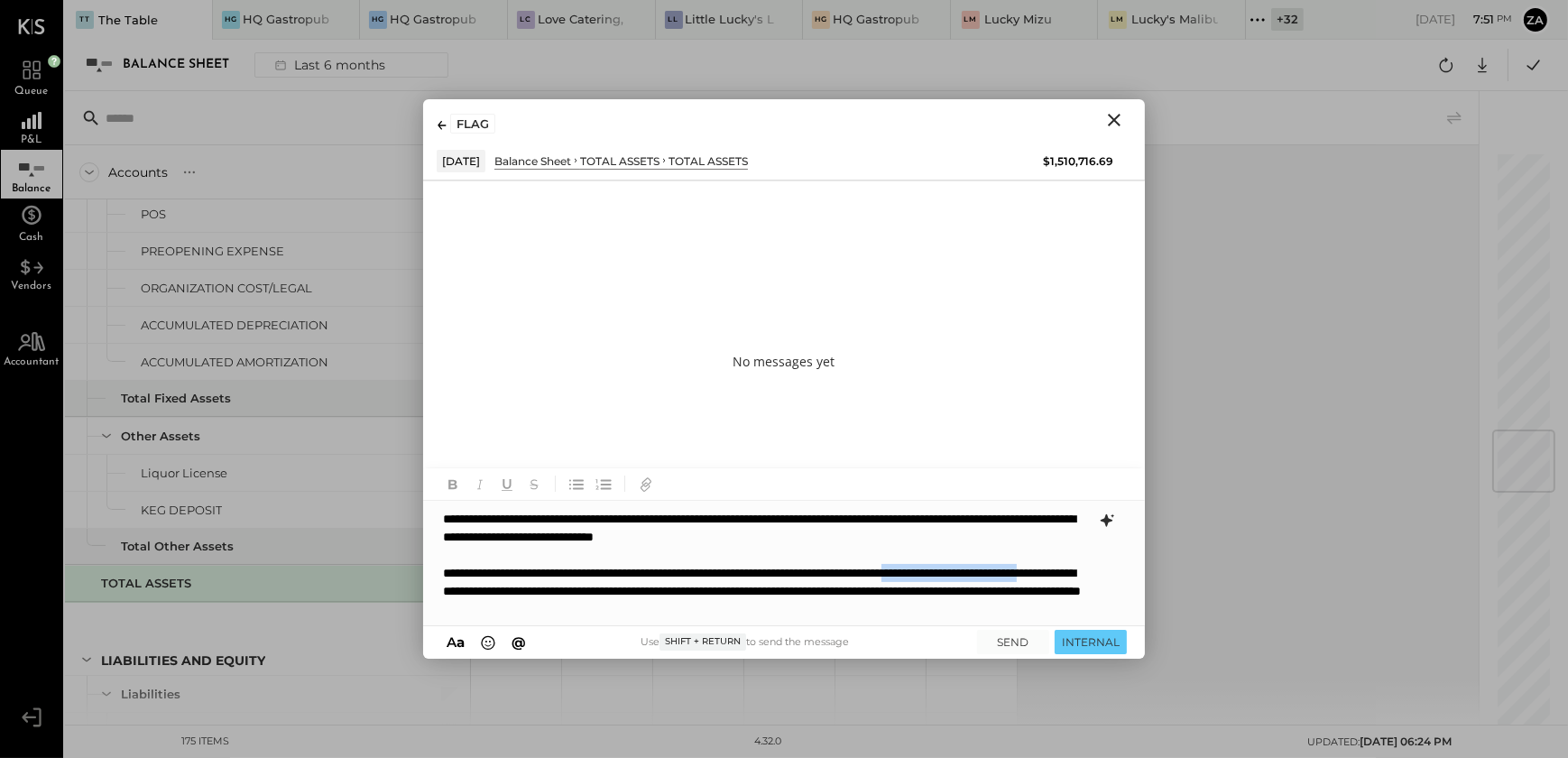
click at [609, 583] on div "**********" at bounding box center [767, 592] width 647 height 54
click at [925, 592] on div "**********" at bounding box center [767, 592] width 647 height 54
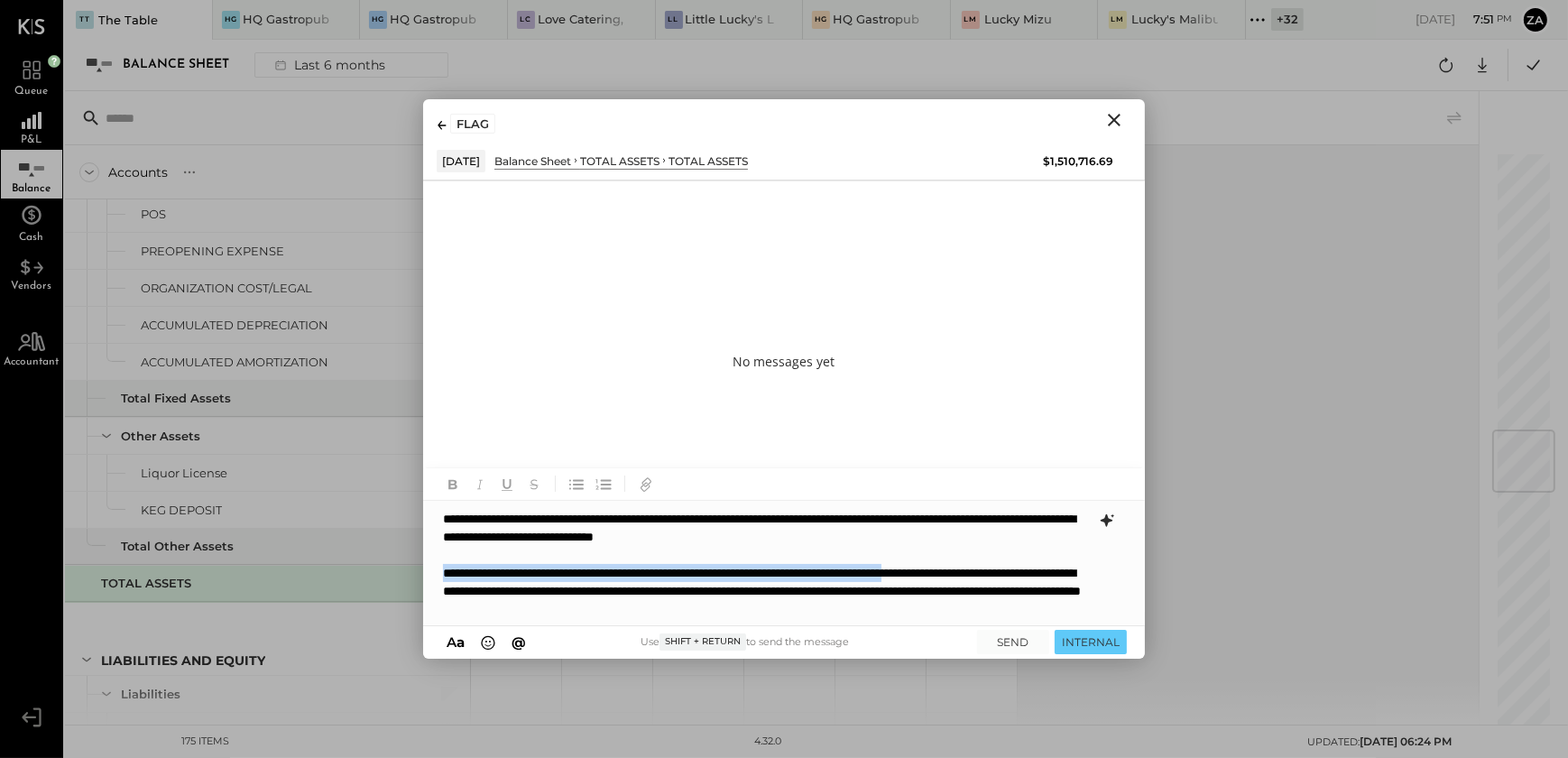
drag, startPoint x: 1045, startPoint y: 572, endPoint x: 435, endPoint y: 579, distance: 610.0
click at [435, 579] on div "**********" at bounding box center [784, 564] width 722 height 126
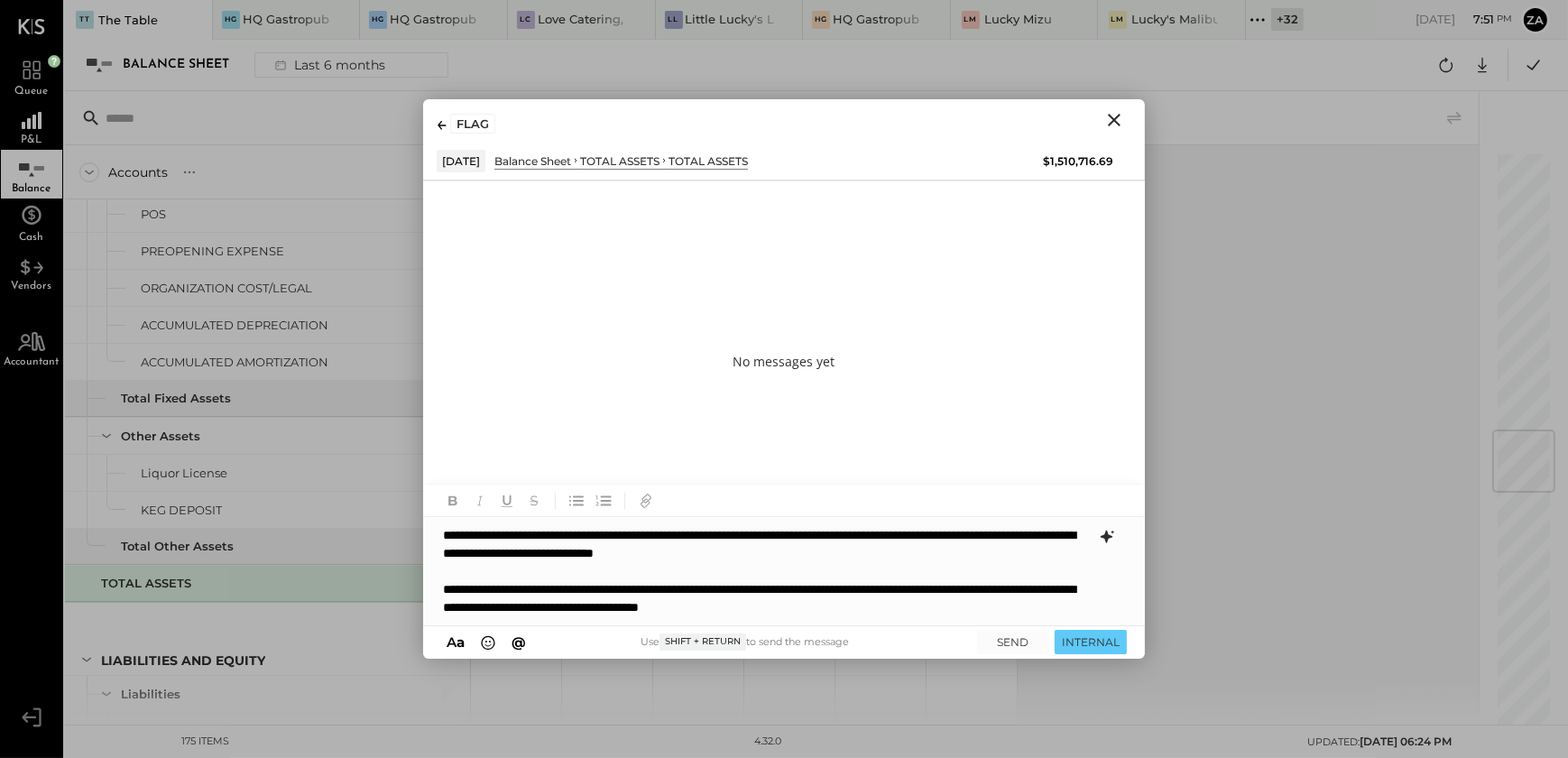
drag, startPoint x: 625, startPoint y: 607, endPoint x: 839, endPoint y: 616, distance: 214.2
click at [626, 607] on div "**********" at bounding box center [767, 599] width 647 height 36
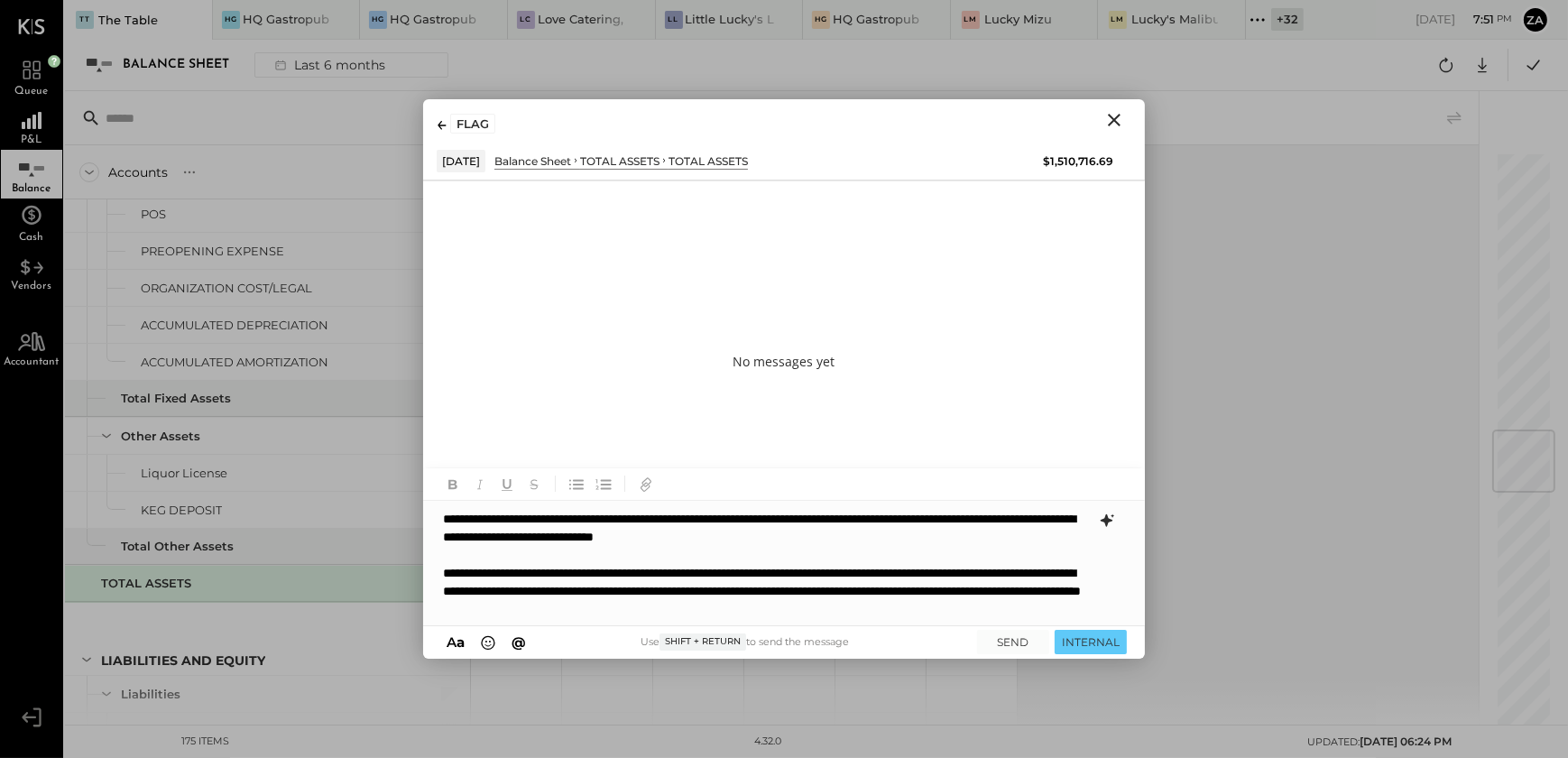
click at [981, 605] on div "**********" at bounding box center [767, 592] width 647 height 54
click at [628, 592] on div "**********" at bounding box center [767, 592] width 647 height 54
click at [880, 610] on div "**********" at bounding box center [767, 592] width 647 height 54
click at [940, 602] on div "**********" at bounding box center [767, 592] width 647 height 54
drag, startPoint x: 443, startPoint y: 514, endPoint x: 656, endPoint y: 517, distance: 213.0
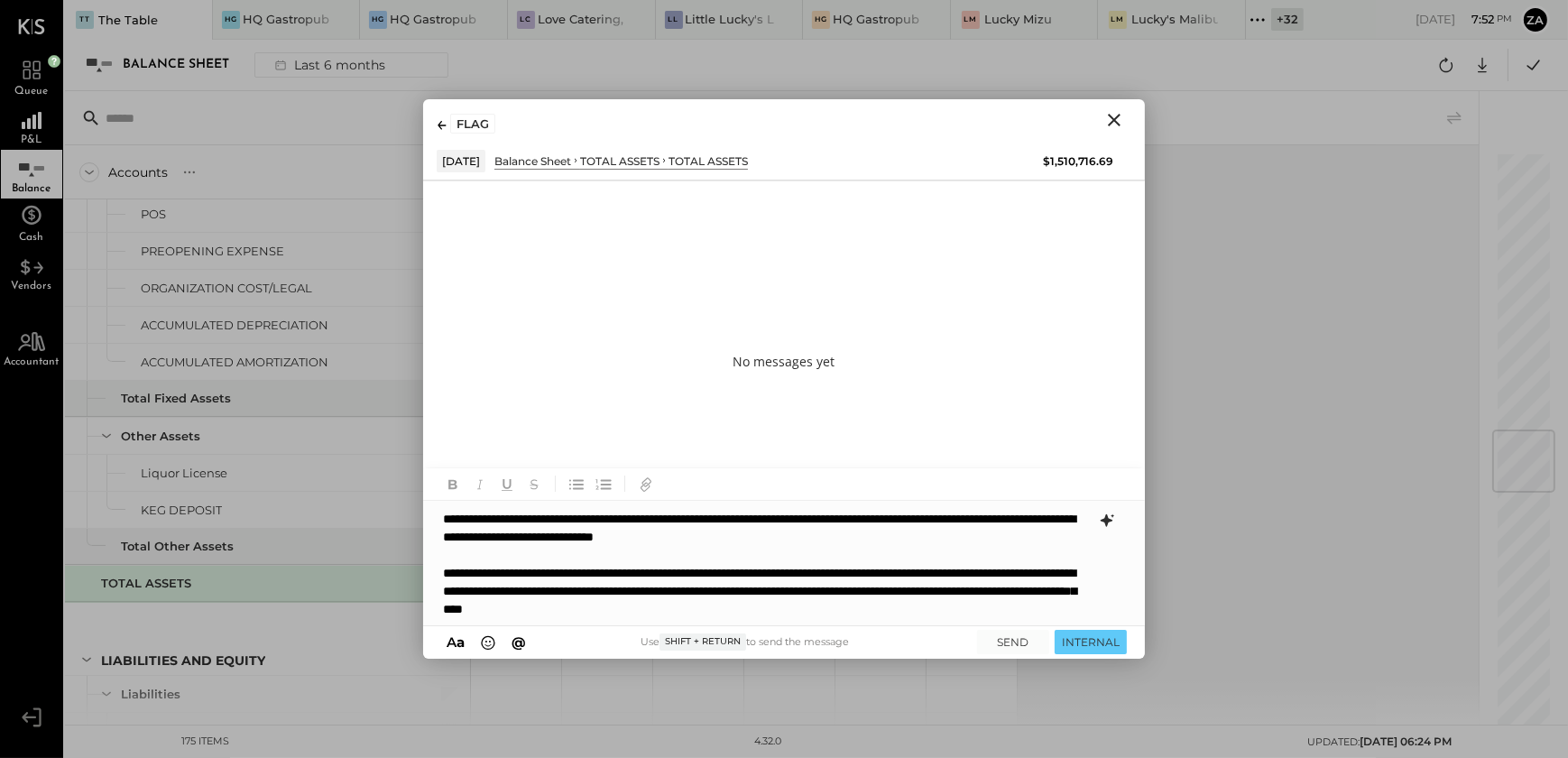
click at [446, 514] on div "**********" at bounding box center [784, 564] width 722 height 126
click at [590, 477] on span "Angiesstump" at bounding box center [597, 478] width 142 height 17
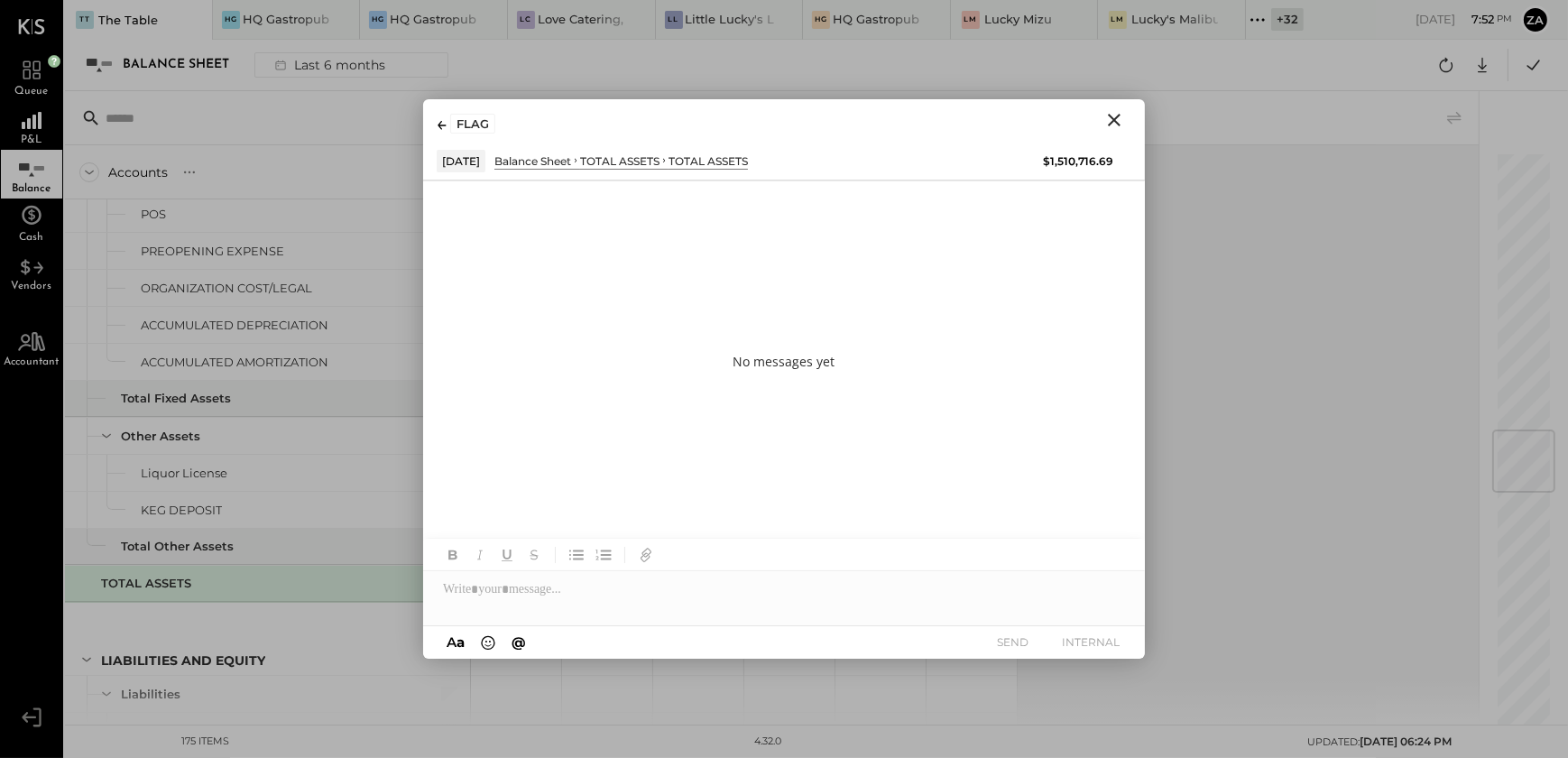
click at [501, 597] on div at bounding box center [784, 590] width 722 height 36
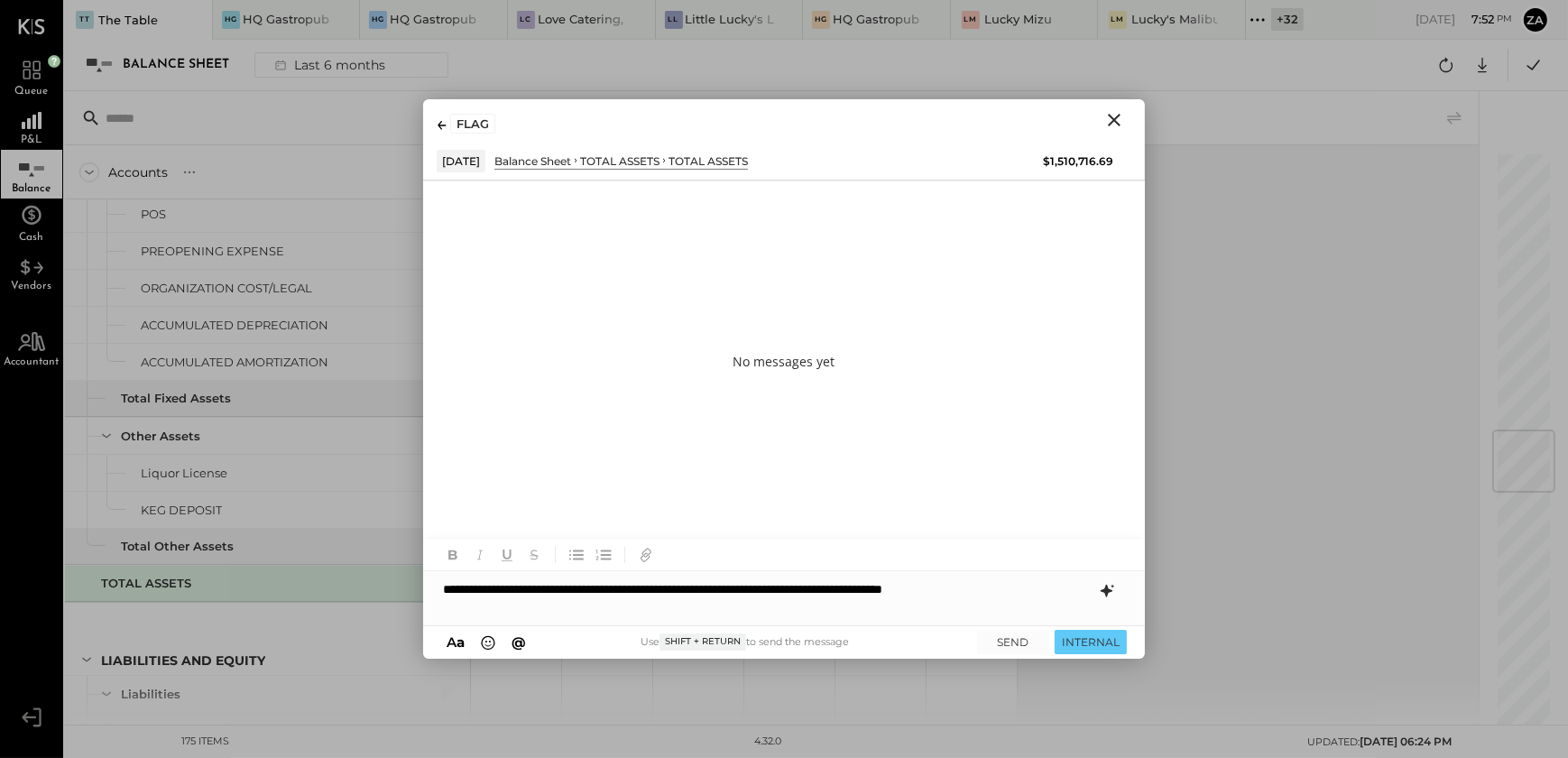
click at [439, 586] on div "**********" at bounding box center [784, 590] width 722 height 36
click at [449, 585] on div "**********" at bounding box center [784, 590] width 722 height 36
click at [662, 588] on div "**********" at bounding box center [784, 599] width 722 height 54
click at [649, 587] on div "**********" at bounding box center [784, 599] width 722 height 54
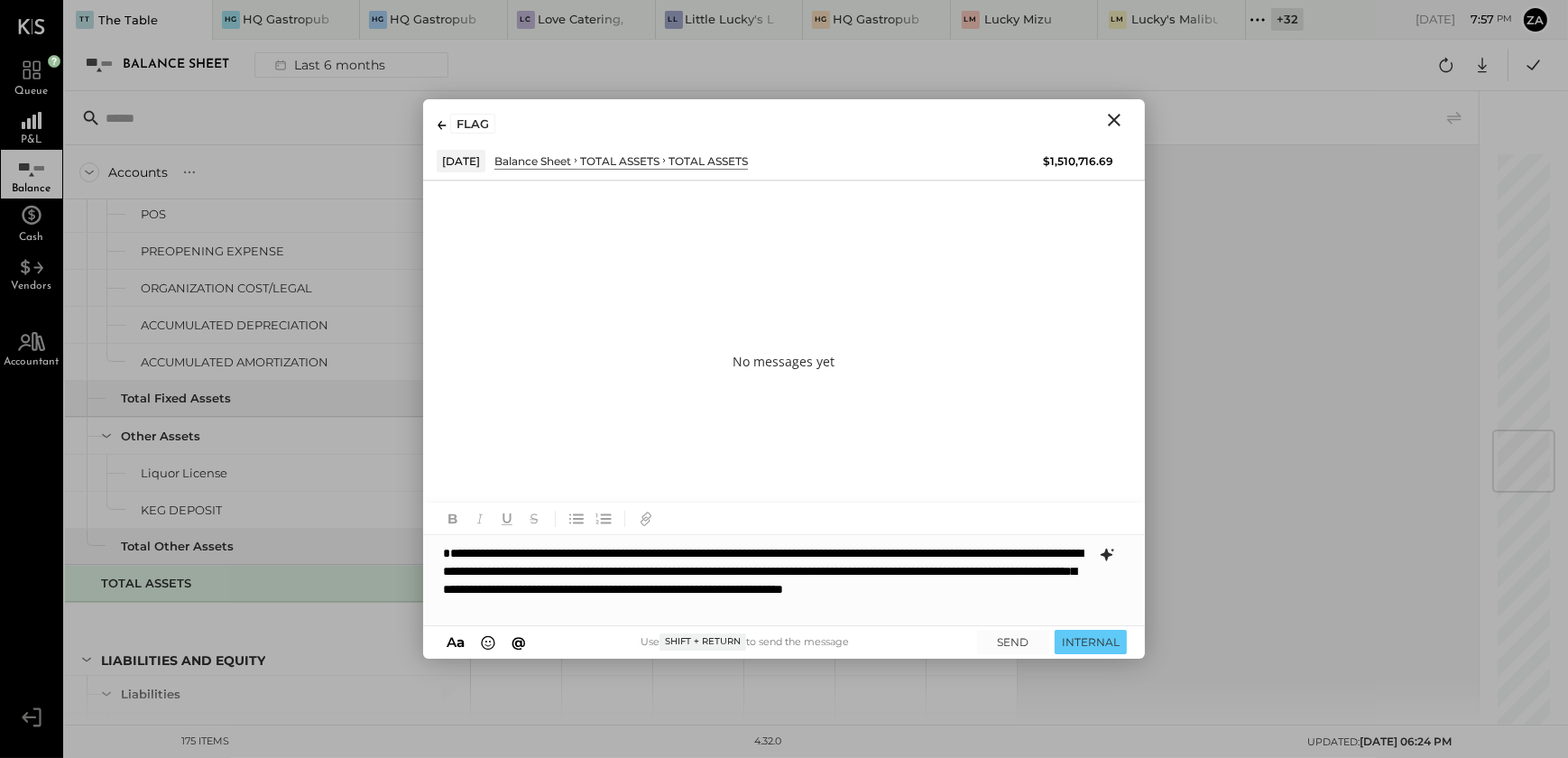
click at [853, 608] on div "**********" at bounding box center [784, 581] width 722 height 90
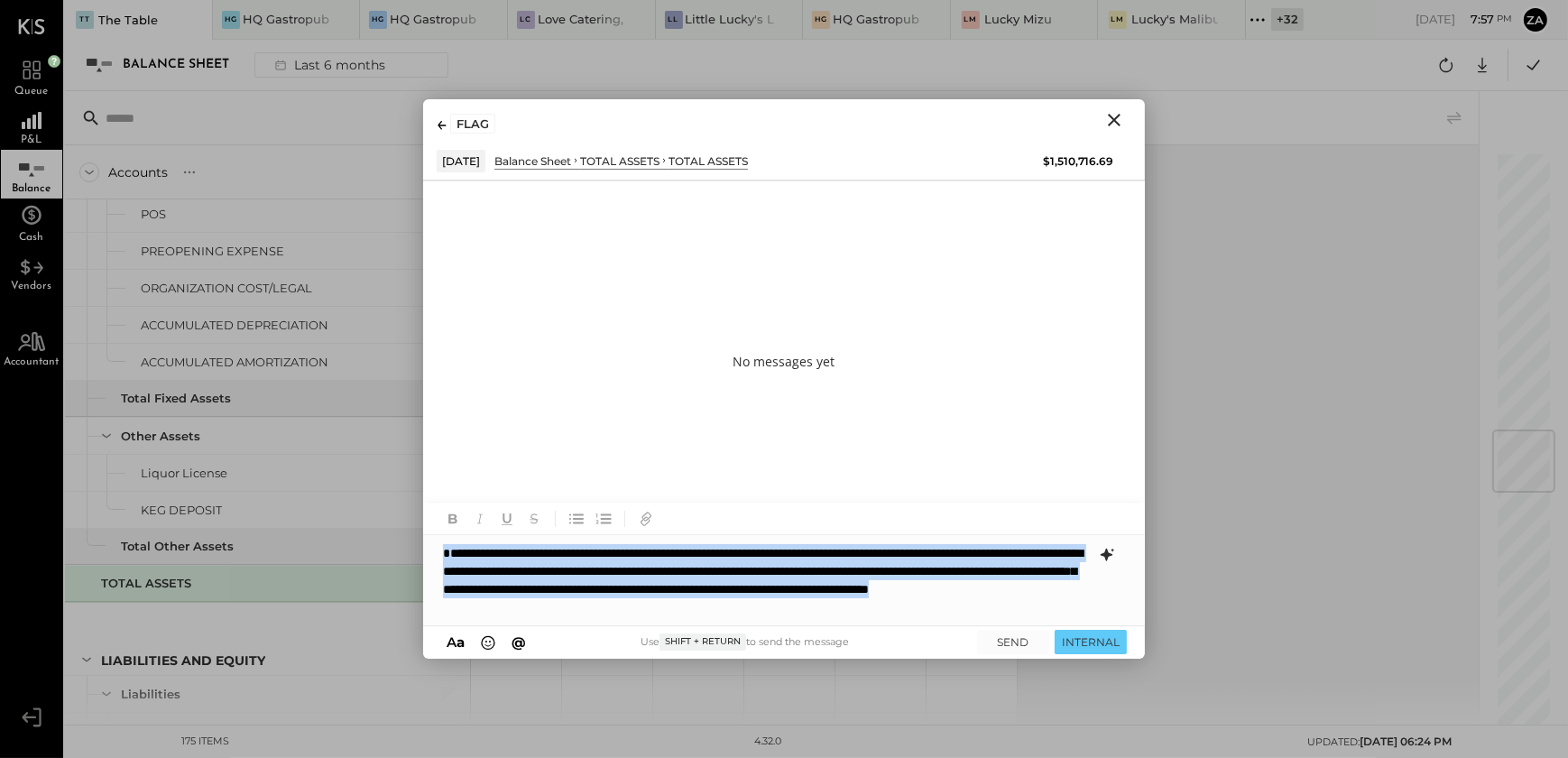
drag, startPoint x: 1017, startPoint y: 611, endPoint x: 430, endPoint y: 530, distance: 592.6
click at [430, 530] on div "**********" at bounding box center [784, 564] width 722 height 123
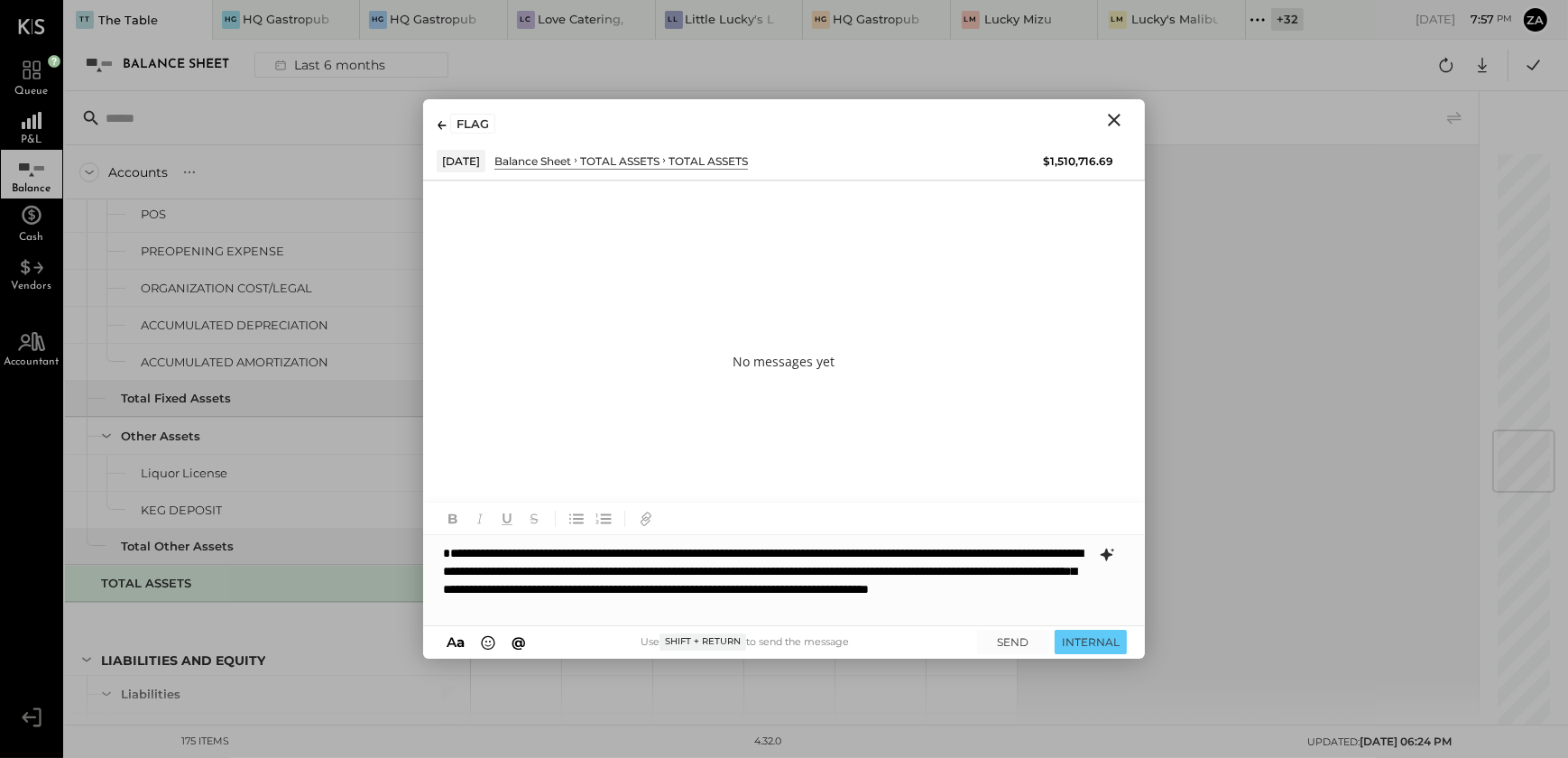
click at [1110, 553] on icon at bounding box center [1107, 555] width 22 height 22
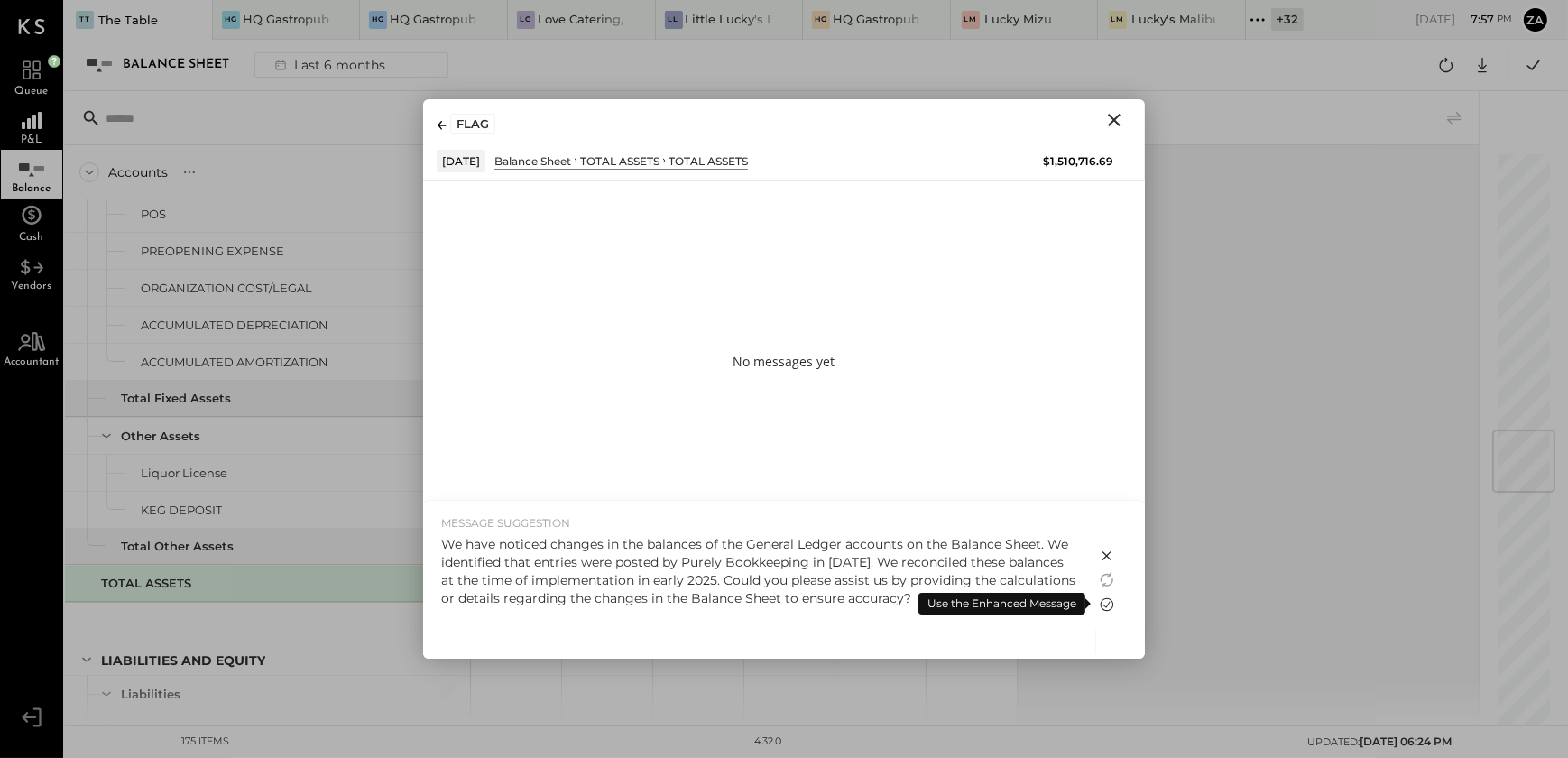
click at [1104, 604] on icon at bounding box center [1107, 605] width 22 height 22
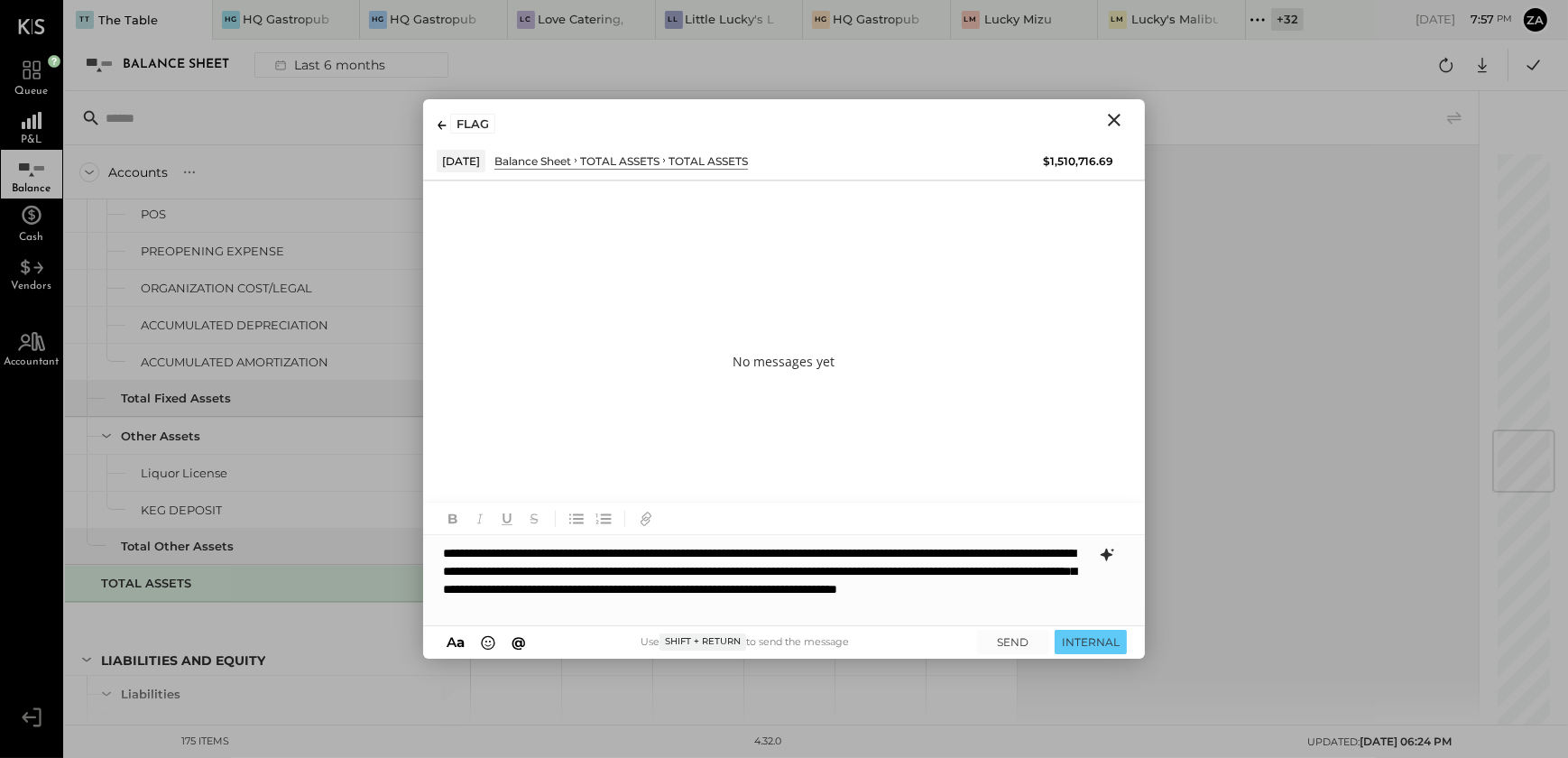
click at [863, 564] on div "**********" at bounding box center [784, 581] width 722 height 90
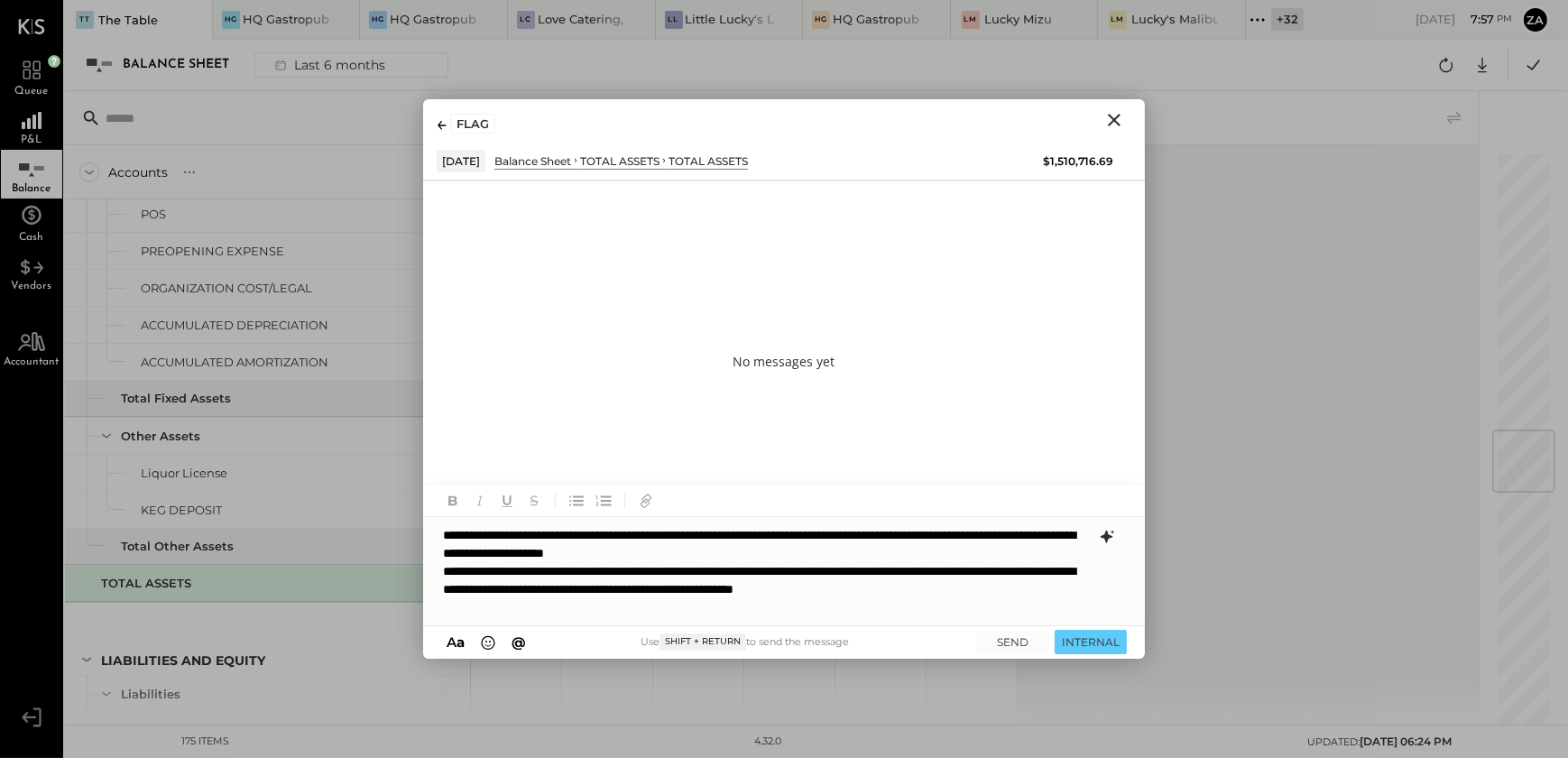
click at [924, 573] on div "**********" at bounding box center [767, 590] width 647 height 54
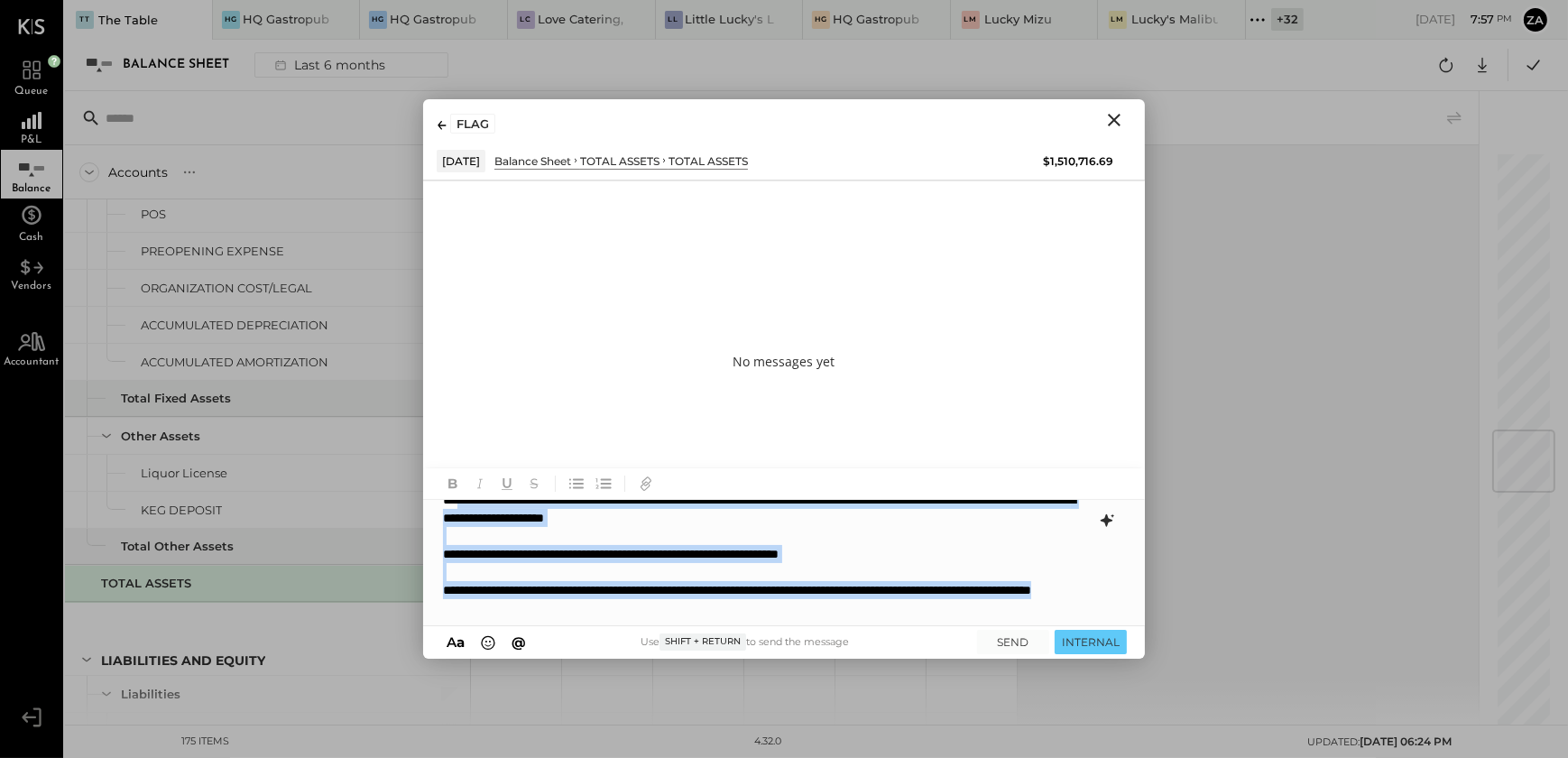
scroll to position [0, 0]
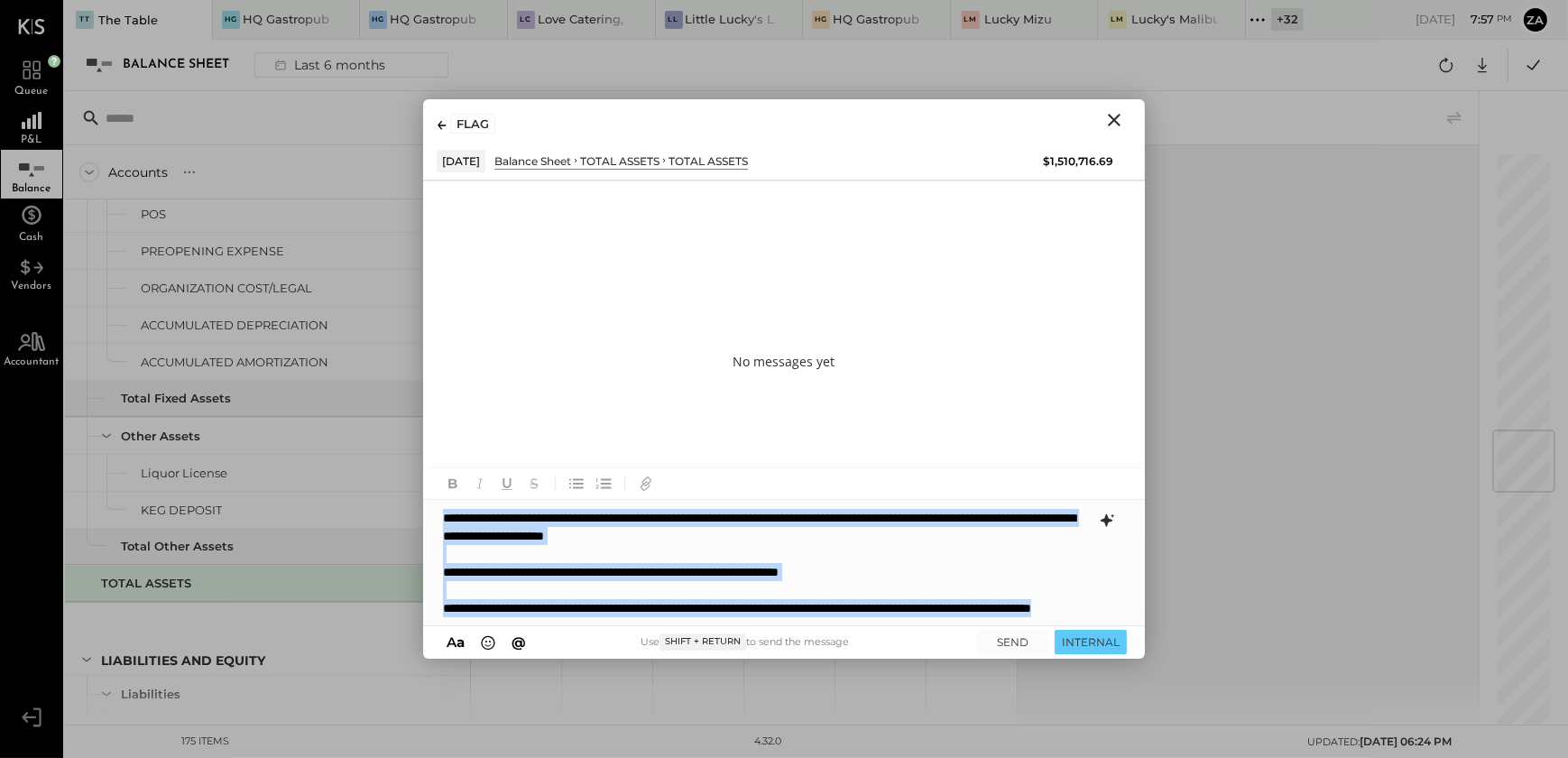
drag, startPoint x: 701, startPoint y: 611, endPoint x: 424, endPoint y: 491, distance: 301.9
click at [424, 491] on div "**********" at bounding box center [784, 547] width 722 height 158
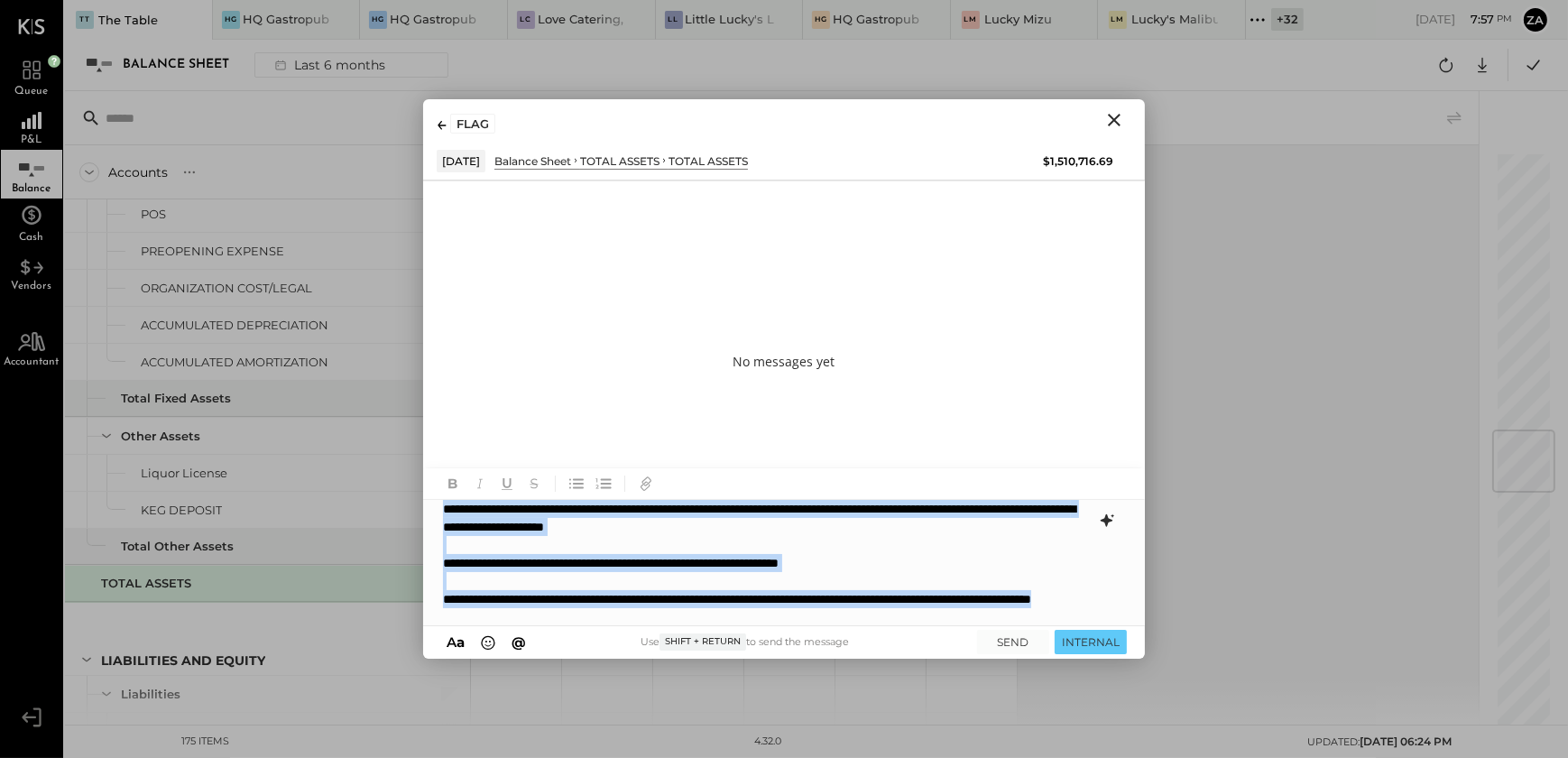
scroll to position [18, 0]
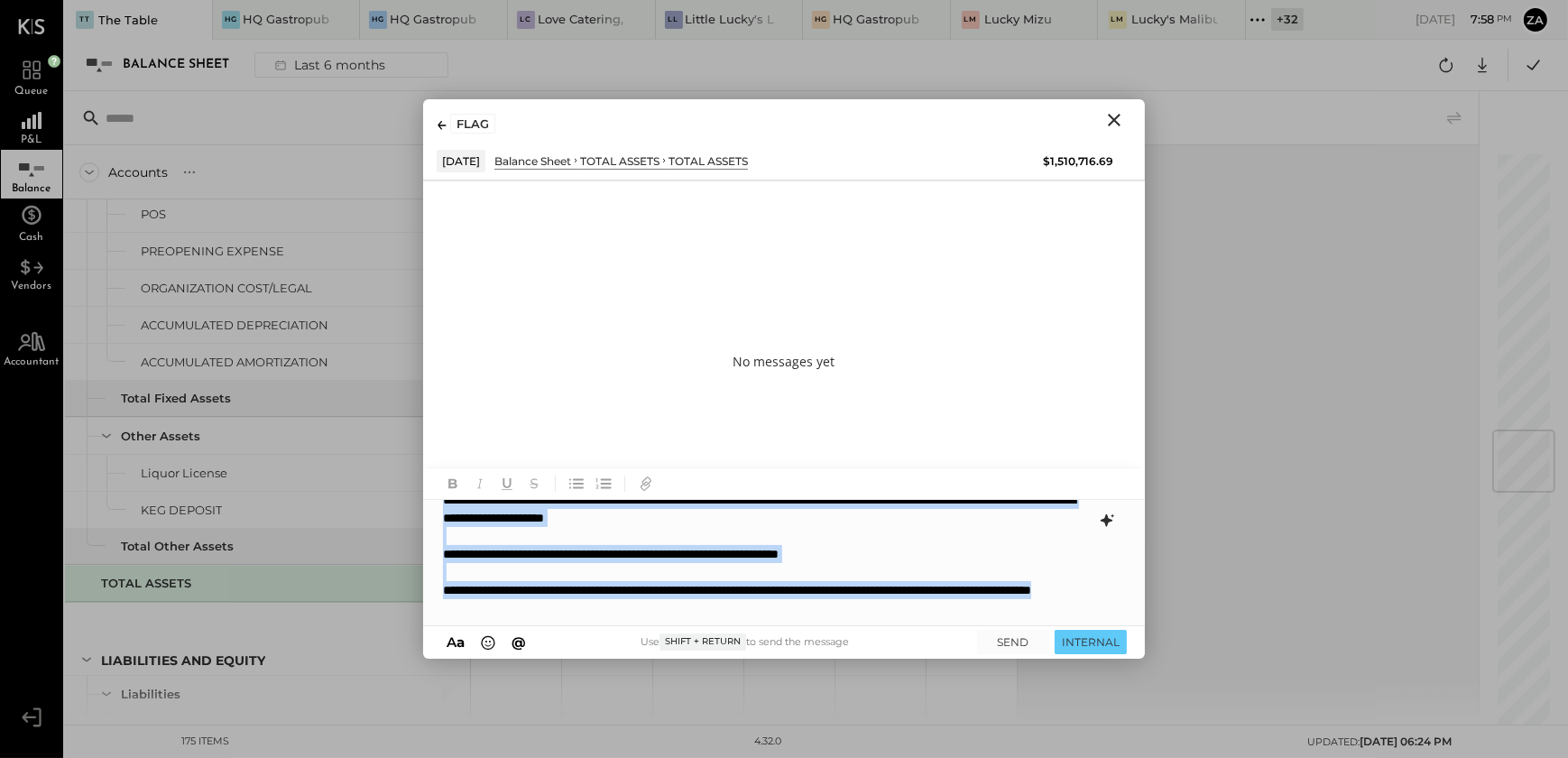
copy div "**********"
click at [694, 614] on div "**********" at bounding box center [766, 600] width 647 height 36
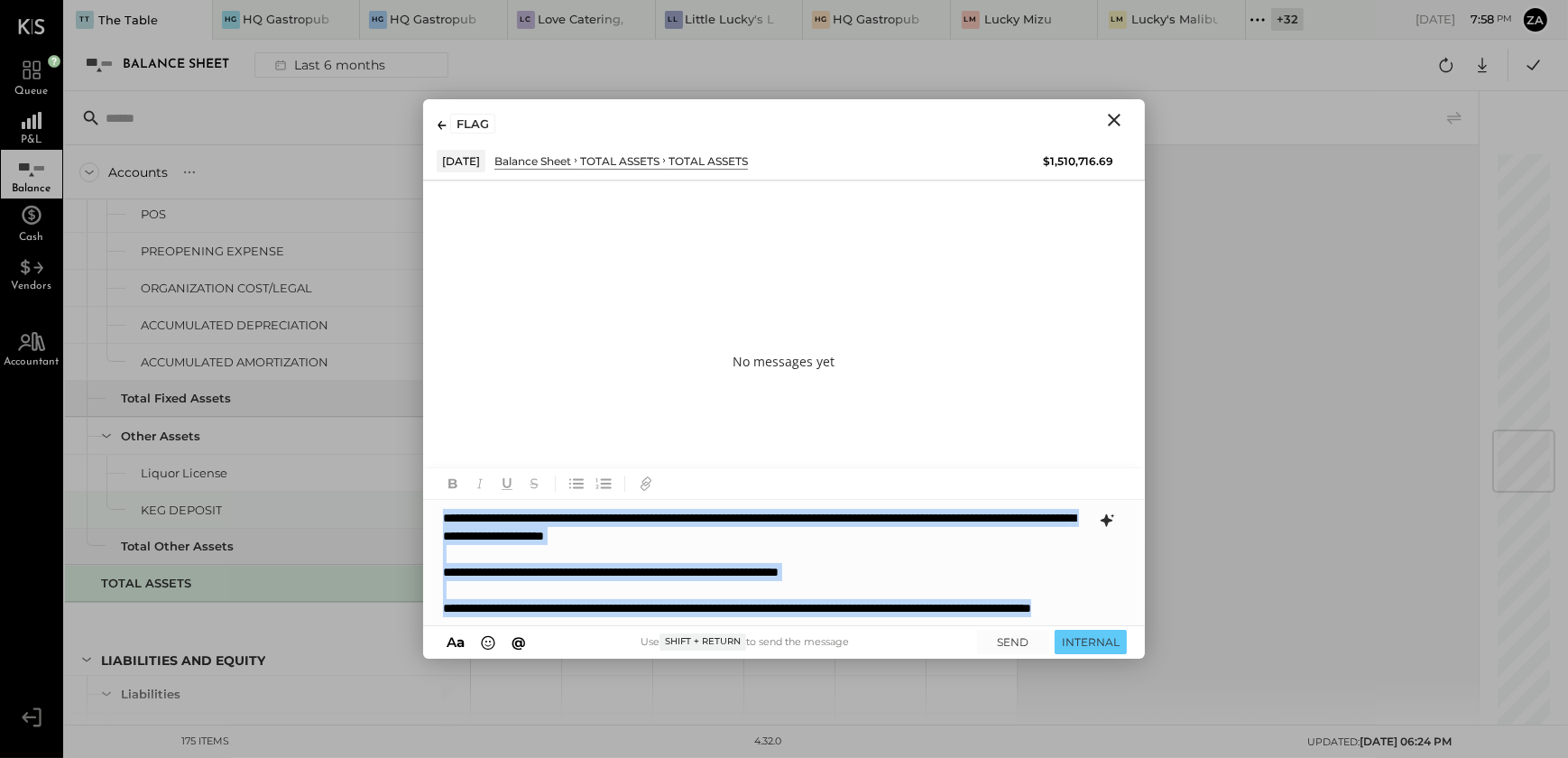
drag, startPoint x: 693, startPoint y: 611, endPoint x: 401, endPoint y: 497, distance: 313.5
click at [401, 497] on div "For Clients Accounts S GL As of Feb 28th 2025 As of Mar 31st 2025 As of Apr 30t…" at bounding box center [817, 408] width 1504 height 634
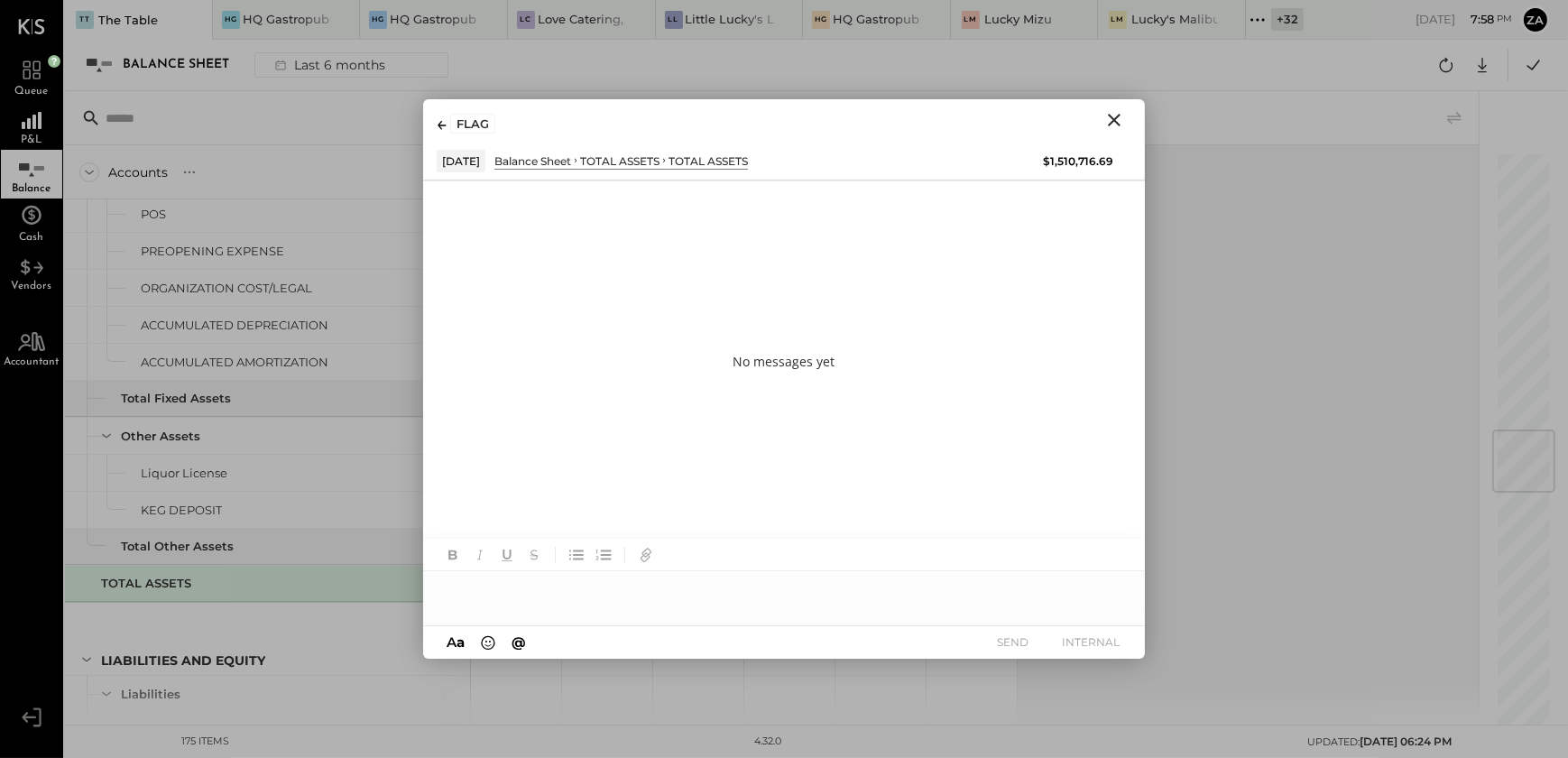
click at [498, 600] on div at bounding box center [784, 590] width 722 height 36
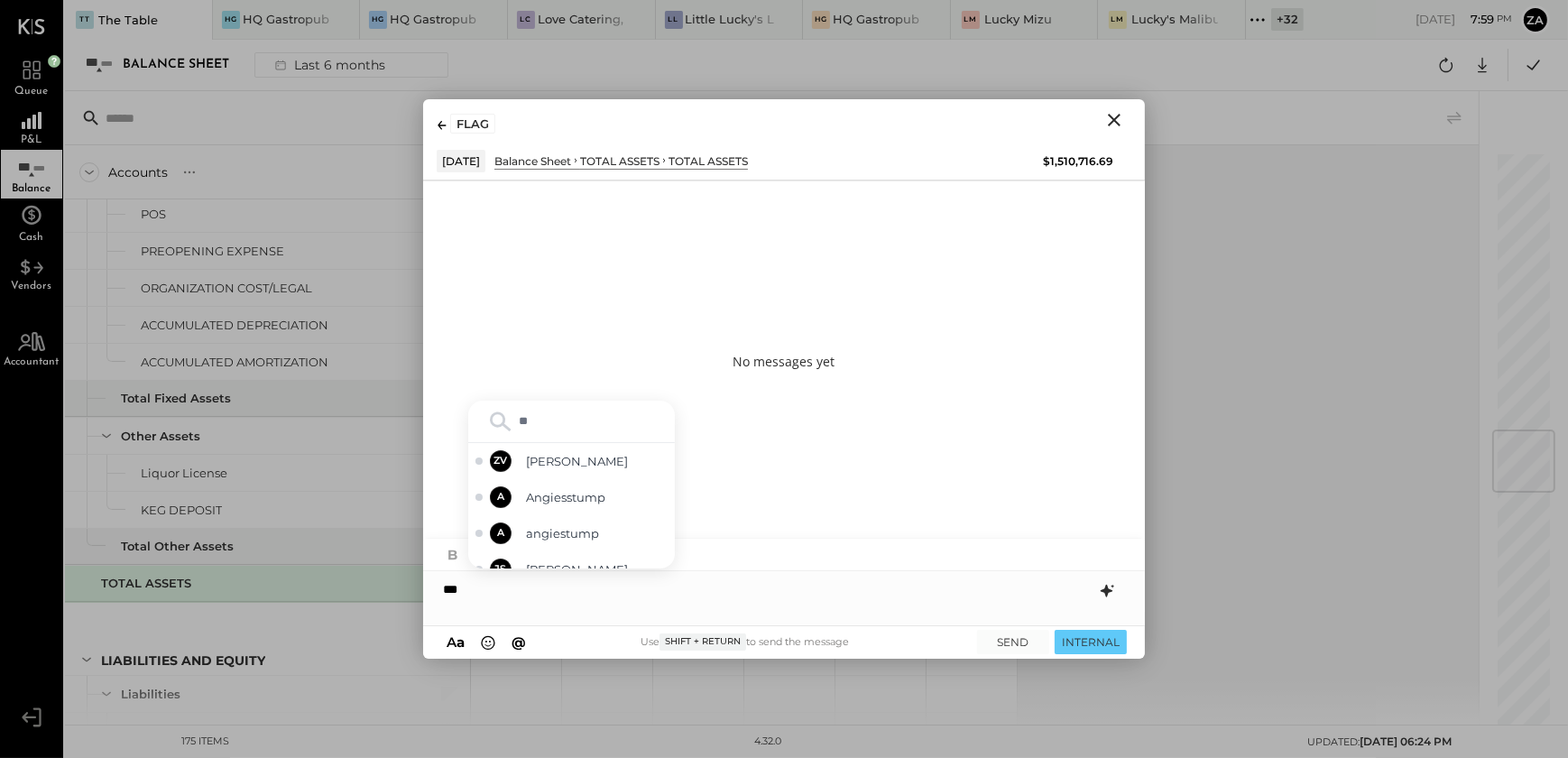
type input "***"
click at [567, 488] on div "A Angiesstump" at bounding box center [571, 478] width 207 height 36
click at [600, 593] on div "**********" at bounding box center [784, 590] width 722 height 36
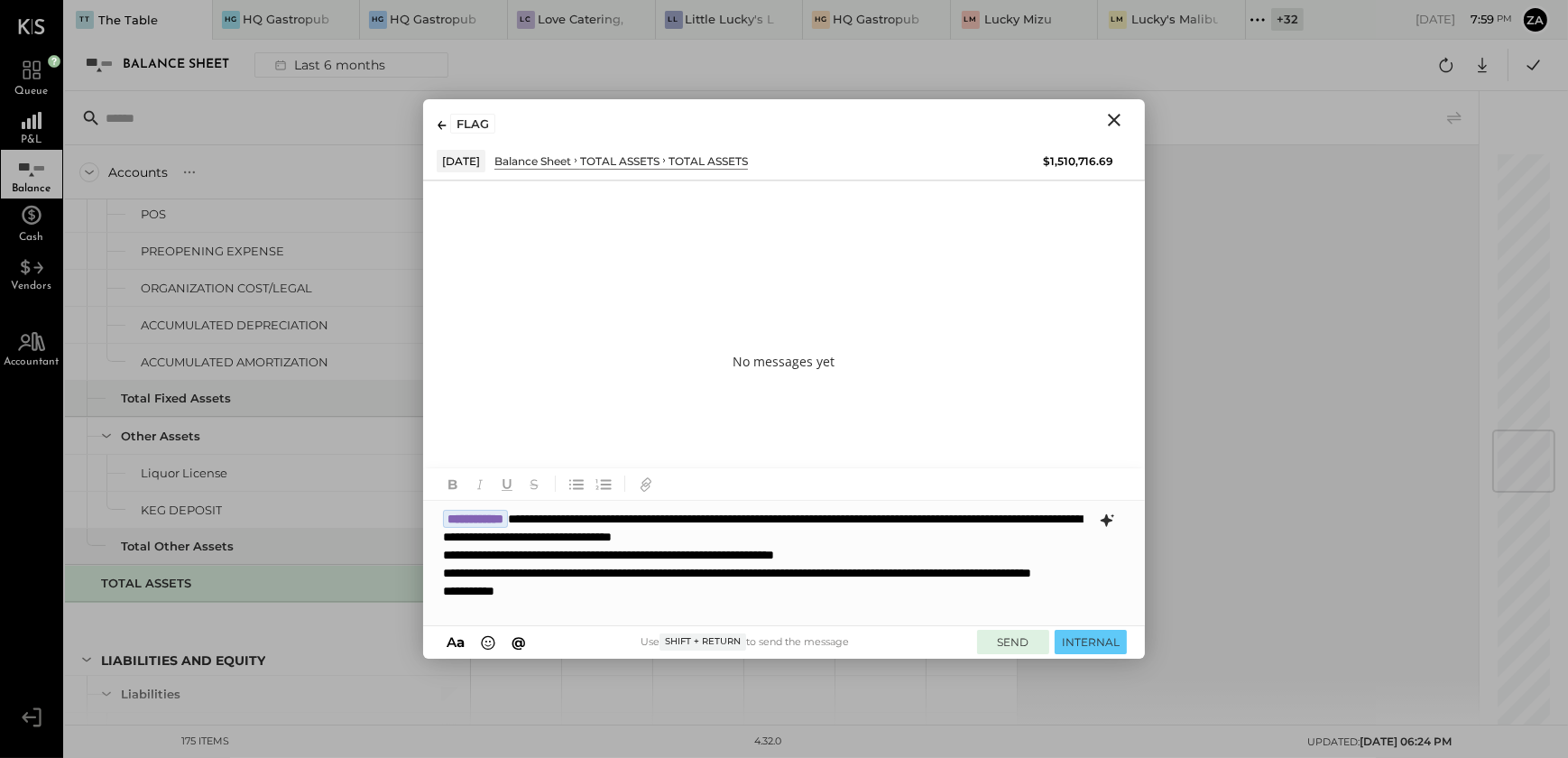
click at [1003, 643] on button "SEND" at bounding box center [1014, 642] width 72 height 24
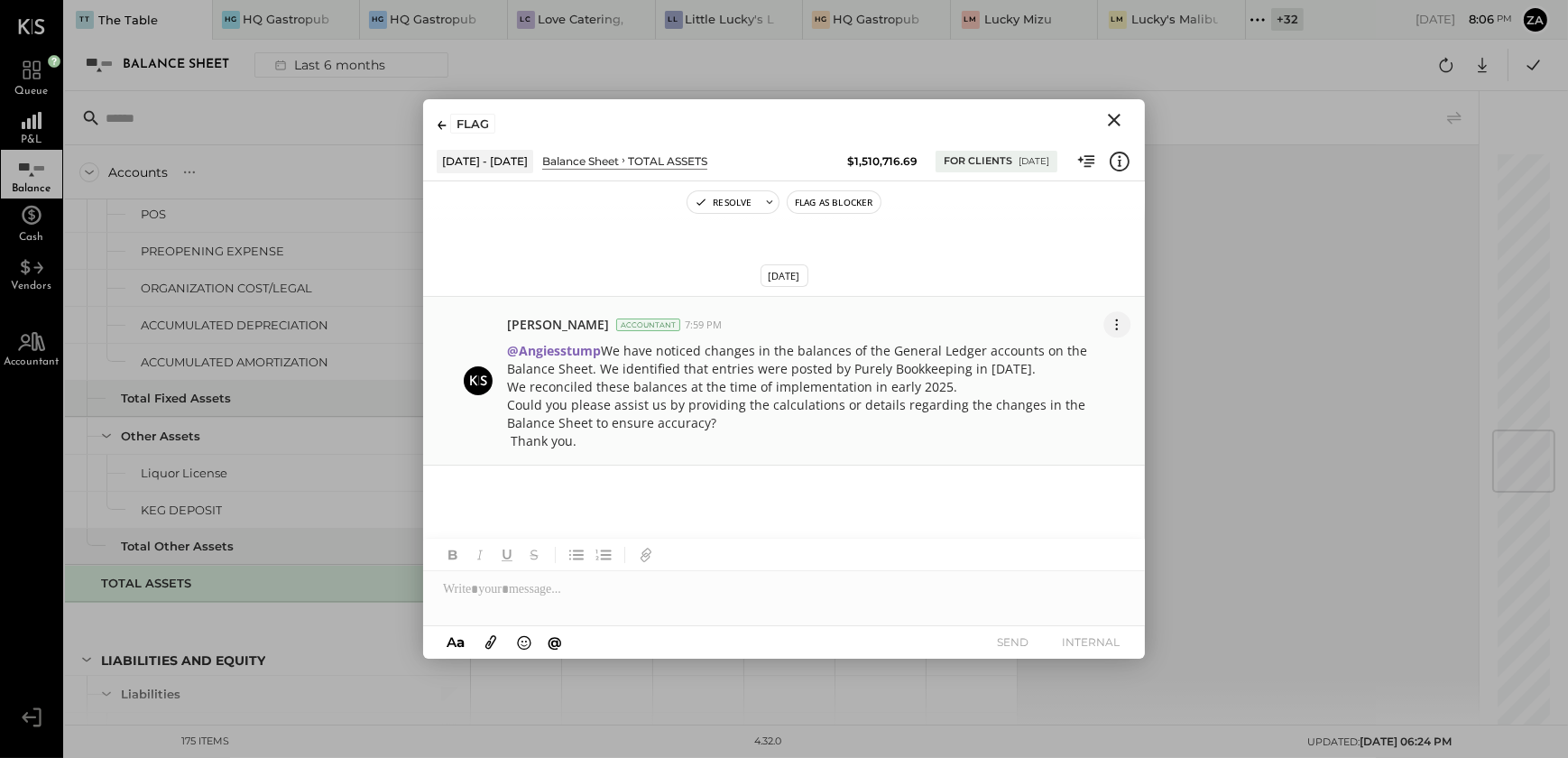
click at [1119, 321] on icon at bounding box center [1117, 324] width 19 height 19
click at [1059, 358] on button "Edit Message" at bounding box center [1063, 356] width 136 height 33
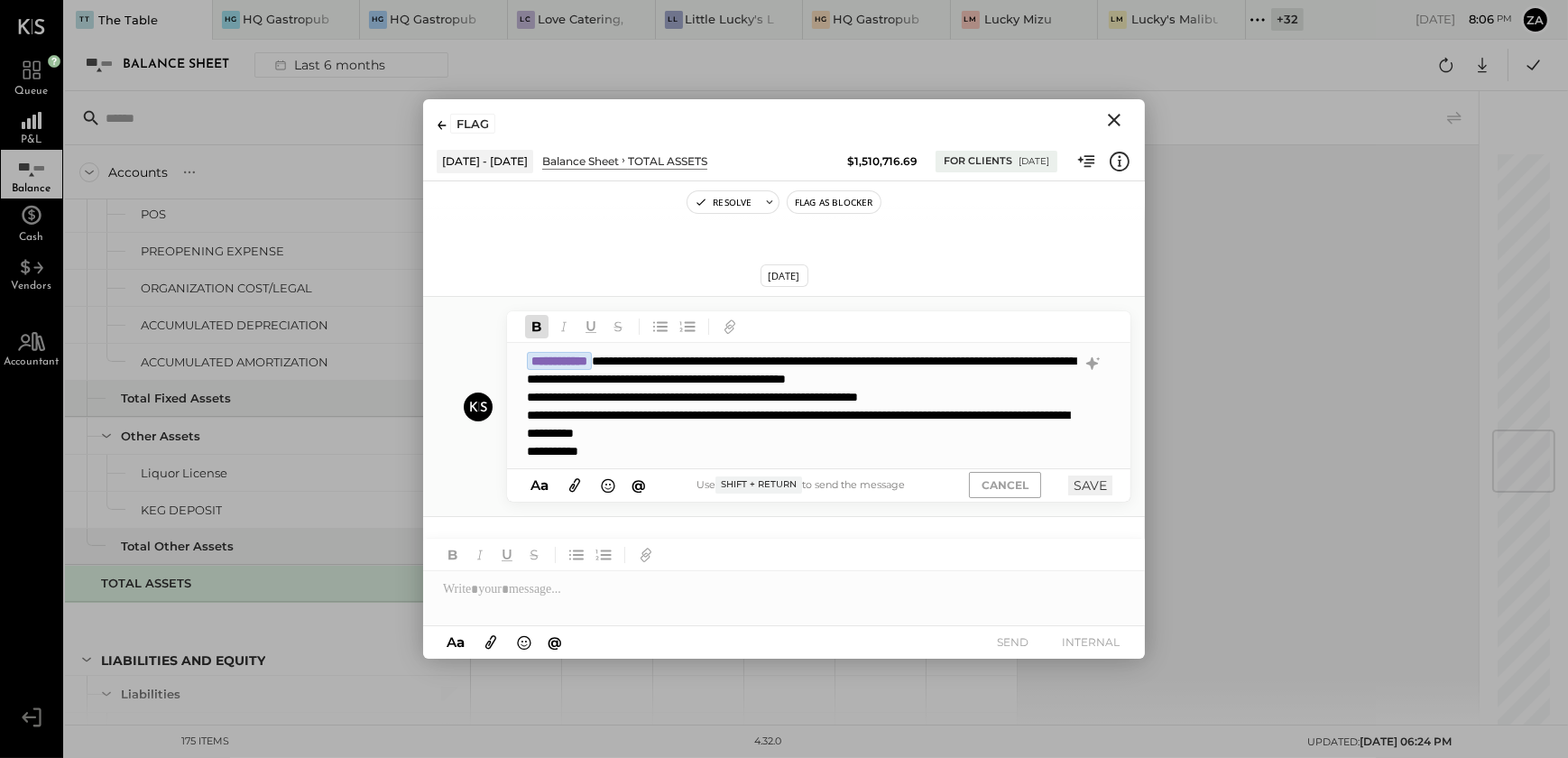
click at [592, 357] on strong "**********" at bounding box center [560, 361] width 65 height 18
click at [638, 360] on div "**********" at bounding box center [818, 406] width 622 height 127
type input "***"
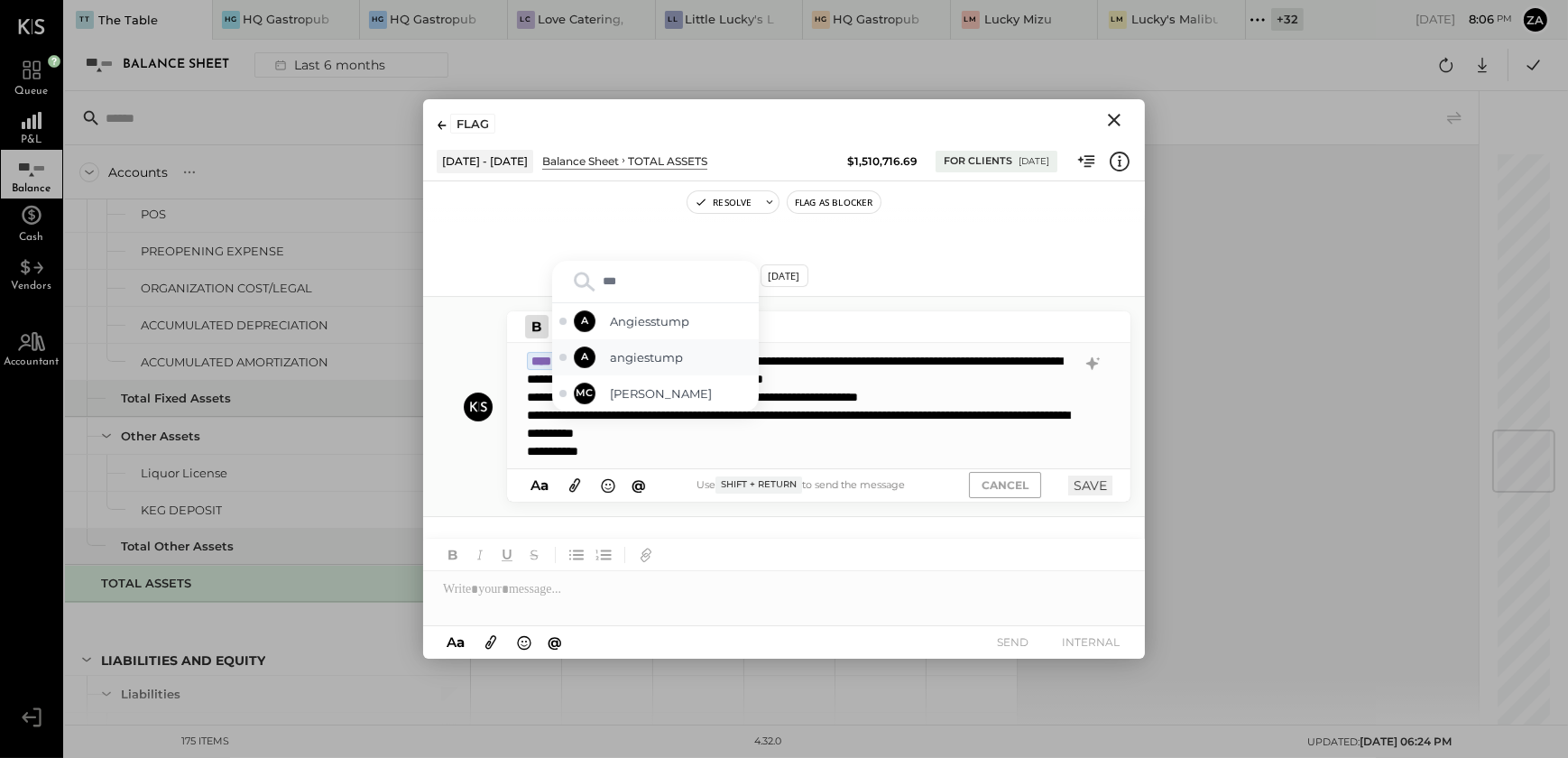
click at [652, 361] on span "angiestump" at bounding box center [681, 357] width 142 height 17
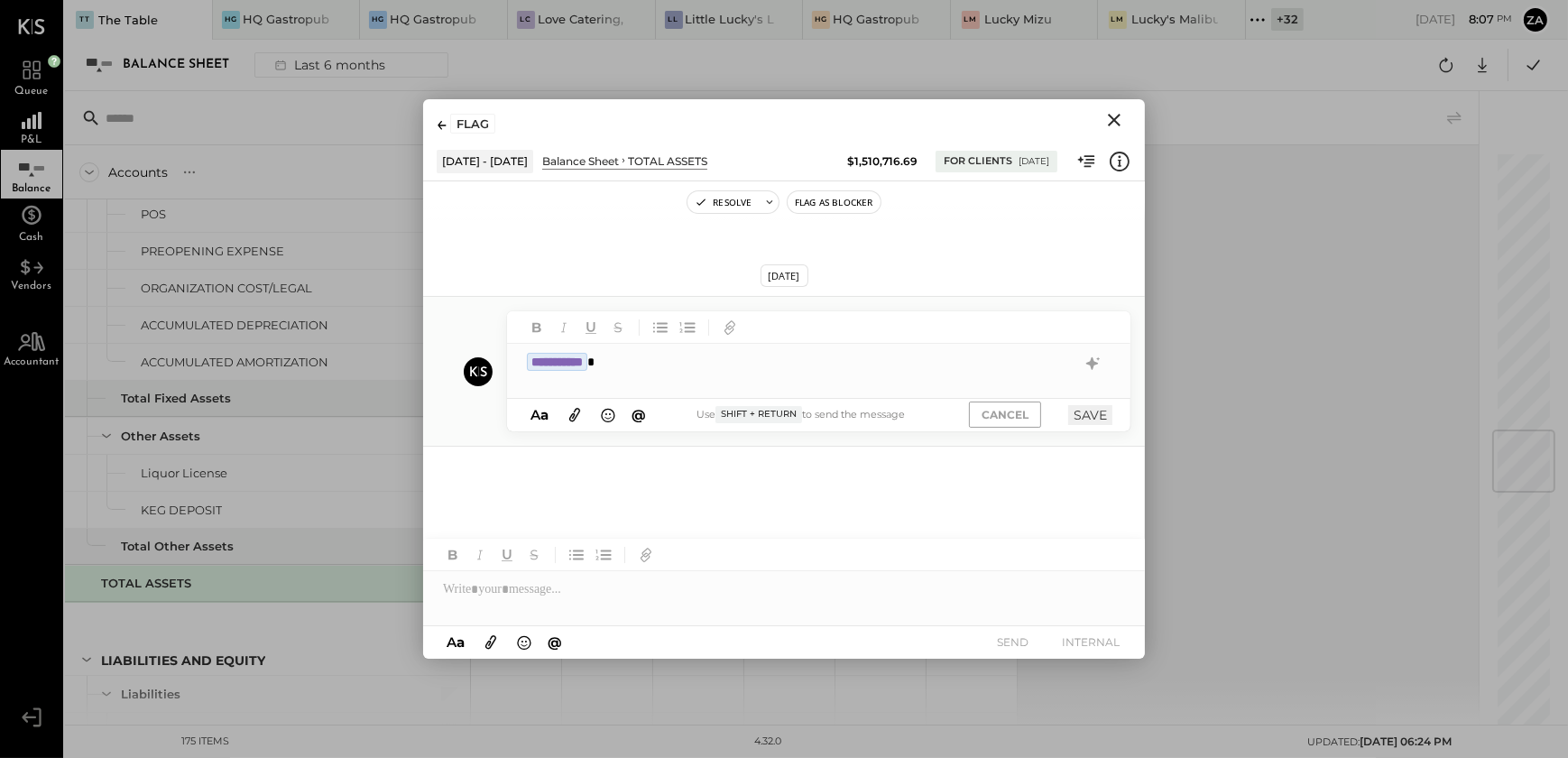
click at [670, 365] on div "**********" at bounding box center [819, 362] width 624 height 36
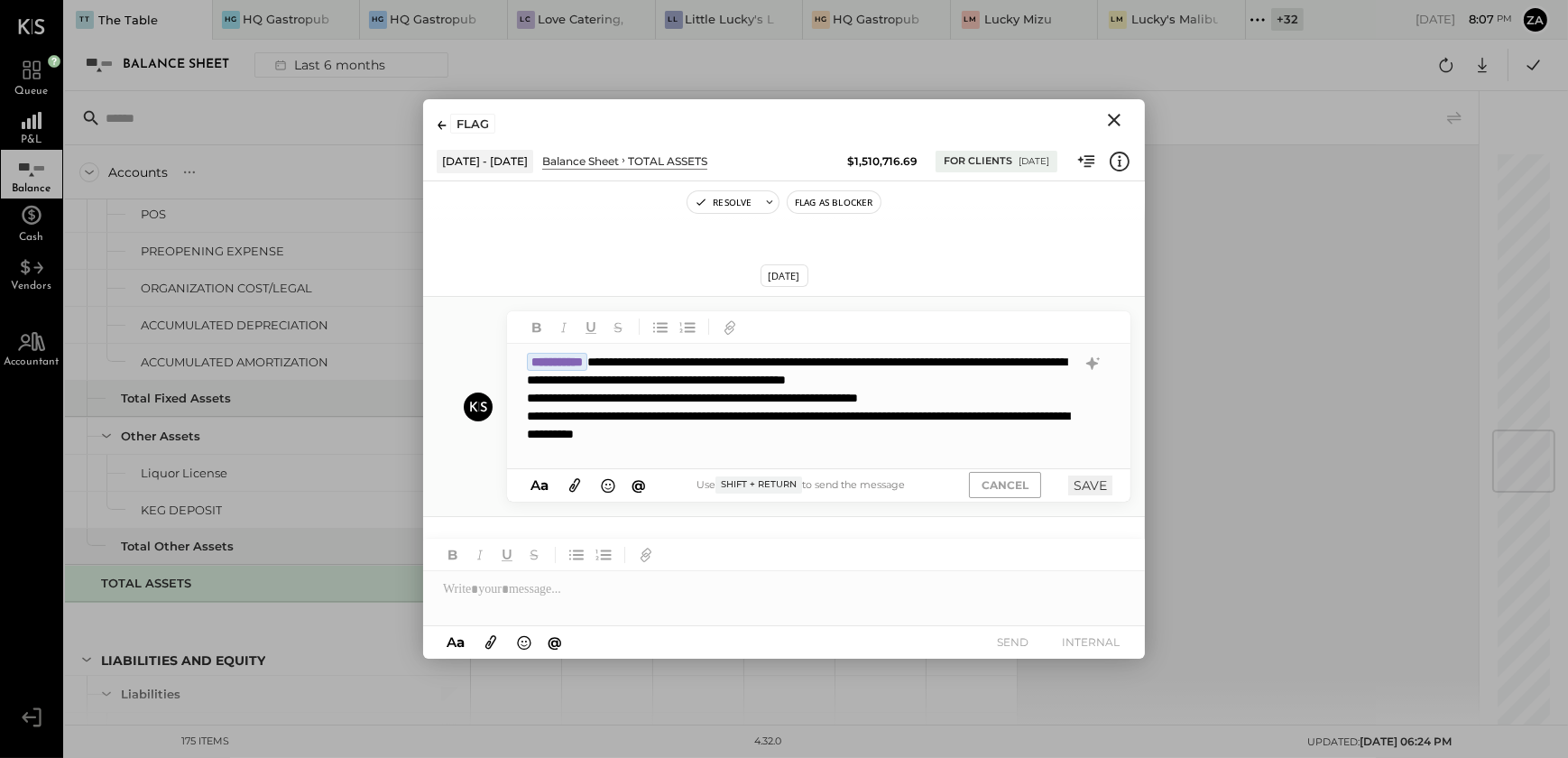
click at [1090, 480] on button "SAVE" at bounding box center [1091, 486] width 44 height 20
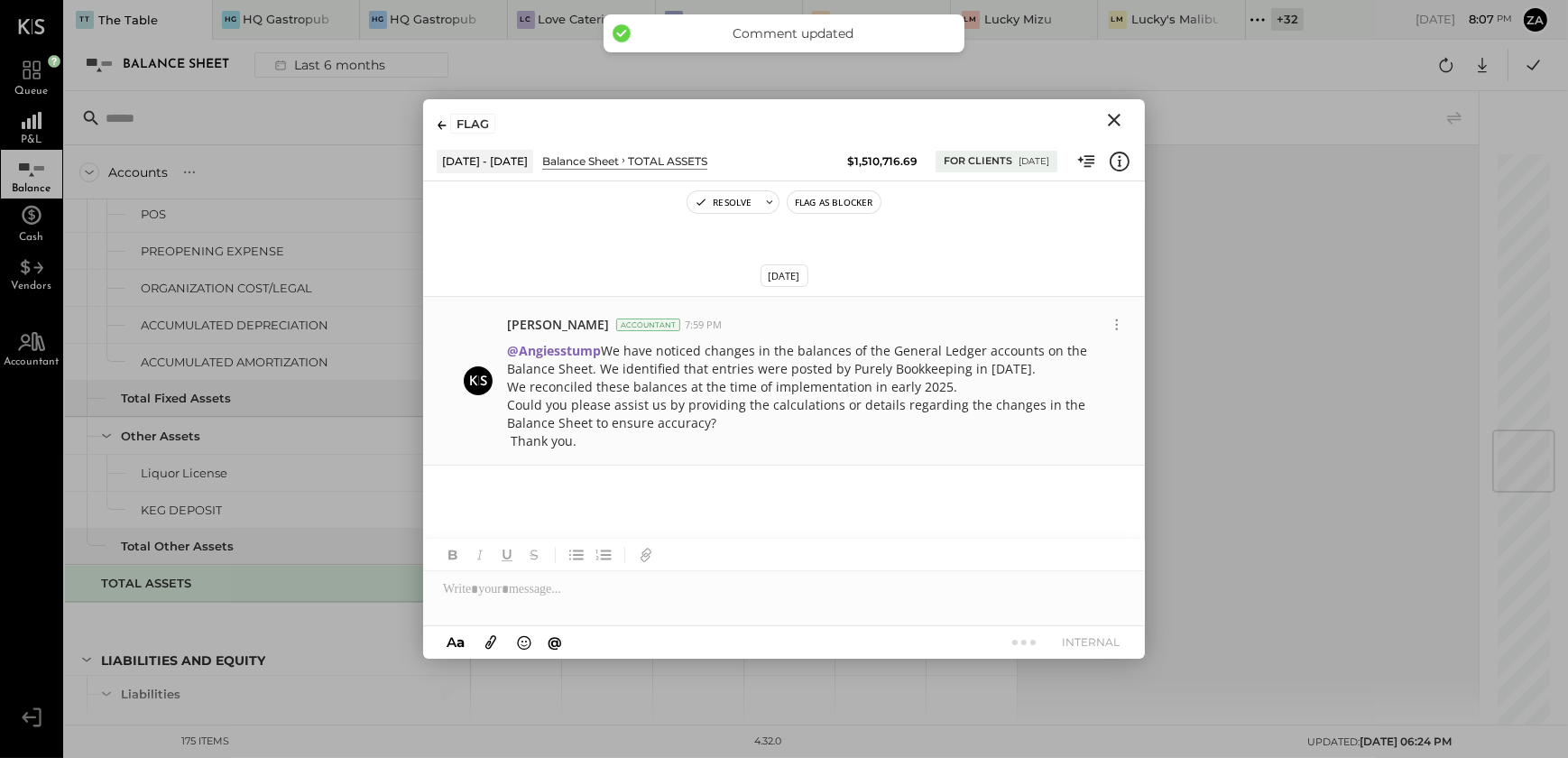
click at [749, 398] on p "@Angiesstump We have noticed changes in the balances of the General Ledger acco…" at bounding box center [803, 396] width 592 height 109
click at [1113, 126] on icon "Close" at bounding box center [1114, 120] width 22 height 22
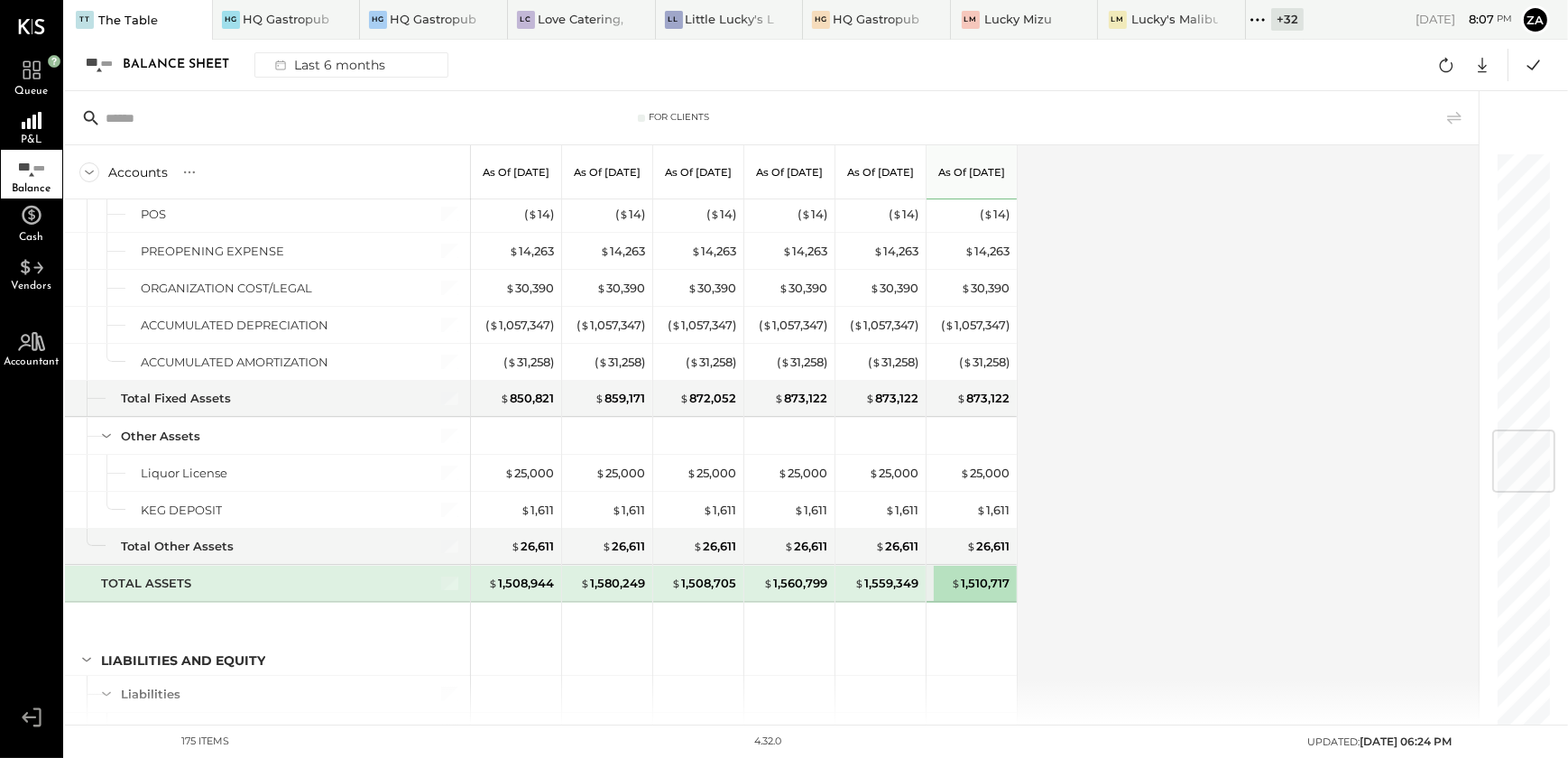
click at [1169, 460] on div "Accounts S GL As of Feb 28th 2025 As of Mar 31st 2025 As of Apr 30th 2025 As of…" at bounding box center [773, 435] width 1417 height 580
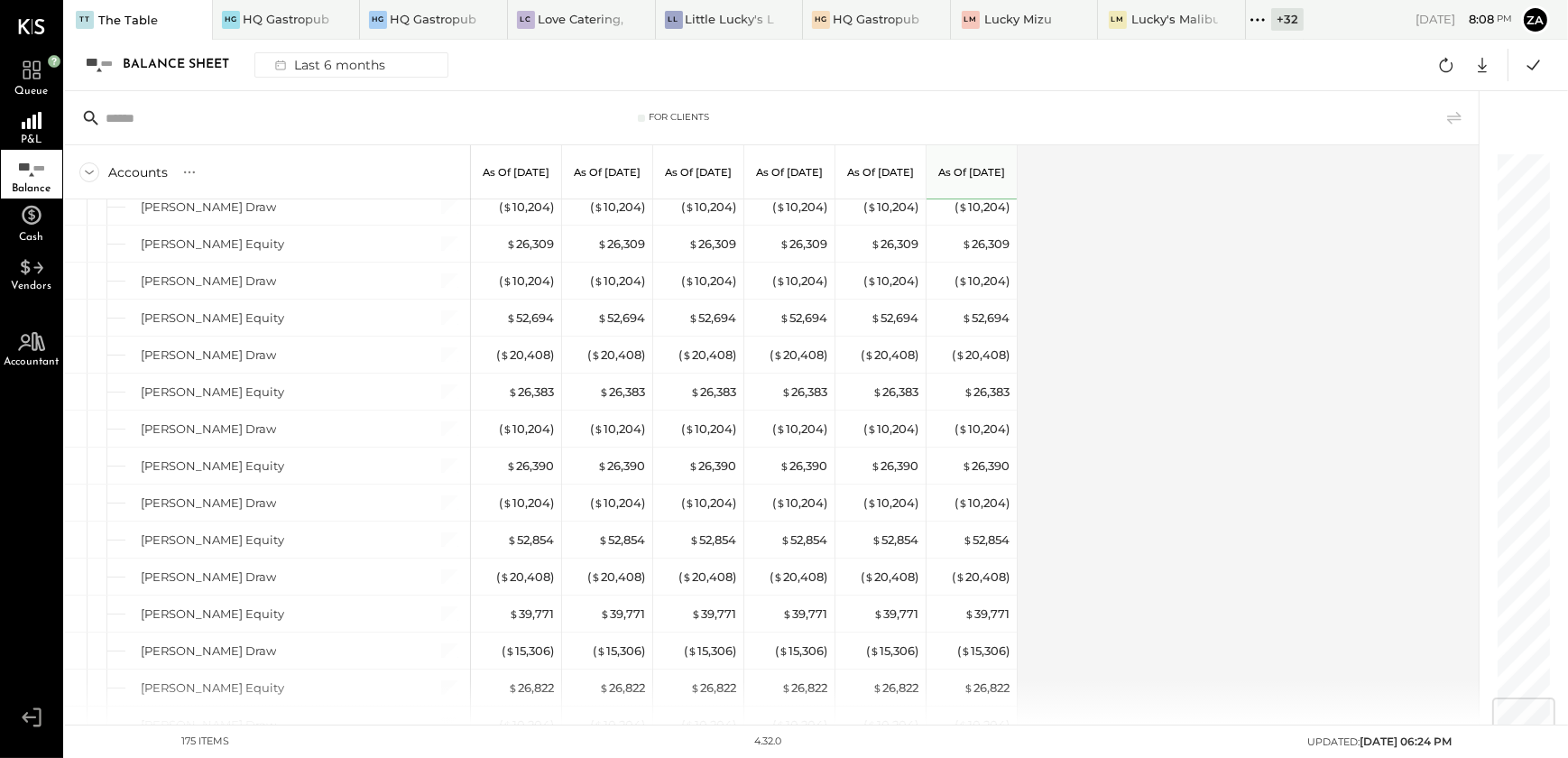
scroll to position [4514, 0]
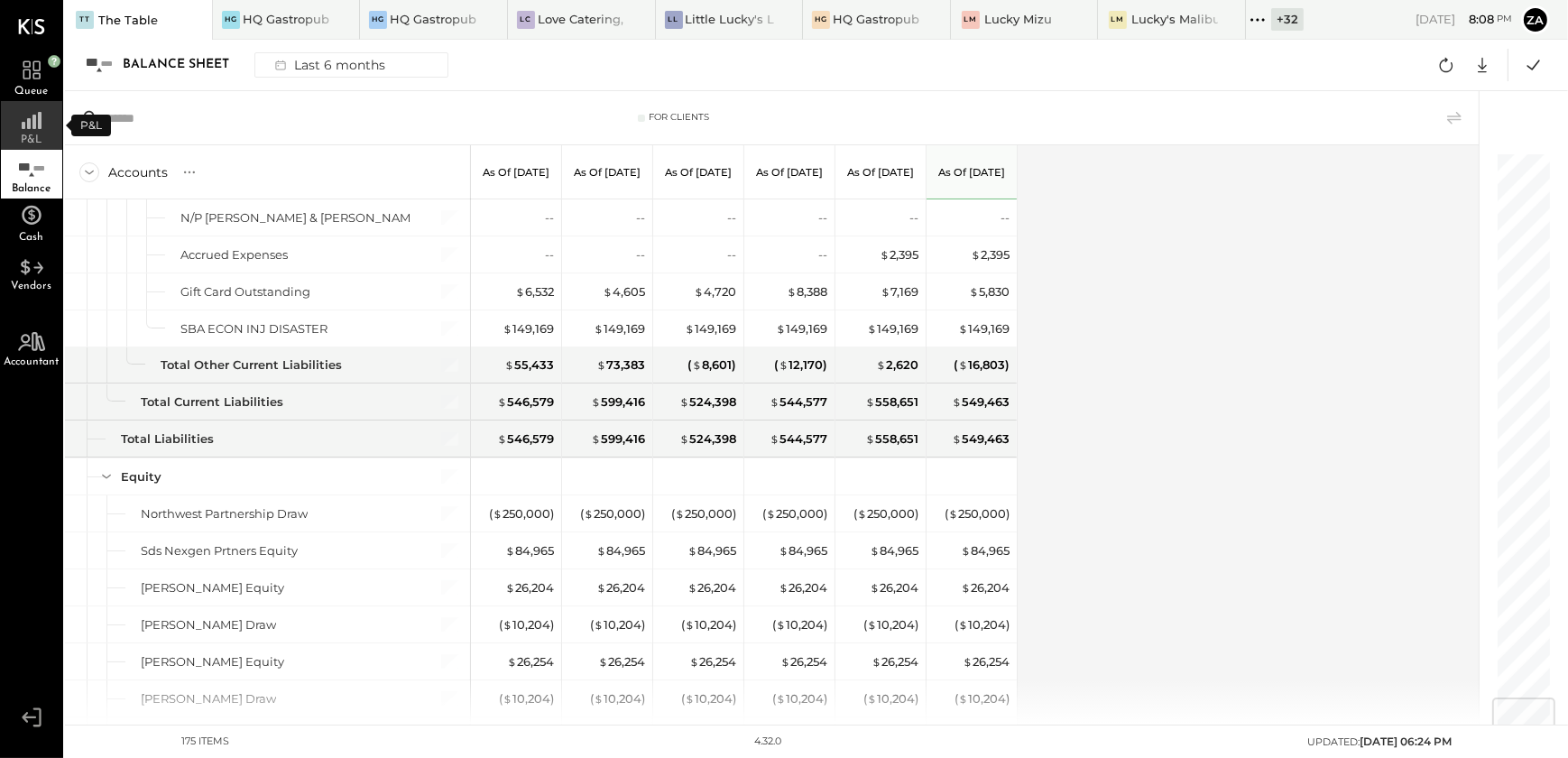
drag, startPoint x: 28, startPoint y: 126, endPoint x: 41, endPoint y: 134, distance: 15.3
click at [28, 126] on rect at bounding box center [29, 124] width 4 height 11
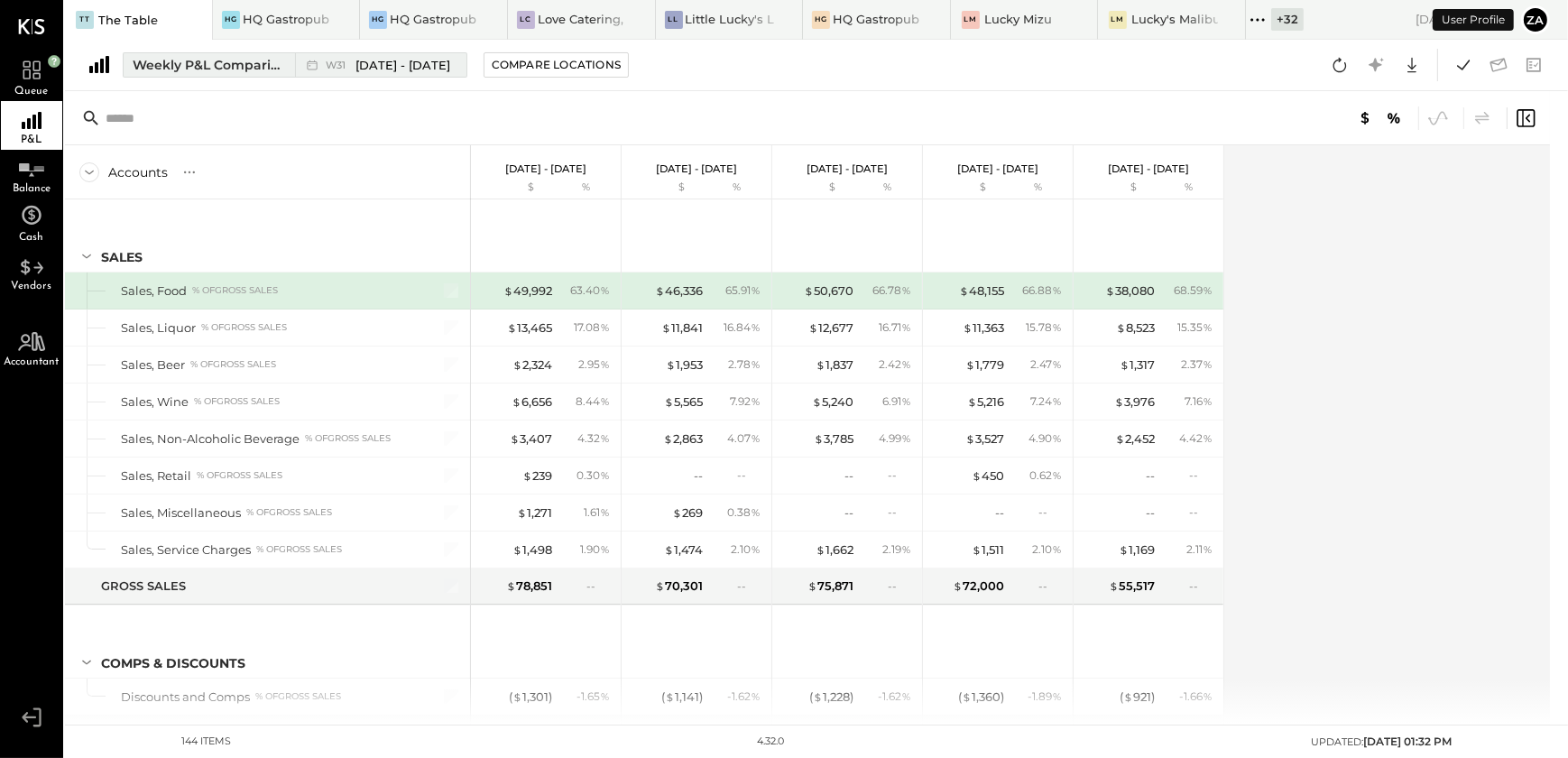
click at [229, 65] on div "Weekly P&L Comparison" at bounding box center [209, 65] width 152 height 18
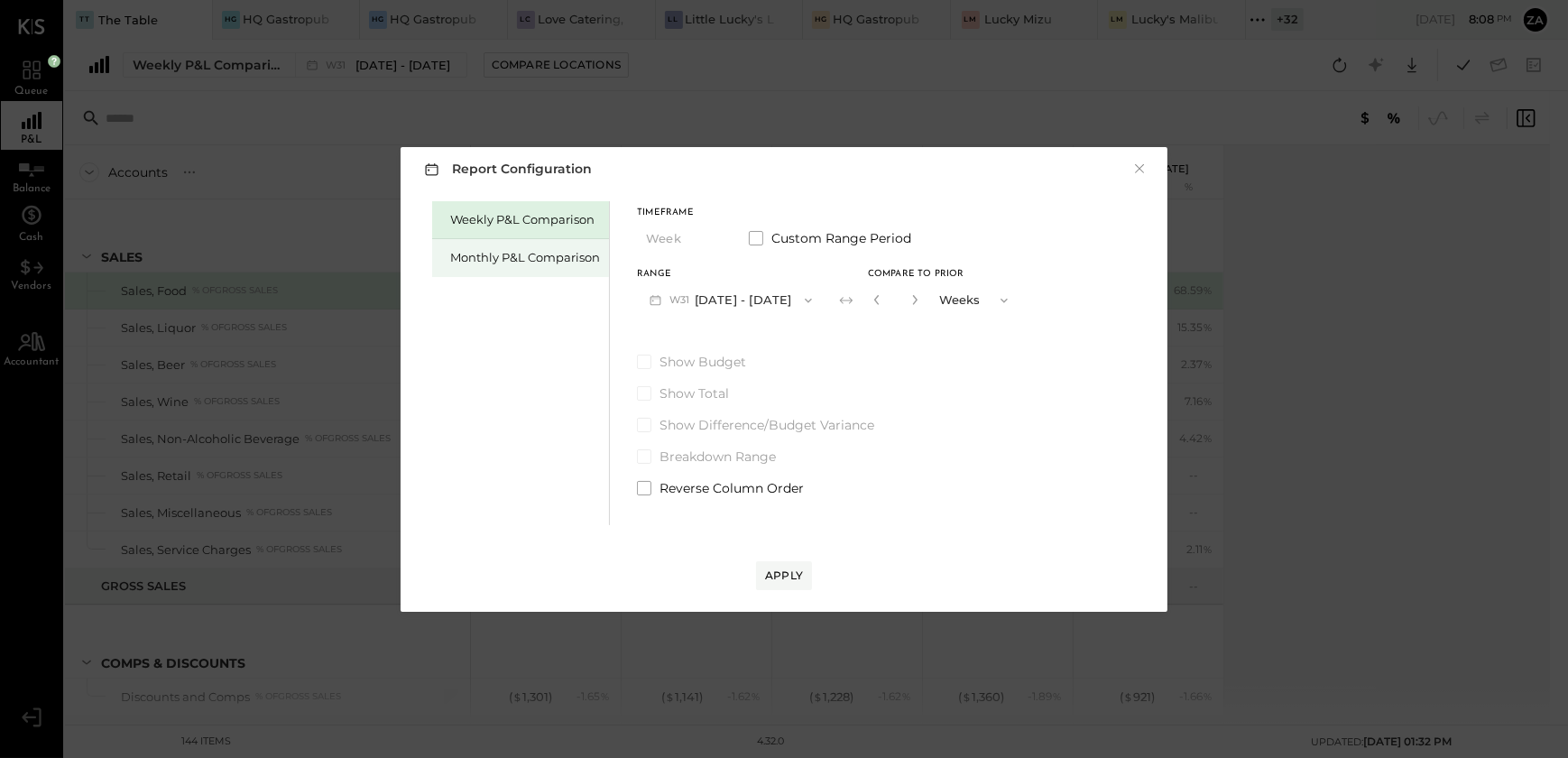
click at [531, 252] on div "Monthly P&L Comparison" at bounding box center [525, 257] width 150 height 17
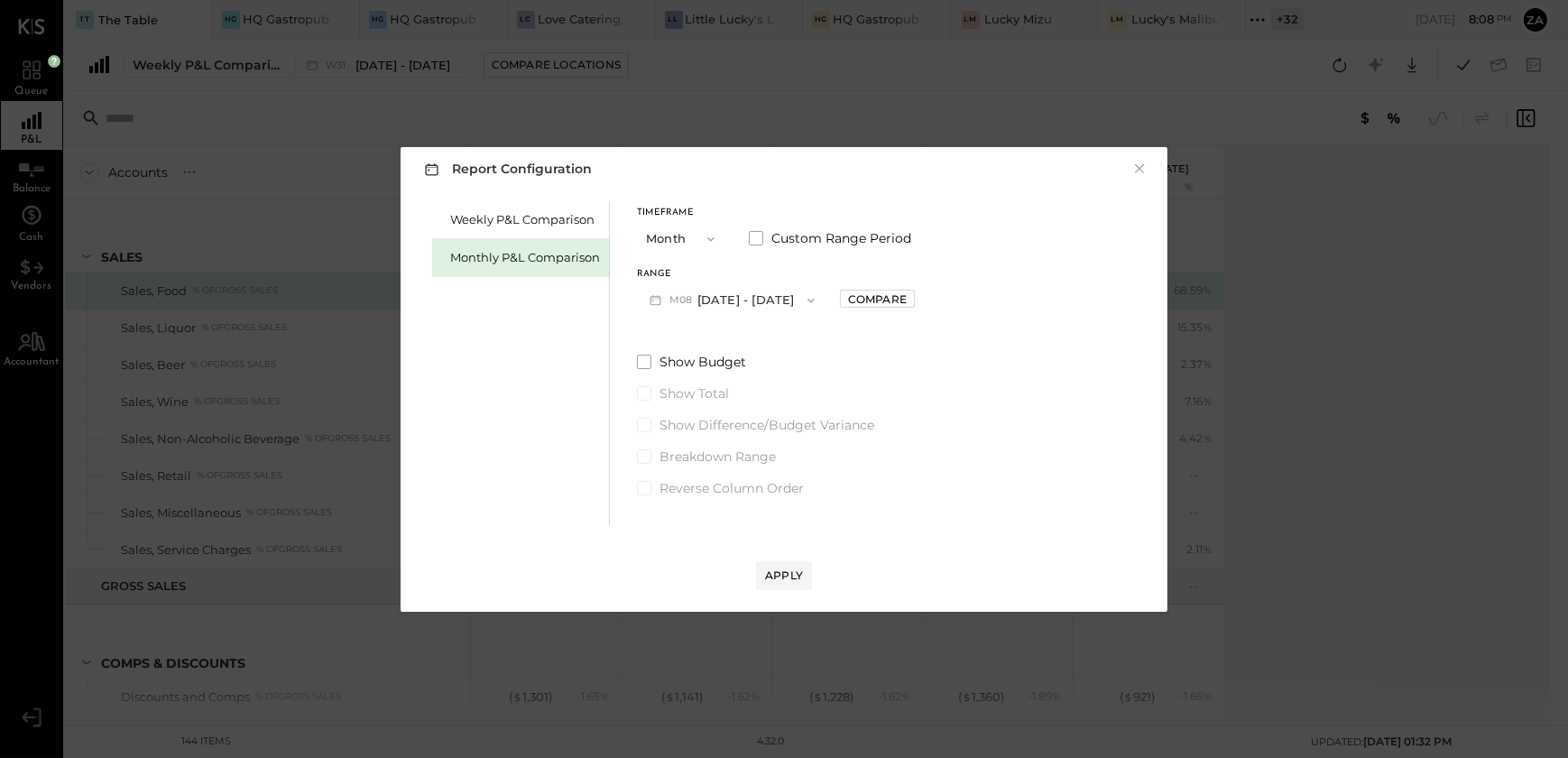
click at [804, 299] on icon "button" at bounding box center [811, 300] width 14 height 14
click at [736, 341] on span "Jul 1 - 31, 2025" at bounding box center [724, 339] width 86 height 15
click at [860, 300] on div "Compare" at bounding box center [877, 298] width 59 height 15
click at [912, 303] on icon "button" at bounding box center [918, 299] width 11 height 11
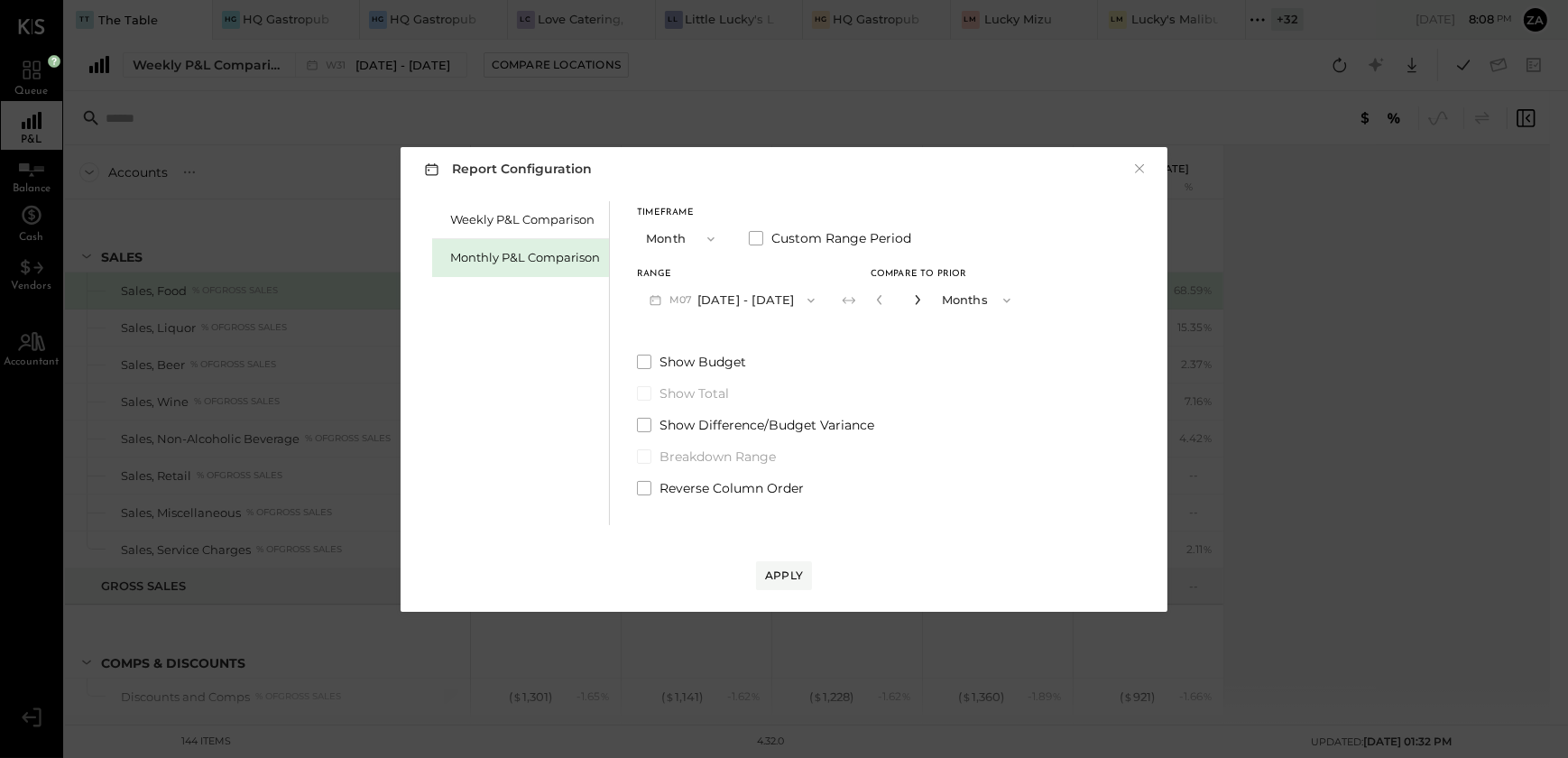
type input "*"
click at [795, 577] on div "Apply" at bounding box center [784, 575] width 38 height 15
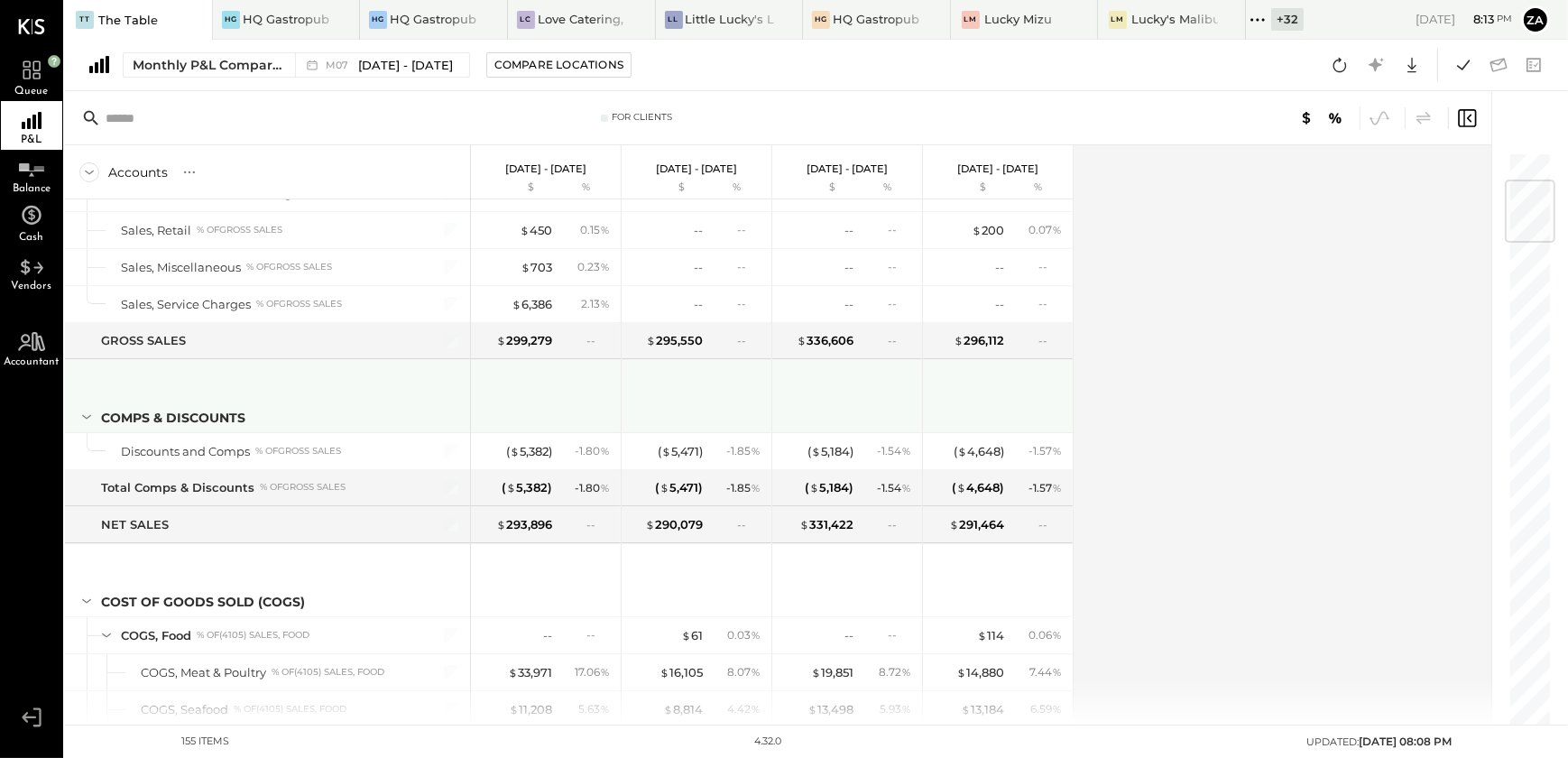
scroll to position [410, 0]
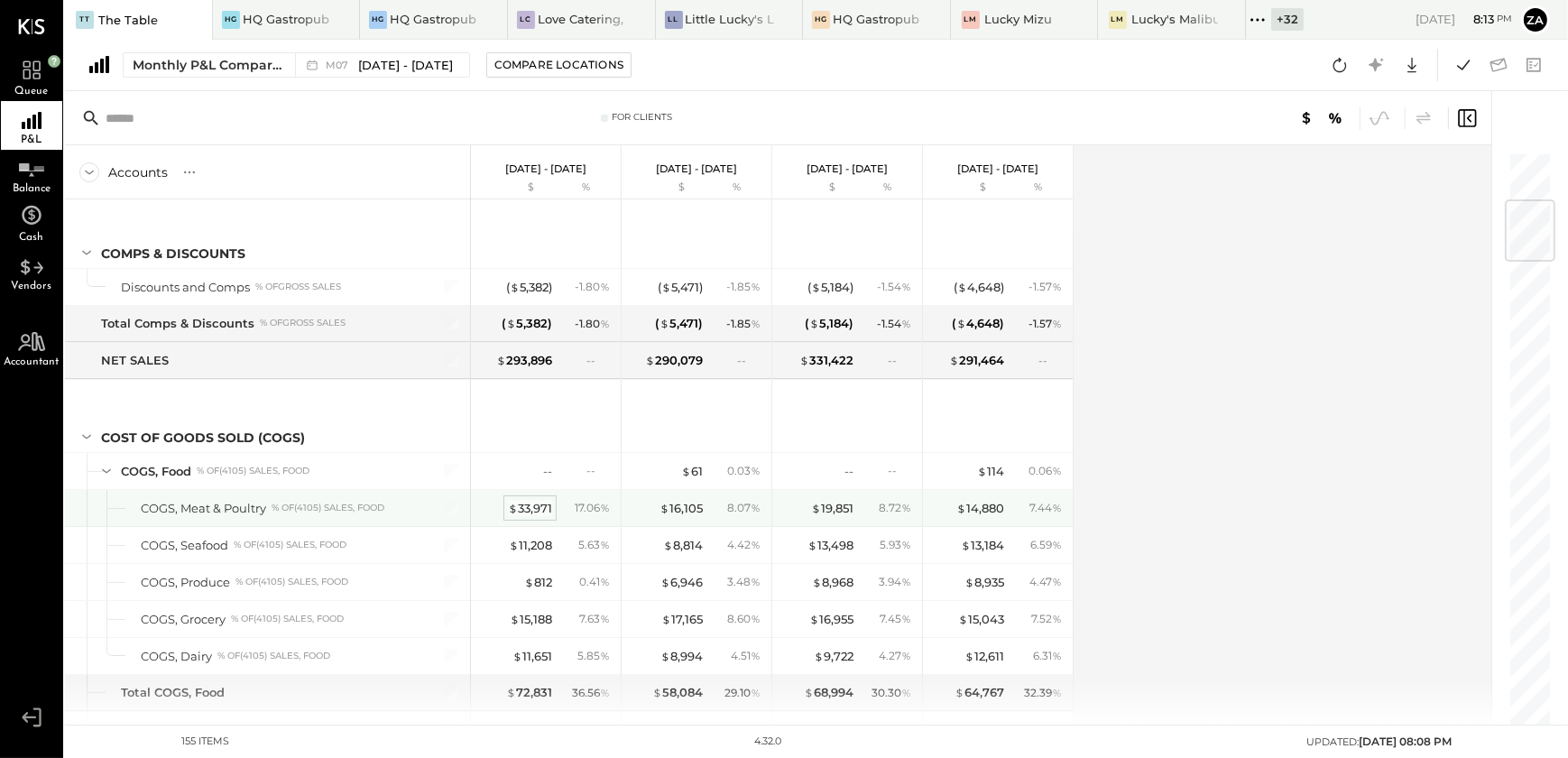
click at [543, 504] on div "$ 33,971" at bounding box center [530, 508] width 44 height 17
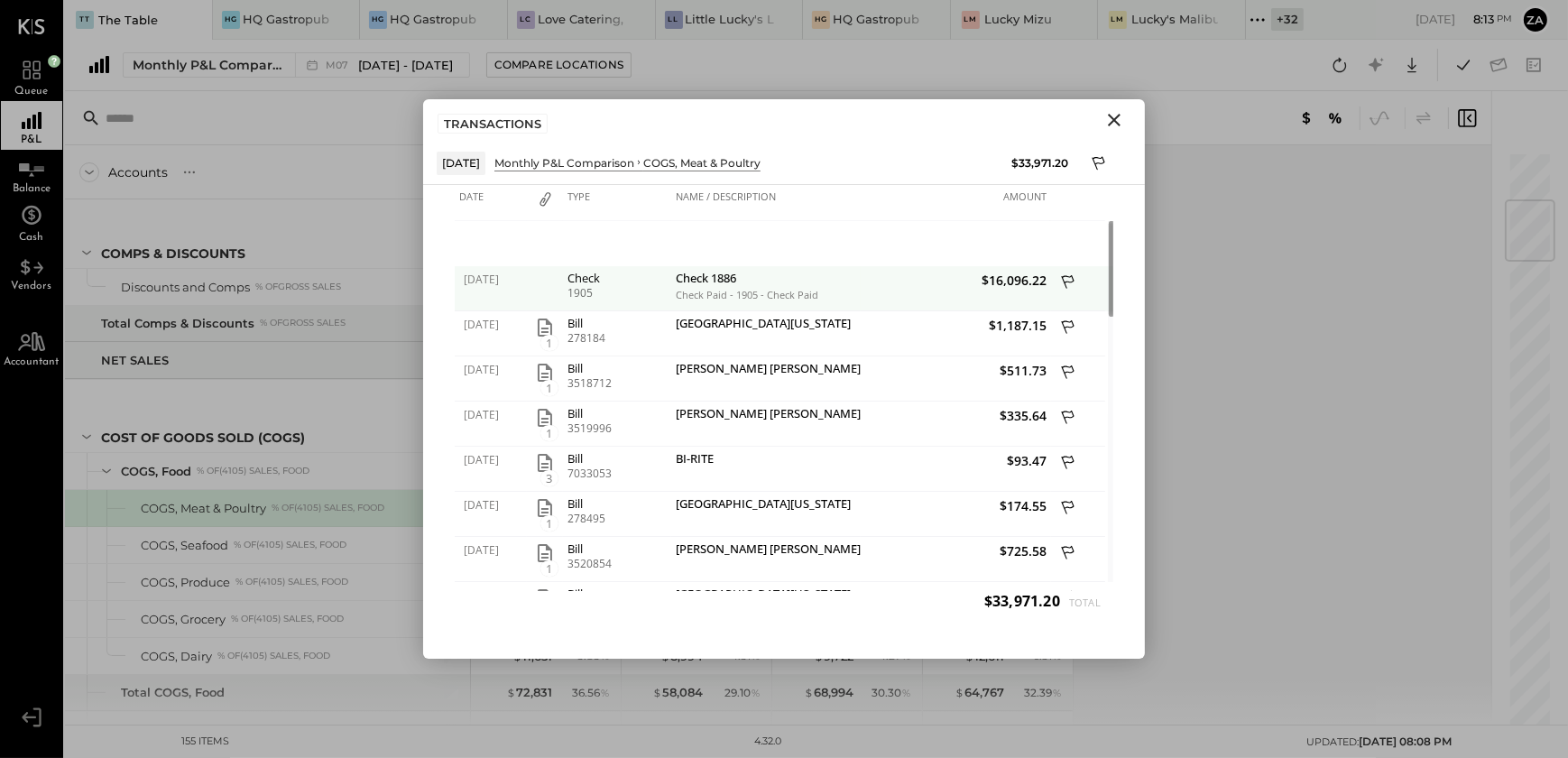
click at [989, 280] on span "$16,096.22" at bounding box center [956, 280] width 181 height 17
